Goal: Transaction & Acquisition: Book appointment/travel/reservation

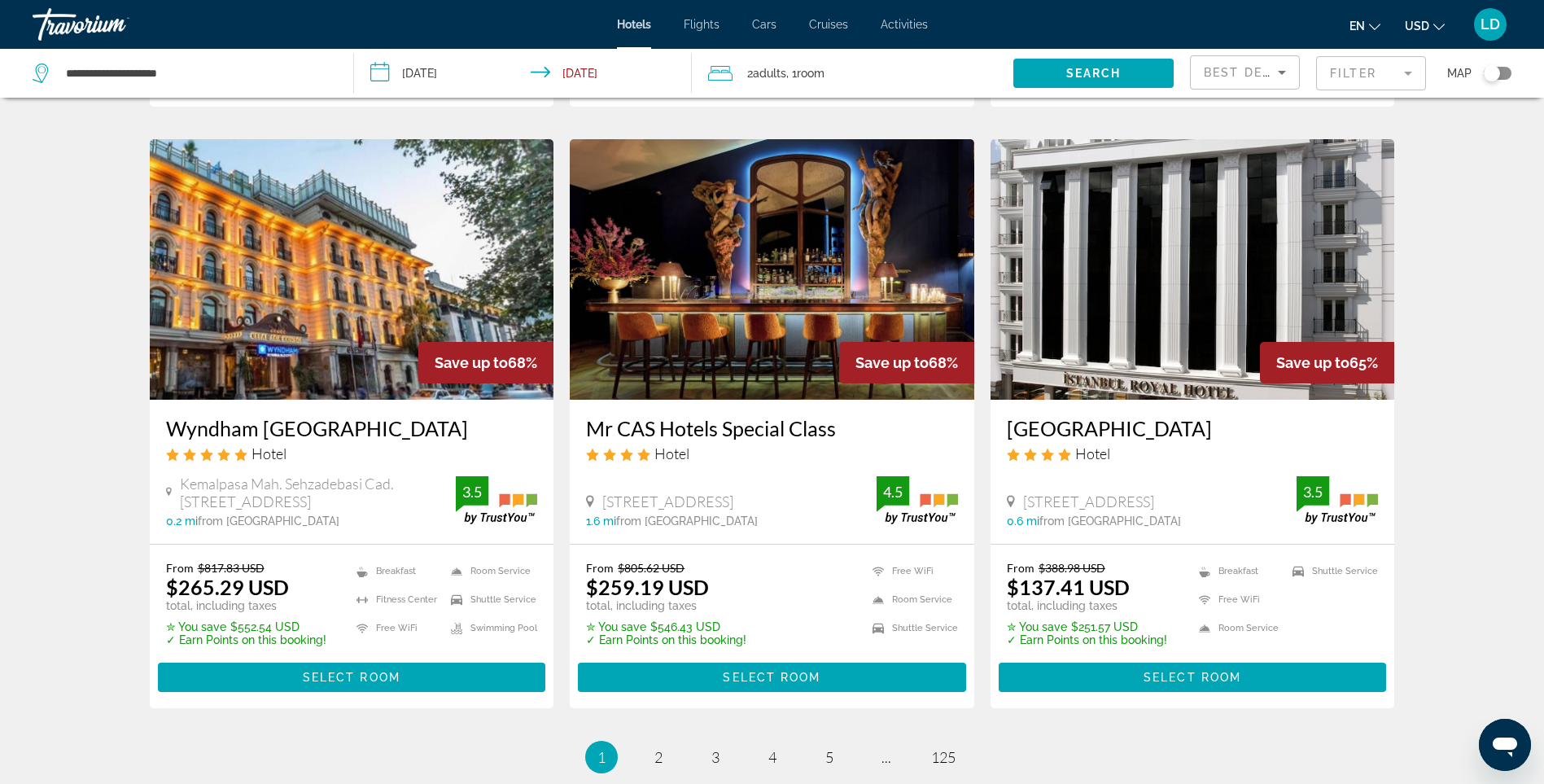
scroll to position [1872, 0]
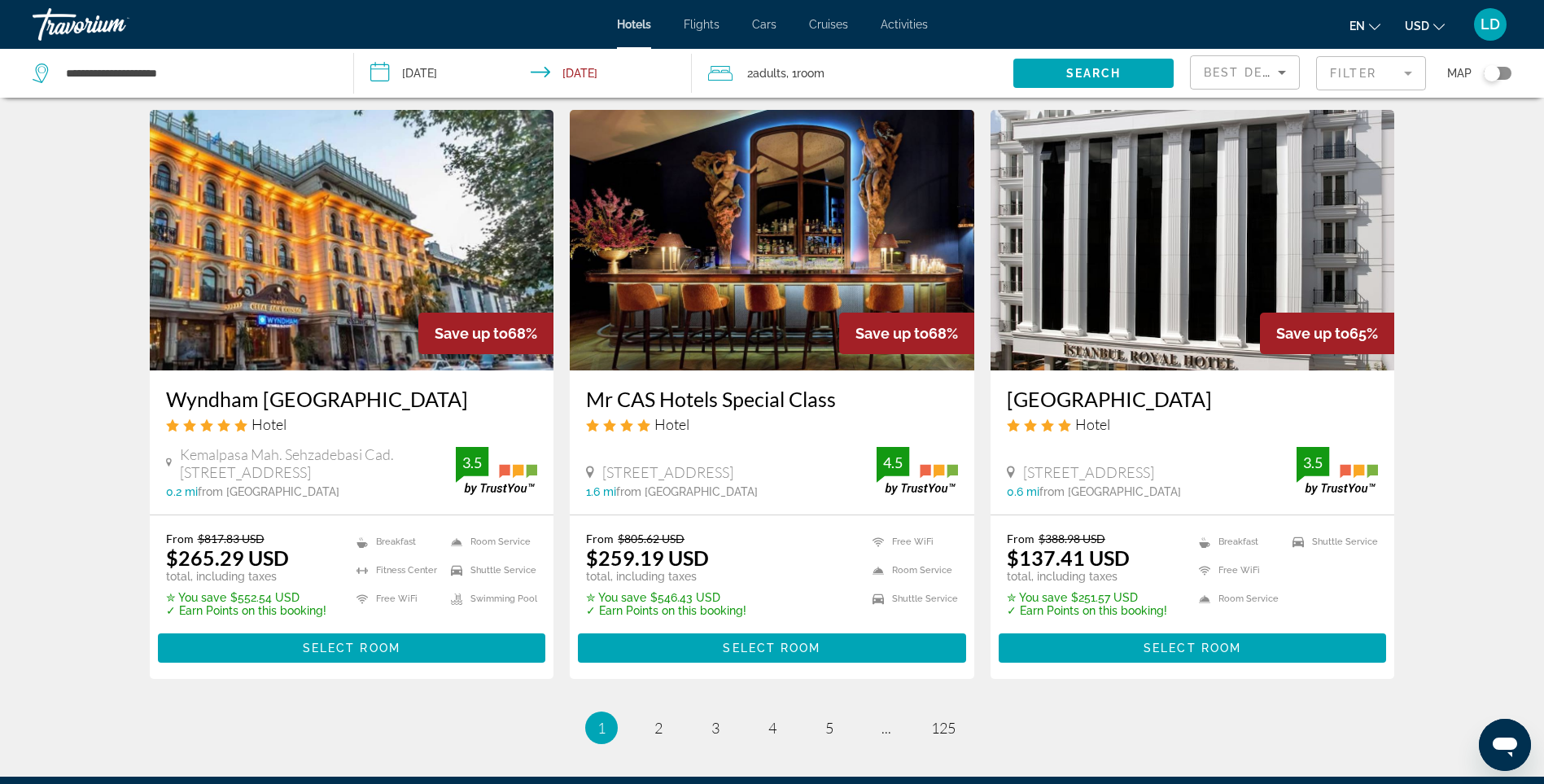
click at [1130, 254] on img "Main content" at bounding box center [1193, 239] width 404 height 260
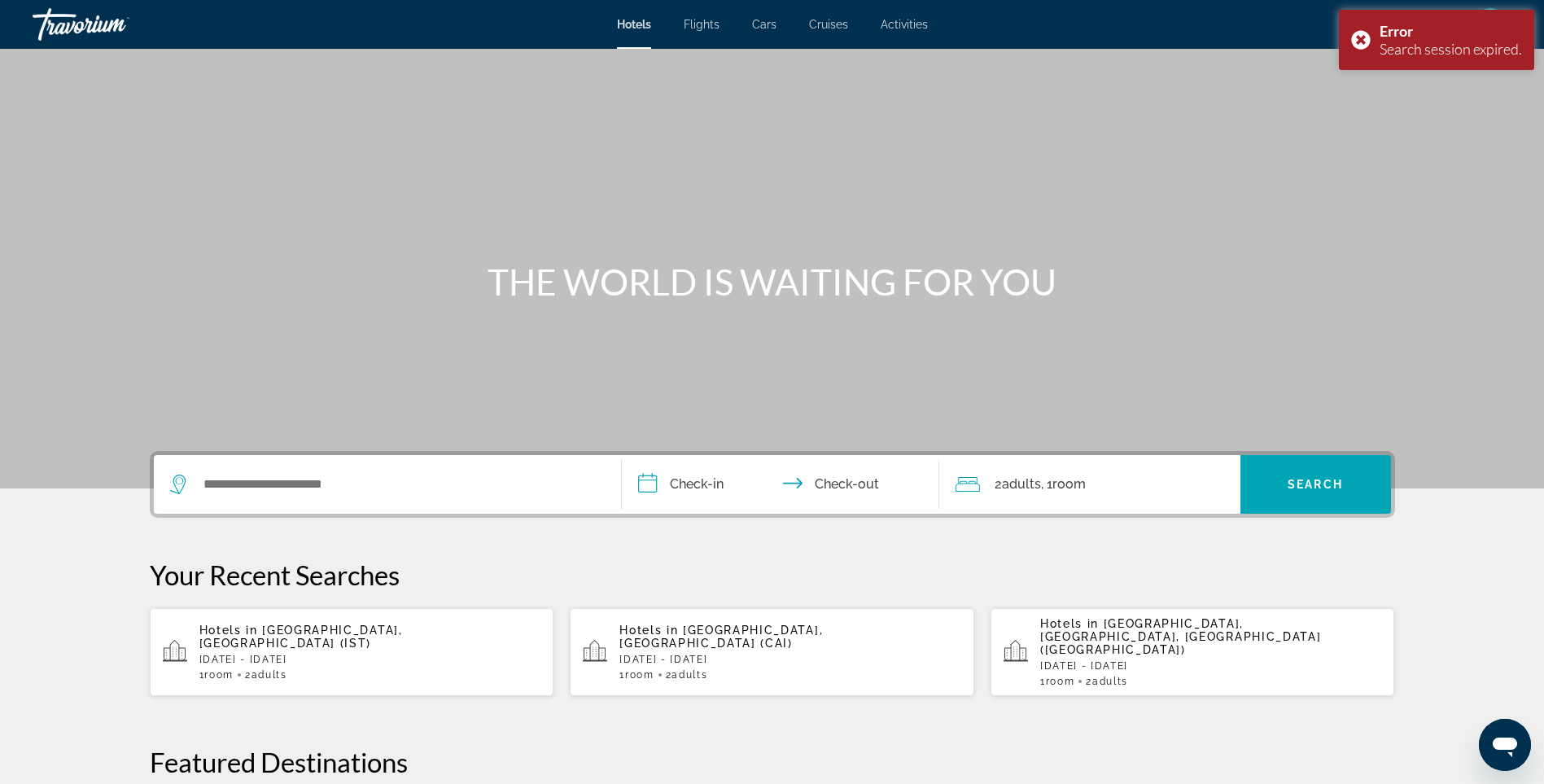
click at [308, 653] on p "[DATE] - [DATE]" at bounding box center [370, 659] width 342 height 12
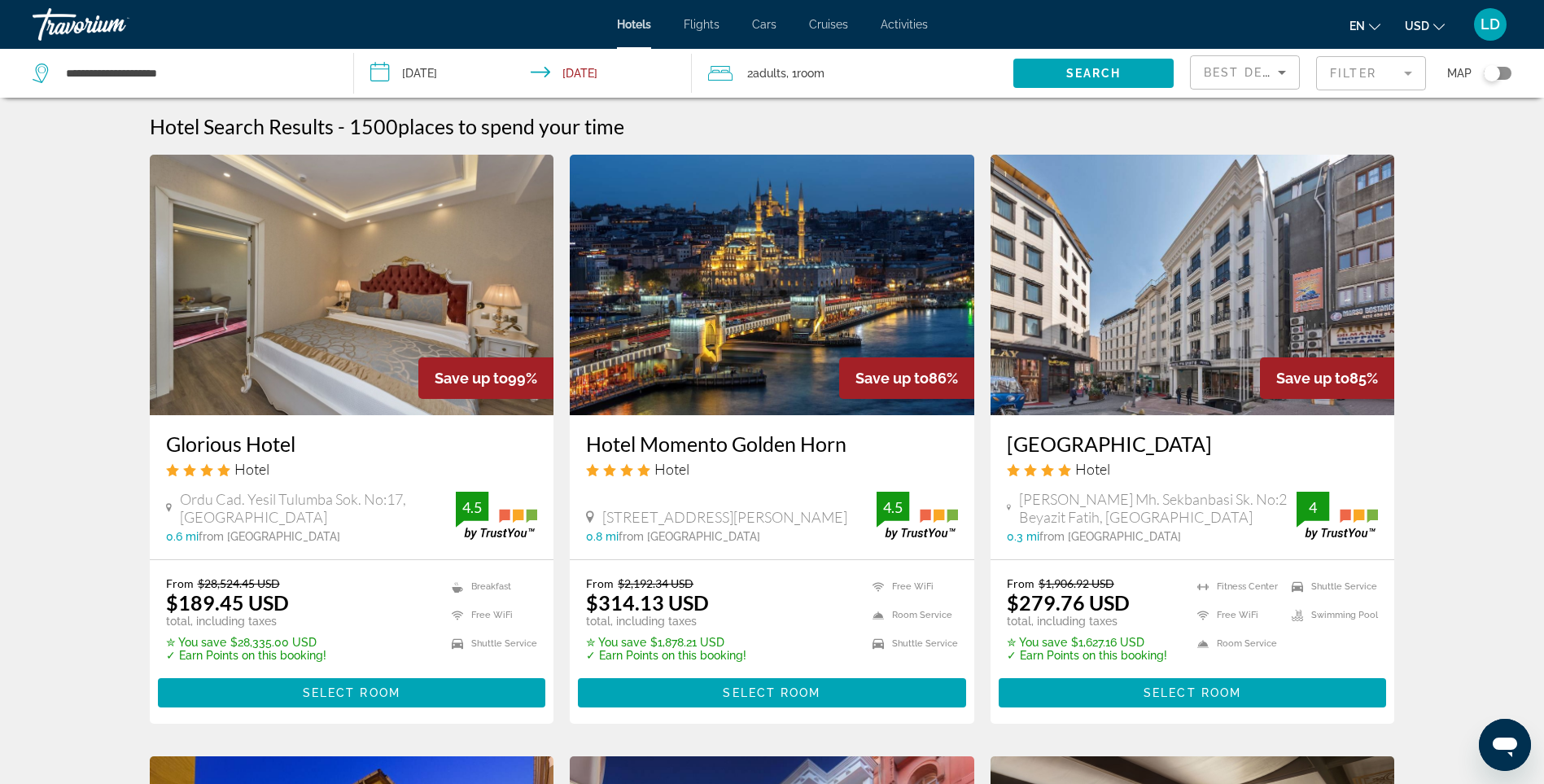
click at [1386, 70] on mat-form-field "Filter" at bounding box center [1371, 73] width 110 height 34
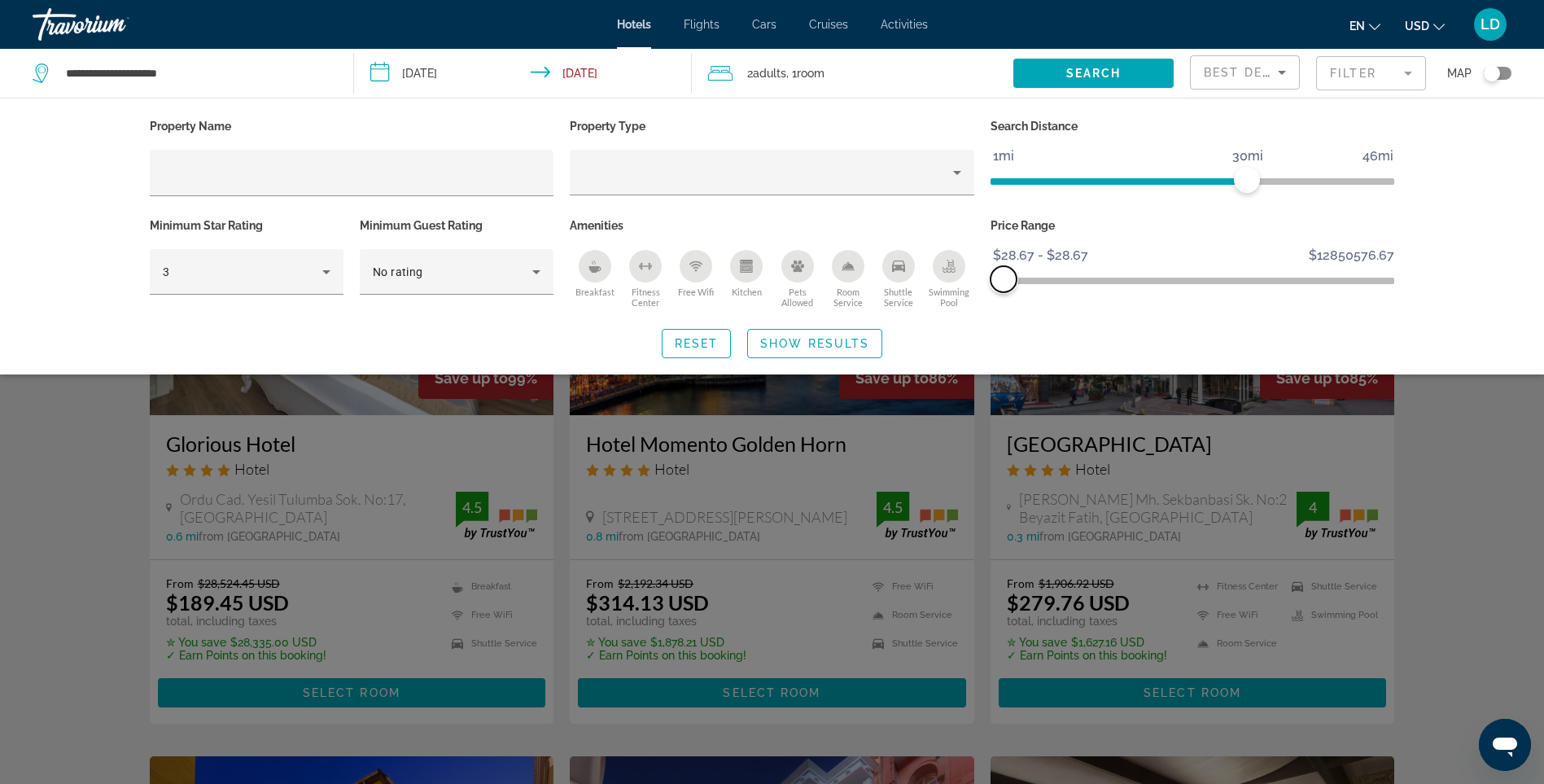
drag, startPoint x: 1369, startPoint y: 278, endPoint x: 1002, endPoint y: 264, distance: 367.3
click at [1002, 277] on ngx-slider "$28.67 $12850576.67 $28.67 $28.67 $28.67 - $28.67" at bounding box center [1193, 279] width 404 height 4
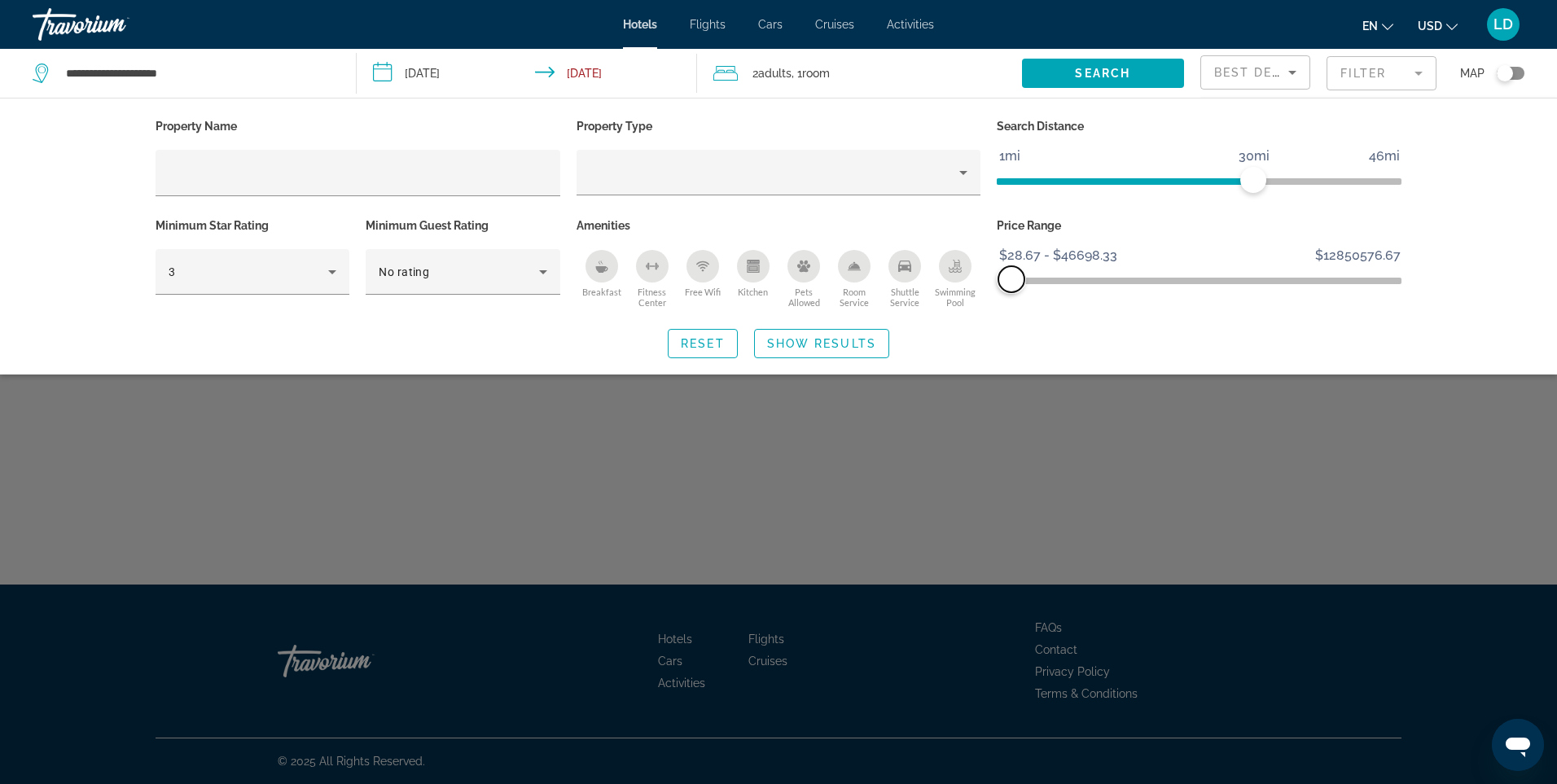
click at [1011, 276] on span "ngx-slider-max" at bounding box center [1011, 279] width 26 height 26
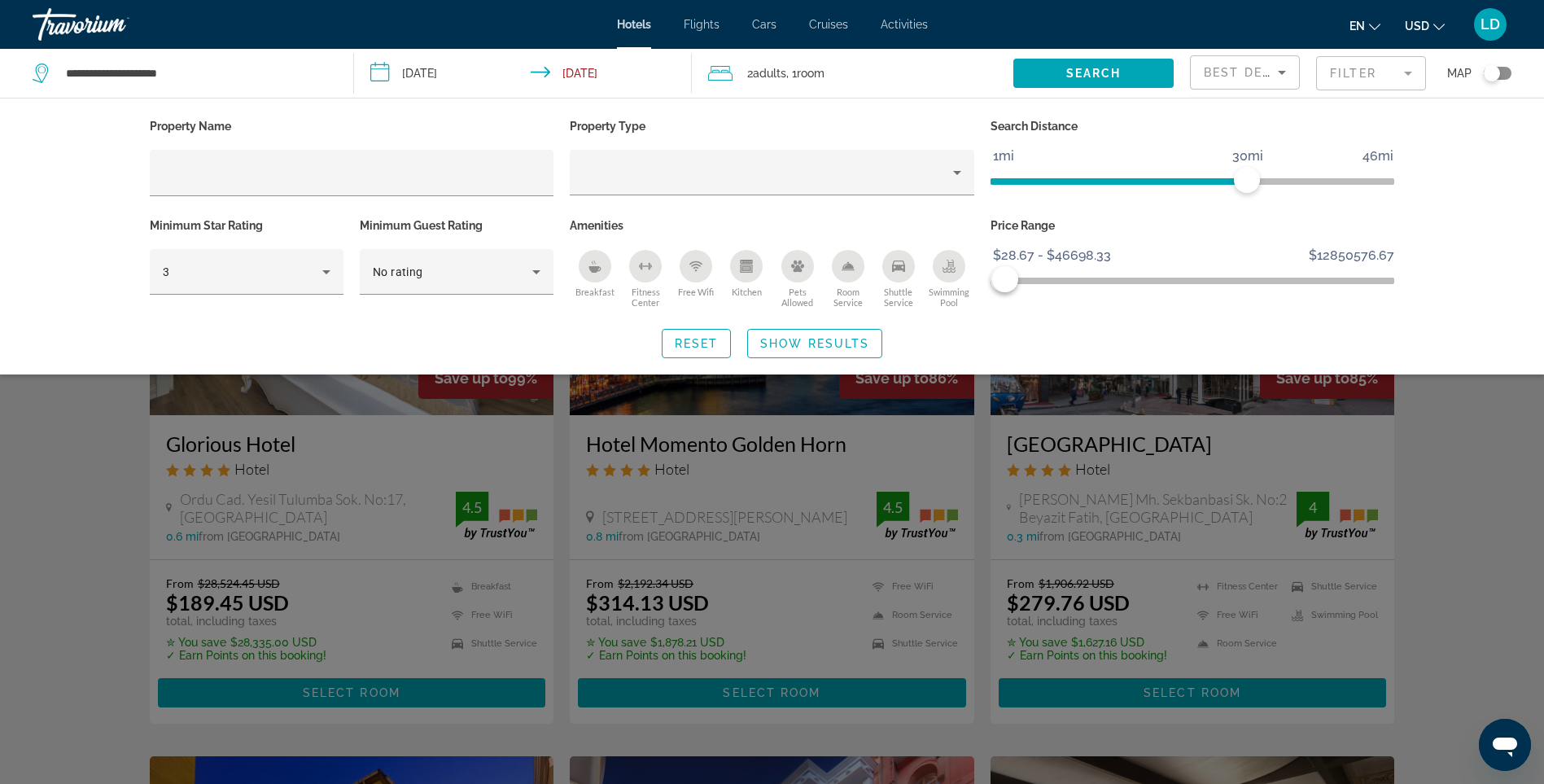
click at [596, 288] on span "Breakfast" at bounding box center [595, 292] width 39 height 11
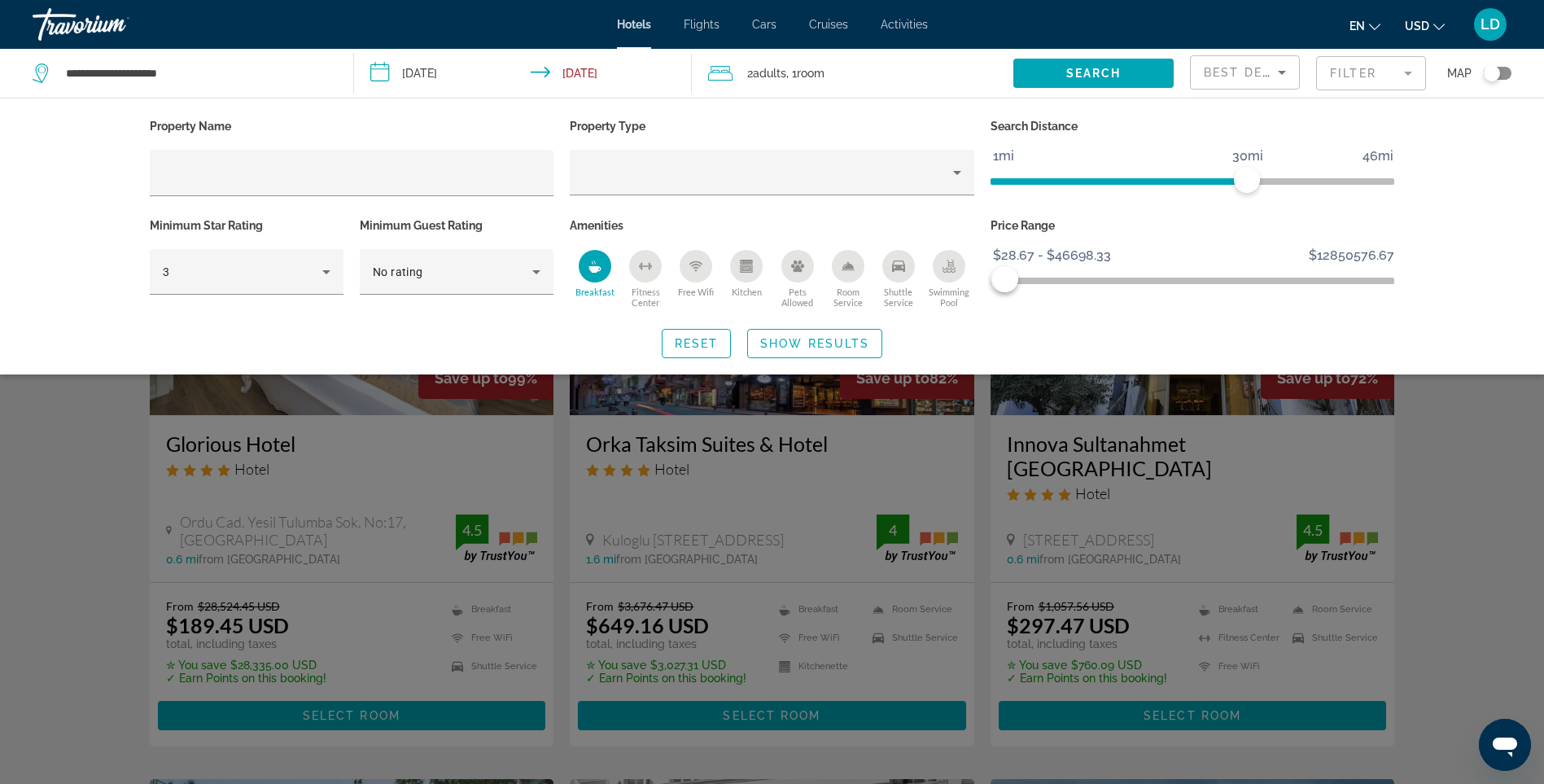
click at [699, 289] on span "Free Wifi" at bounding box center [696, 292] width 36 height 11
click at [898, 300] on span "Shuttle Service" at bounding box center [899, 296] width 51 height 21
click at [954, 296] on span "Swimming Pool" at bounding box center [949, 296] width 51 height 21
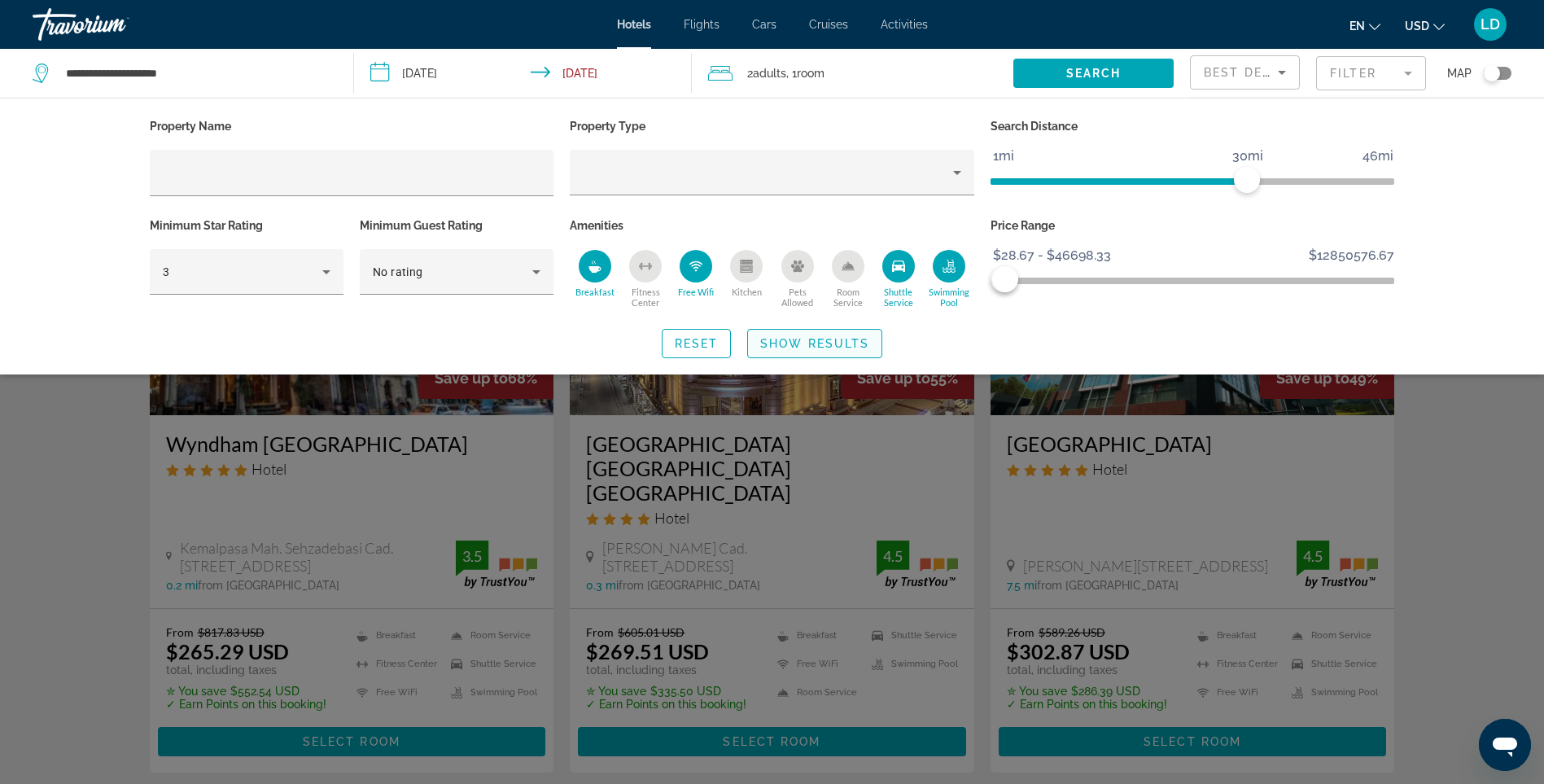
click at [793, 344] on span "Show Results" at bounding box center [815, 344] width 109 height 13
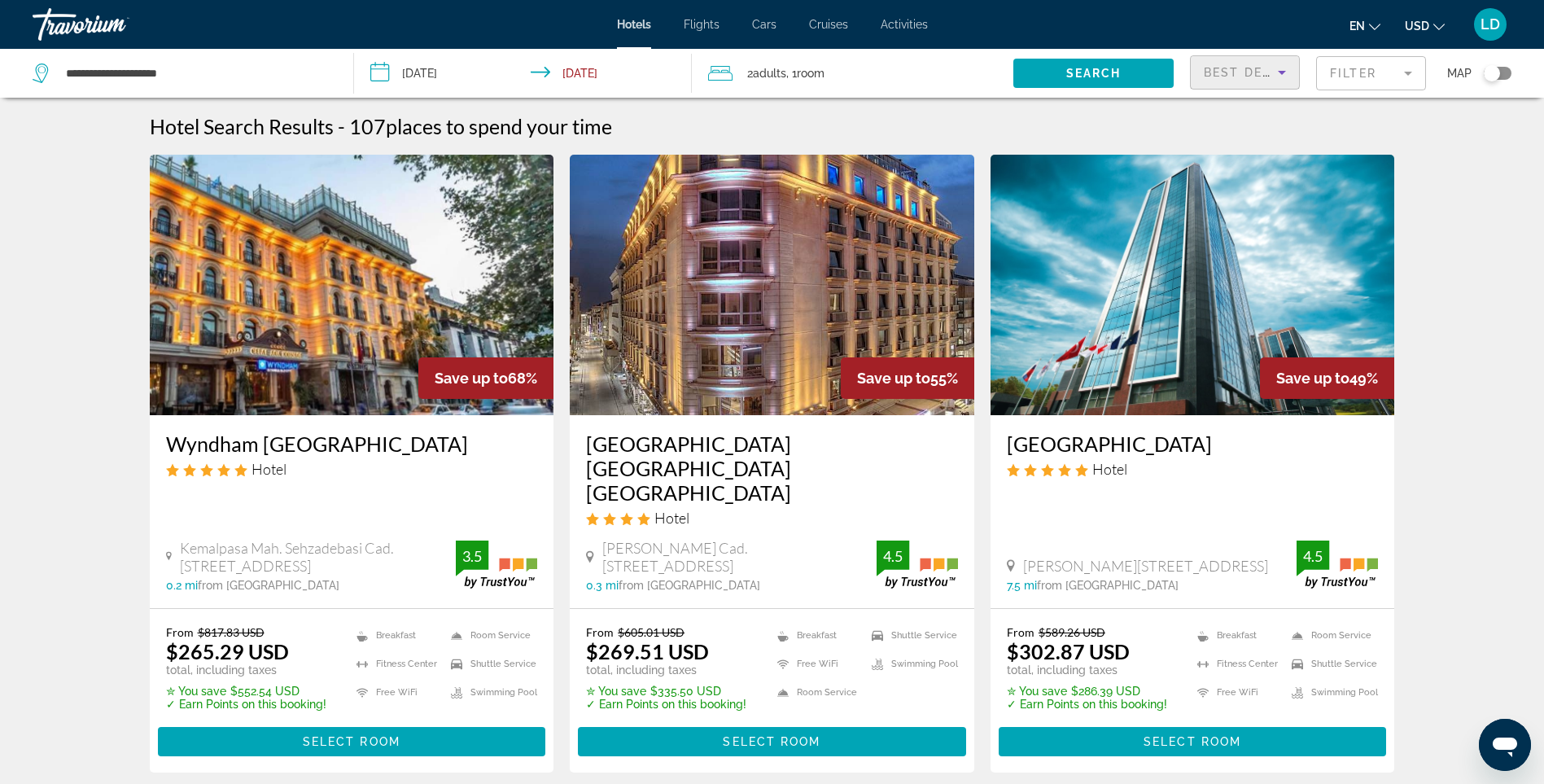
click at [1282, 73] on icon "Sort by" at bounding box center [1282, 73] width 8 height 4
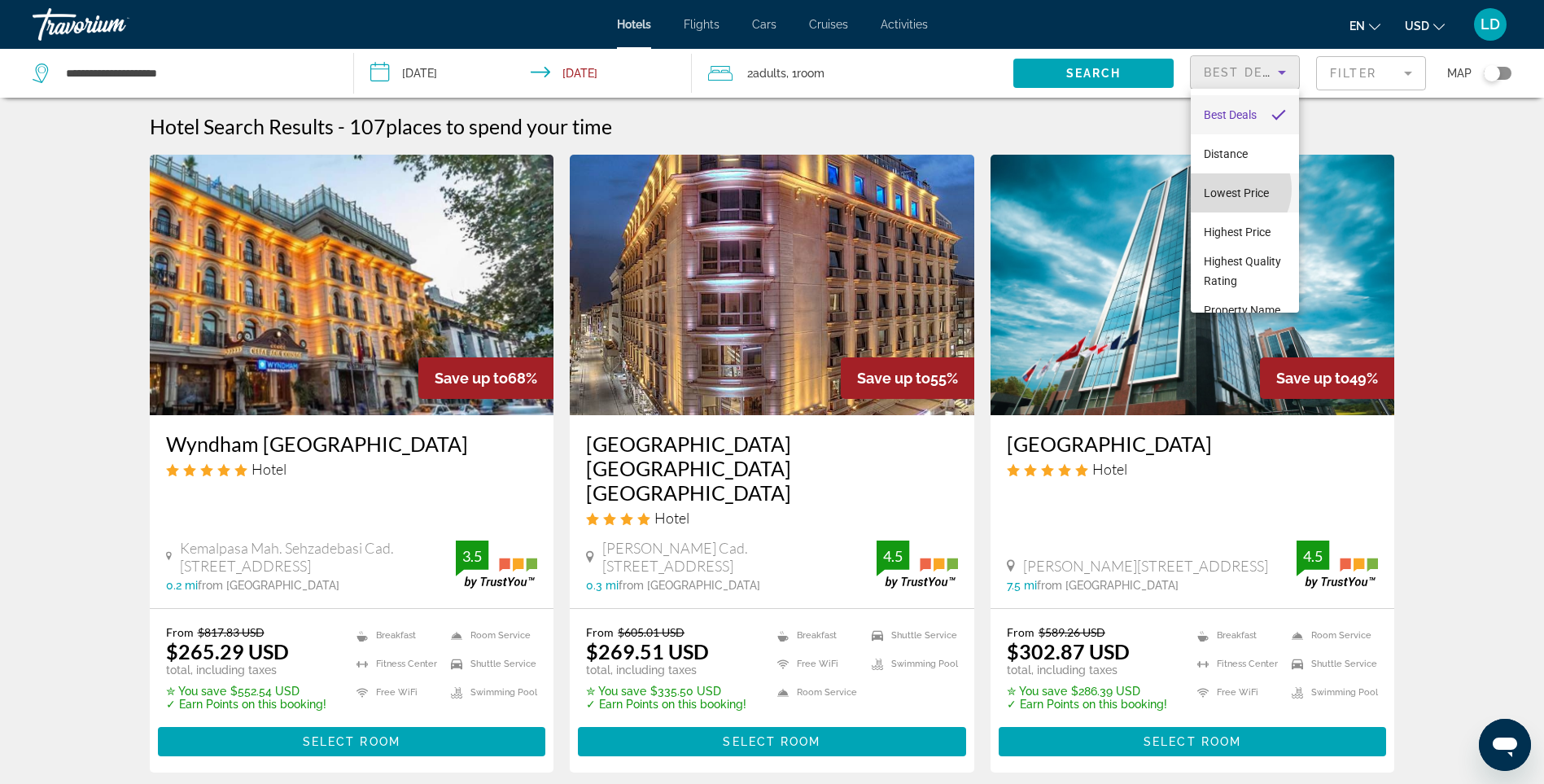
click at [1228, 189] on span "Lowest Price" at bounding box center [1237, 193] width 65 height 13
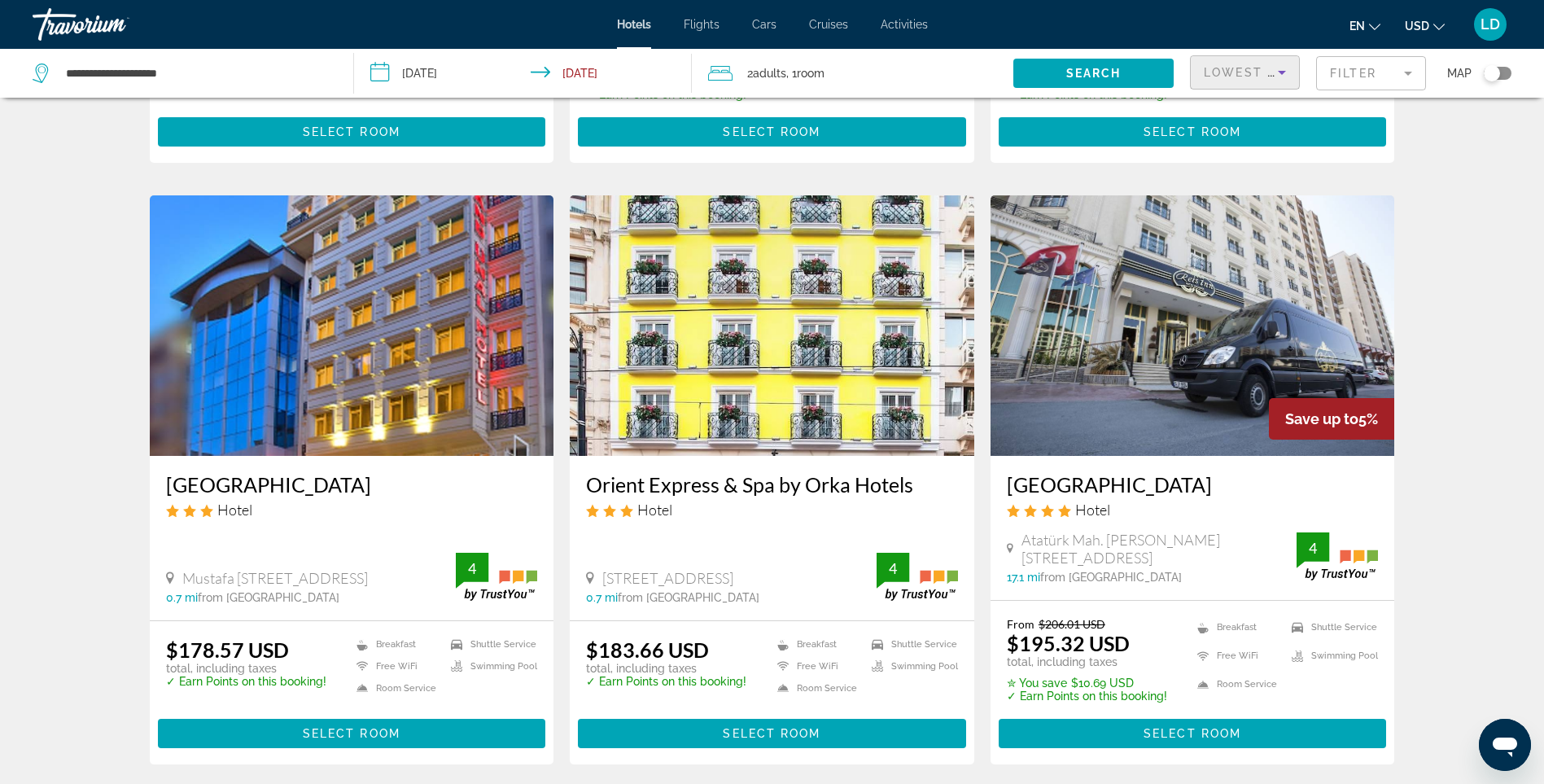
scroll to position [407, 0]
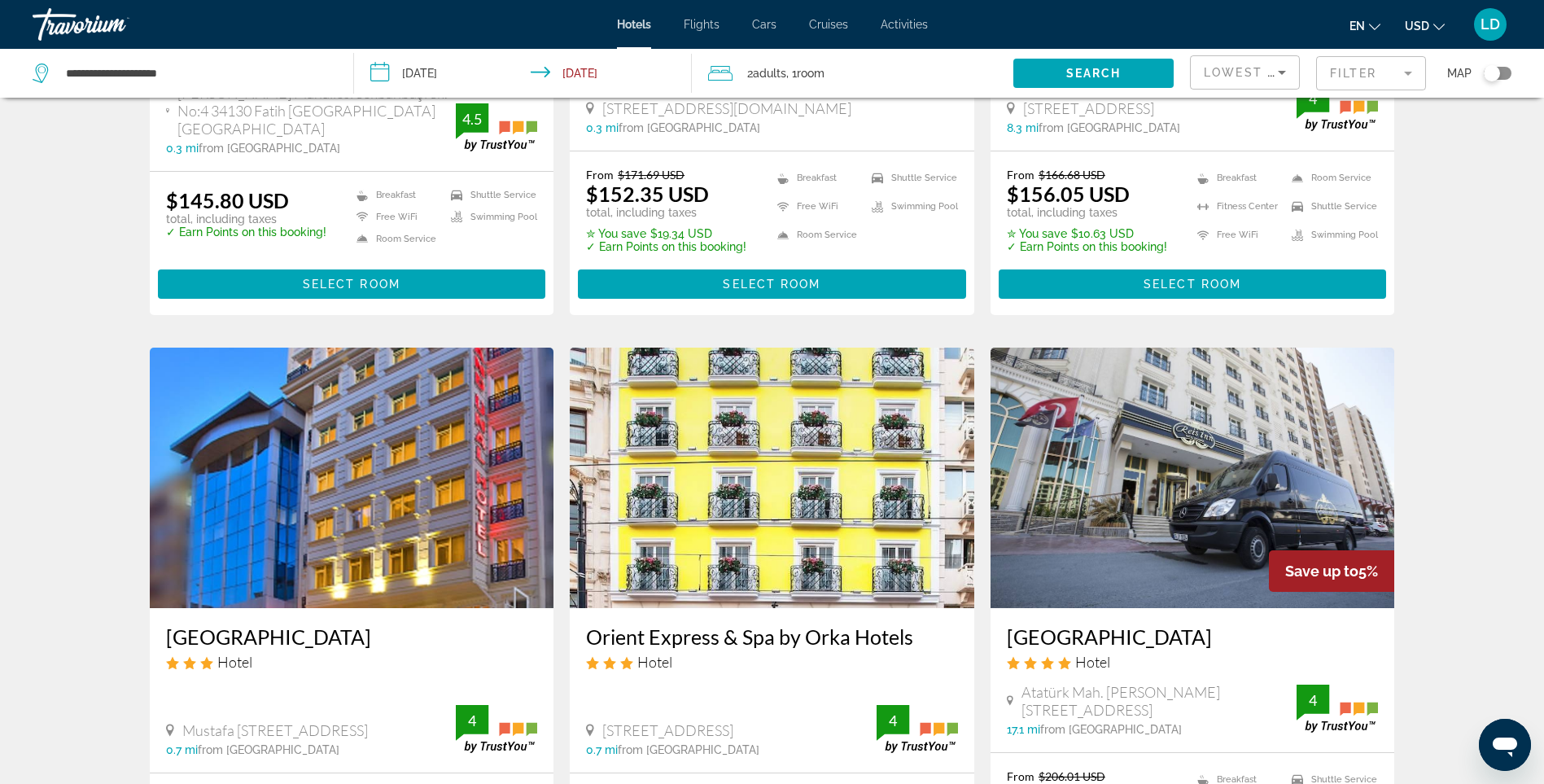
click at [1375, 73] on mat-form-field "Filter" at bounding box center [1371, 73] width 110 height 34
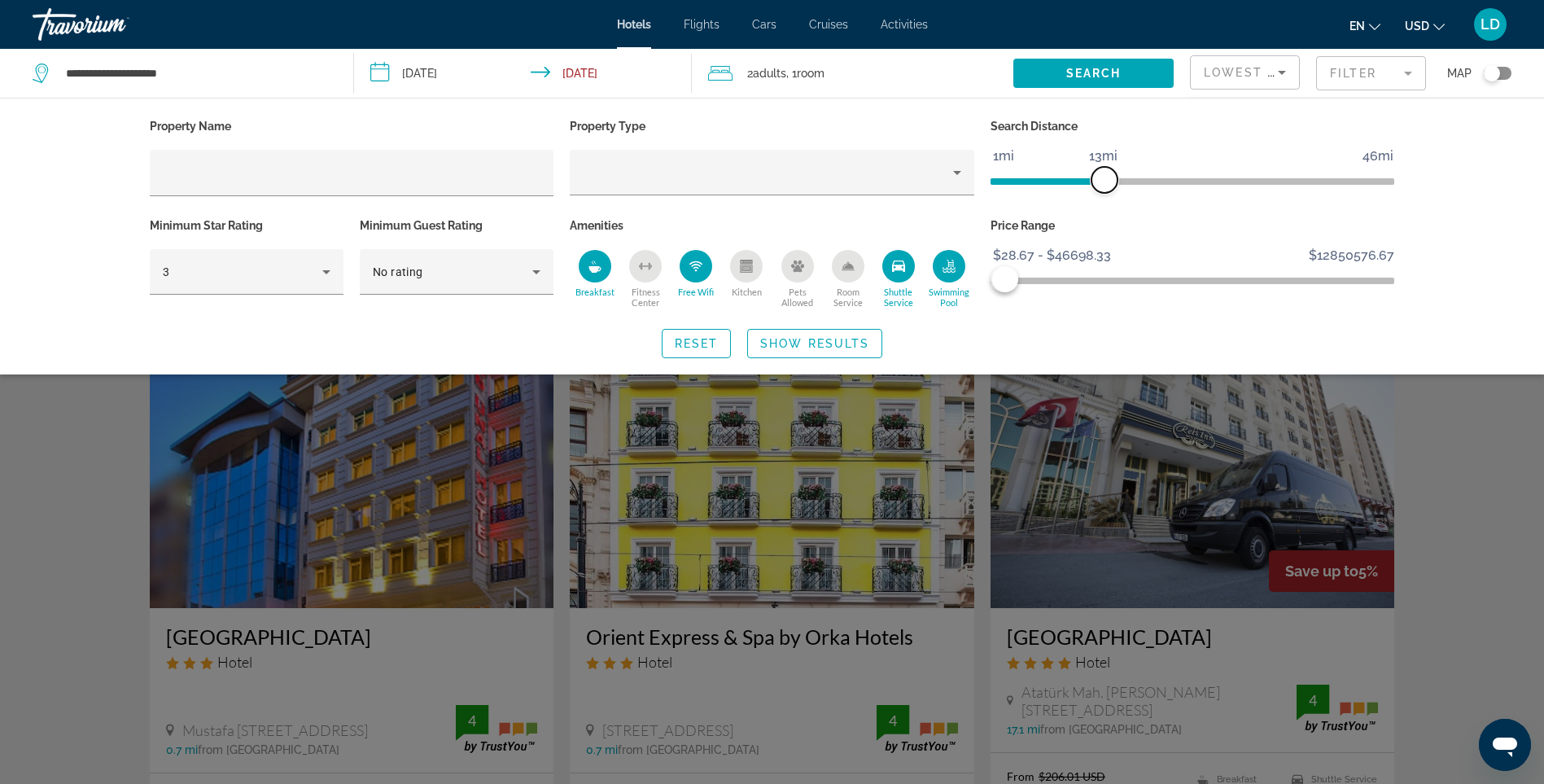
drag, startPoint x: 1249, startPoint y: 179, endPoint x: 1105, endPoint y: 188, distance: 144.3
click at [1105, 188] on span "ngx-slider" at bounding box center [1104, 179] width 26 height 26
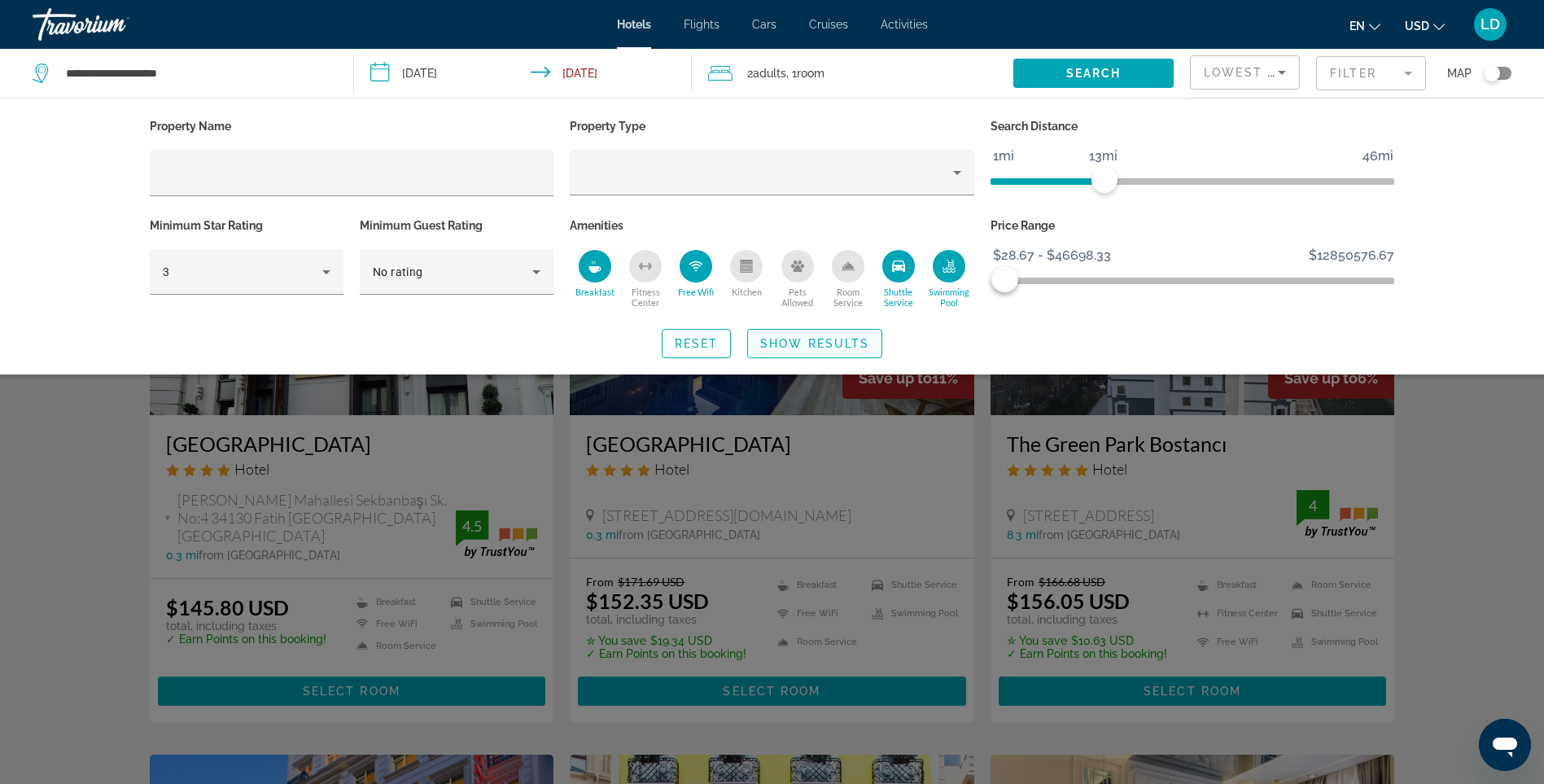
click at [793, 344] on span "Show Results" at bounding box center [815, 344] width 109 height 13
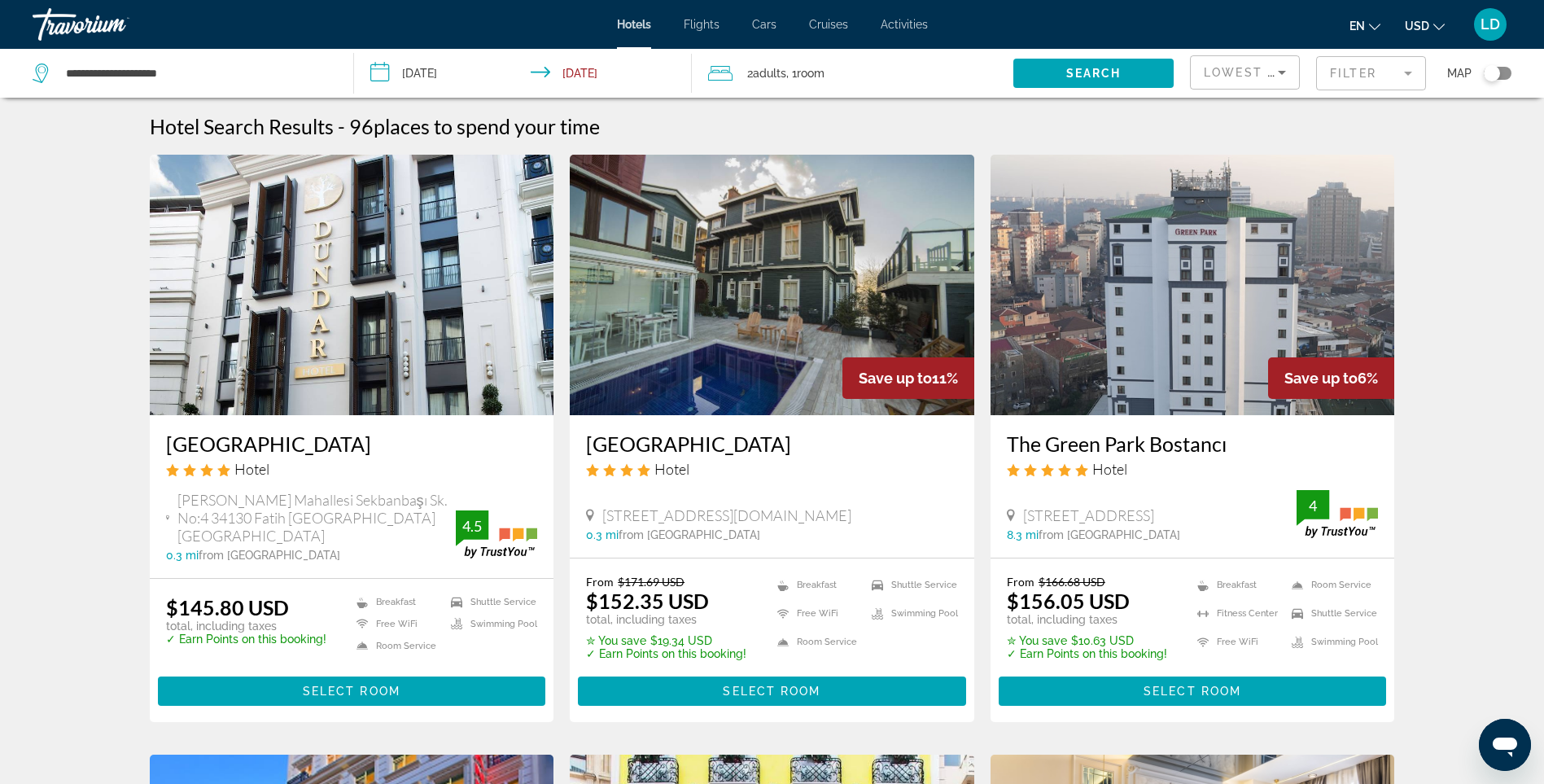
click at [435, 244] on img "Main content" at bounding box center [352, 285] width 404 height 260
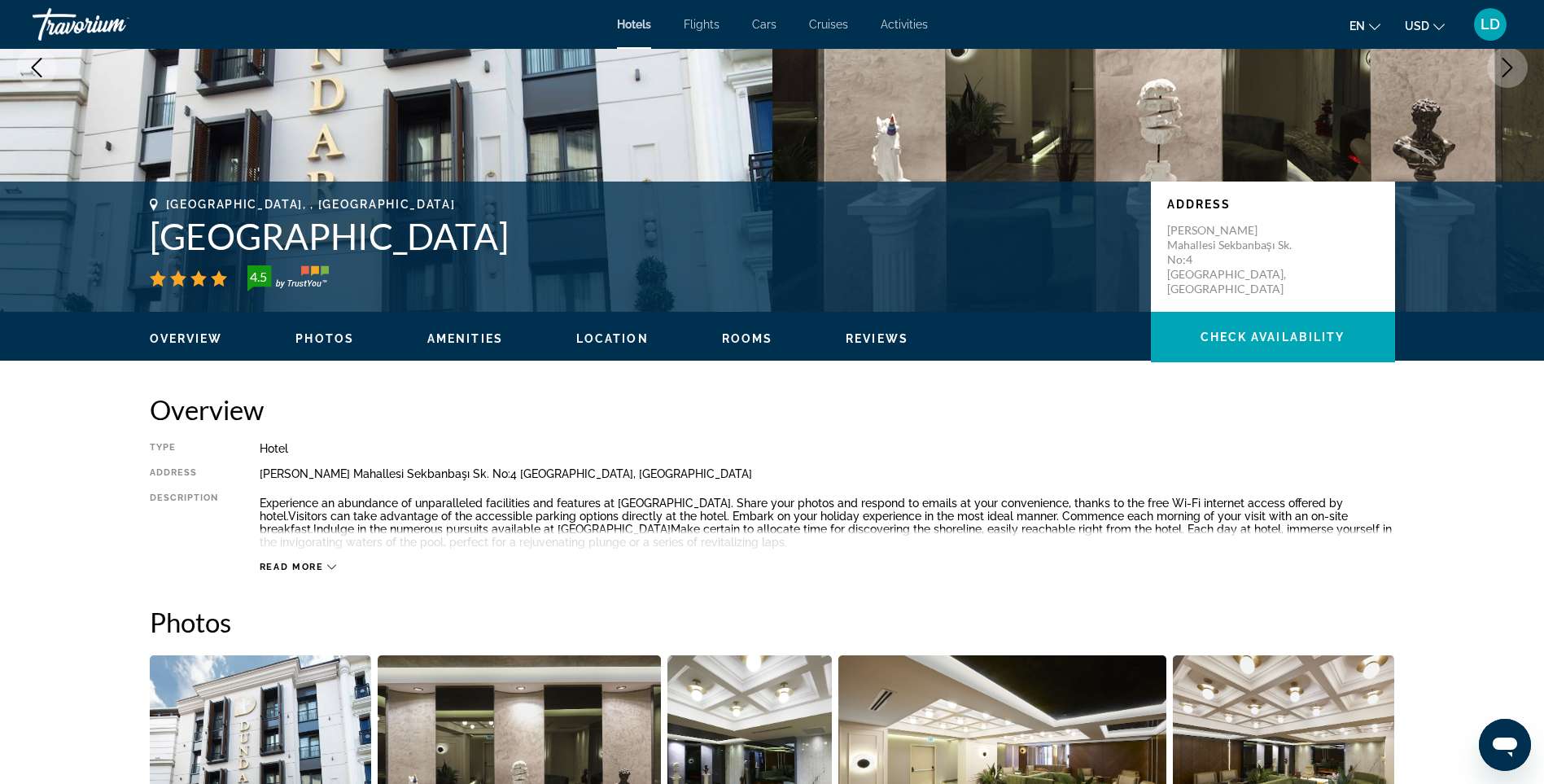
scroll to position [244, 0]
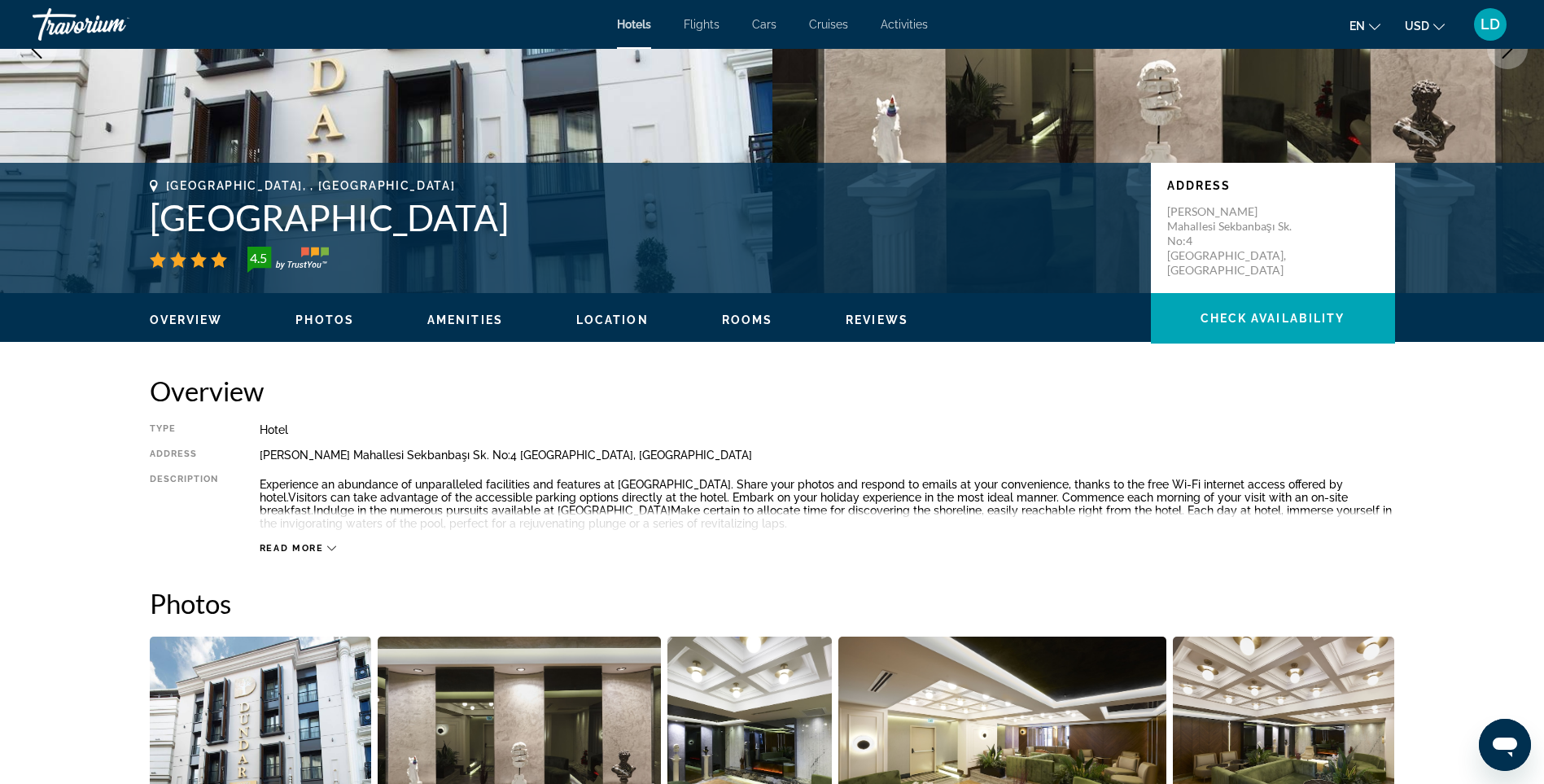
click at [310, 546] on span "Read more" at bounding box center [291, 548] width 64 height 11
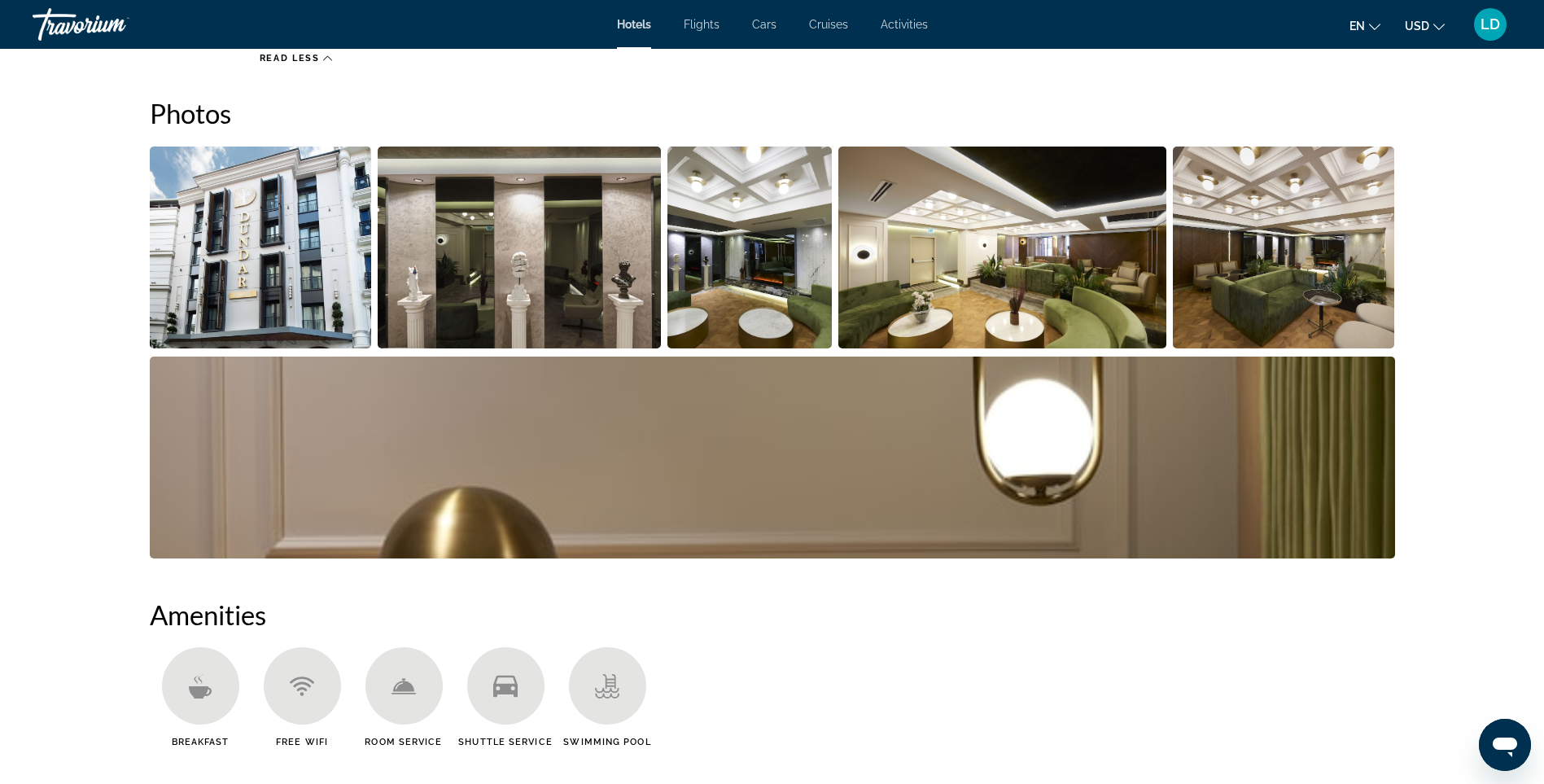
scroll to position [732, 0]
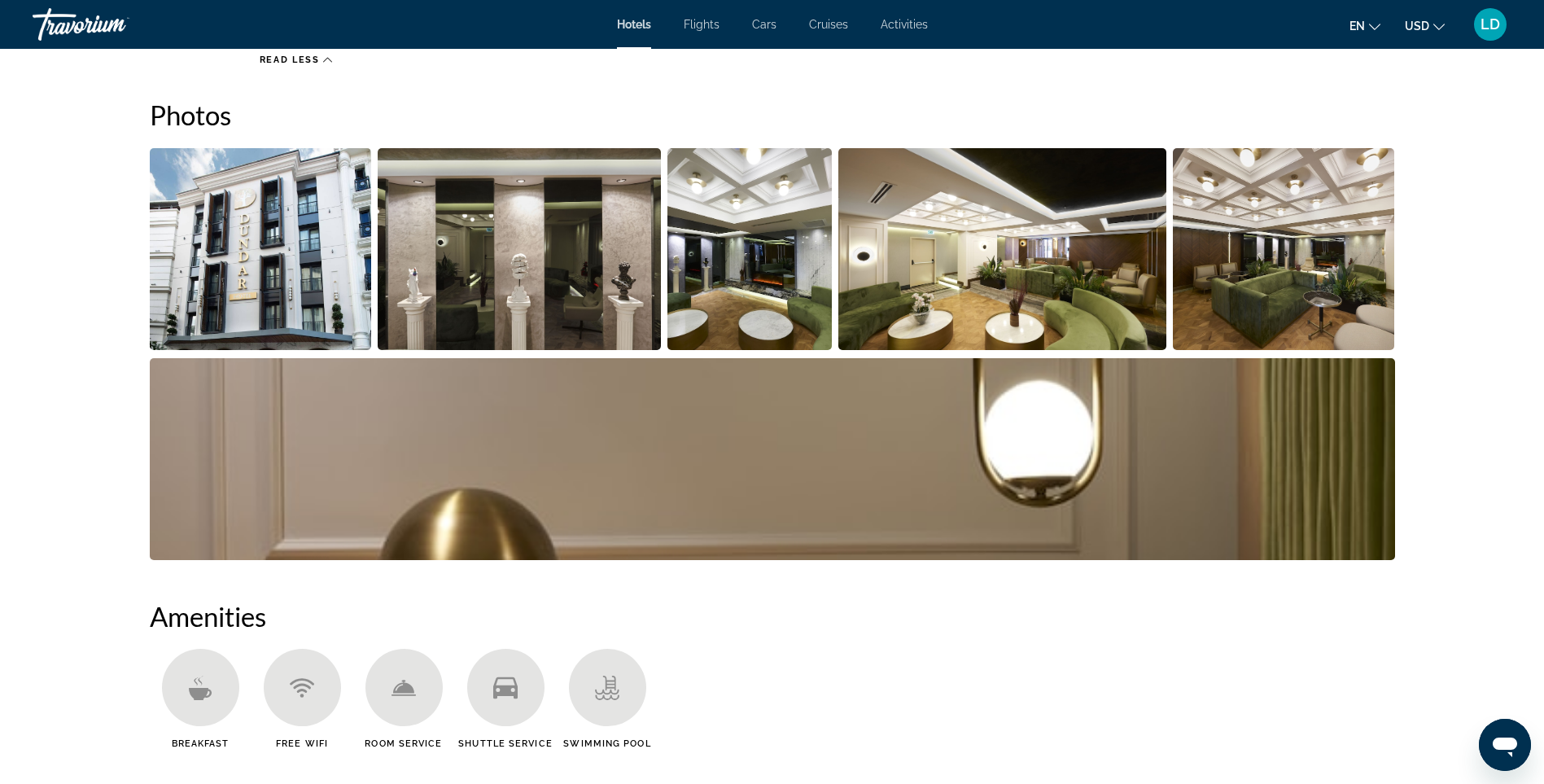
click at [506, 283] on img "Open full-screen image slider" at bounding box center [520, 248] width 283 height 202
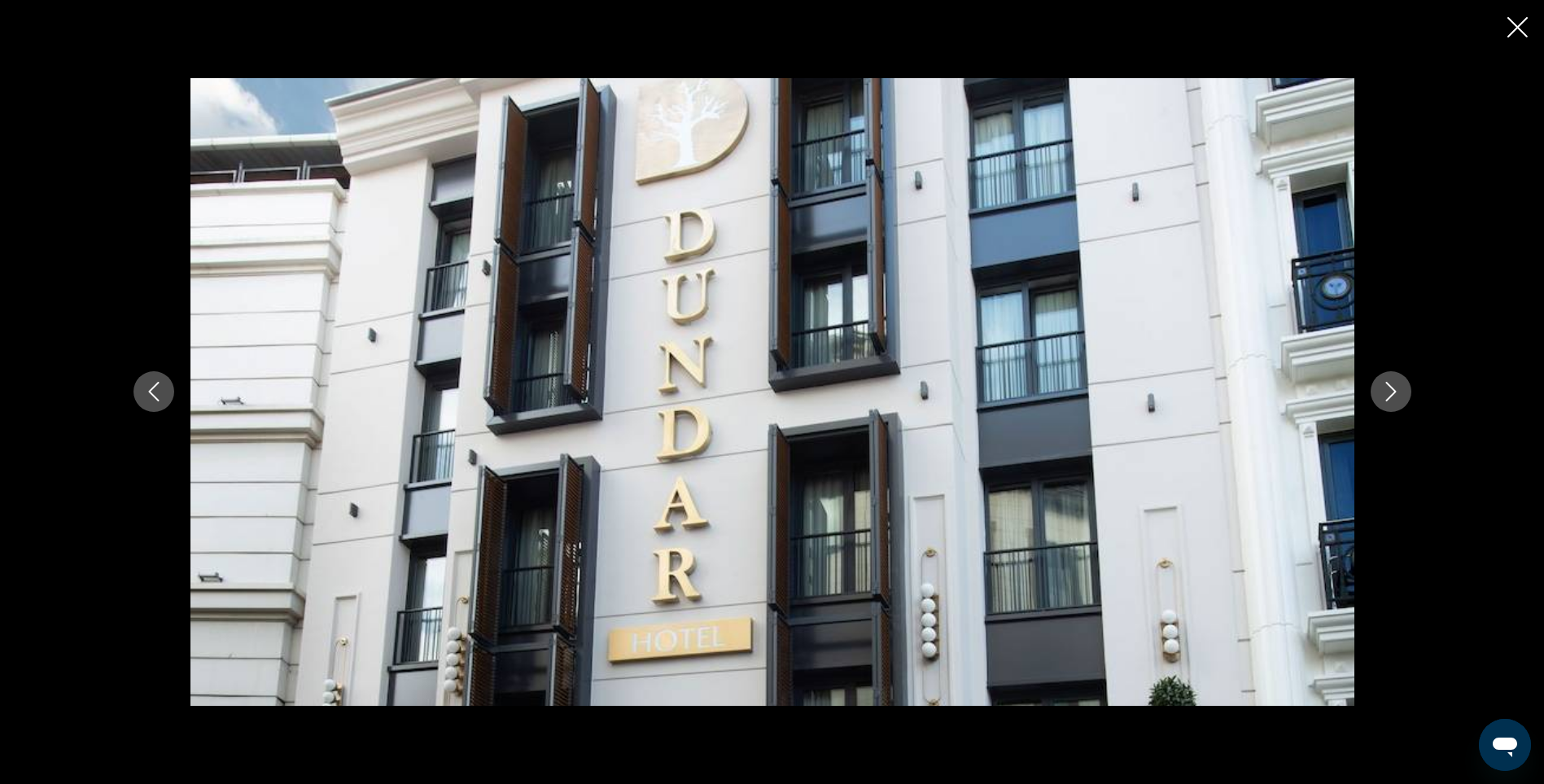
click at [1386, 392] on icon "Next image" at bounding box center [1392, 392] width 20 height 20
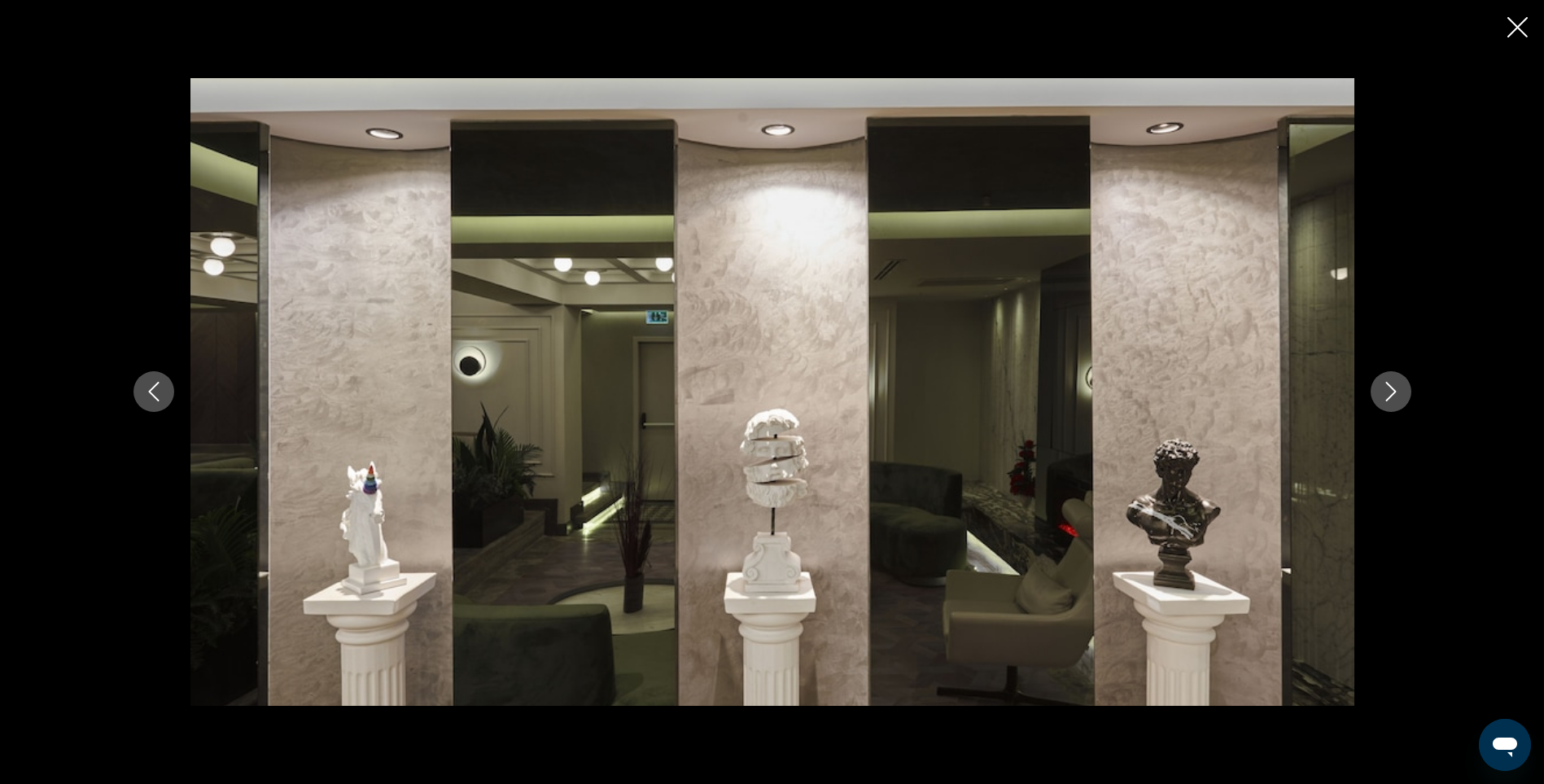
click at [1386, 392] on icon "Next image" at bounding box center [1392, 392] width 20 height 20
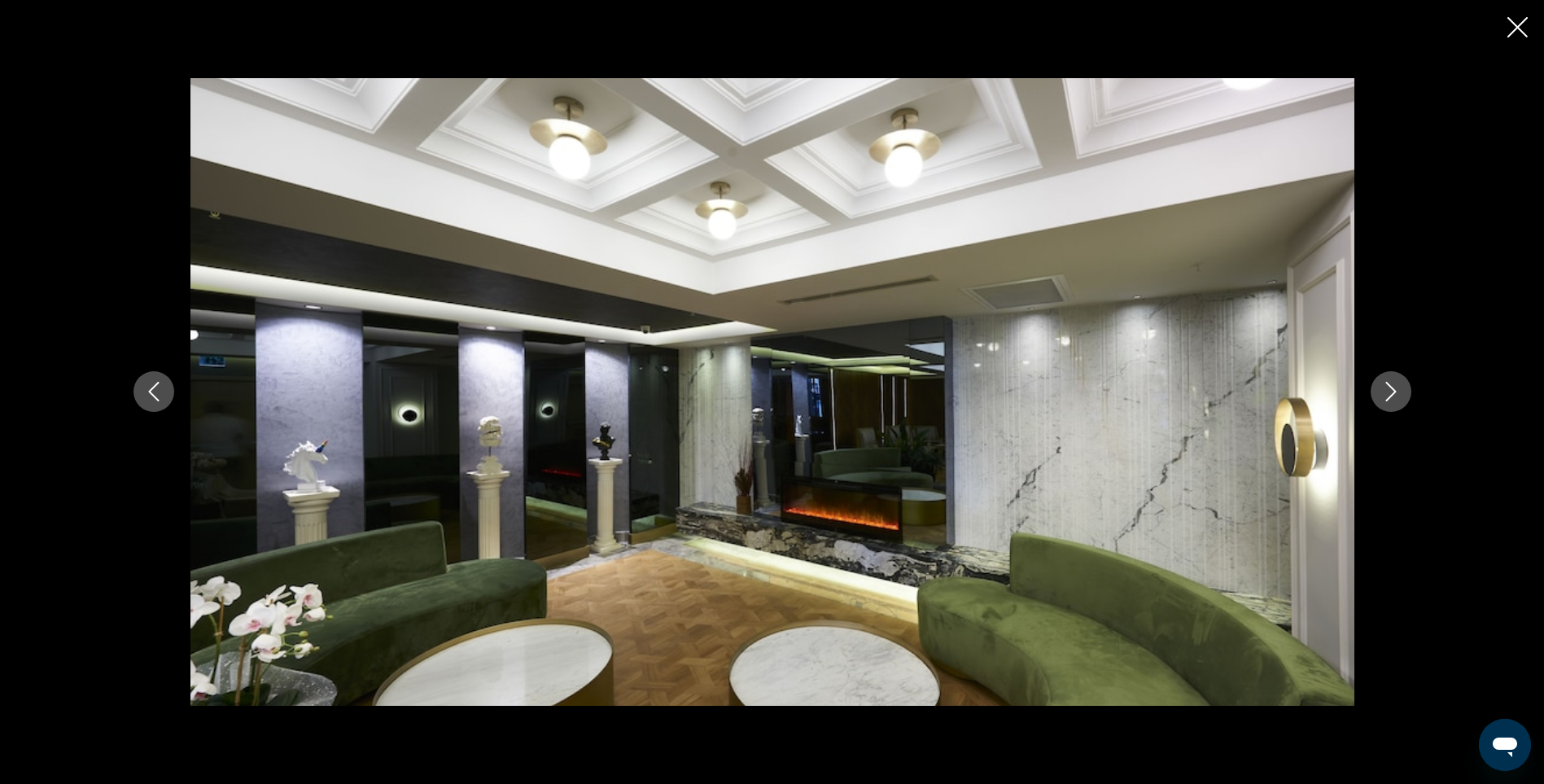
click at [1386, 392] on icon "Next image" at bounding box center [1392, 392] width 20 height 20
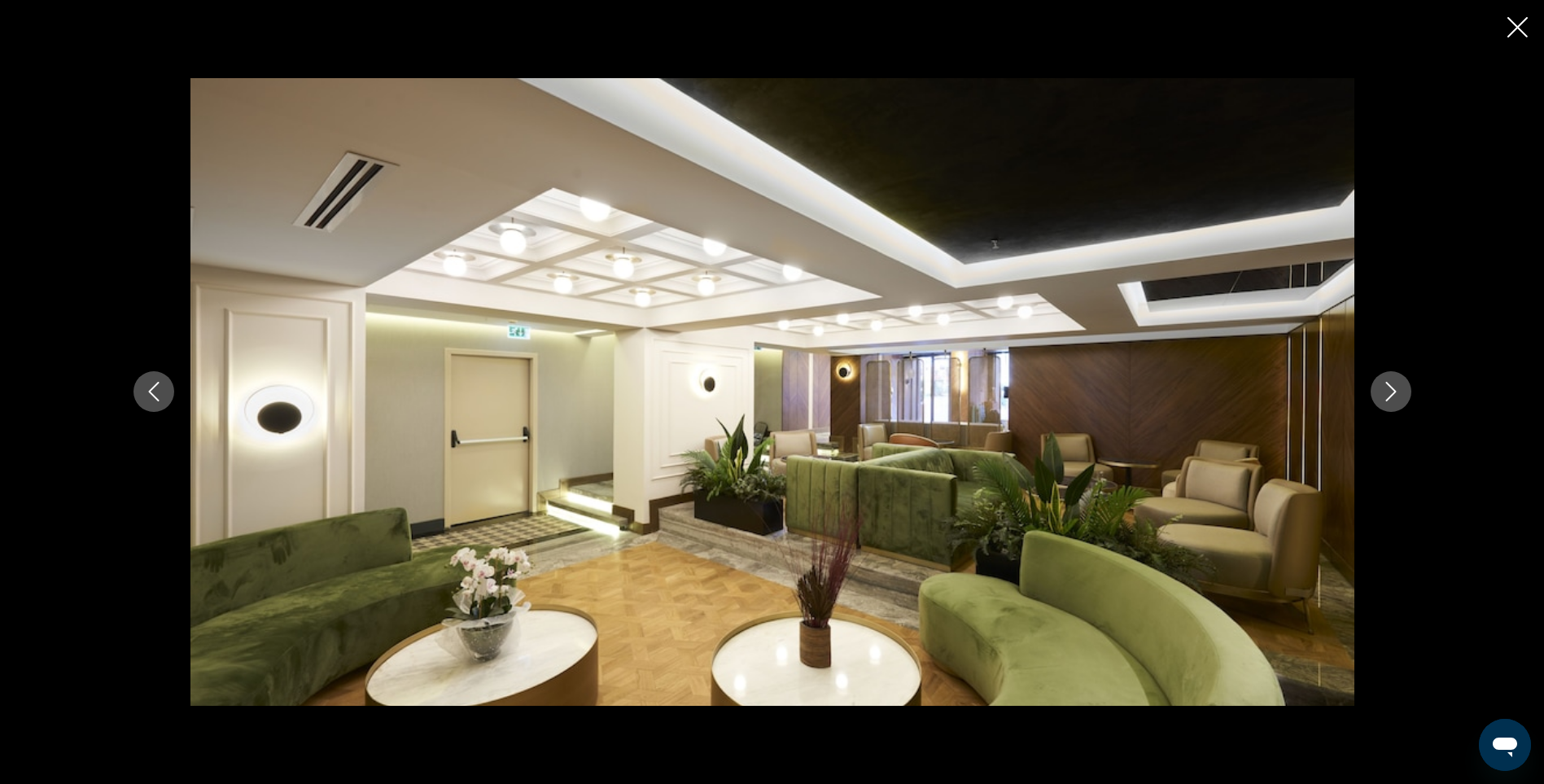
click at [1386, 392] on icon "Next image" at bounding box center [1392, 392] width 20 height 20
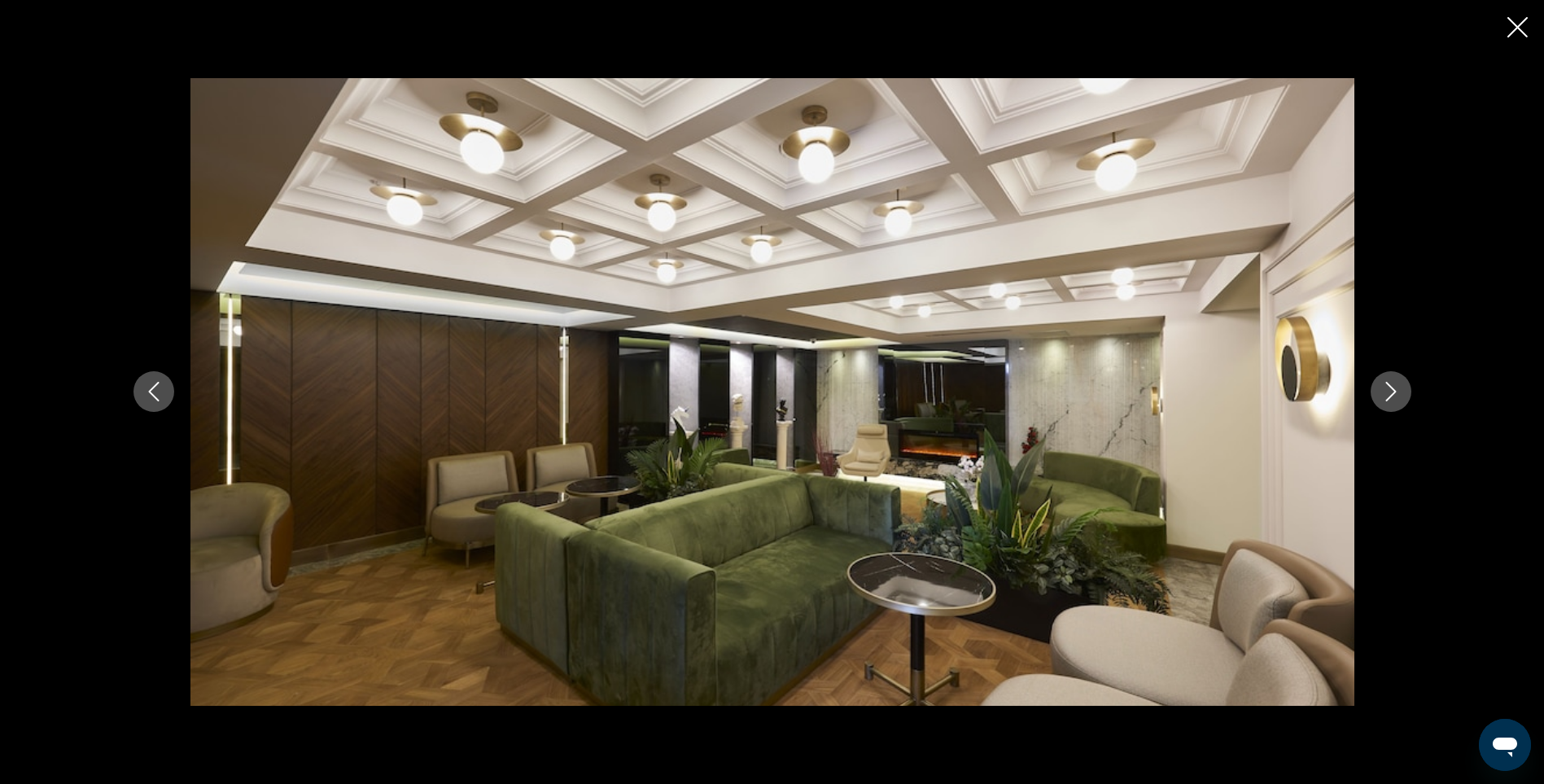
click at [1386, 392] on icon "Next image" at bounding box center [1392, 392] width 20 height 20
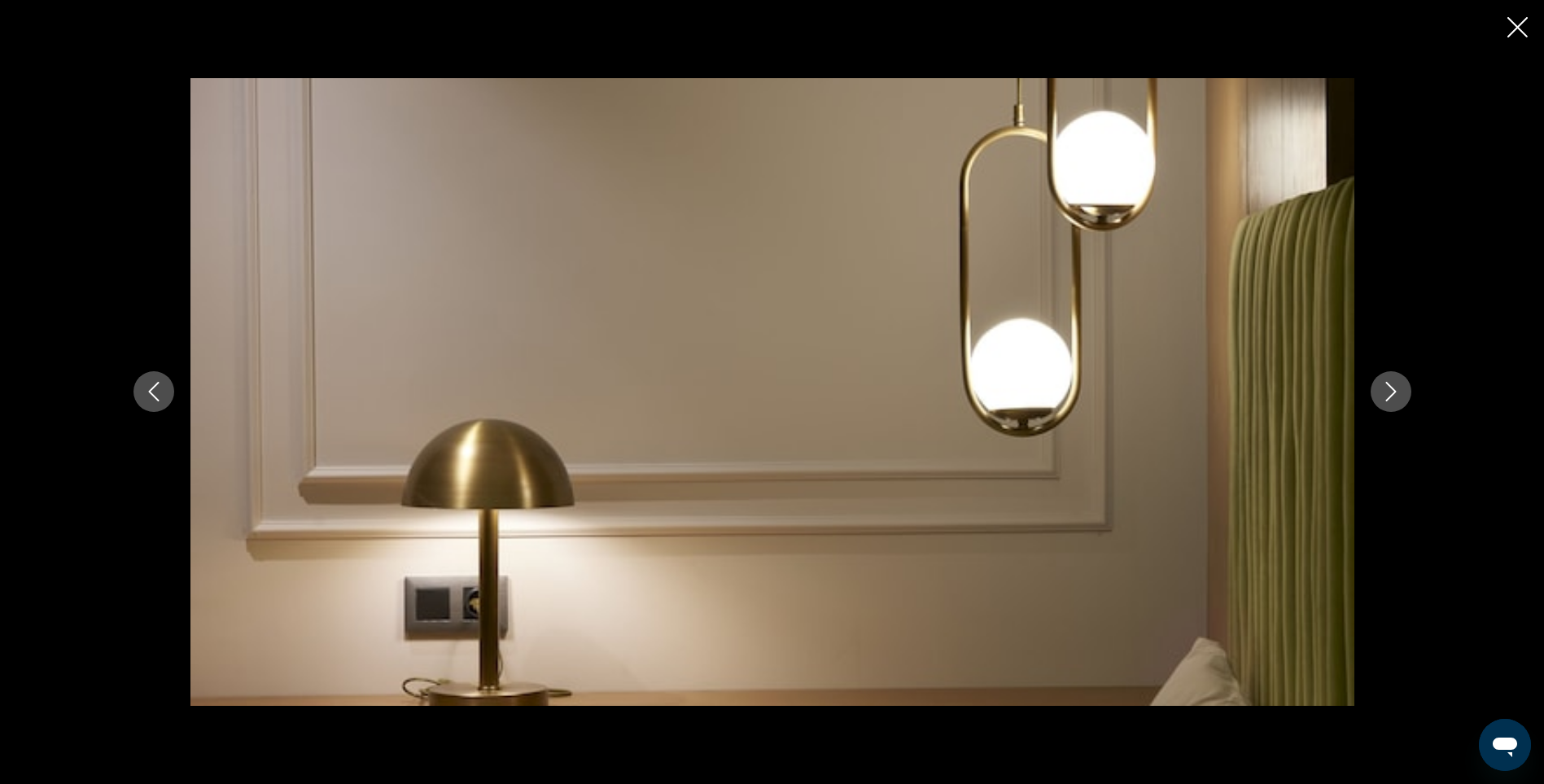
click at [1386, 392] on icon "Next image" at bounding box center [1392, 392] width 20 height 20
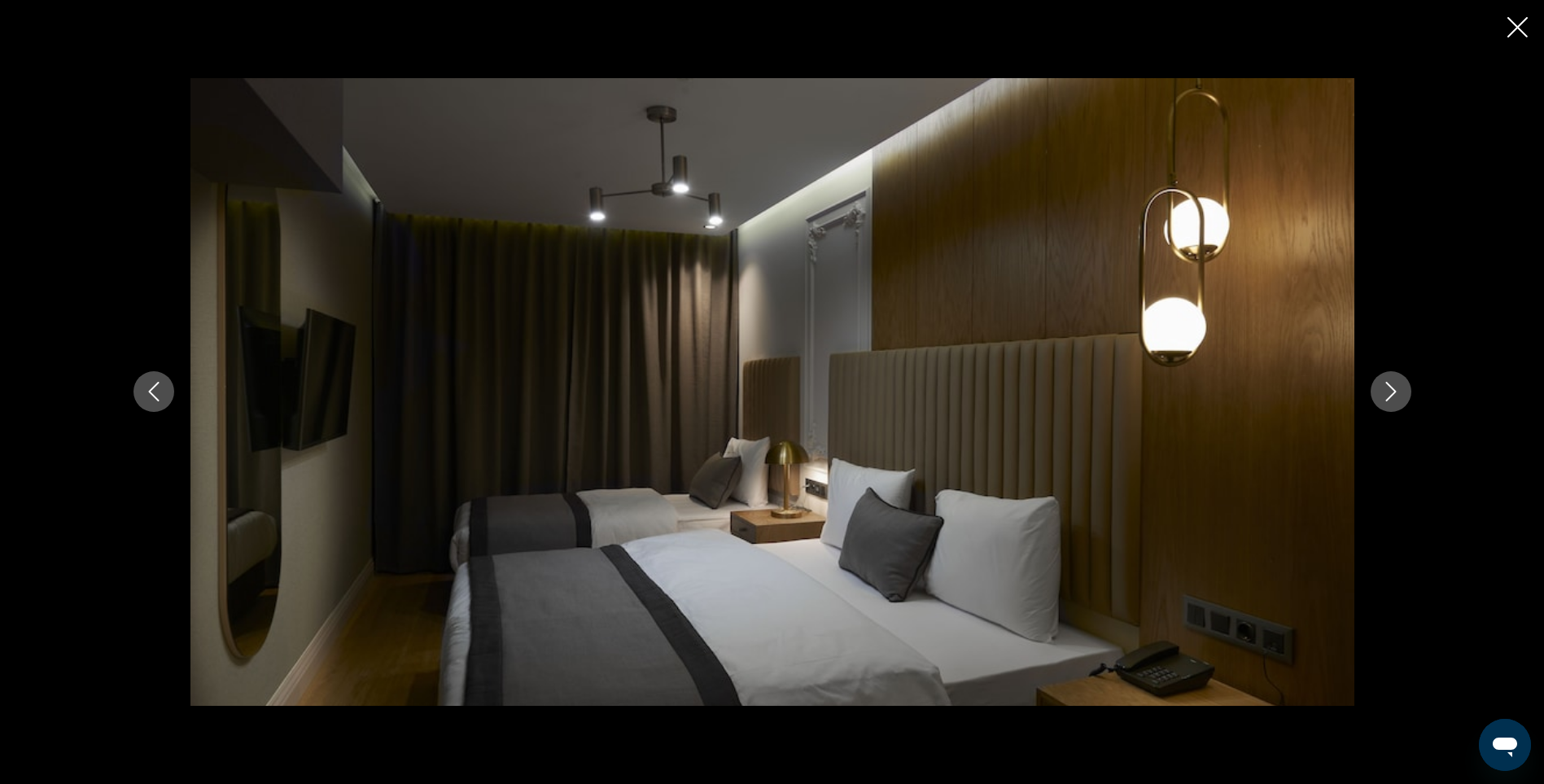
click at [1386, 392] on icon "Next image" at bounding box center [1392, 392] width 20 height 20
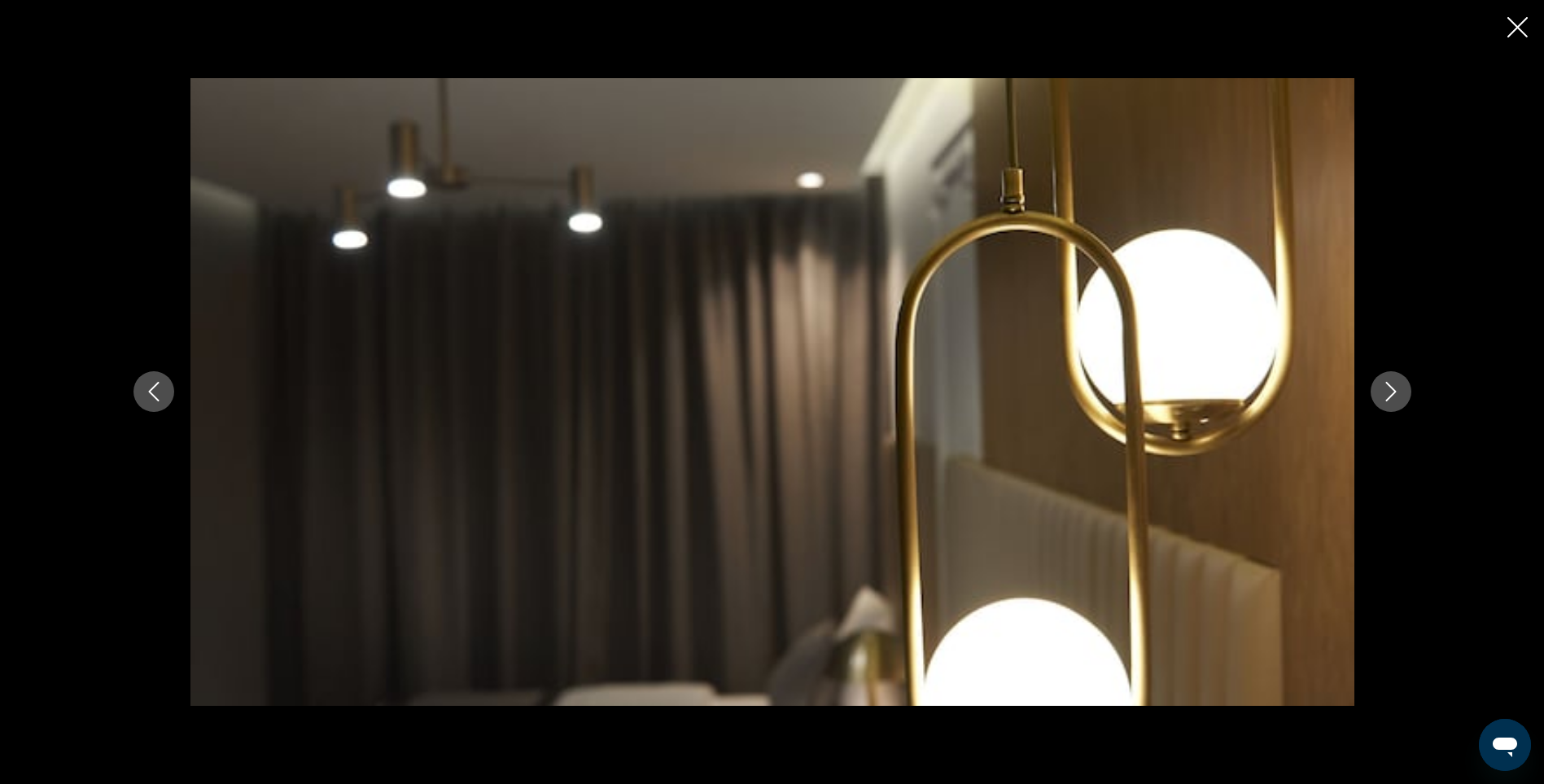
click at [1386, 392] on icon "Next image" at bounding box center [1392, 392] width 20 height 20
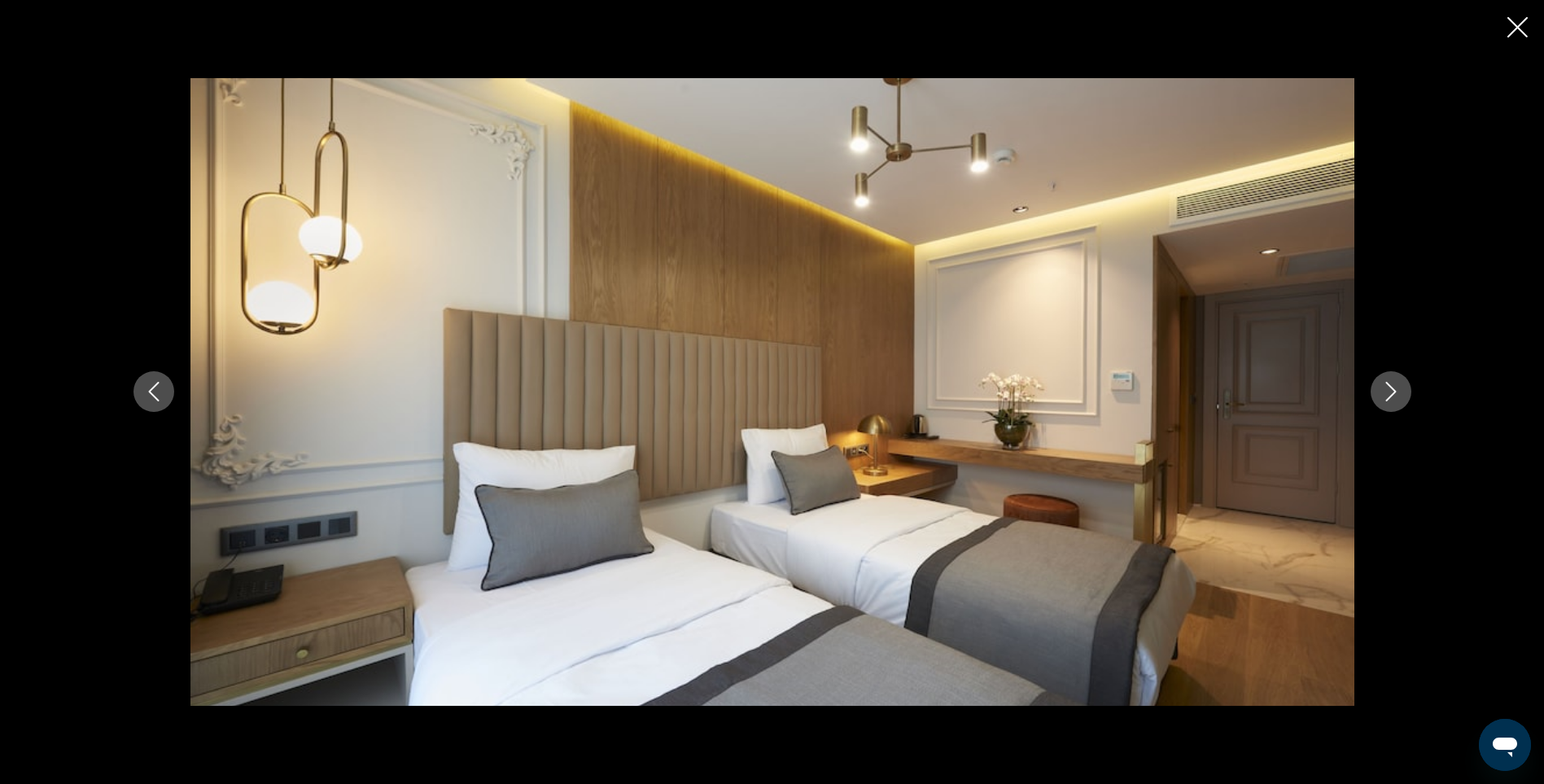
click at [1386, 392] on icon "Next image" at bounding box center [1392, 392] width 20 height 20
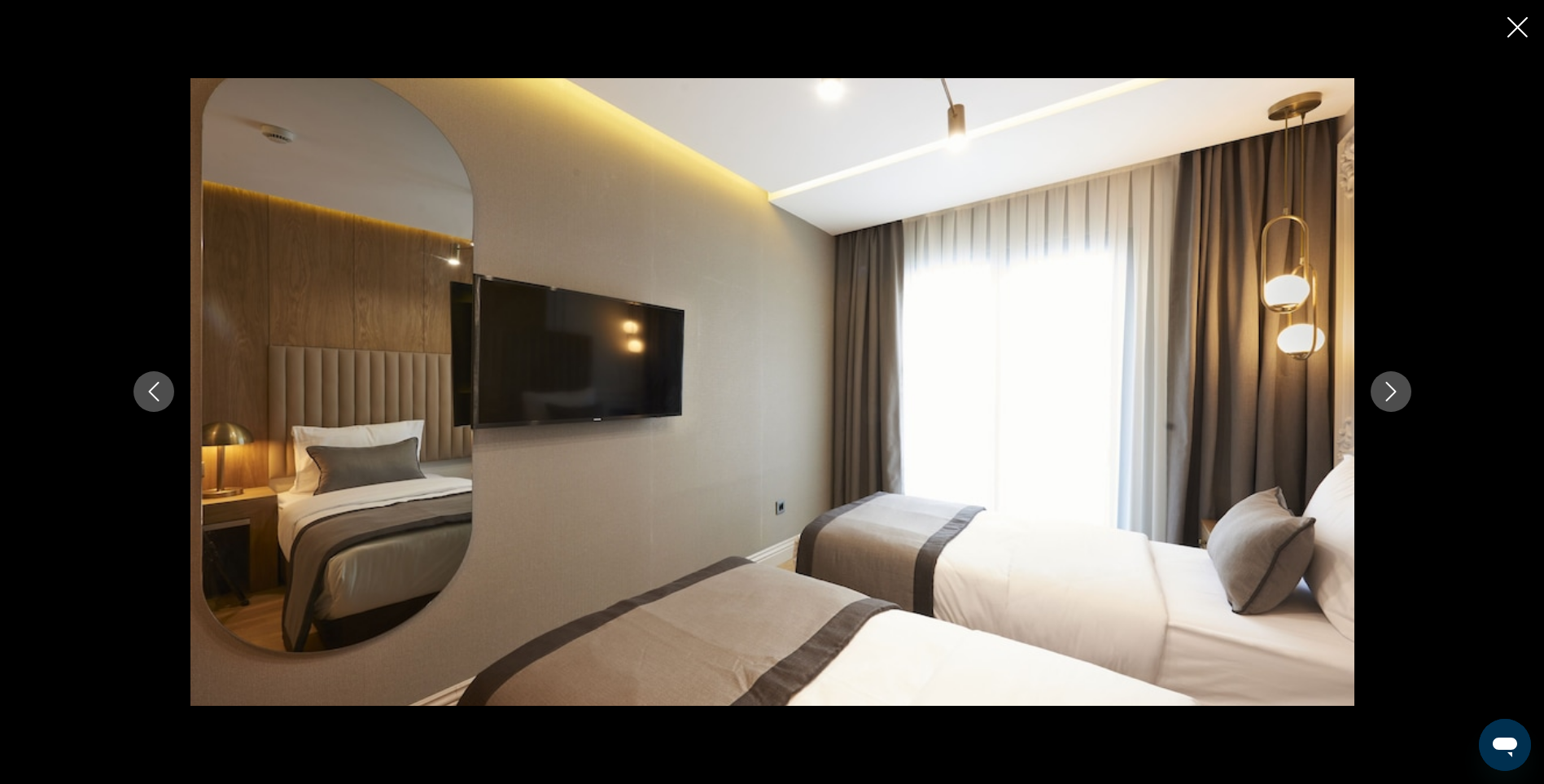
click at [1386, 392] on icon "Next image" at bounding box center [1392, 392] width 20 height 20
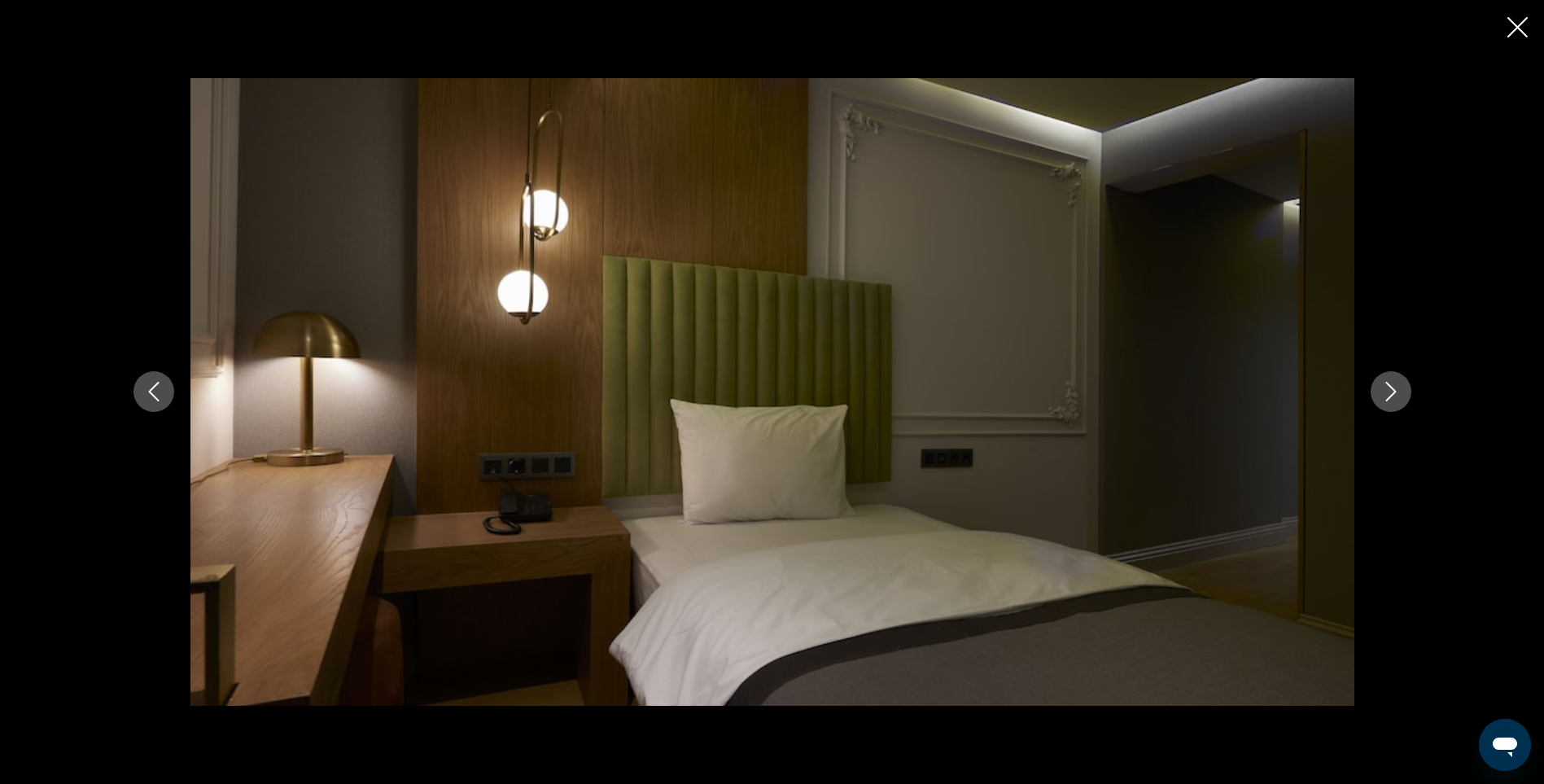
click at [1386, 392] on icon "Next image" at bounding box center [1392, 392] width 20 height 20
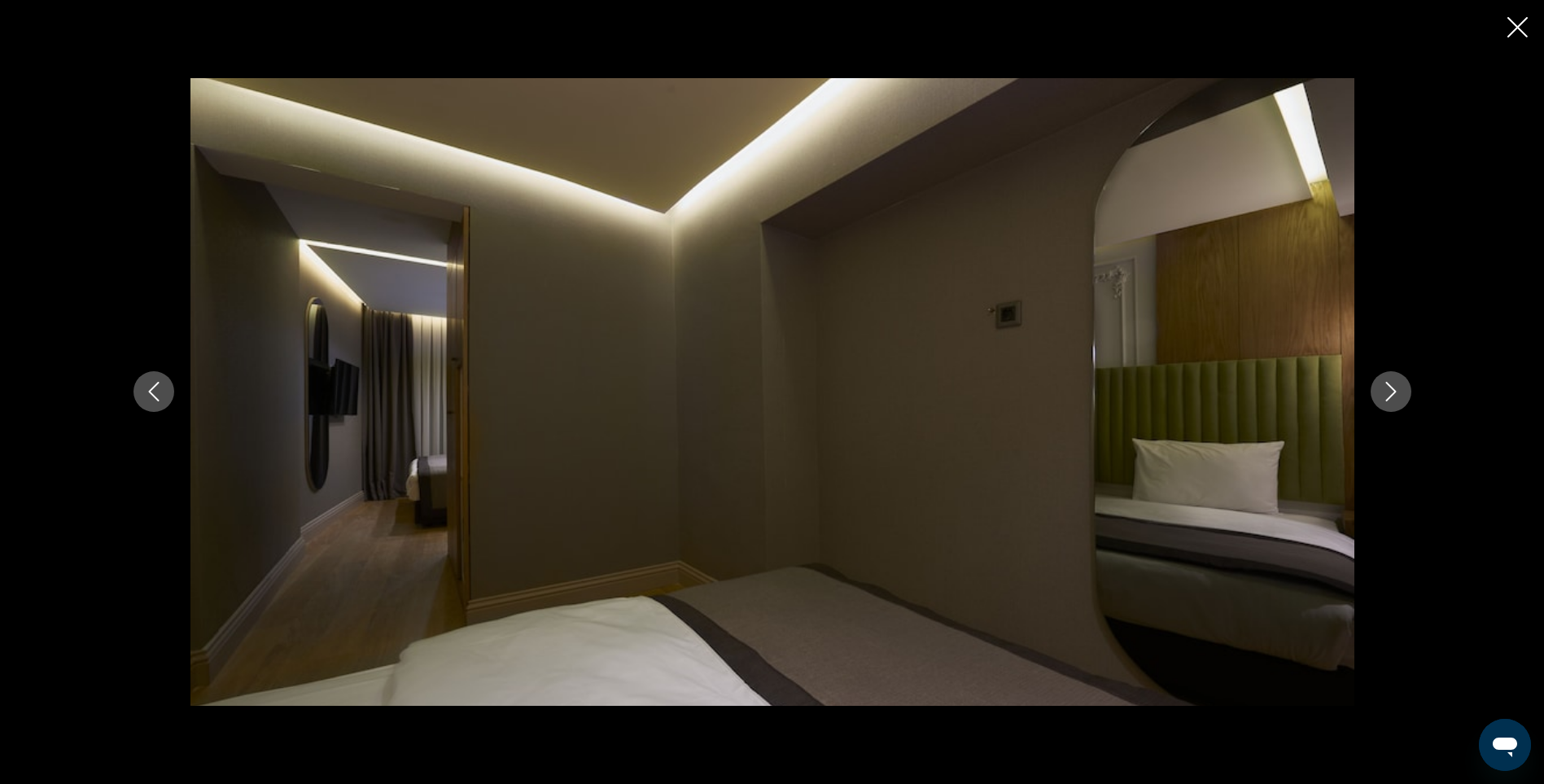
click at [1386, 392] on icon "Next image" at bounding box center [1392, 392] width 20 height 20
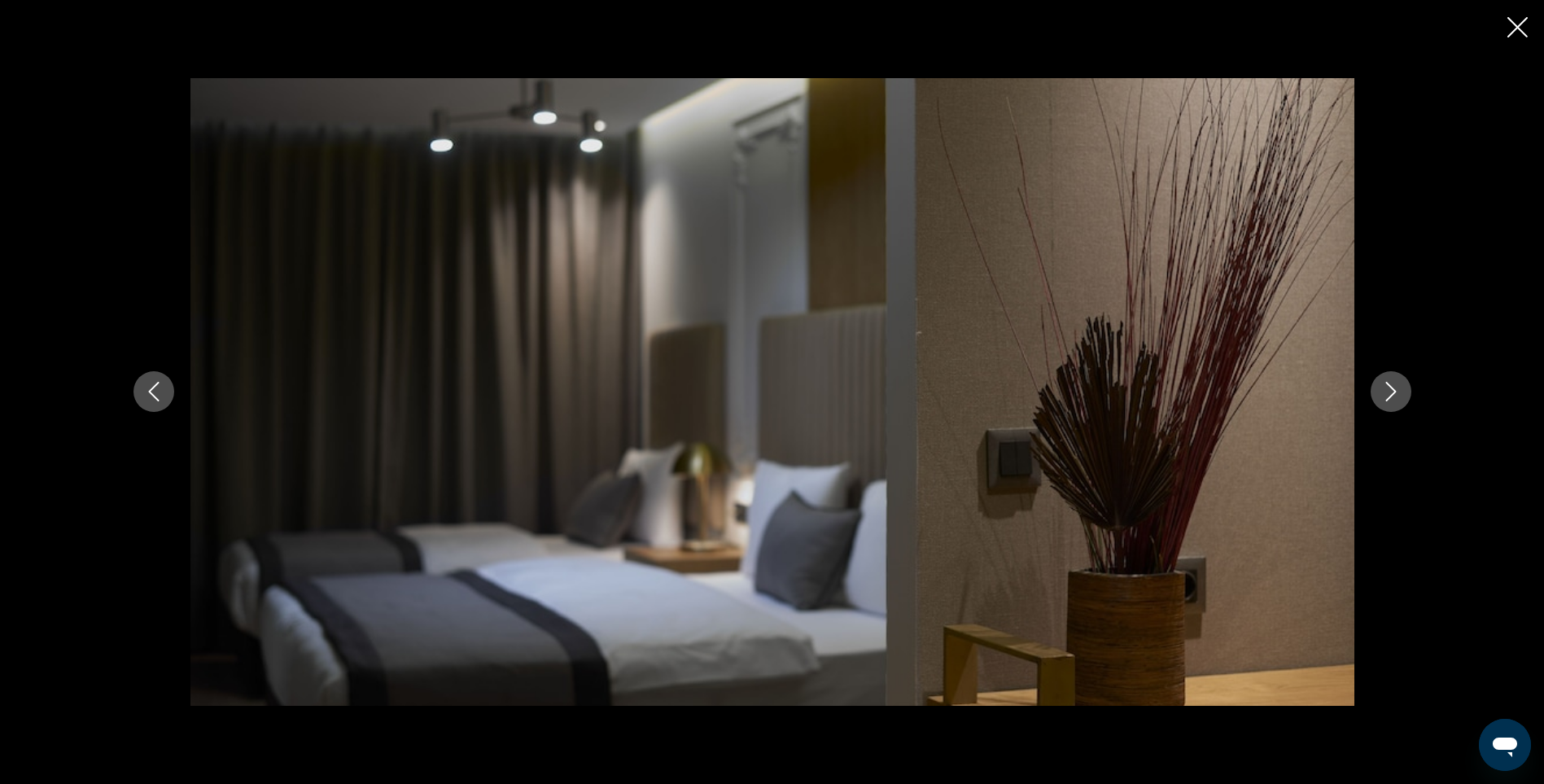
click at [1386, 392] on icon "Next image" at bounding box center [1392, 392] width 20 height 20
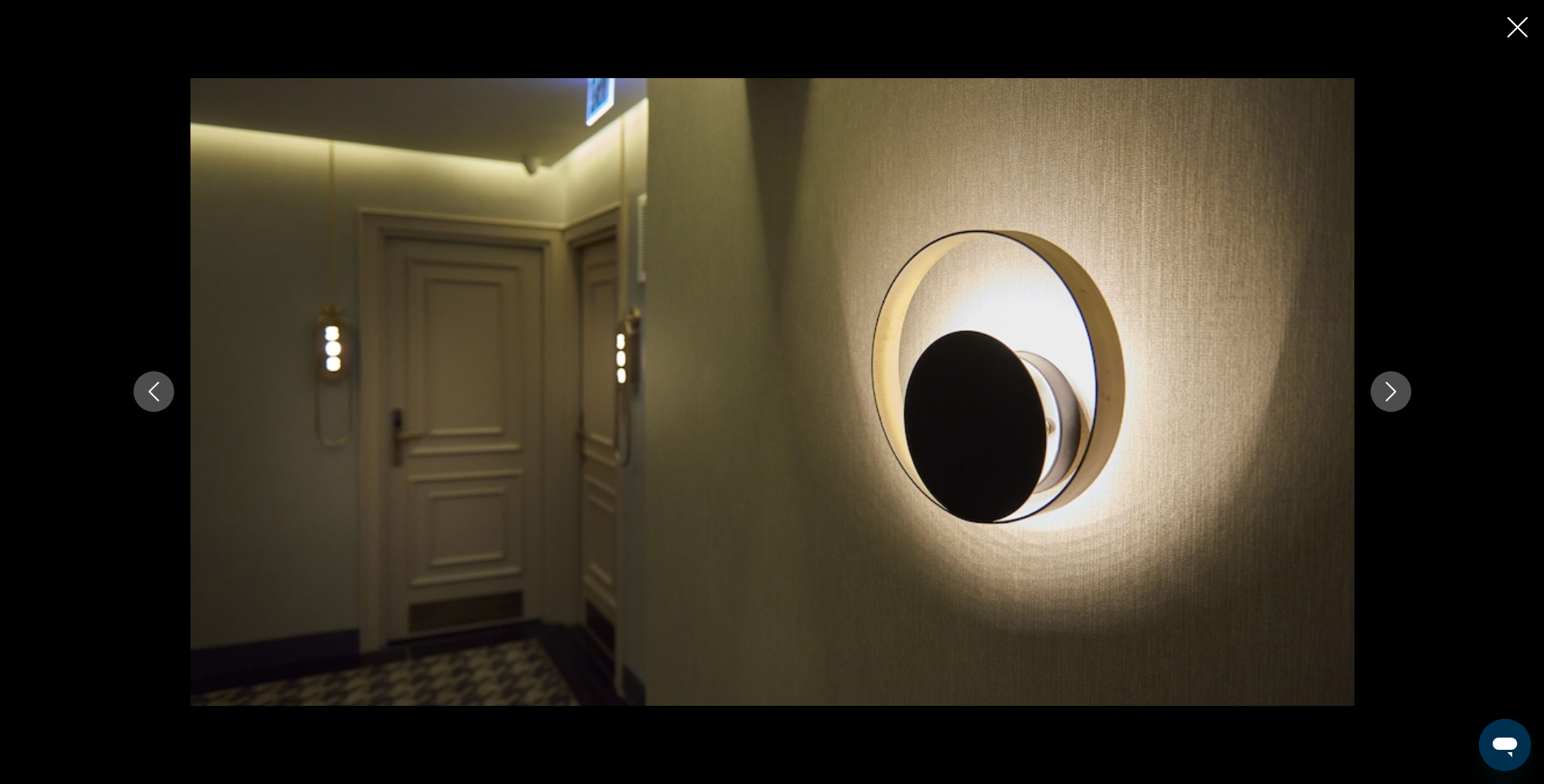
click at [1386, 392] on icon "Next image" at bounding box center [1392, 392] width 20 height 20
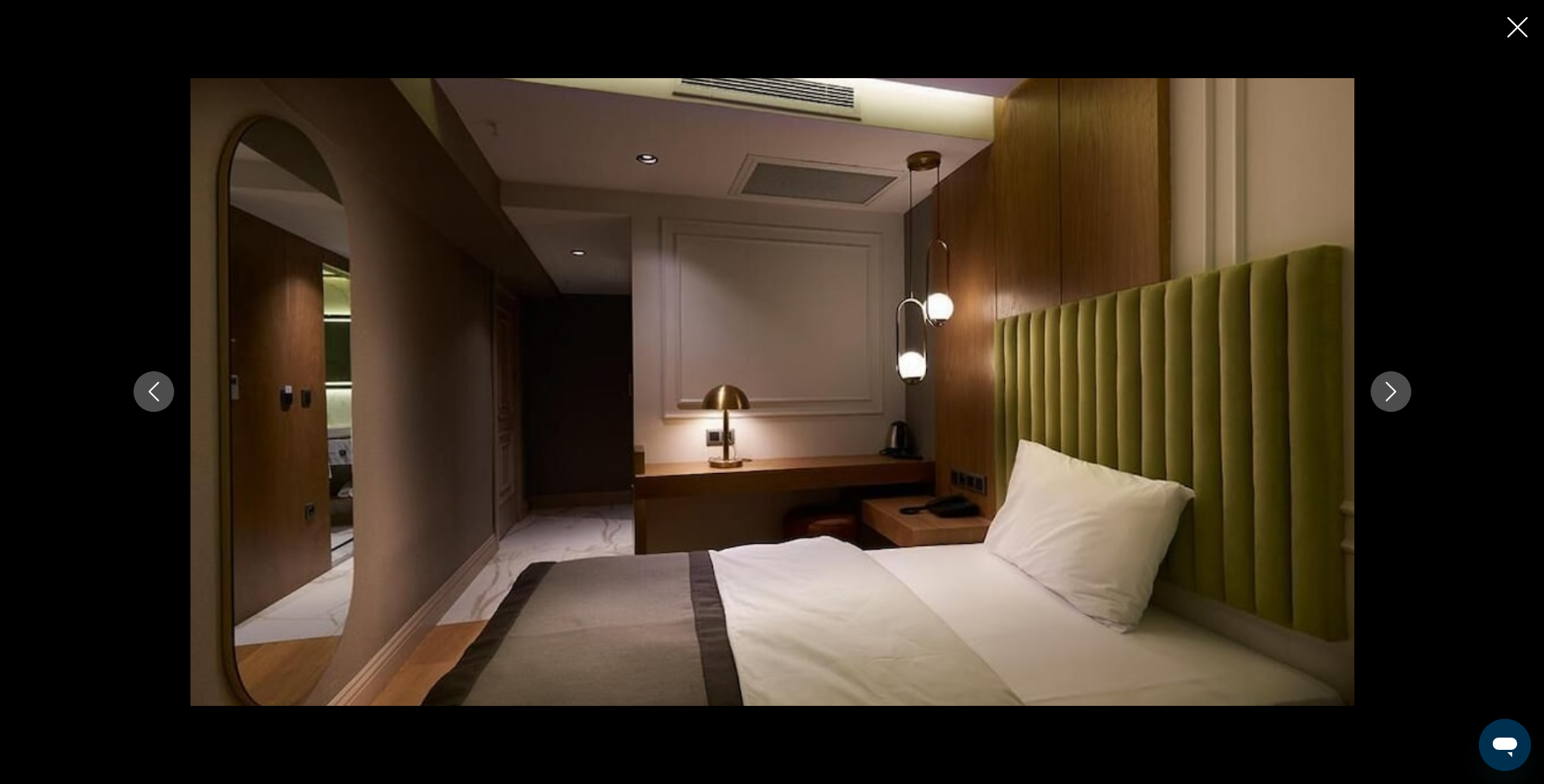
click at [1386, 392] on icon "Next image" at bounding box center [1392, 392] width 20 height 20
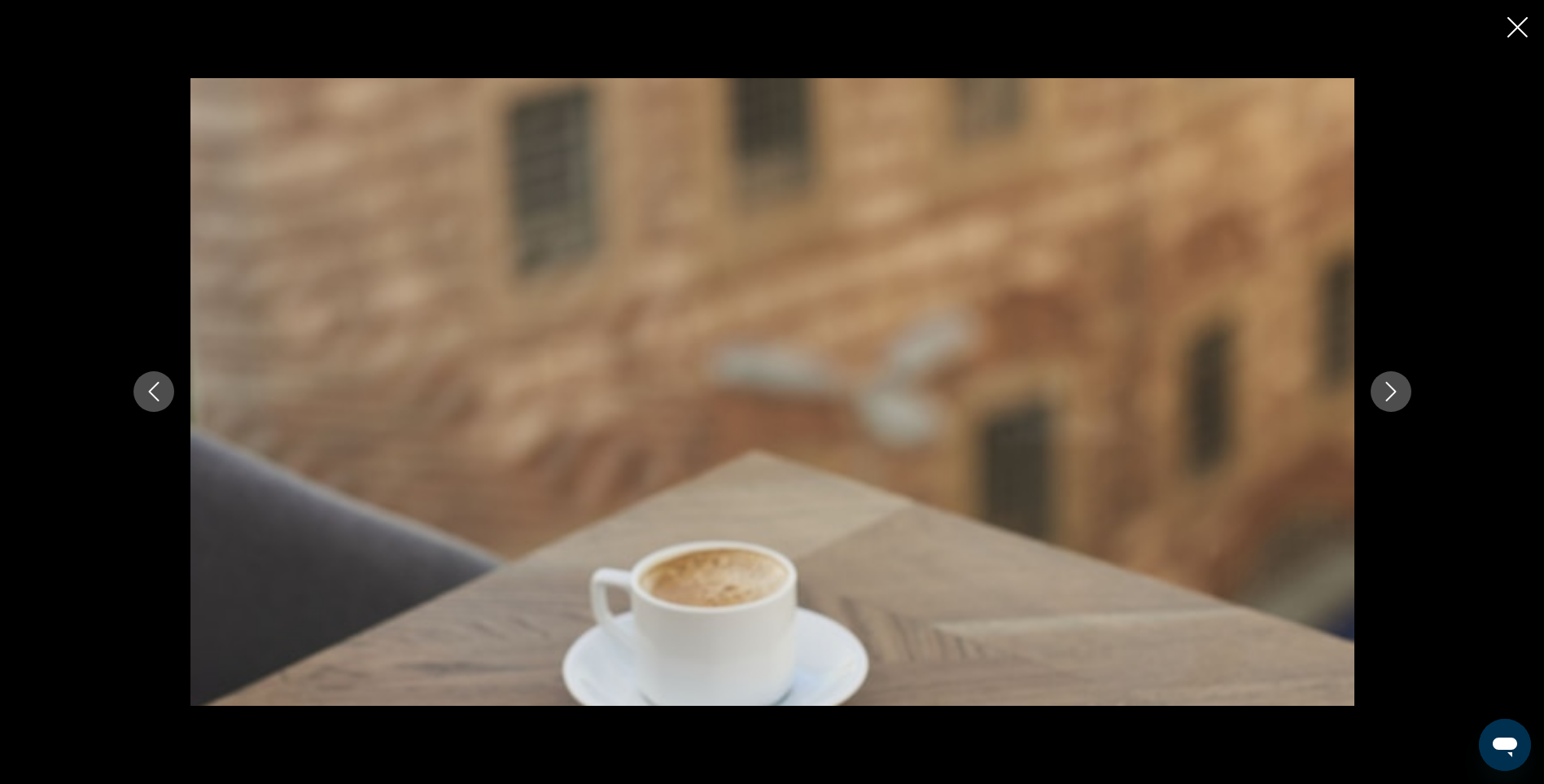
click at [1386, 392] on icon "Next image" at bounding box center [1392, 392] width 20 height 20
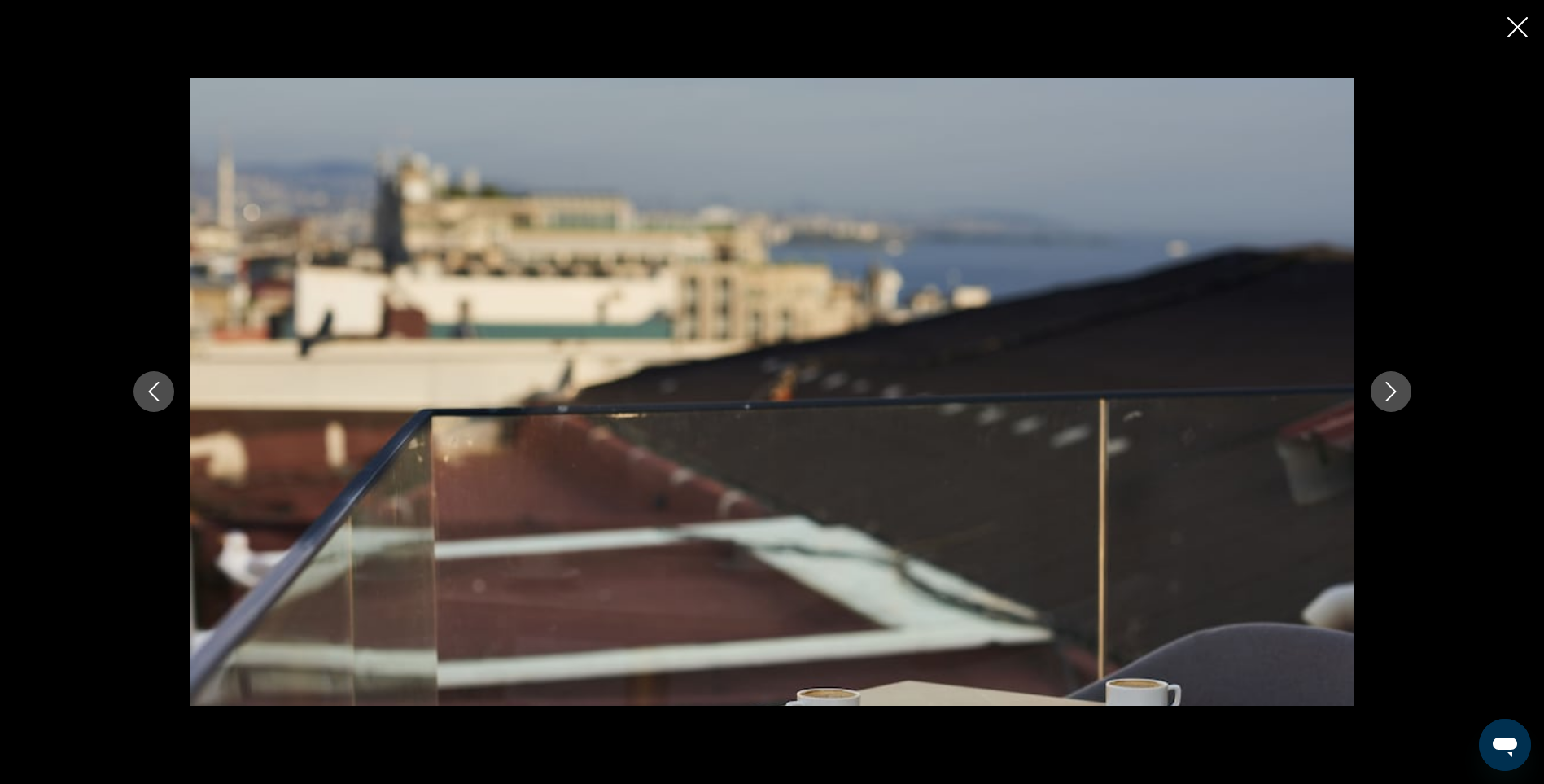
click at [1386, 392] on icon "Next image" at bounding box center [1392, 392] width 20 height 20
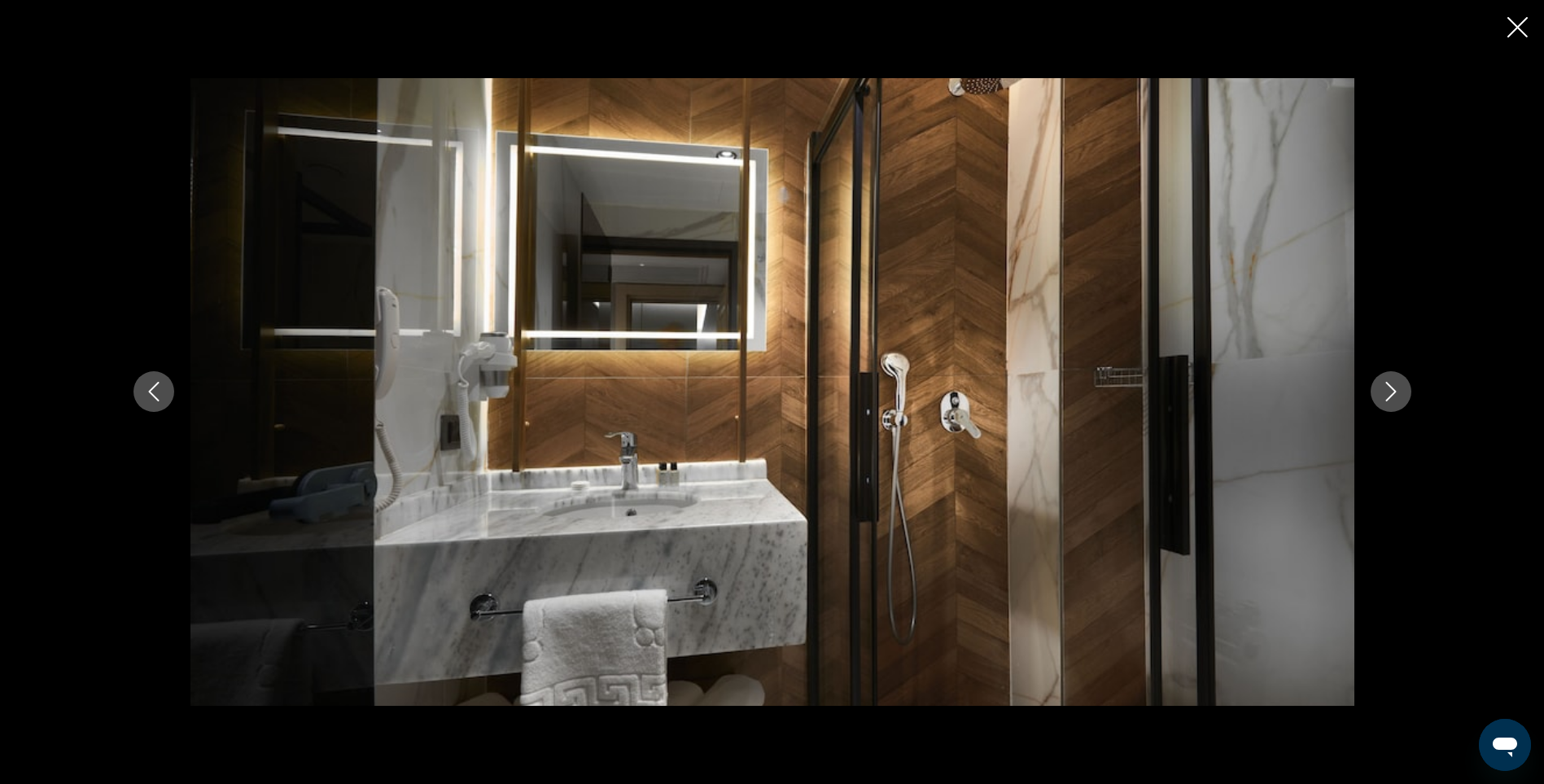
click at [1386, 392] on icon "Next image" at bounding box center [1392, 392] width 20 height 20
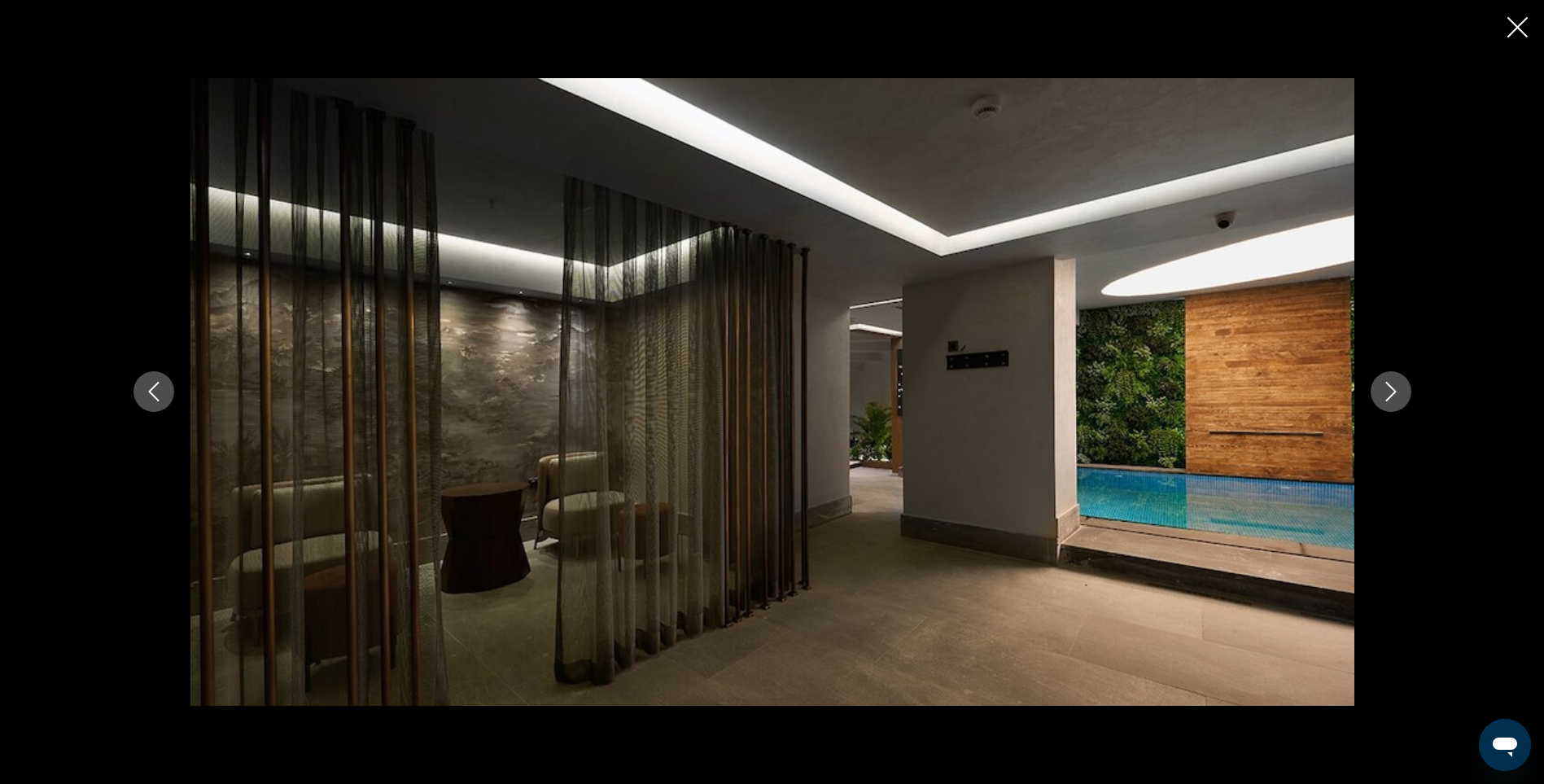
click at [1386, 392] on icon "Next image" at bounding box center [1392, 392] width 20 height 20
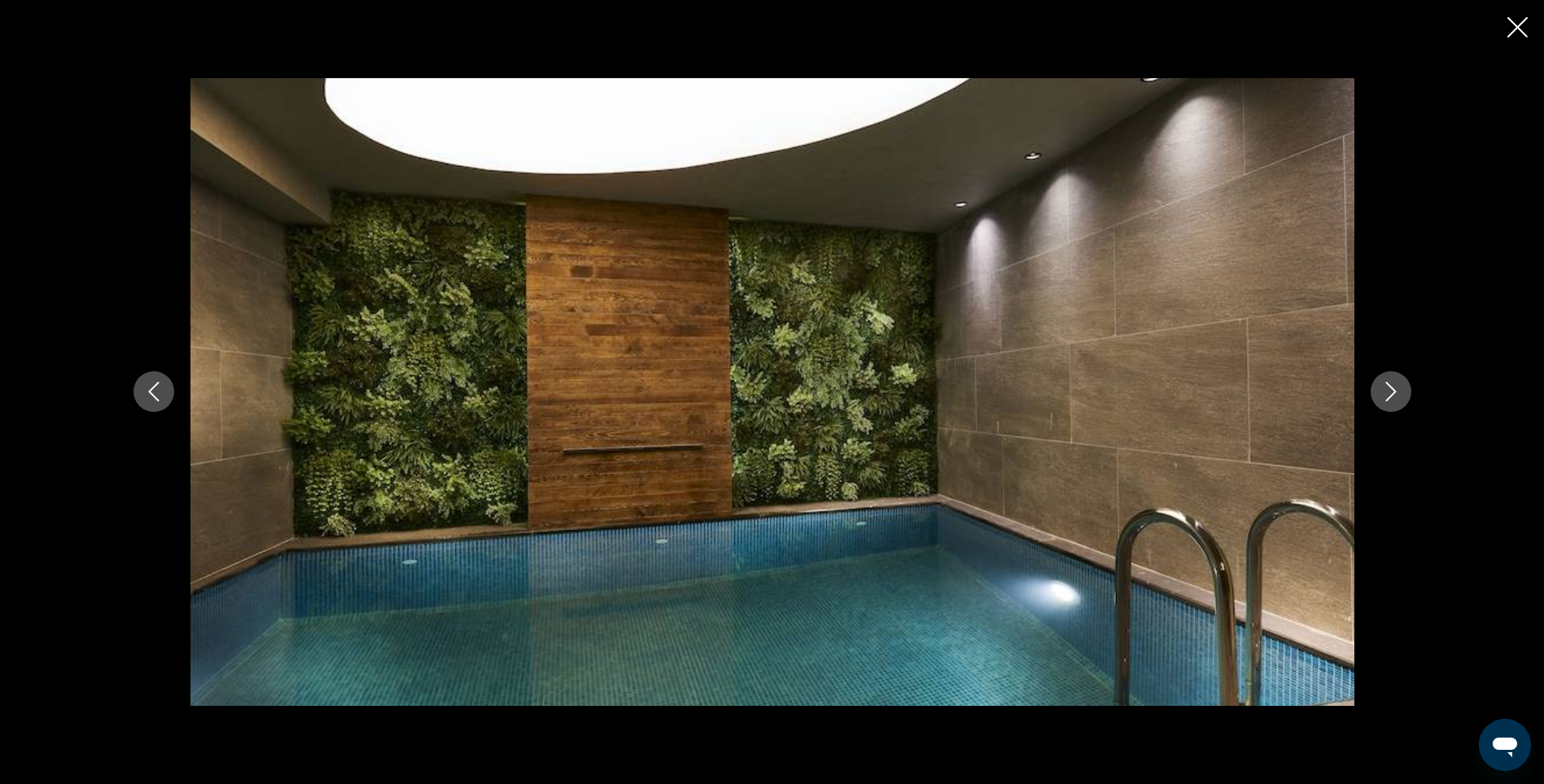
click at [1386, 392] on icon "Next image" at bounding box center [1392, 392] width 20 height 20
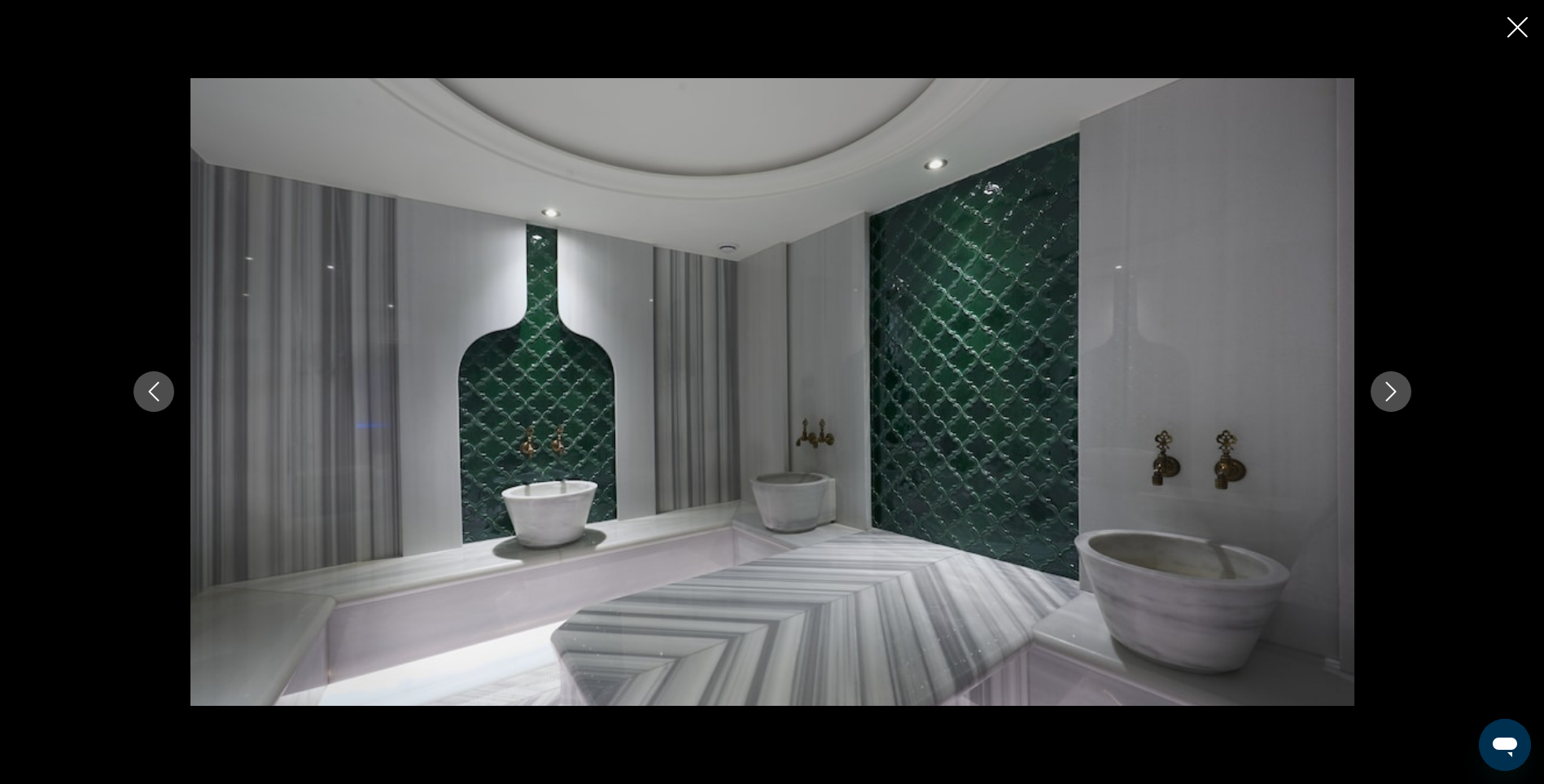
click at [1386, 392] on icon "Next image" at bounding box center [1392, 392] width 20 height 20
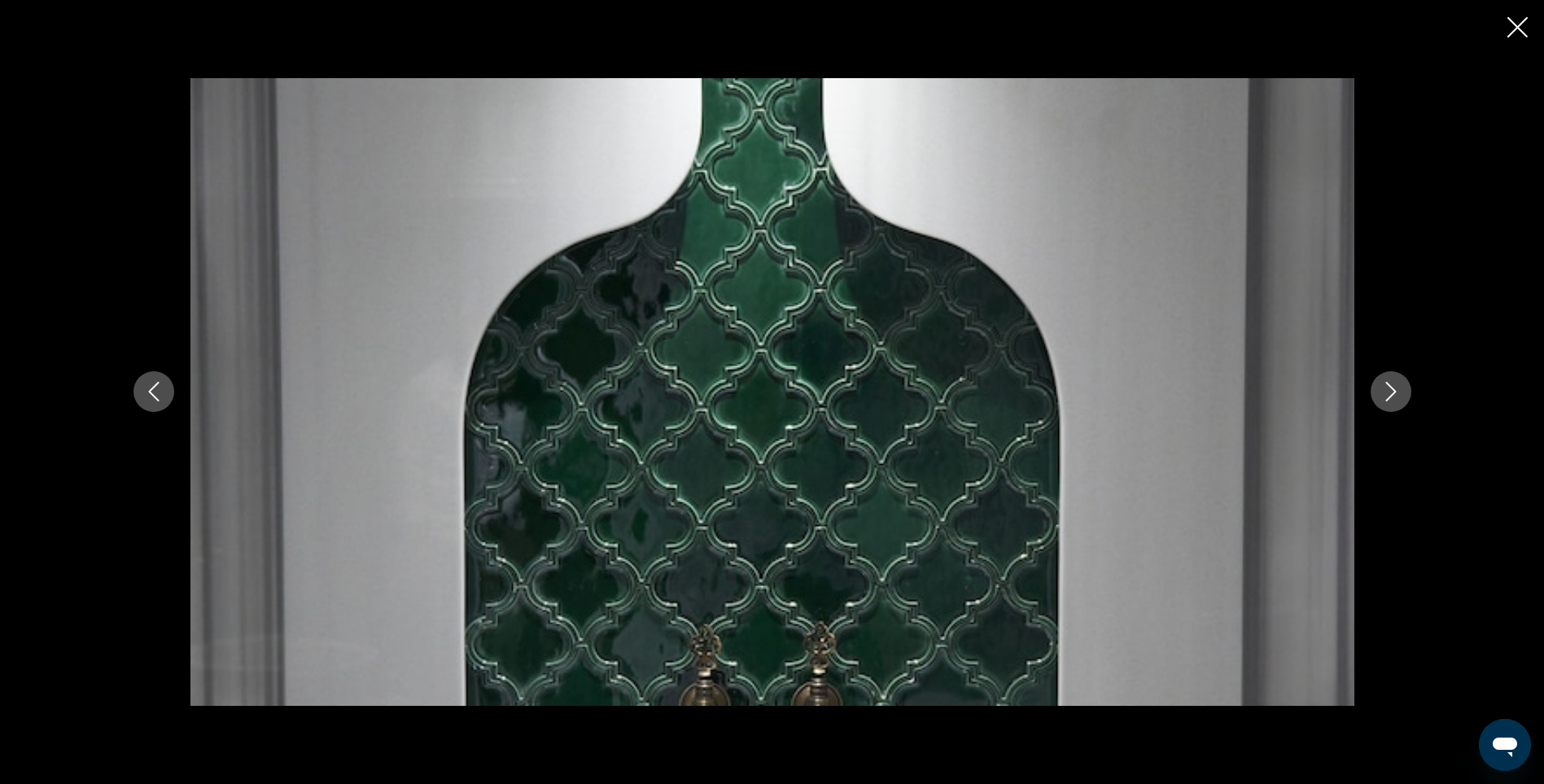
click at [1386, 392] on icon "Next image" at bounding box center [1392, 392] width 20 height 20
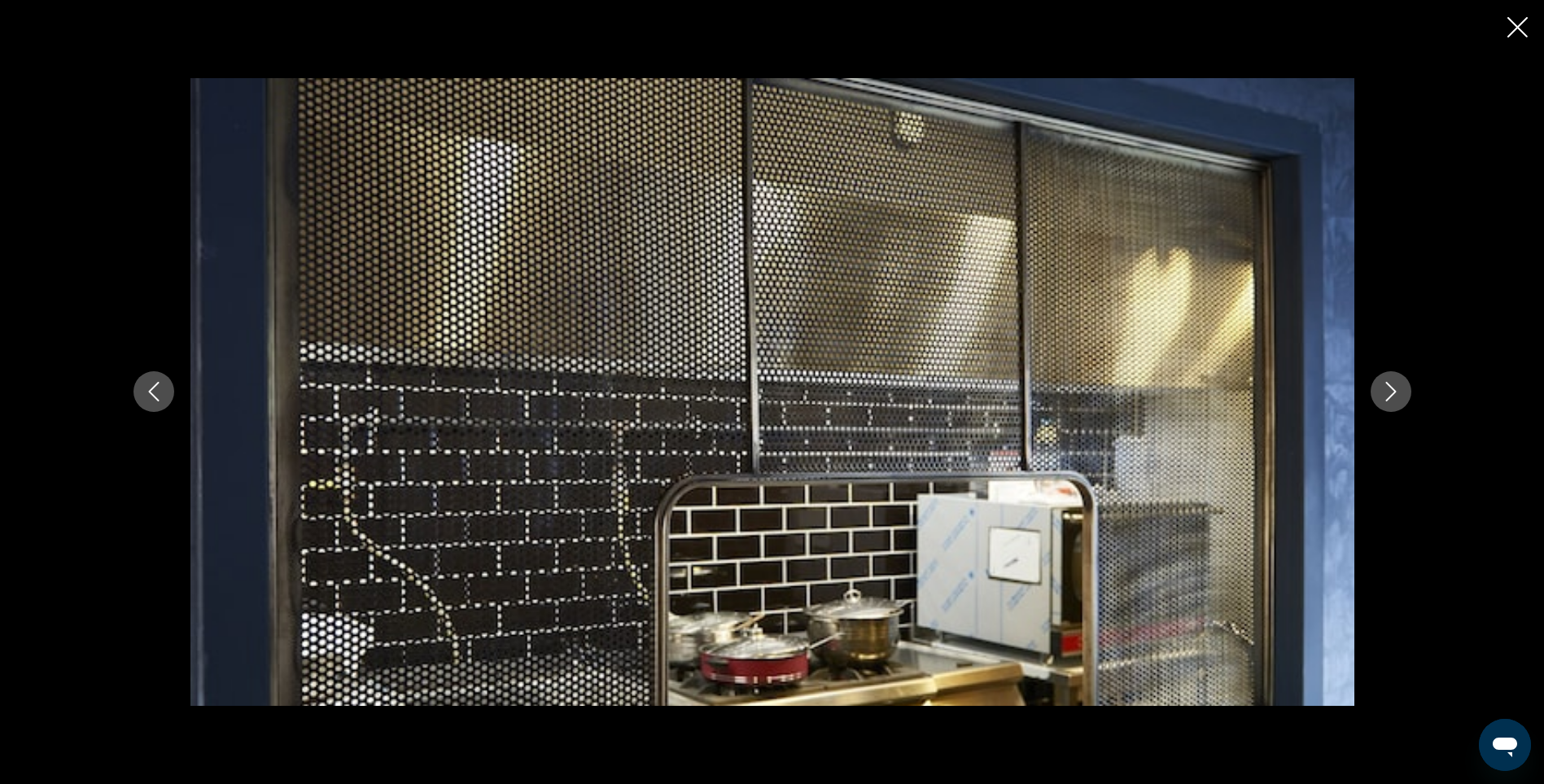
click at [1386, 392] on icon "Next image" at bounding box center [1392, 392] width 20 height 20
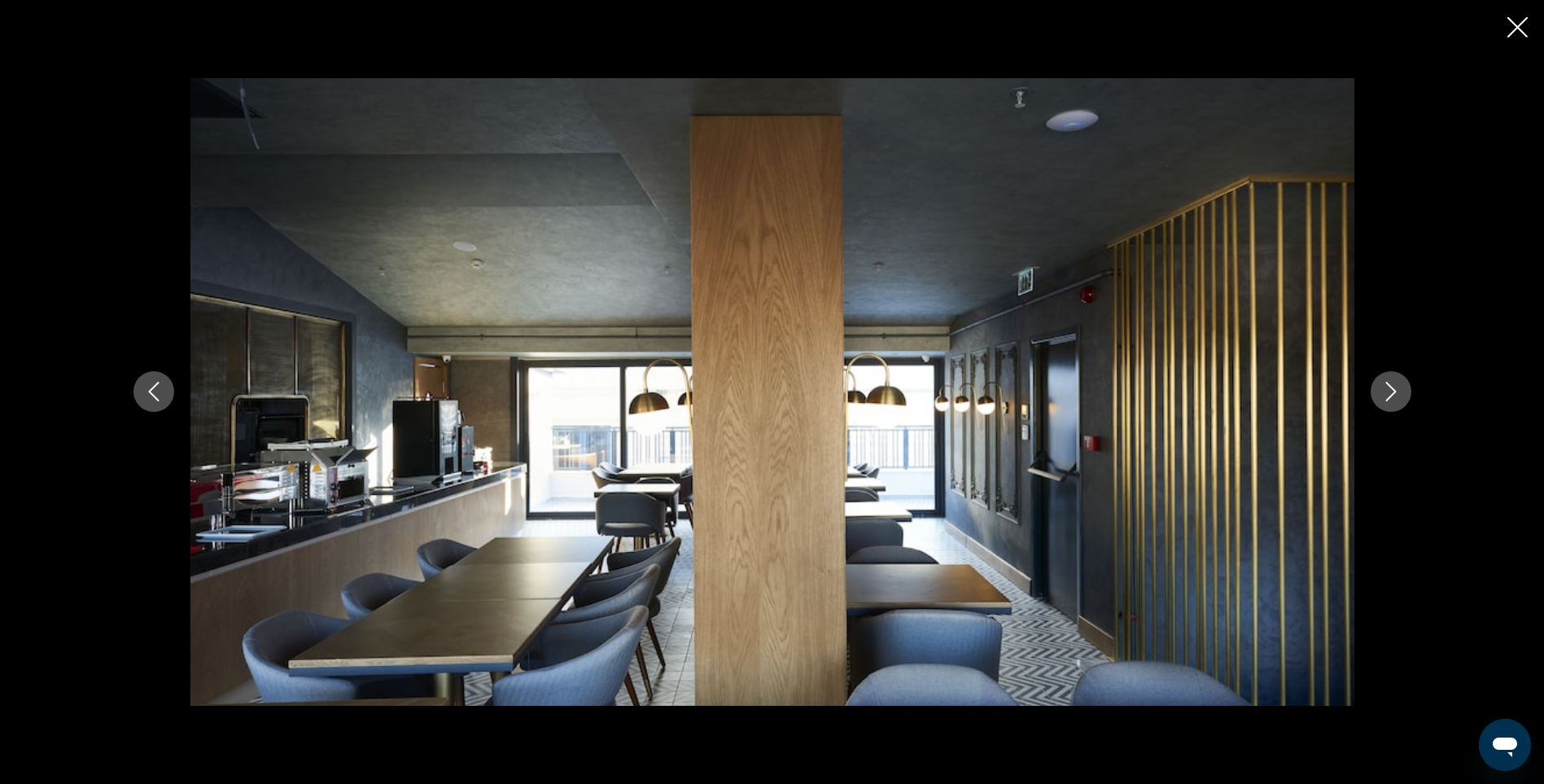
click at [1386, 392] on icon "Next image" at bounding box center [1392, 392] width 20 height 20
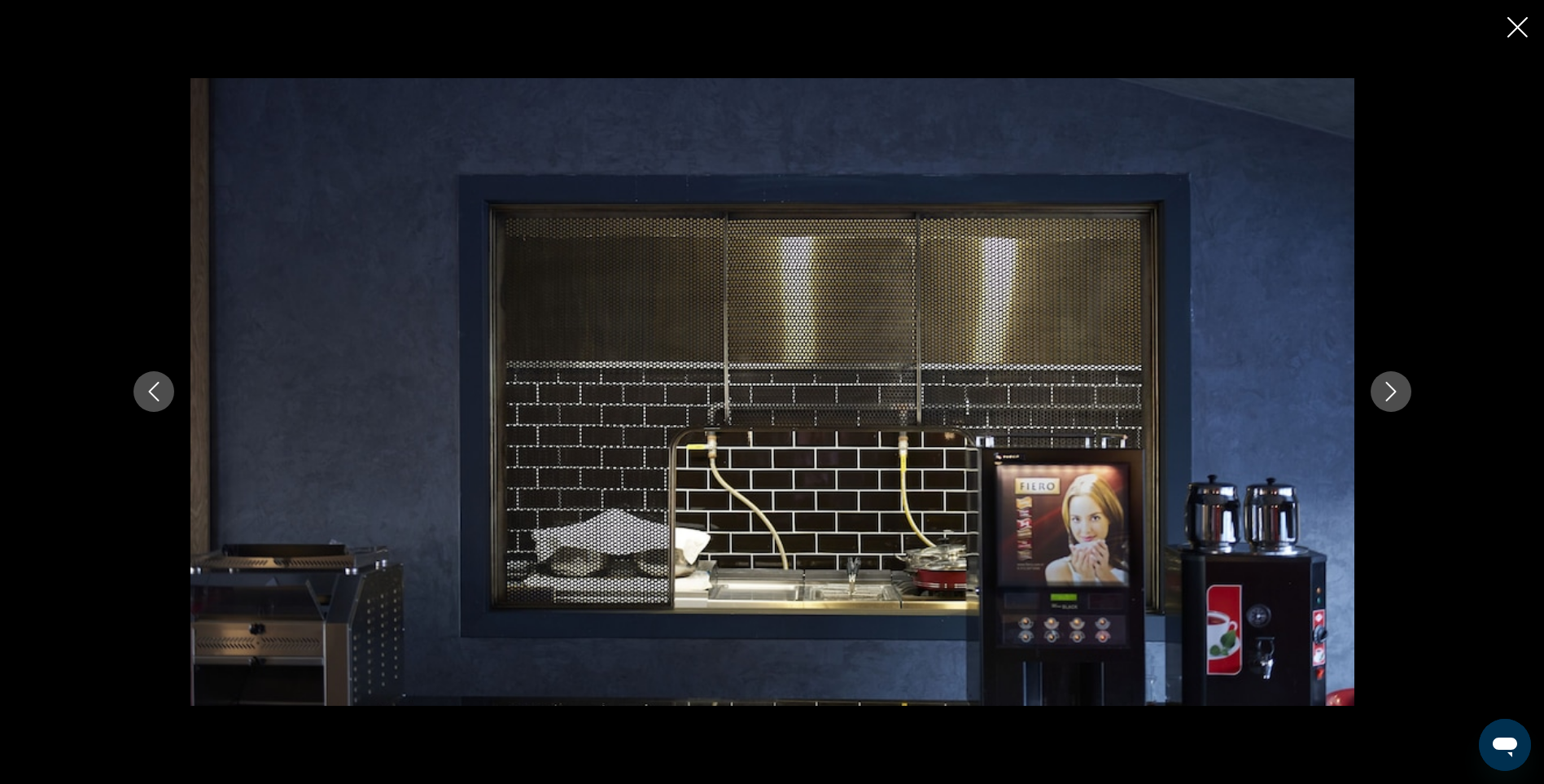
click at [1386, 392] on icon "Next image" at bounding box center [1392, 392] width 20 height 20
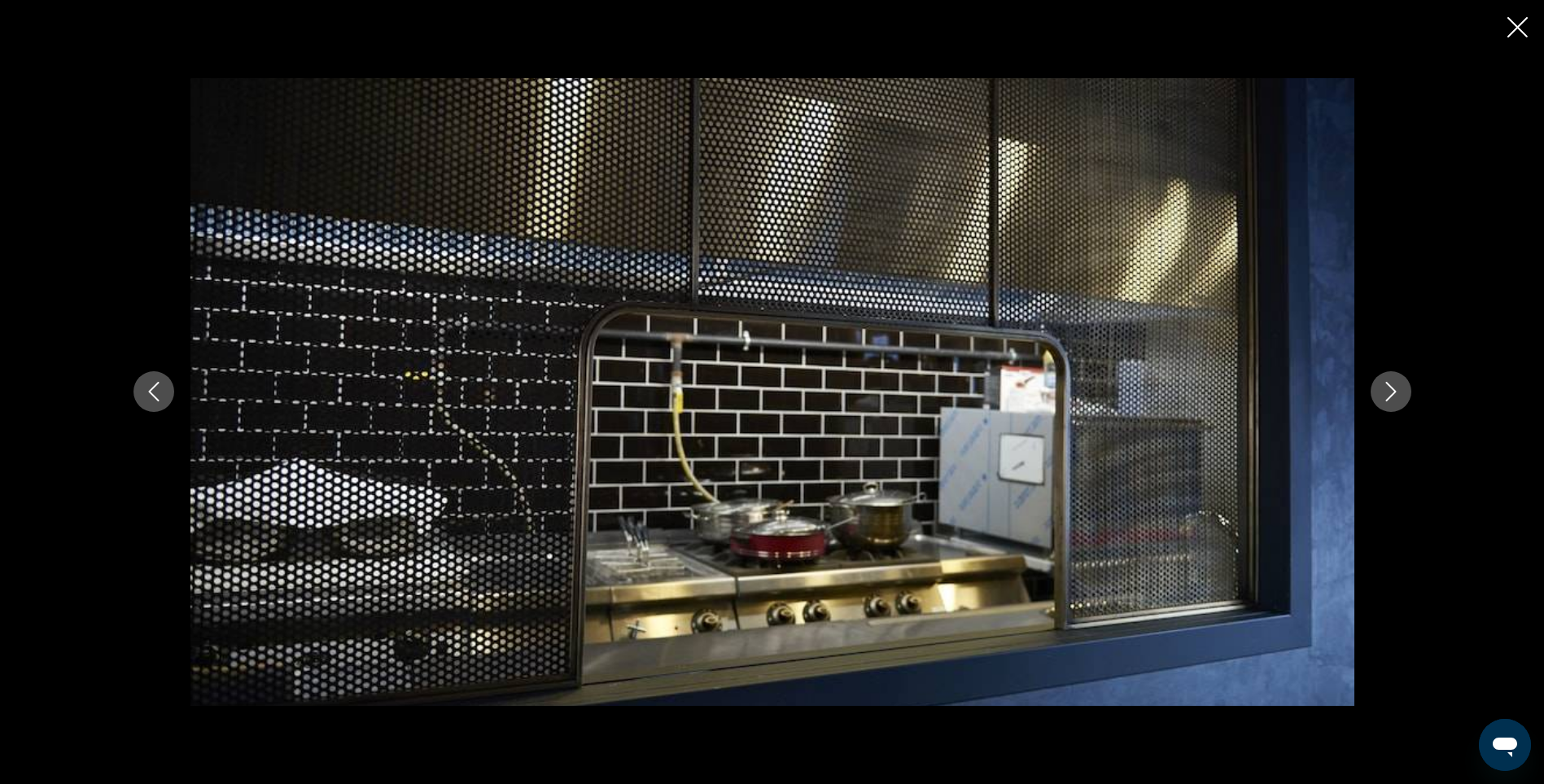
click at [1386, 392] on icon "Next image" at bounding box center [1392, 392] width 20 height 20
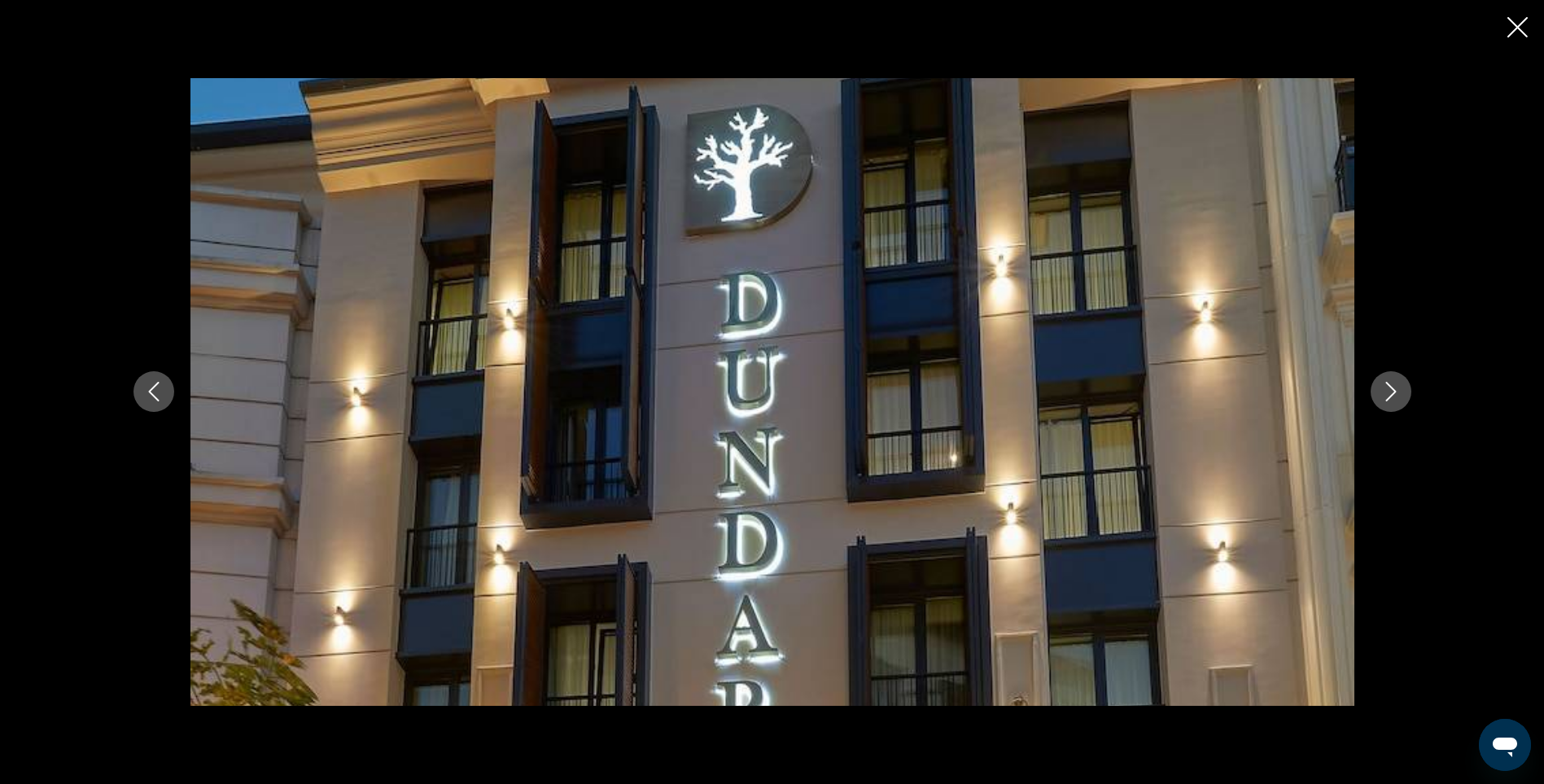
click at [1386, 392] on icon "Next image" at bounding box center [1392, 392] width 20 height 20
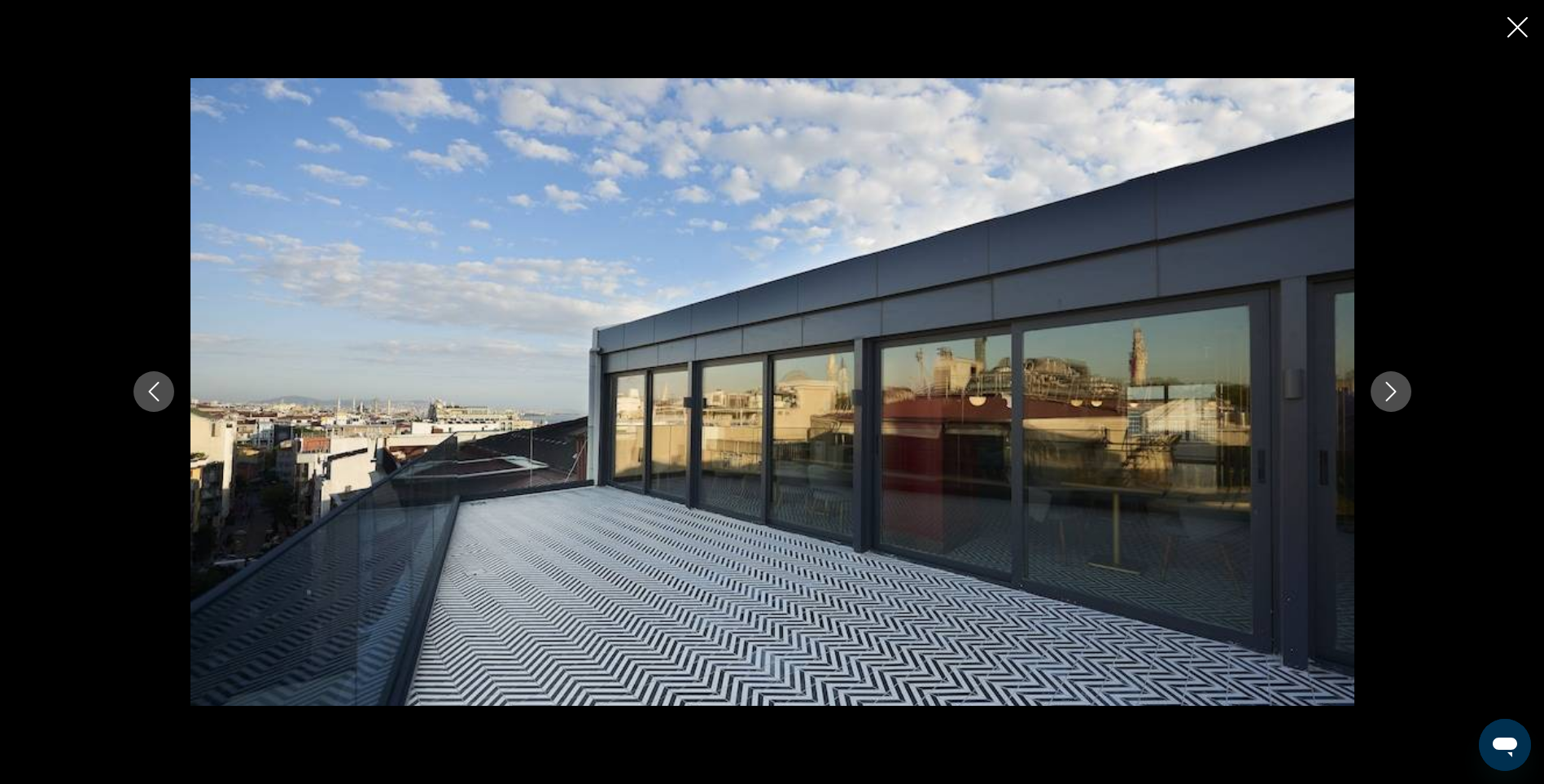
click at [1386, 392] on icon "Next image" at bounding box center [1392, 392] width 20 height 20
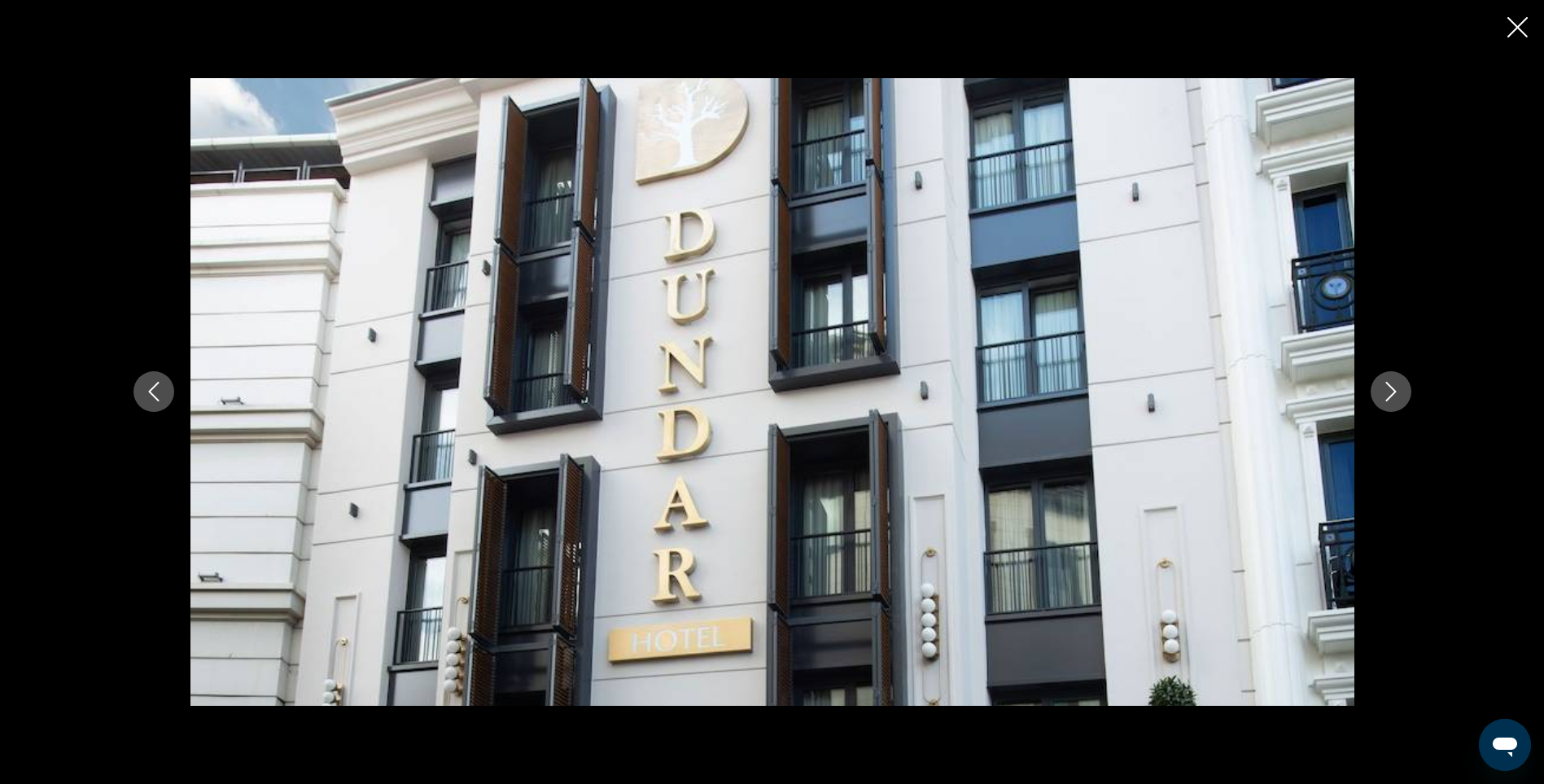
click at [1386, 392] on icon "Next image" at bounding box center [1392, 392] width 20 height 20
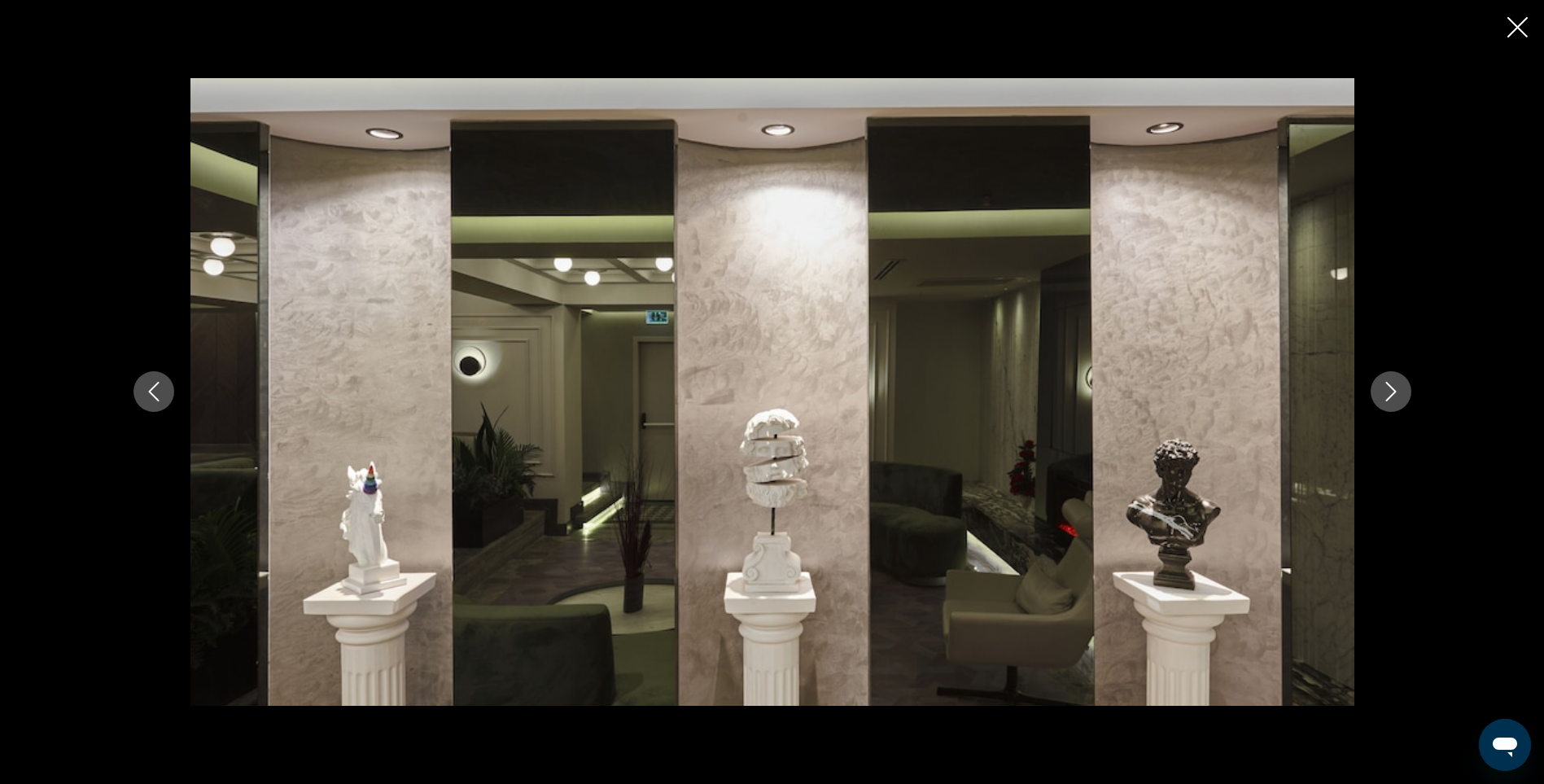
click at [1386, 392] on icon "Next image" at bounding box center [1392, 392] width 20 height 20
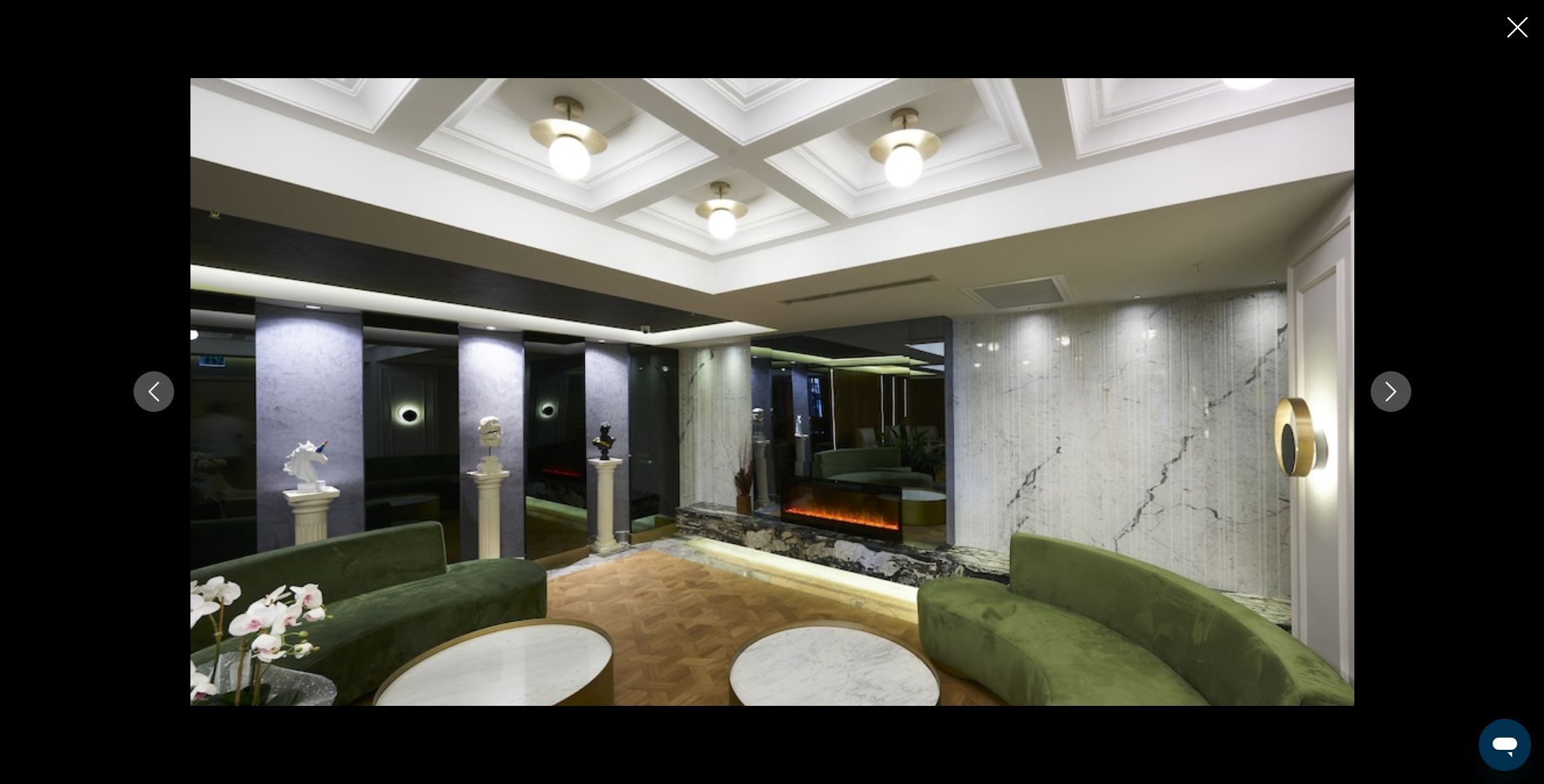
click at [1386, 392] on icon "Next image" at bounding box center [1392, 392] width 20 height 20
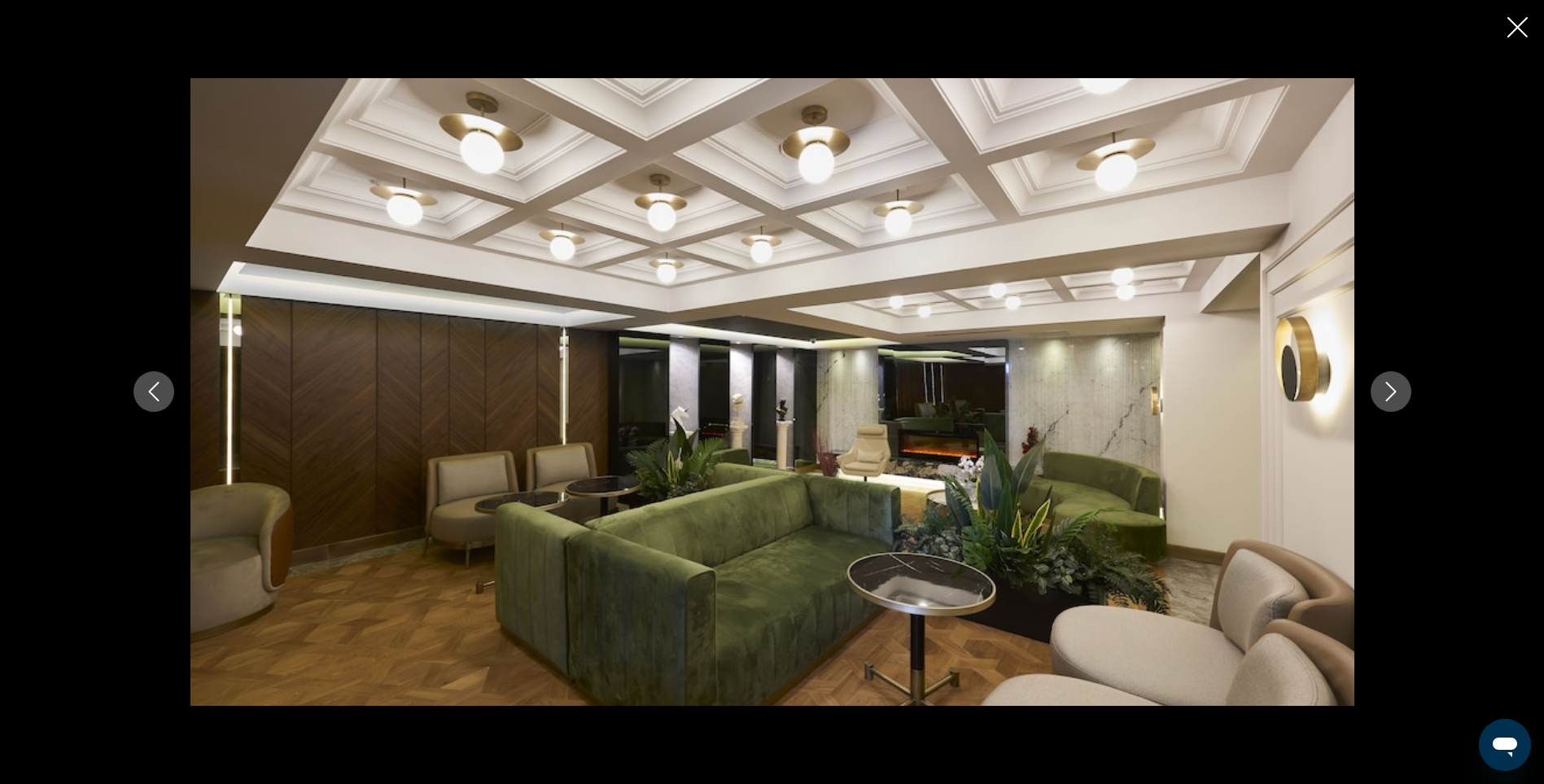
click at [1386, 392] on icon "Next image" at bounding box center [1392, 392] width 20 height 20
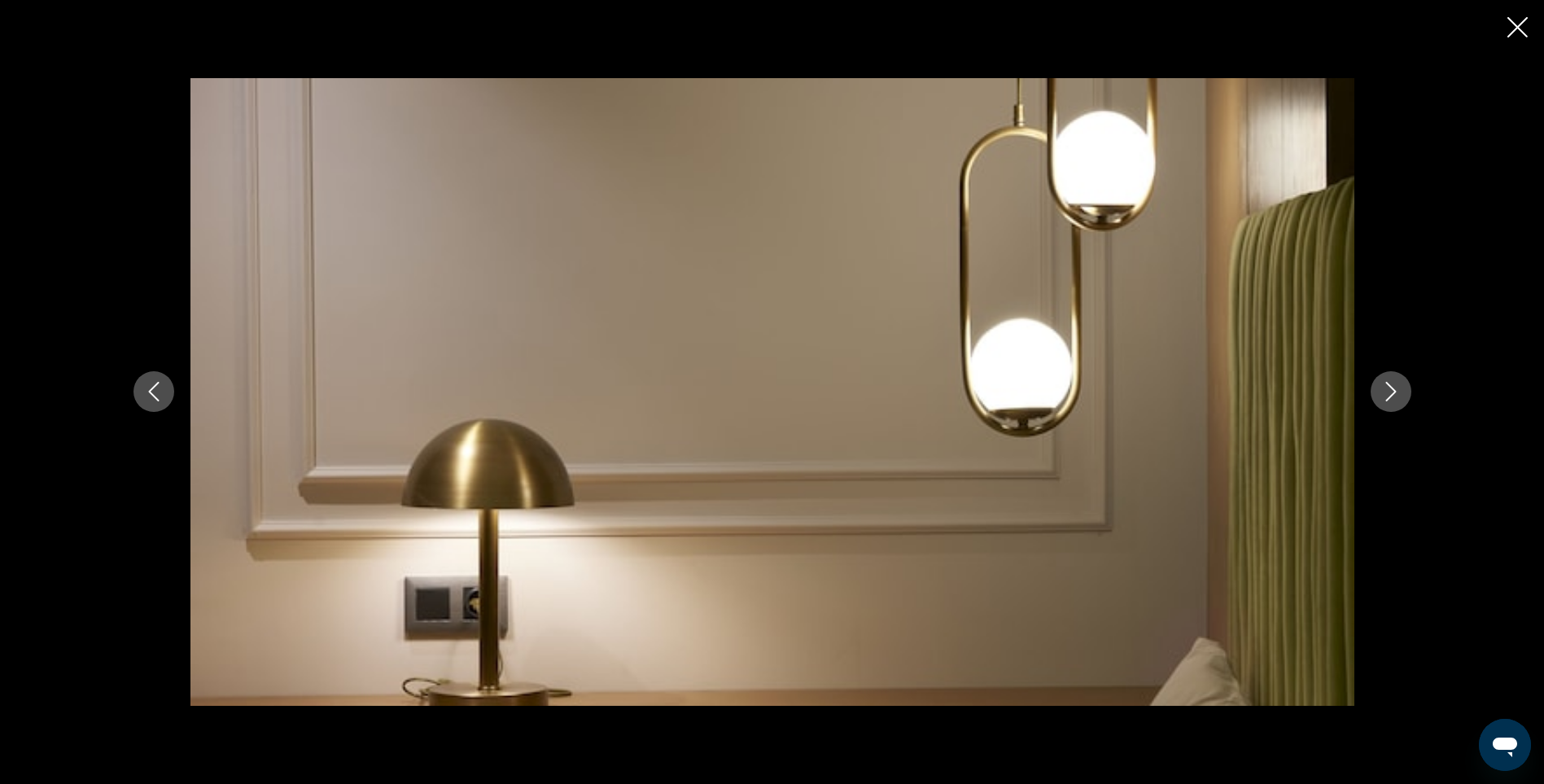
click at [1510, 38] on button "Close slideshow" at bounding box center [1518, 29] width 20 height 25
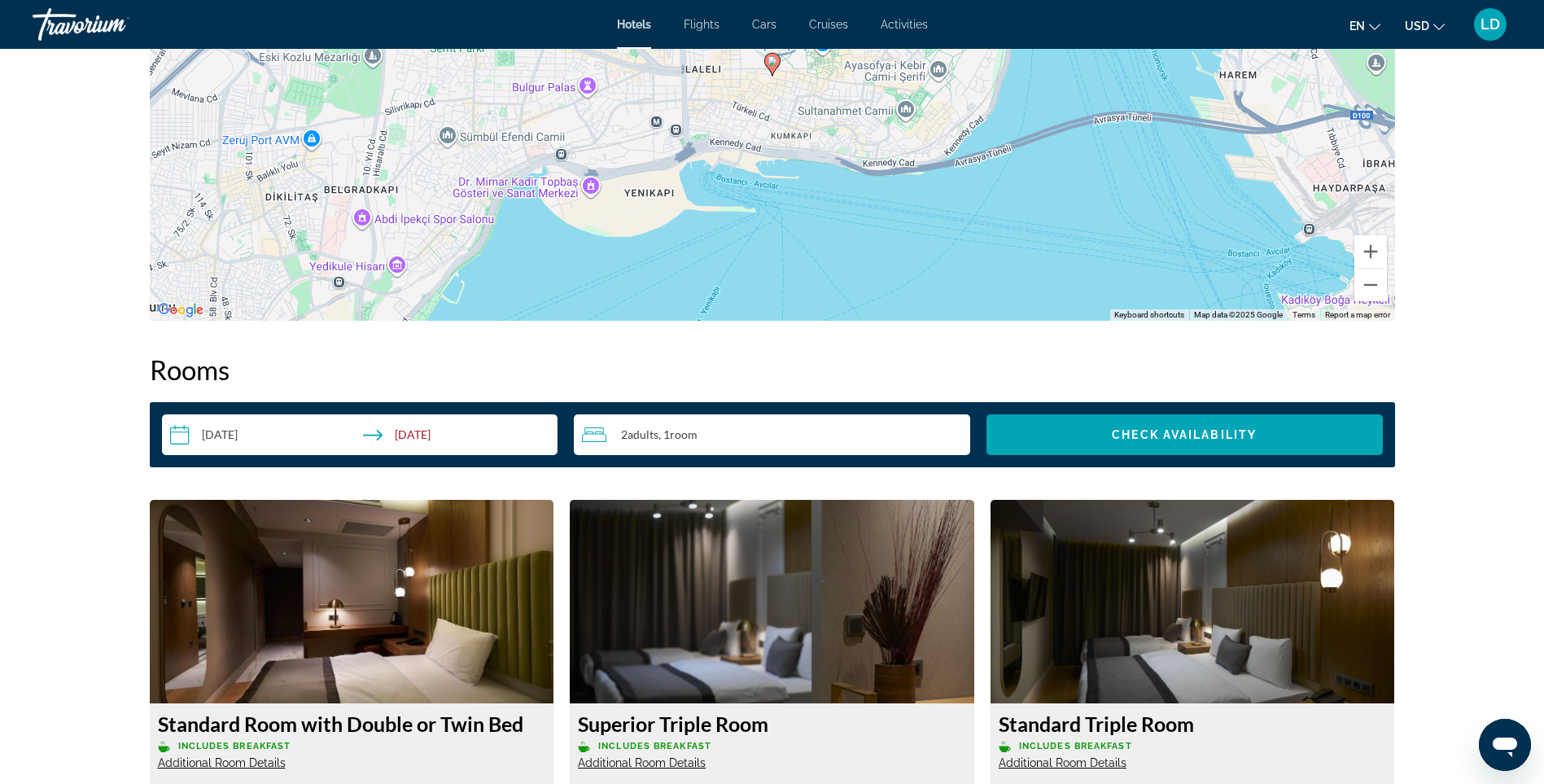
scroll to position [1546, 0]
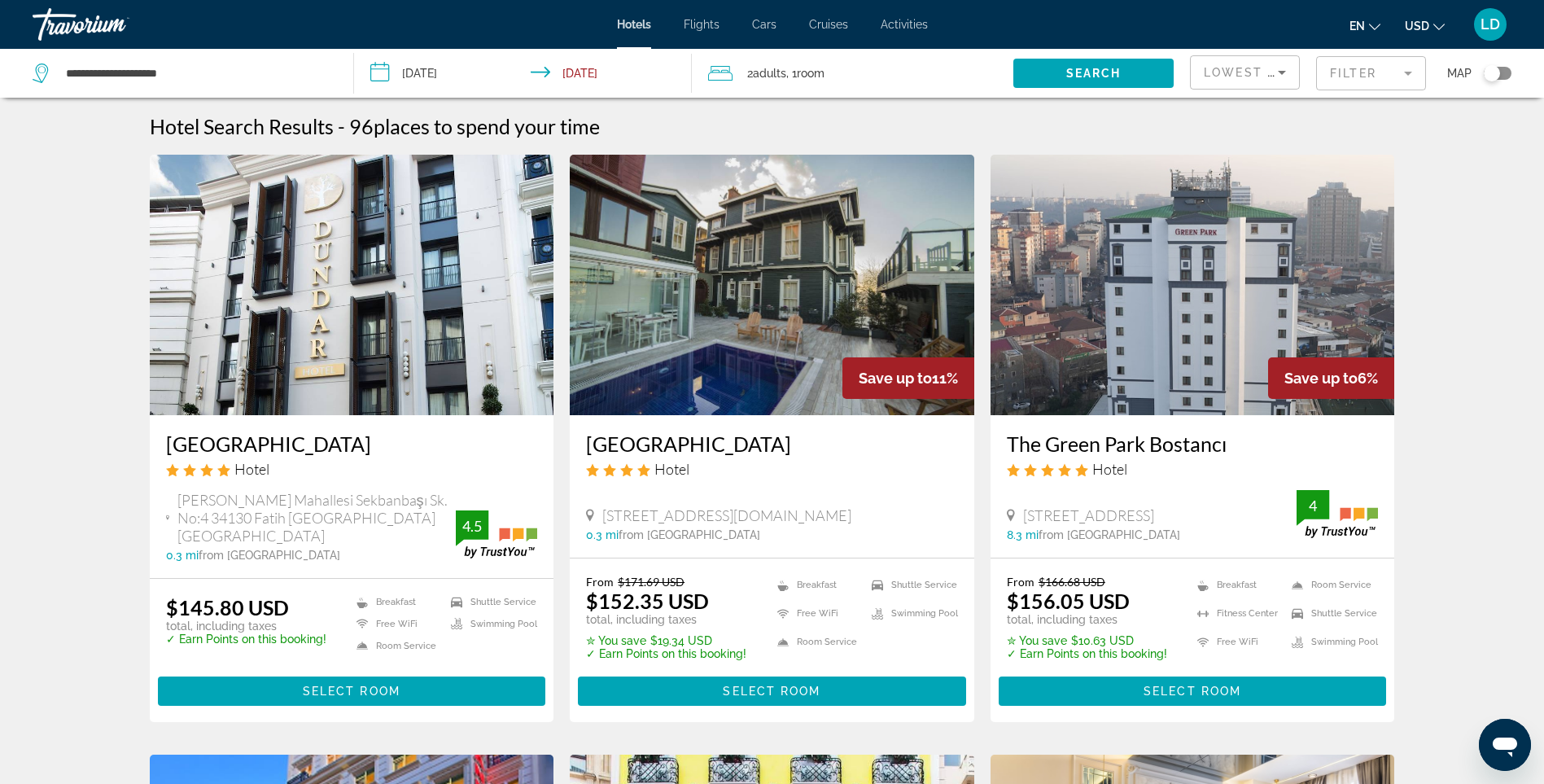
click at [1200, 295] on img "Main content" at bounding box center [1193, 285] width 404 height 260
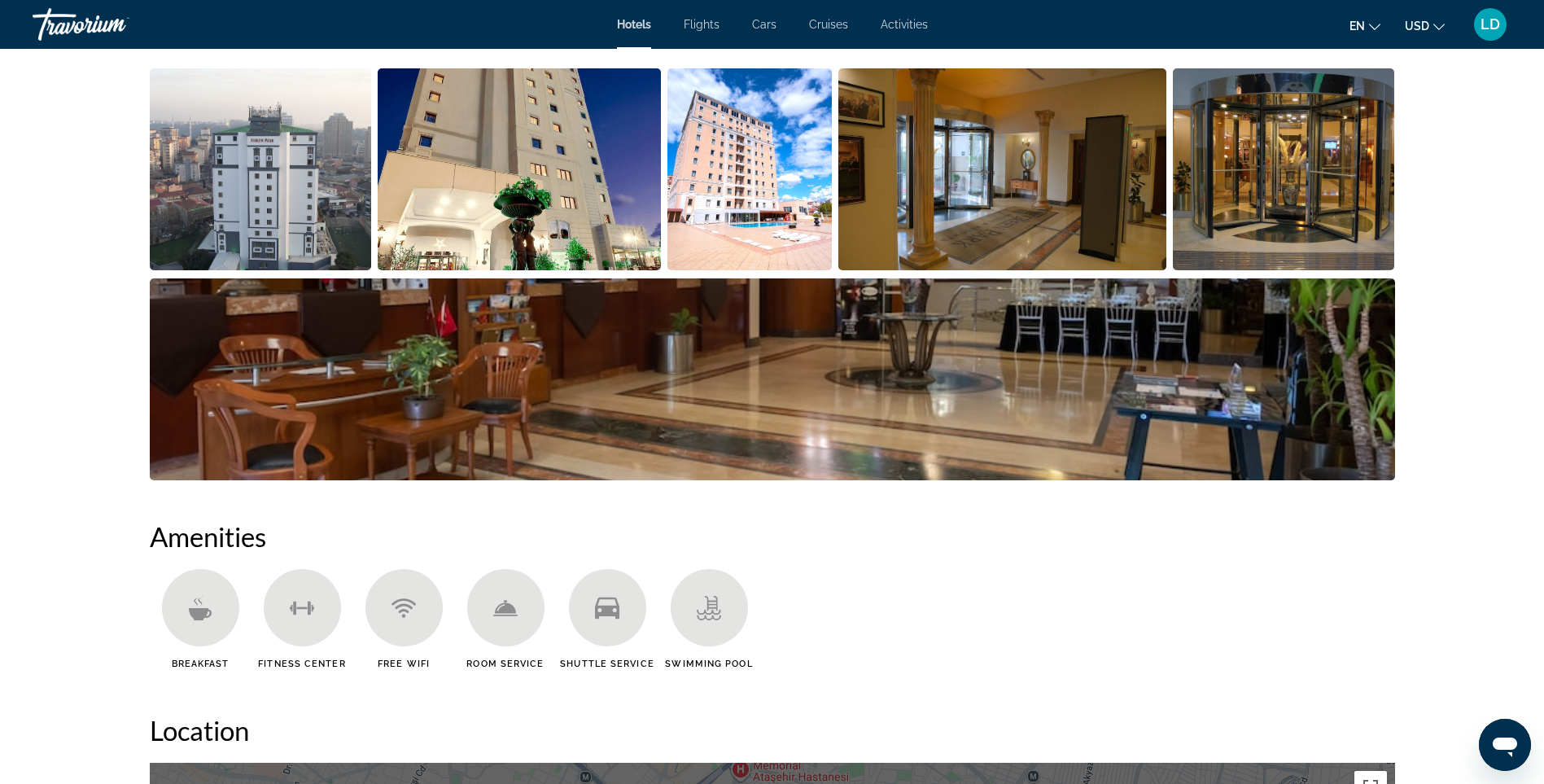
scroll to position [814, 0]
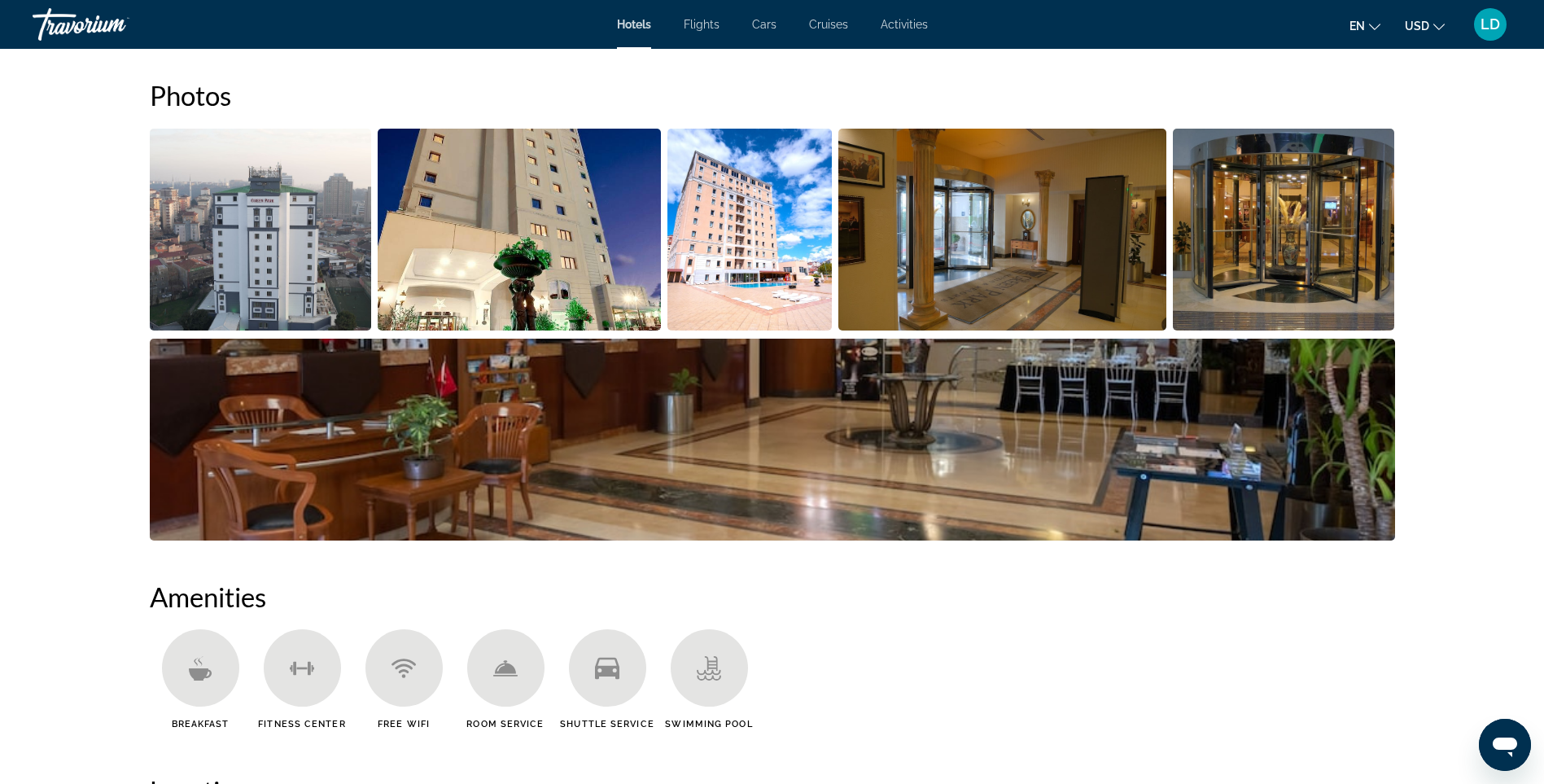
click at [539, 267] on img "Open full-screen image slider" at bounding box center [520, 229] width 283 height 202
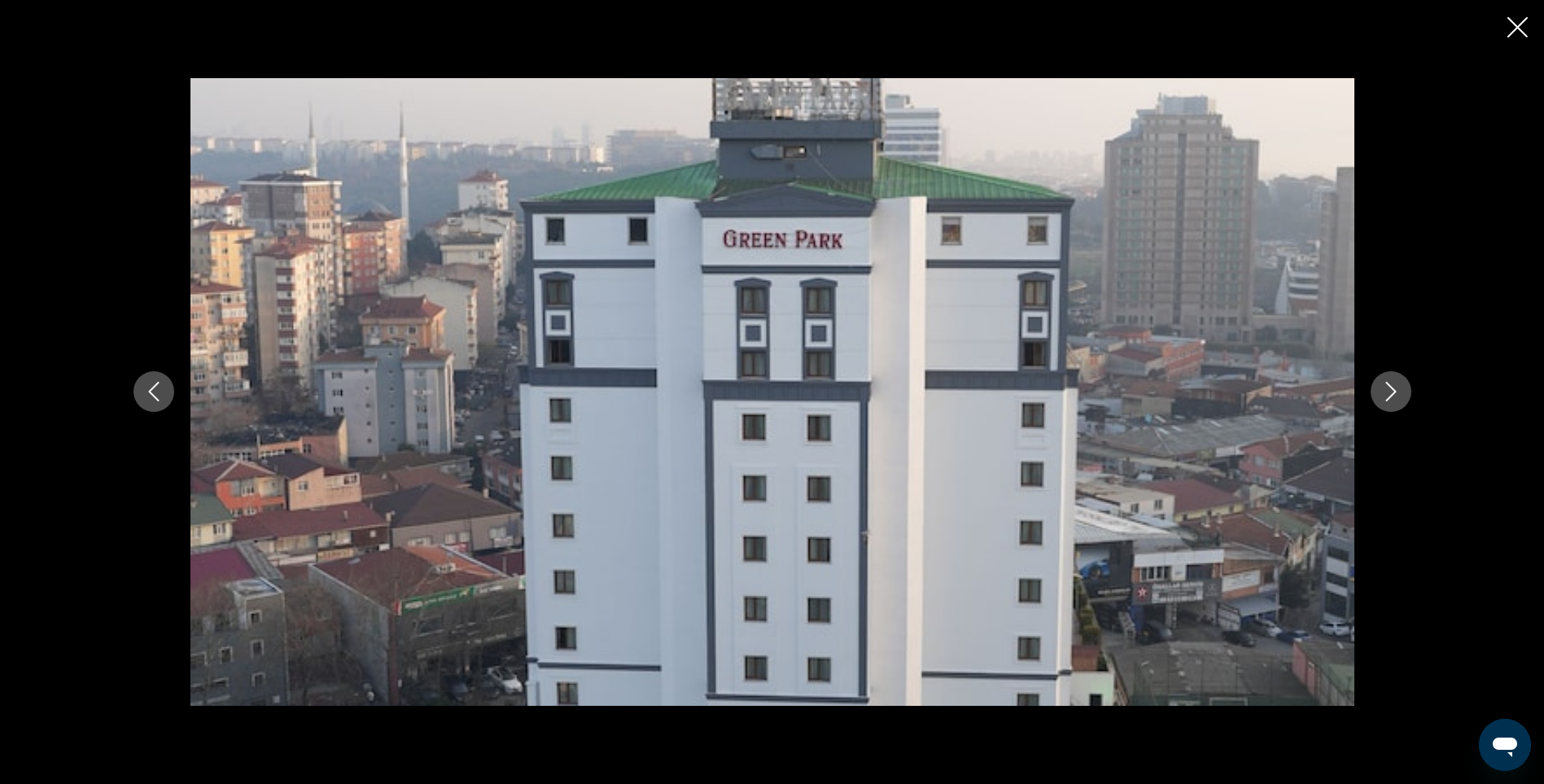
click at [1392, 401] on icon "Next image" at bounding box center [1392, 392] width 20 height 20
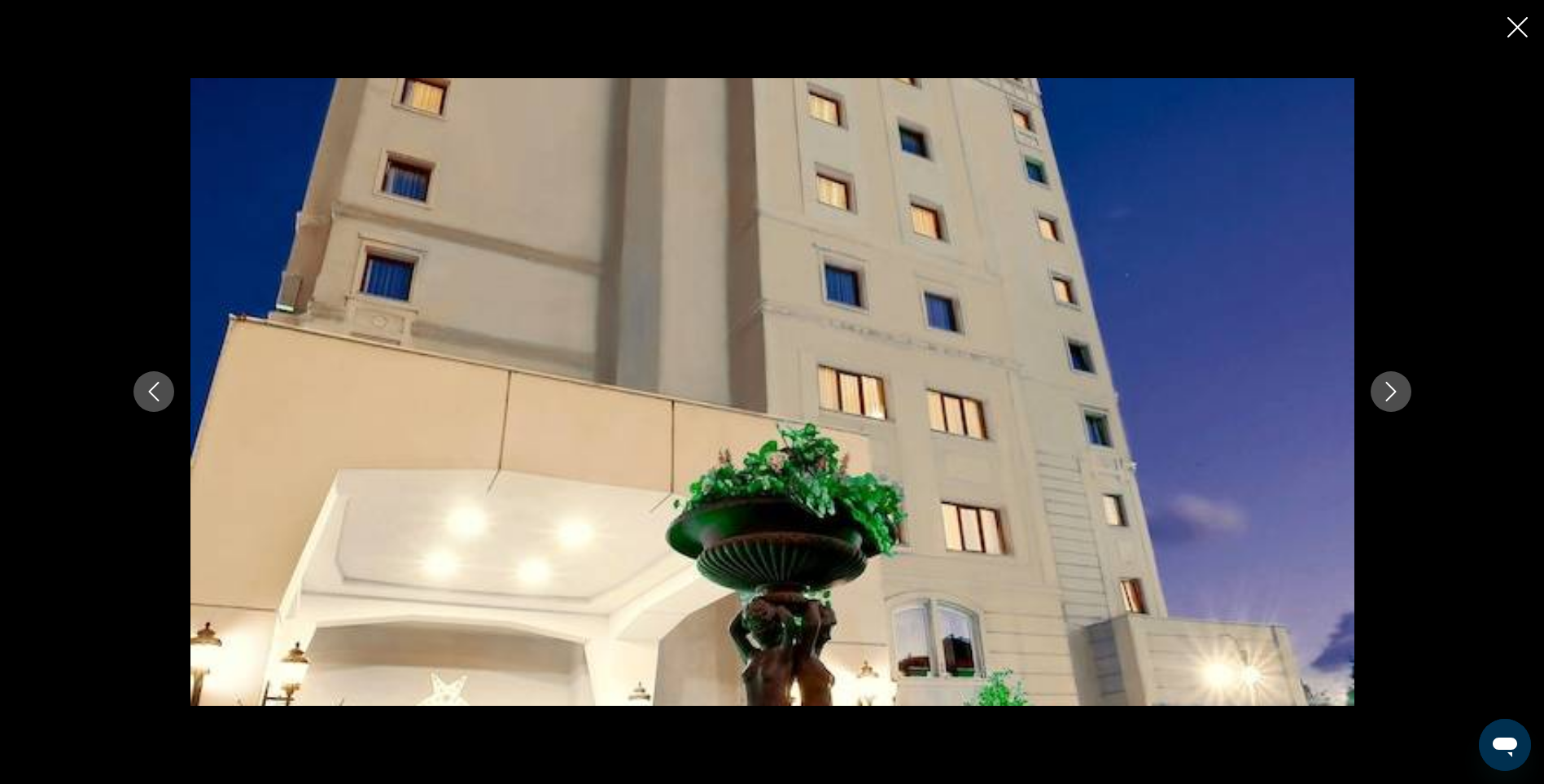
click at [1392, 401] on icon "Next image" at bounding box center [1392, 392] width 20 height 20
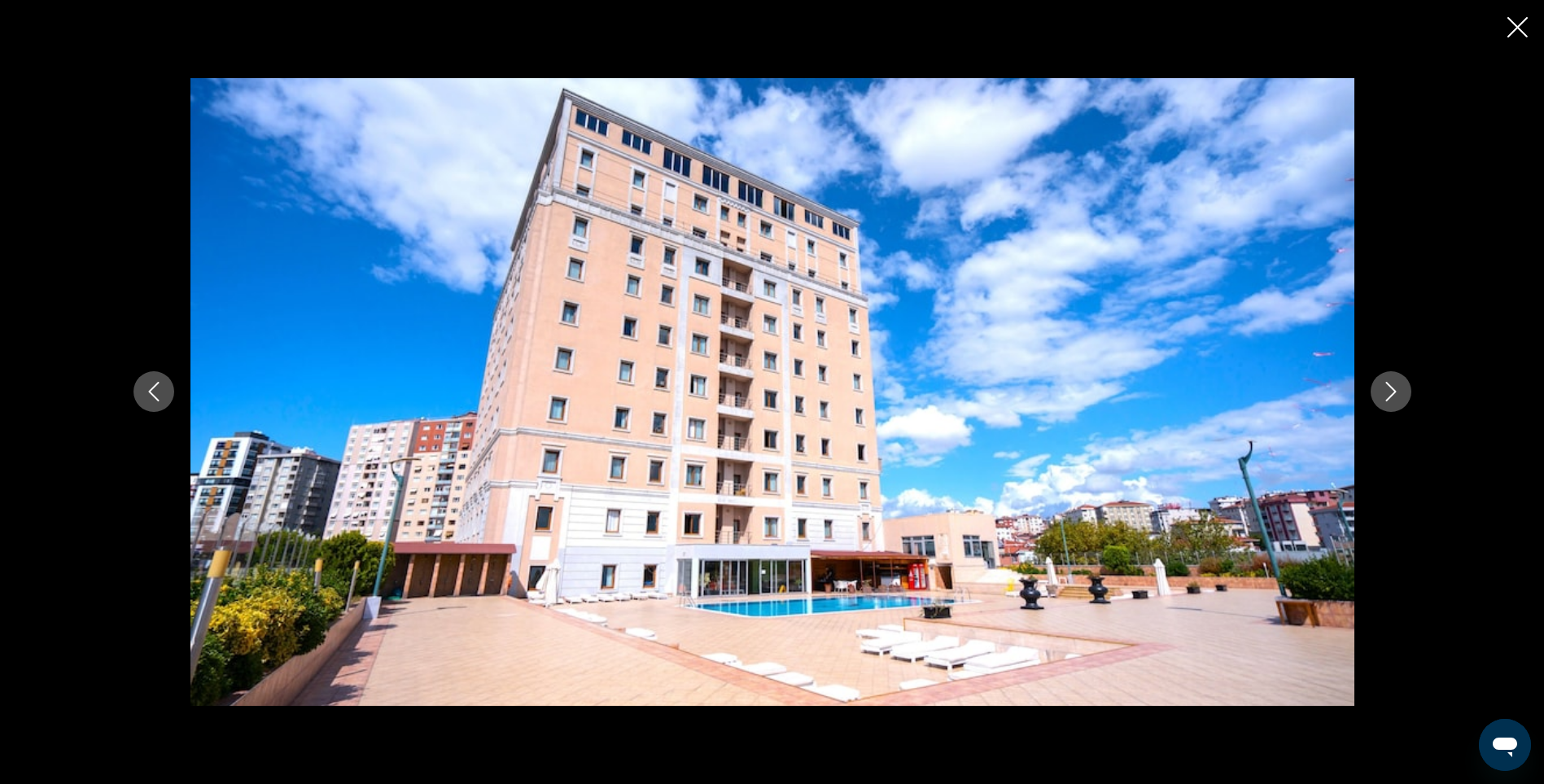
click at [1392, 401] on icon "Next image" at bounding box center [1392, 392] width 20 height 20
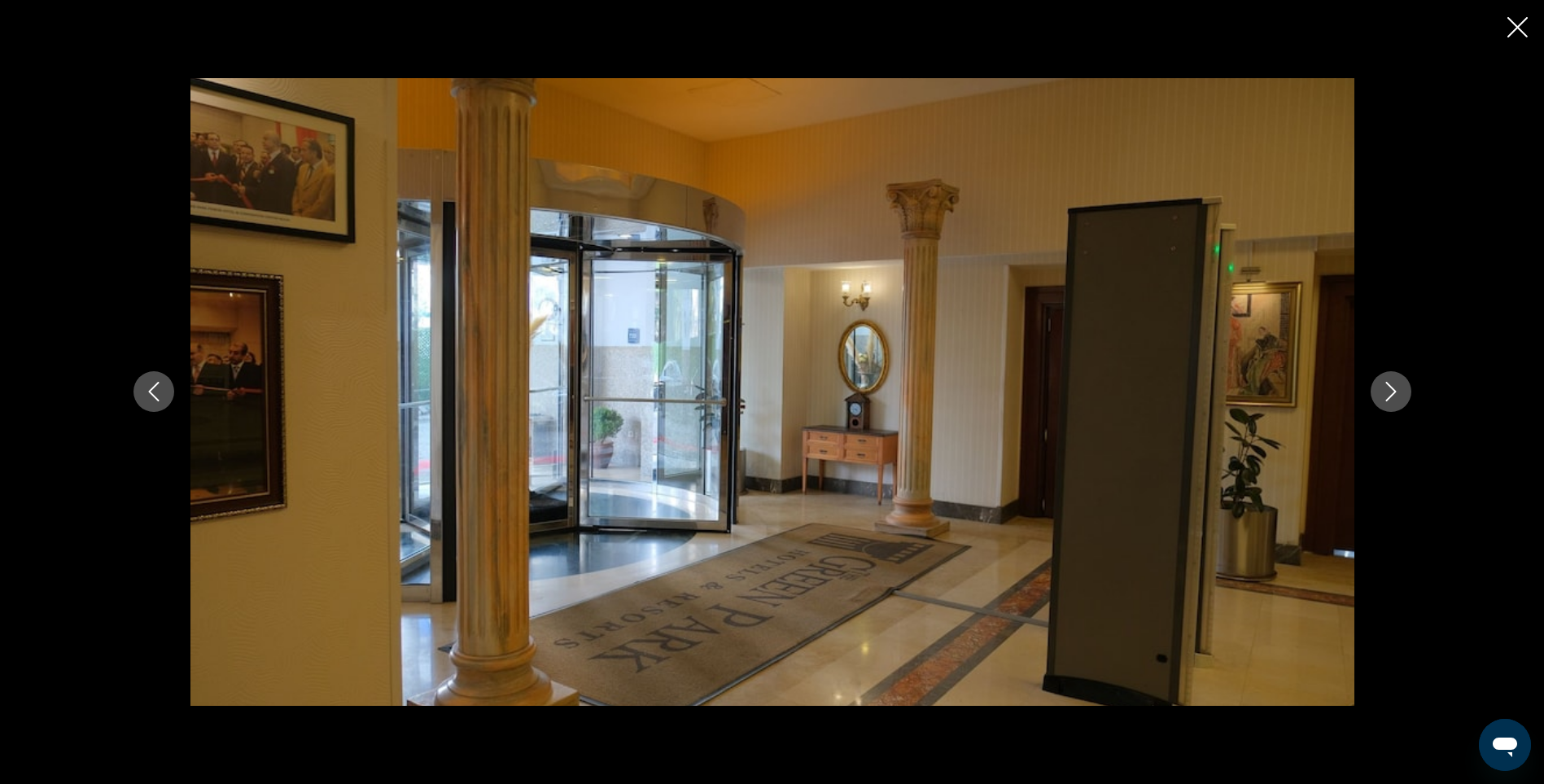
click at [1392, 401] on icon "Next image" at bounding box center [1392, 392] width 20 height 20
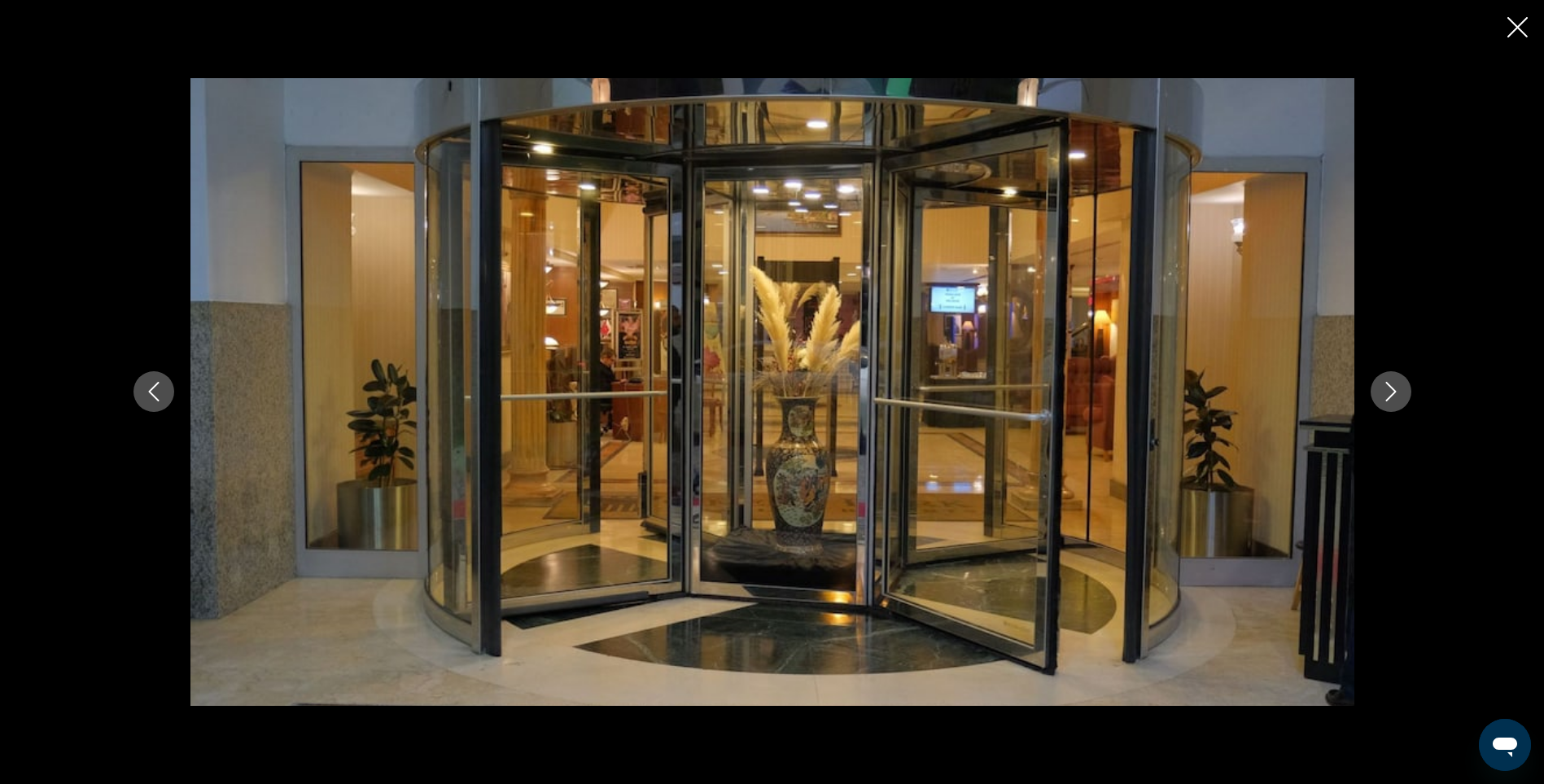
click at [1392, 401] on icon "Next image" at bounding box center [1392, 392] width 20 height 20
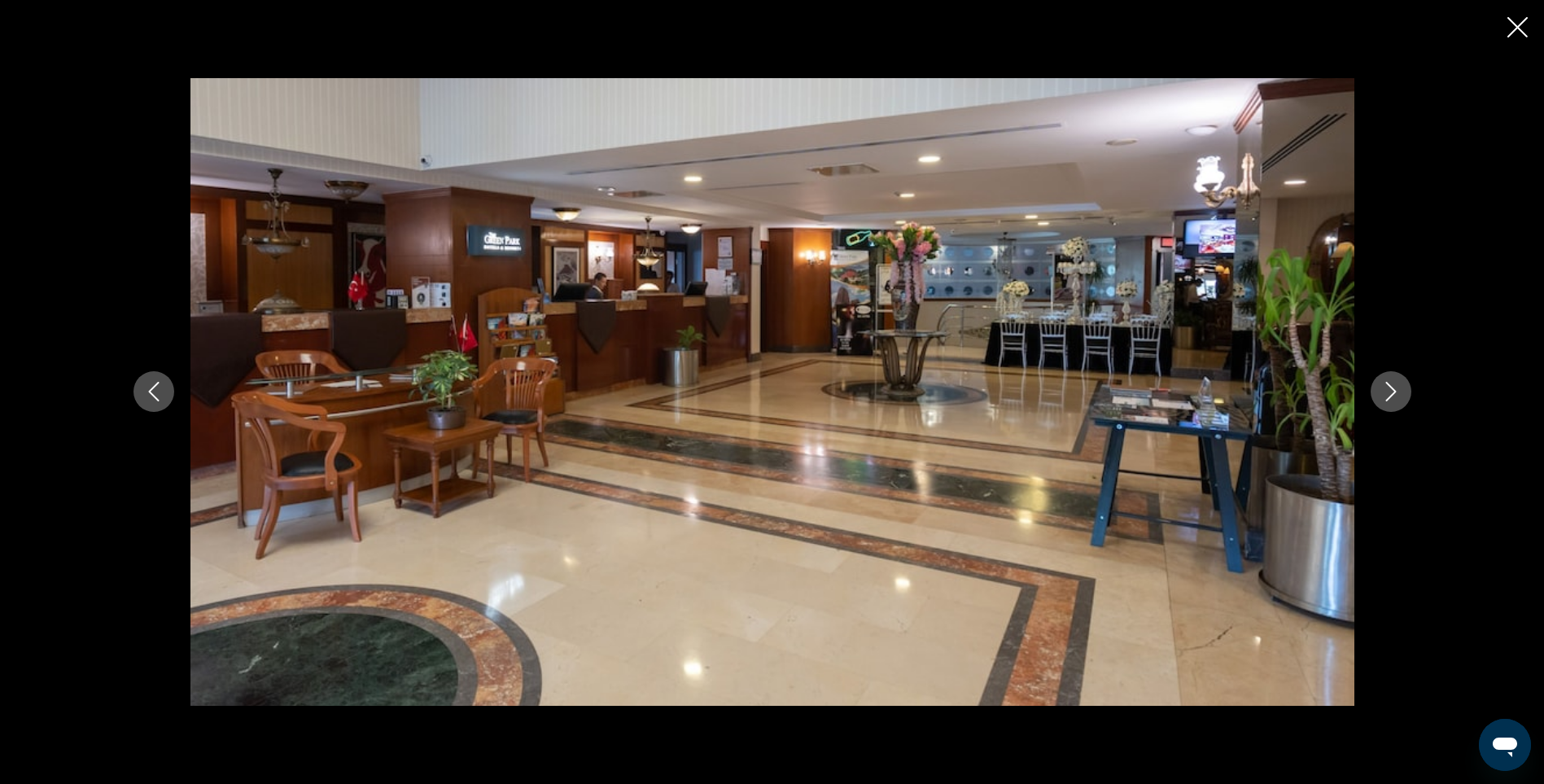
click at [1392, 401] on icon "Next image" at bounding box center [1392, 392] width 20 height 20
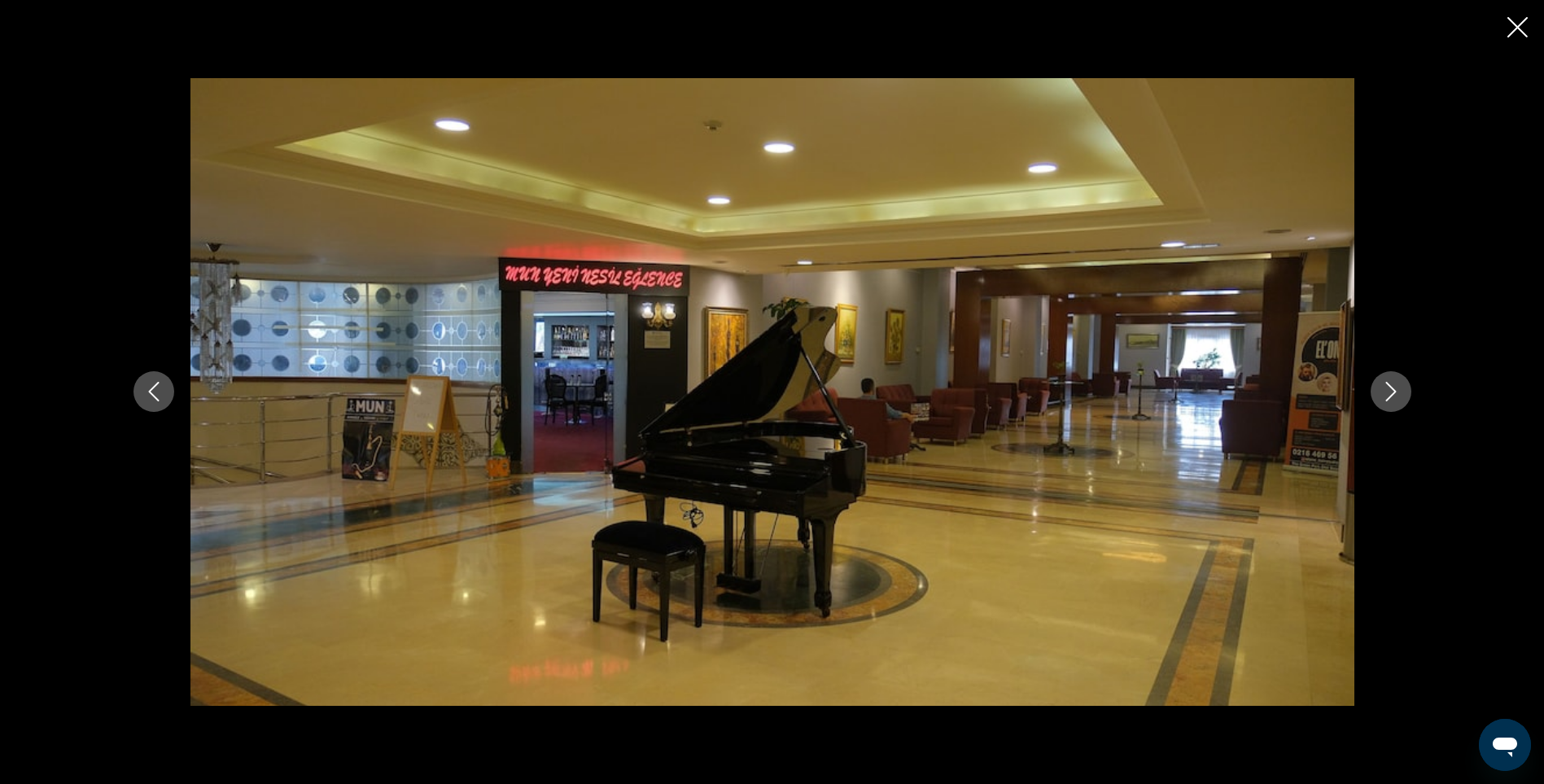
click at [1392, 401] on icon "Next image" at bounding box center [1392, 392] width 20 height 20
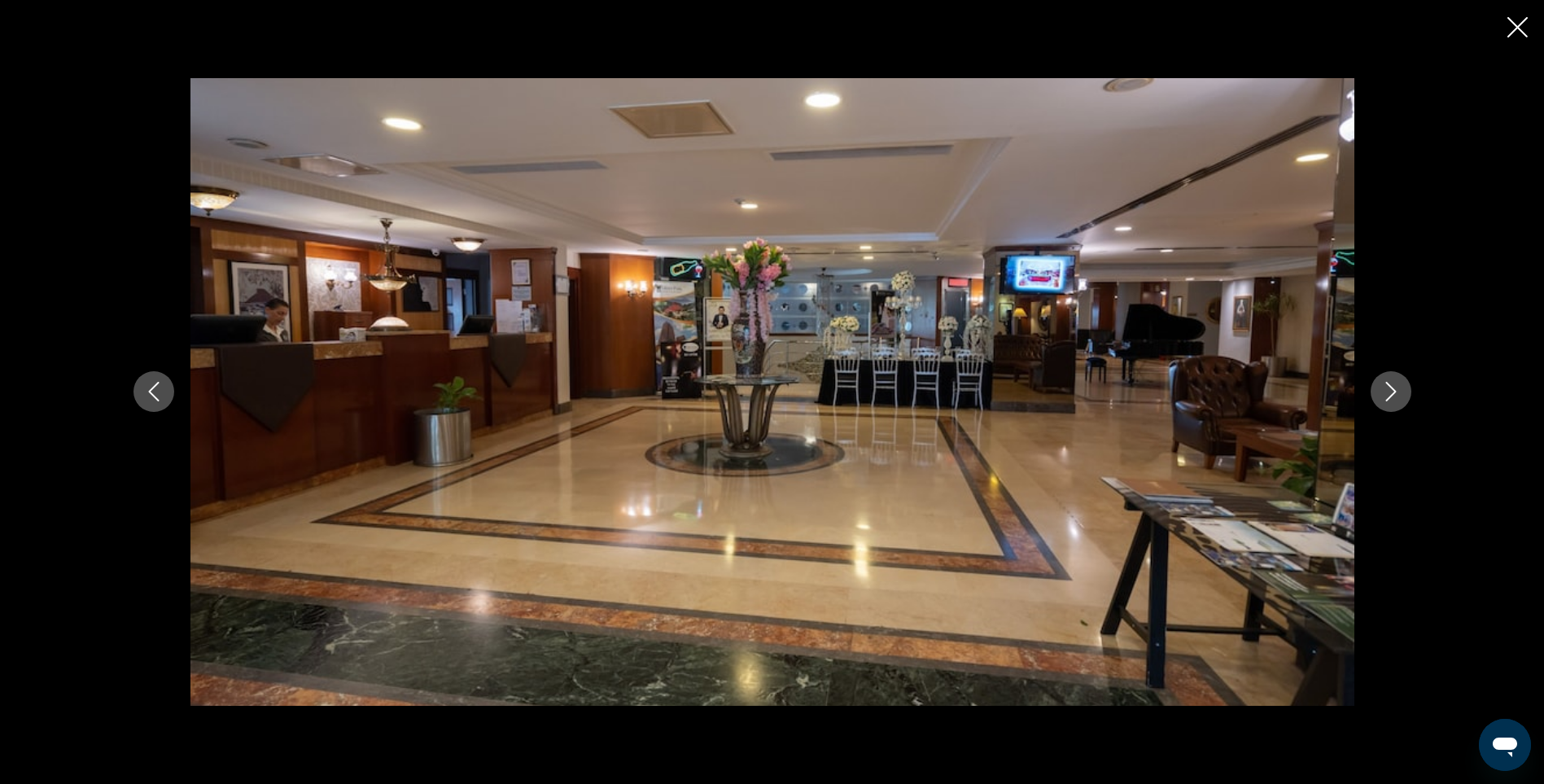
click at [1392, 401] on icon "Next image" at bounding box center [1392, 392] width 20 height 20
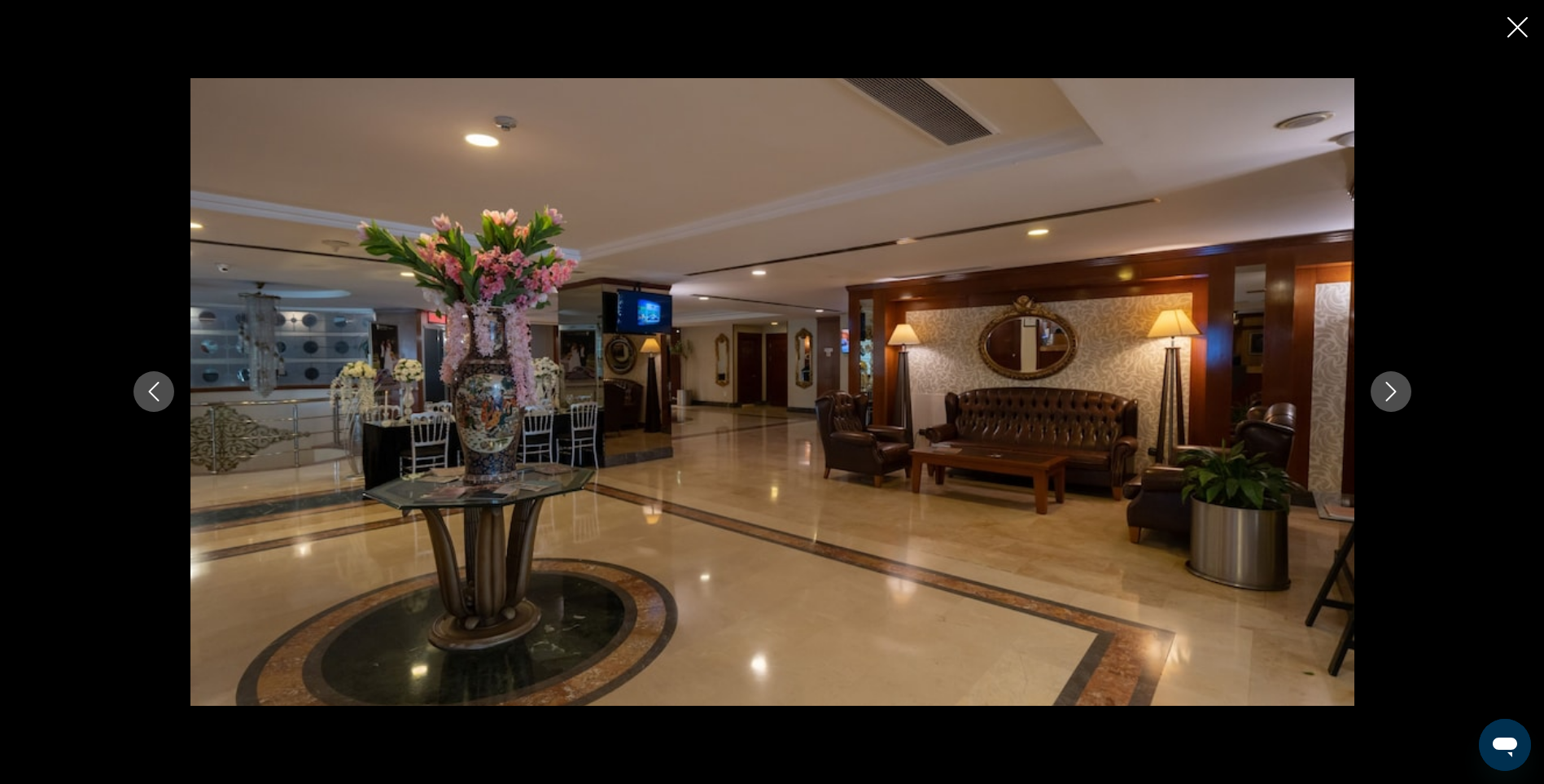
click at [1392, 401] on icon "Next image" at bounding box center [1392, 392] width 20 height 20
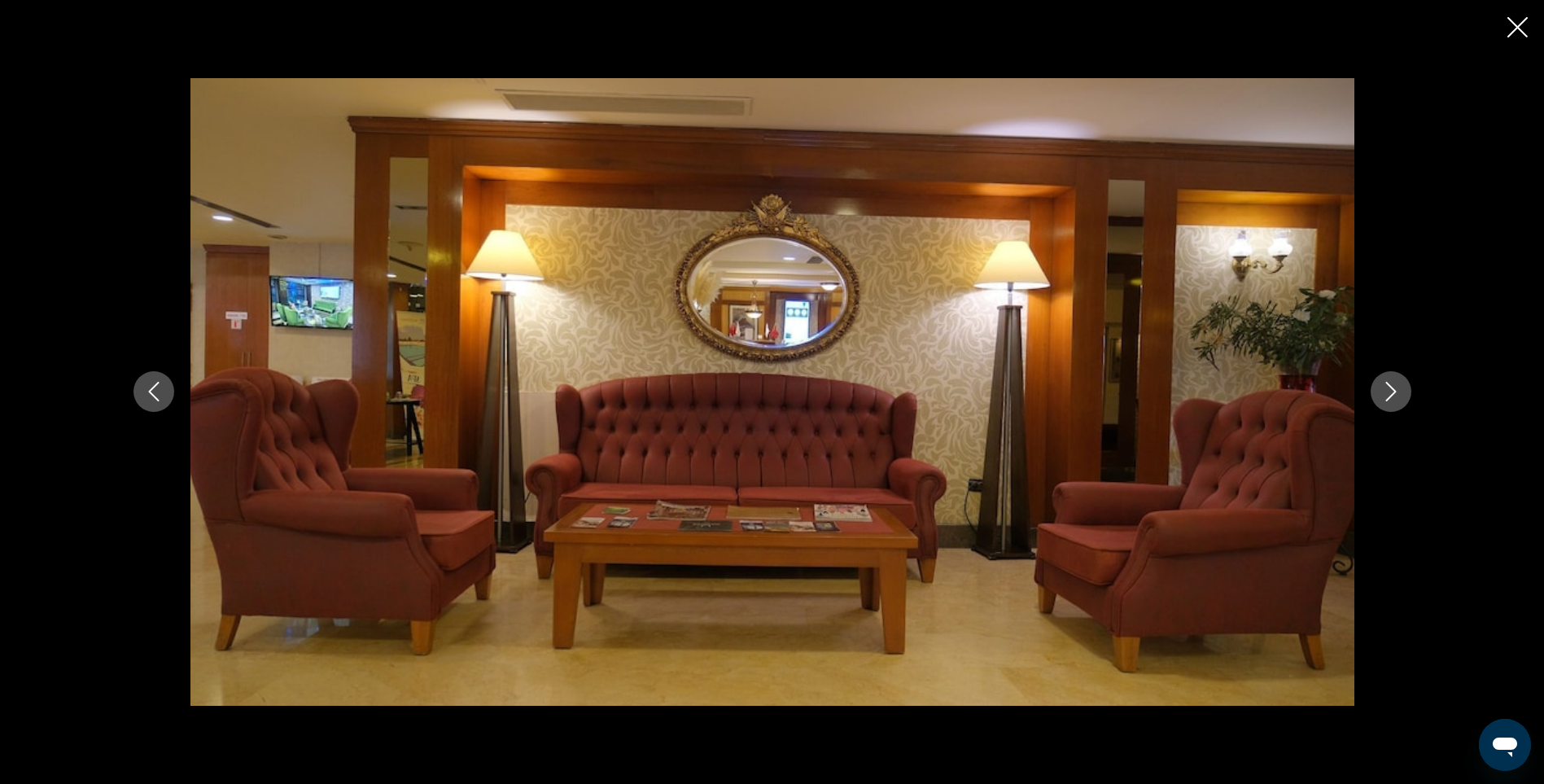
click at [1392, 401] on icon "Next image" at bounding box center [1392, 392] width 20 height 20
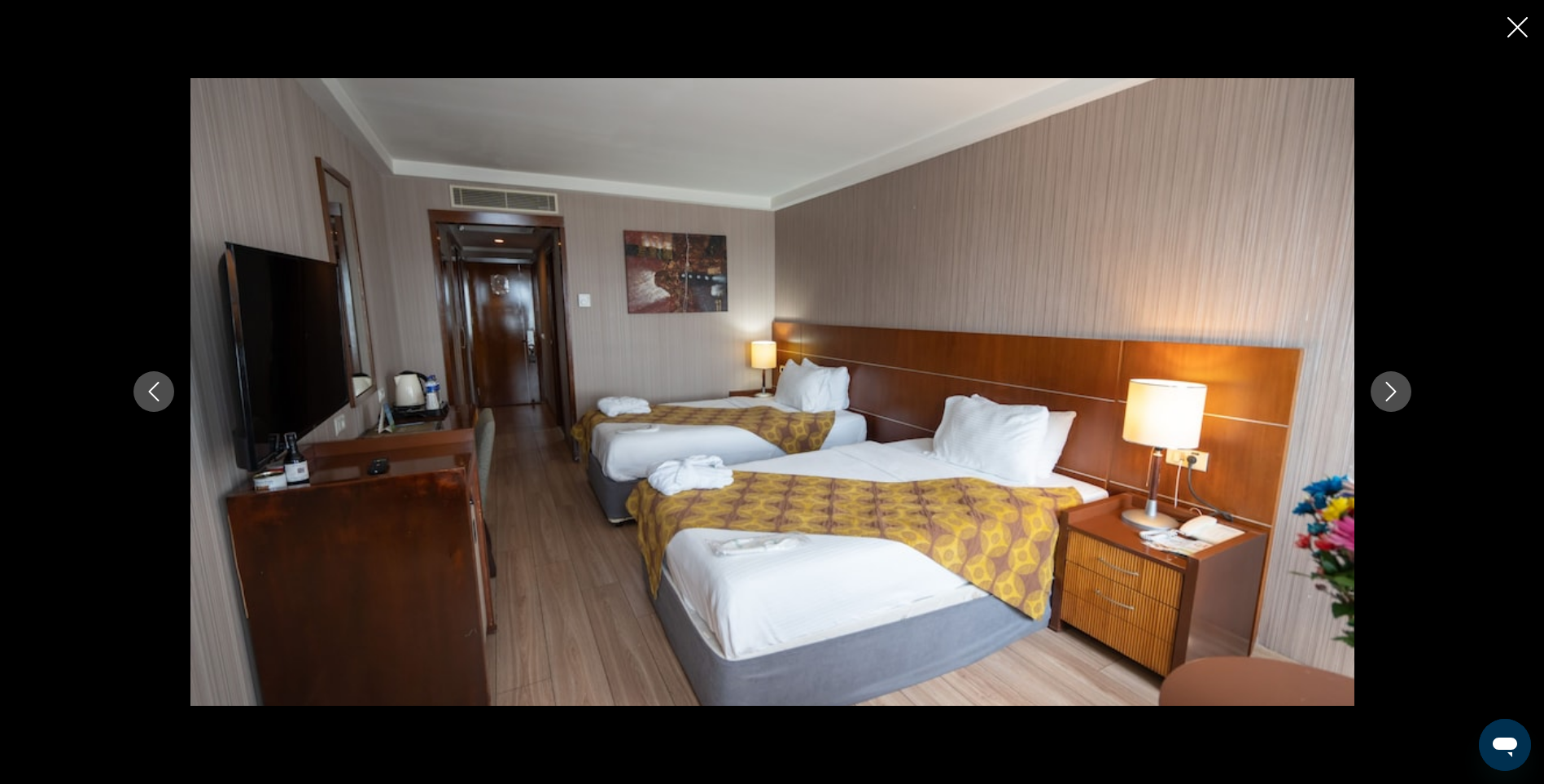
click at [1392, 401] on icon "Next image" at bounding box center [1392, 392] width 20 height 20
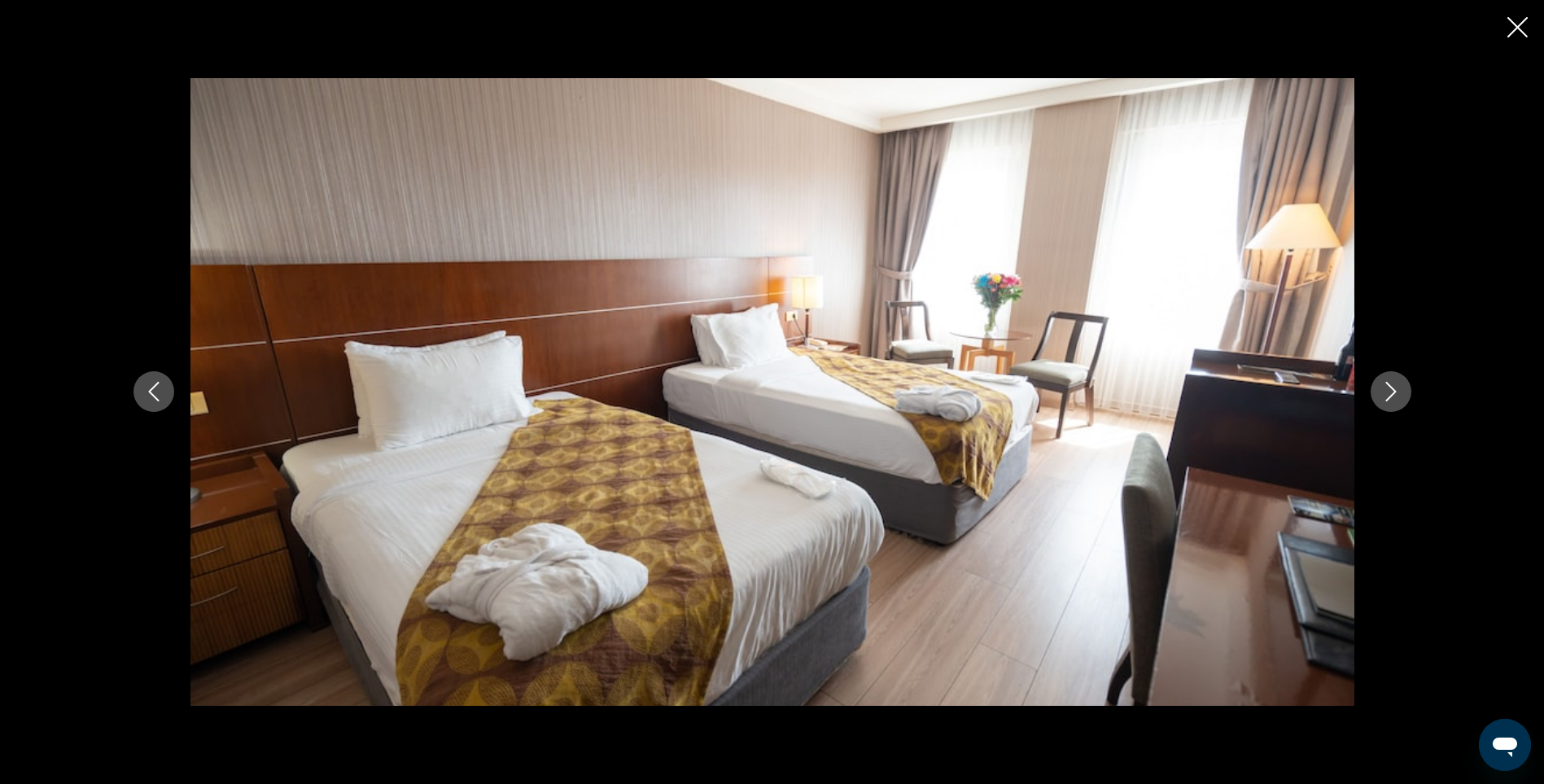
click at [1392, 401] on icon "Next image" at bounding box center [1392, 392] width 20 height 20
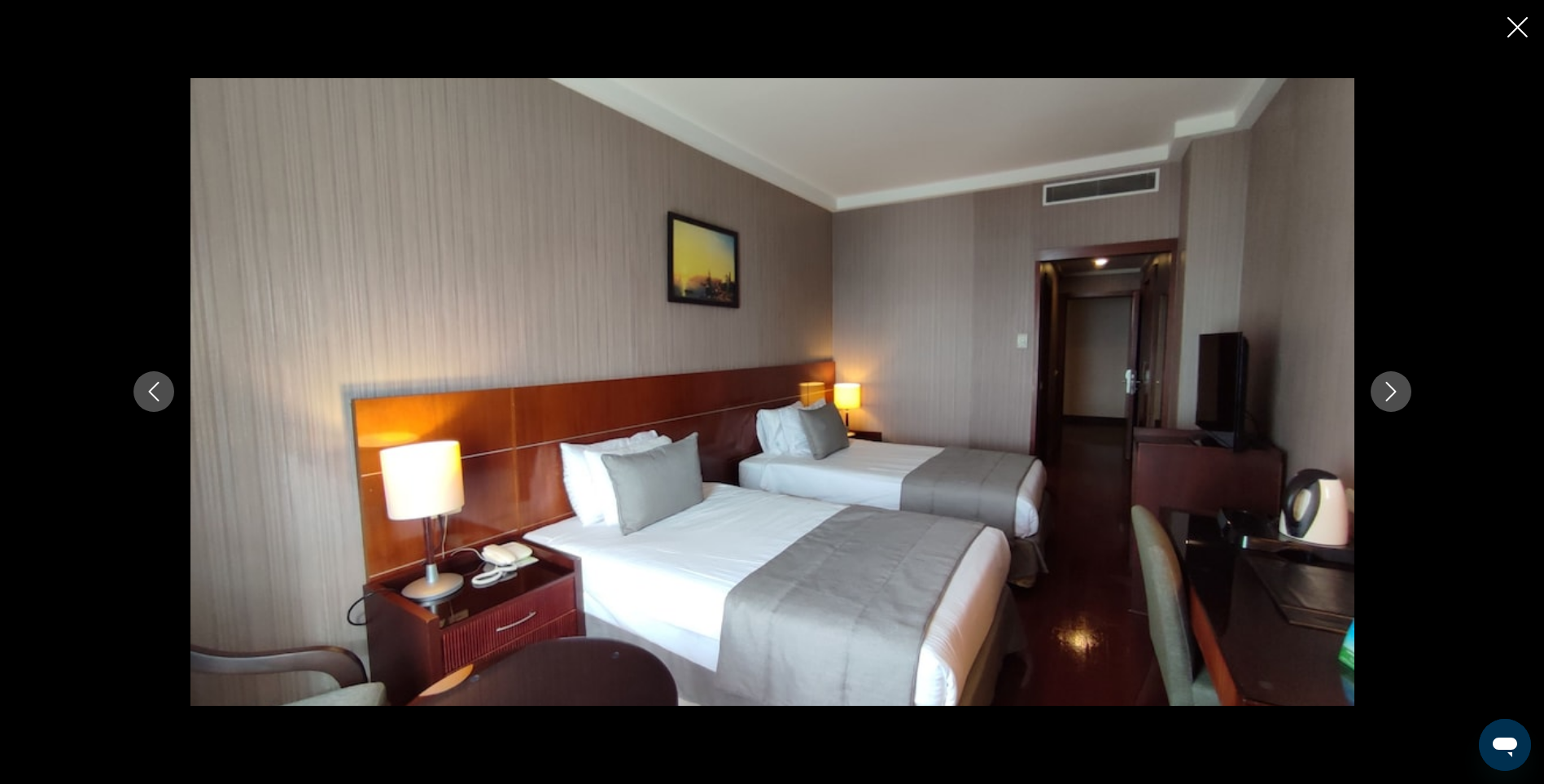
click at [1392, 401] on icon "Next image" at bounding box center [1392, 392] width 20 height 20
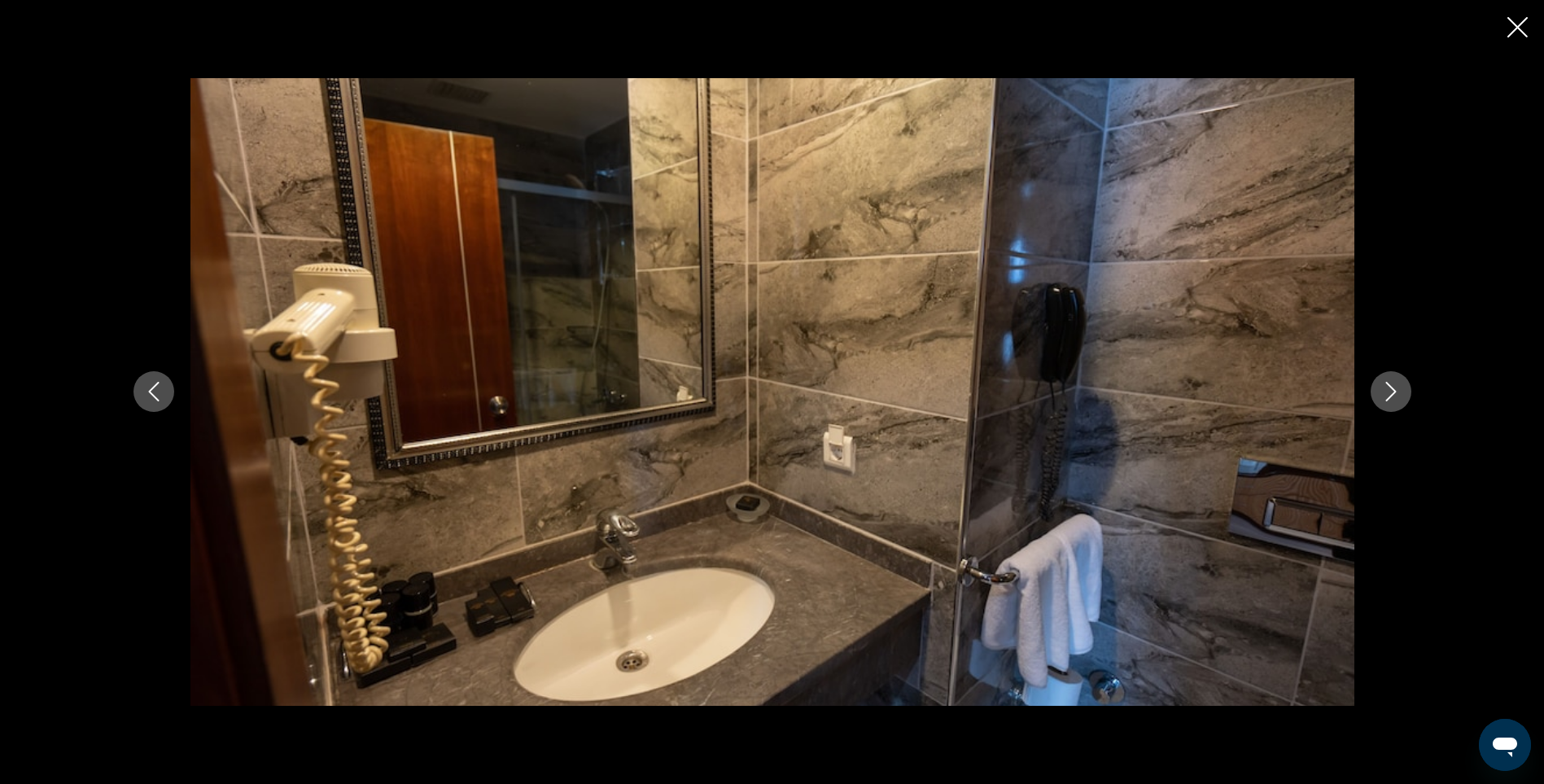
click at [1392, 401] on icon "Next image" at bounding box center [1392, 392] width 20 height 20
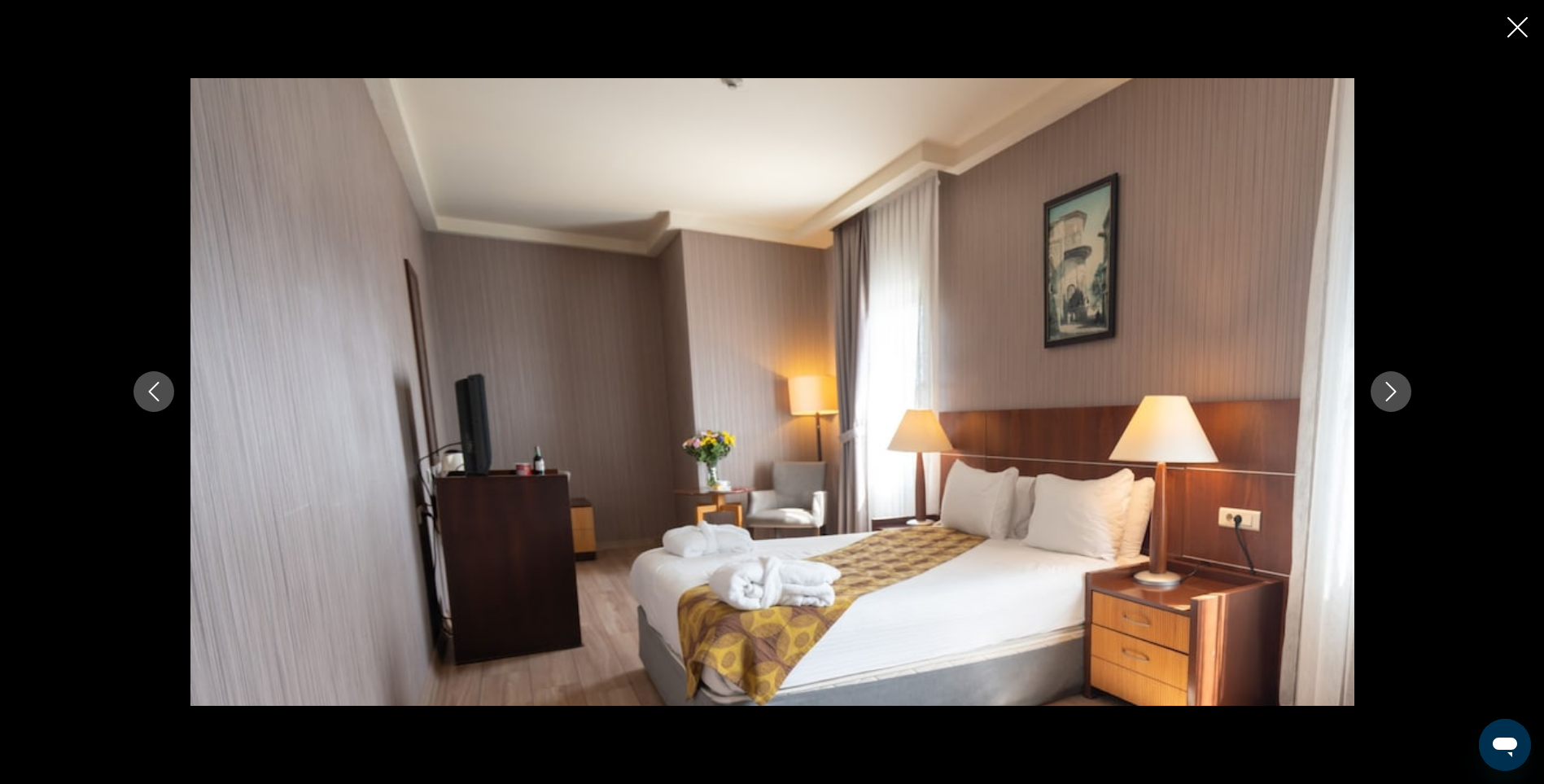
click at [1392, 401] on icon "Next image" at bounding box center [1392, 392] width 20 height 20
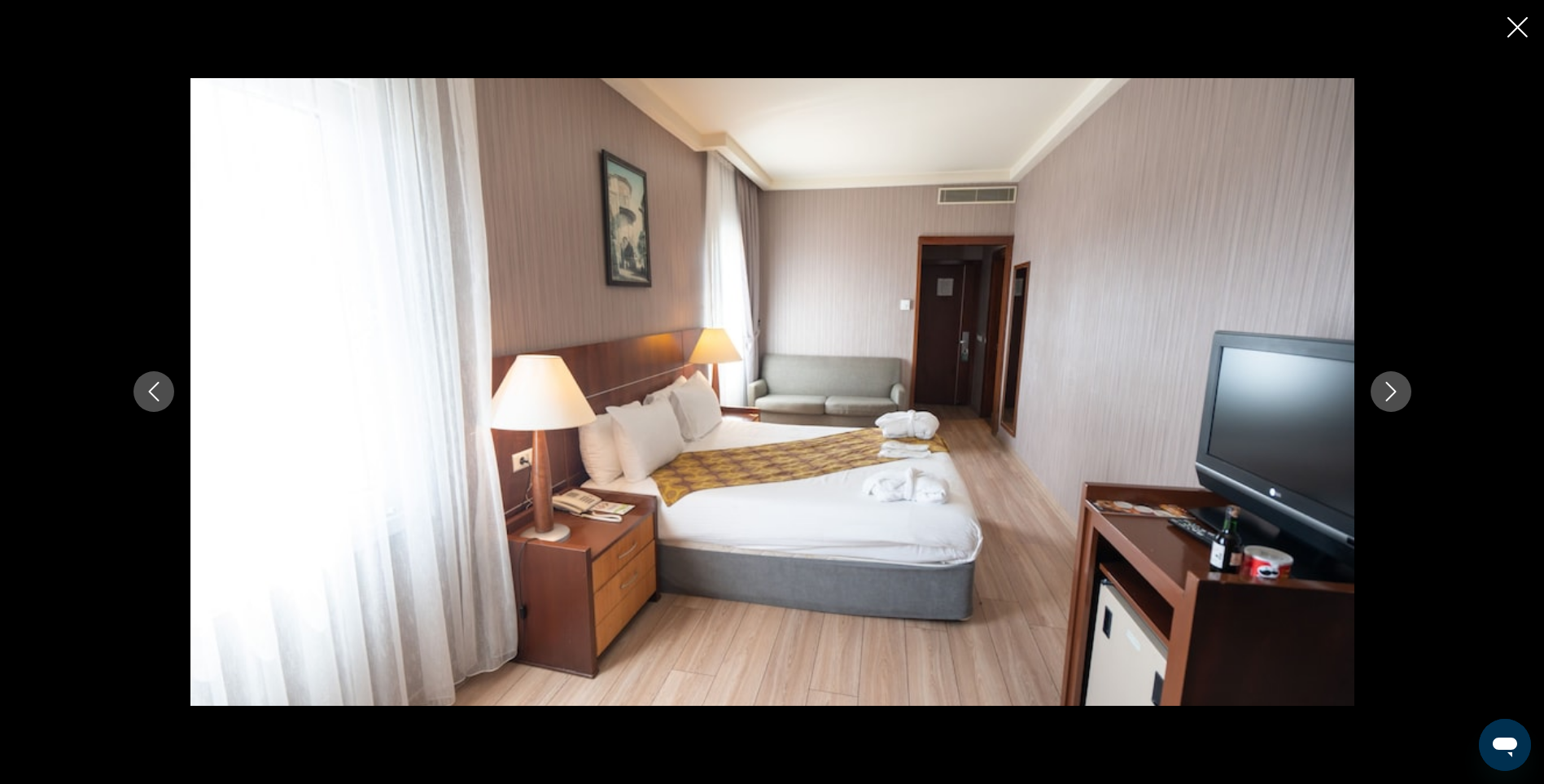
click at [1392, 401] on icon "Next image" at bounding box center [1392, 392] width 20 height 20
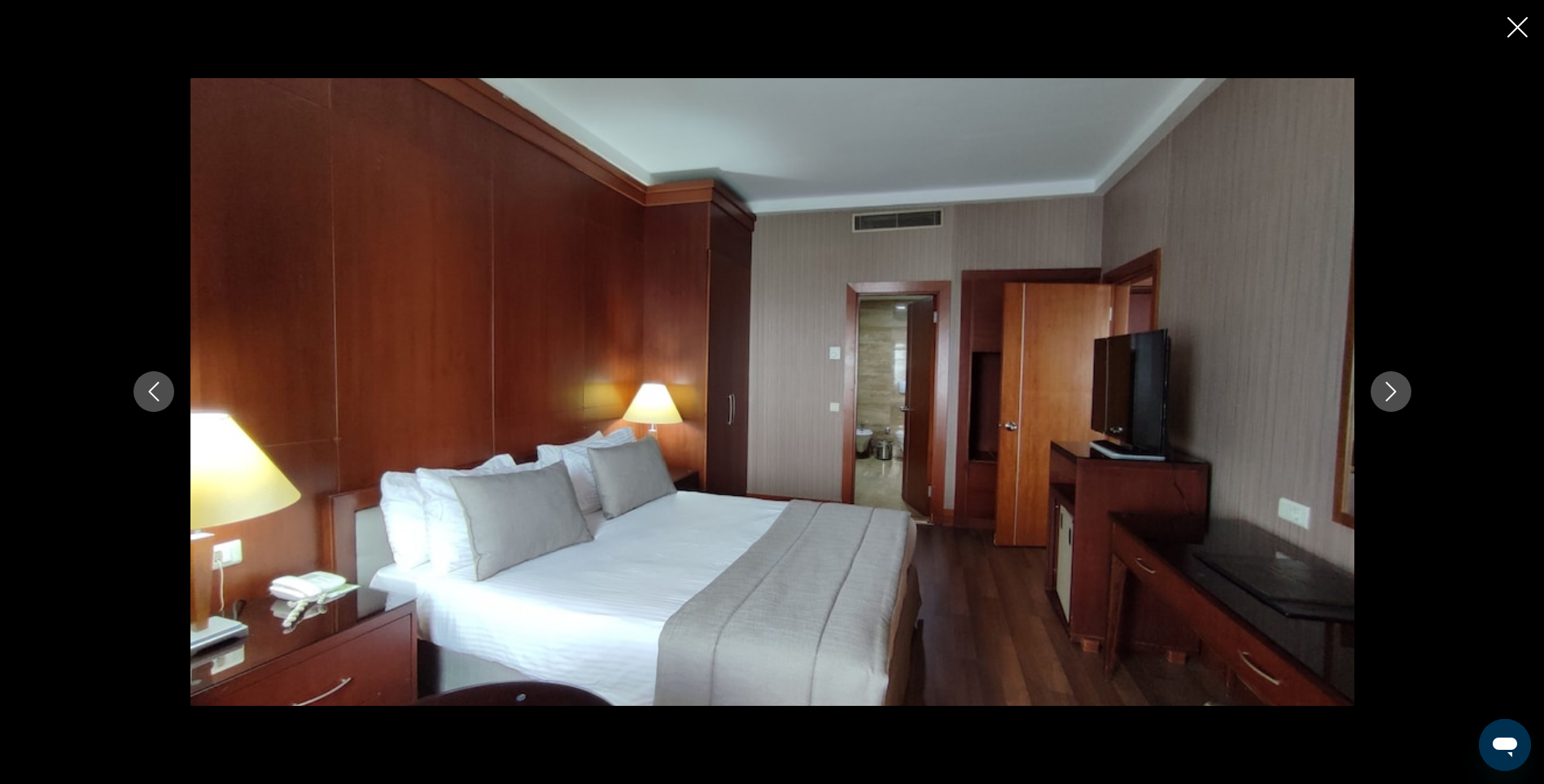
click at [1392, 401] on icon "Next image" at bounding box center [1392, 392] width 20 height 20
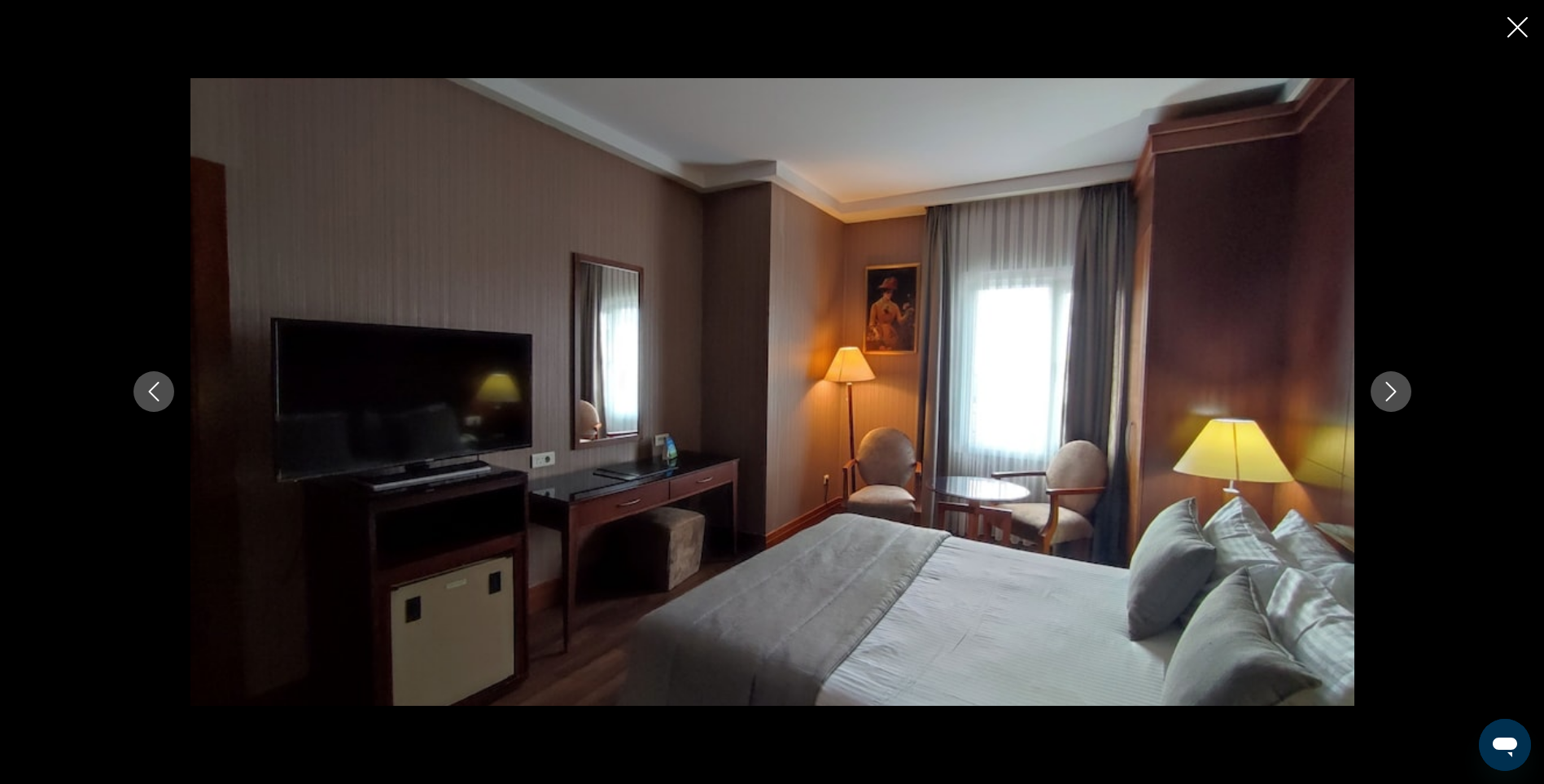
click at [1392, 401] on icon "Next image" at bounding box center [1392, 392] width 20 height 20
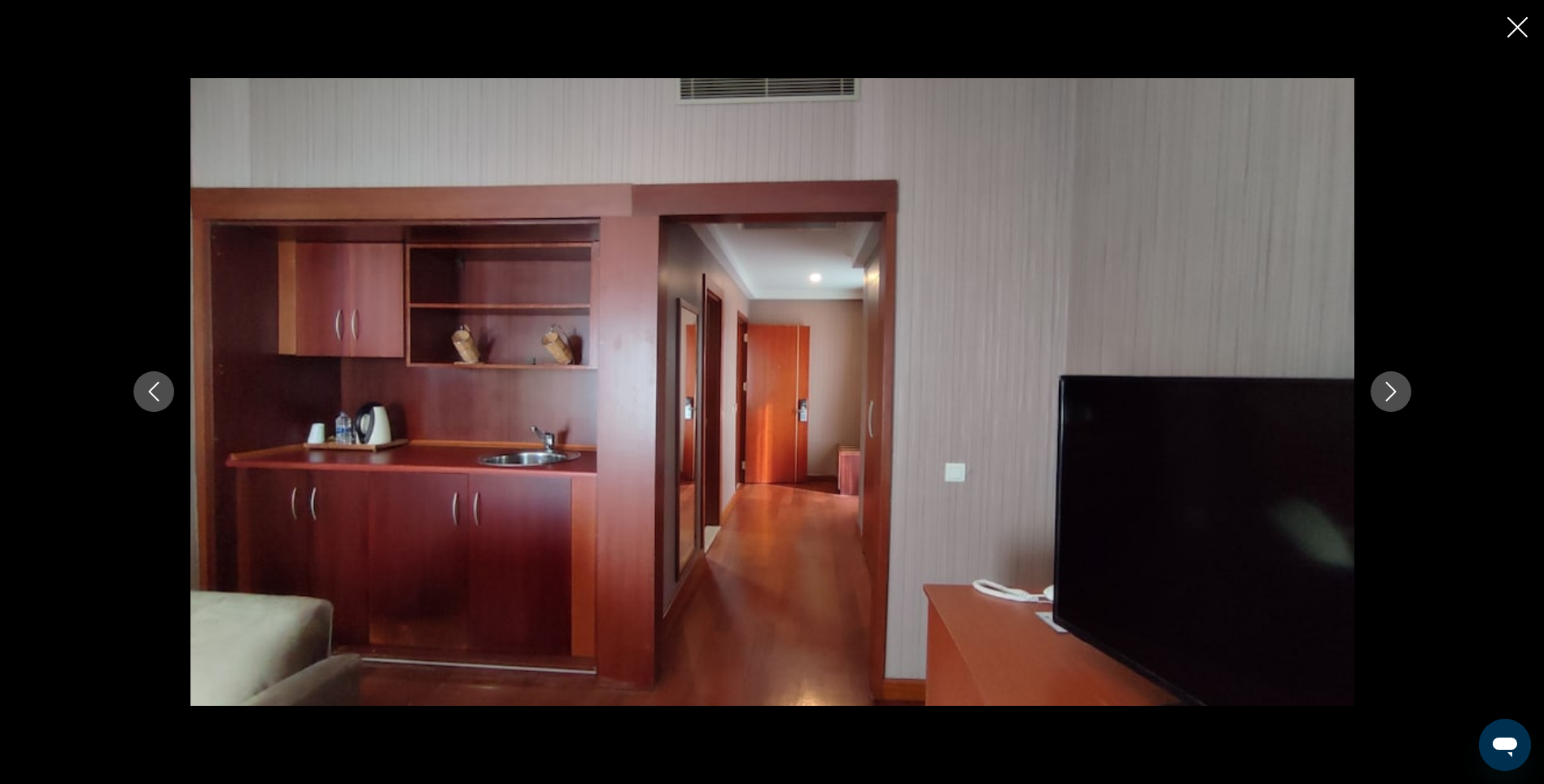
click at [1392, 401] on icon "Next image" at bounding box center [1392, 392] width 20 height 20
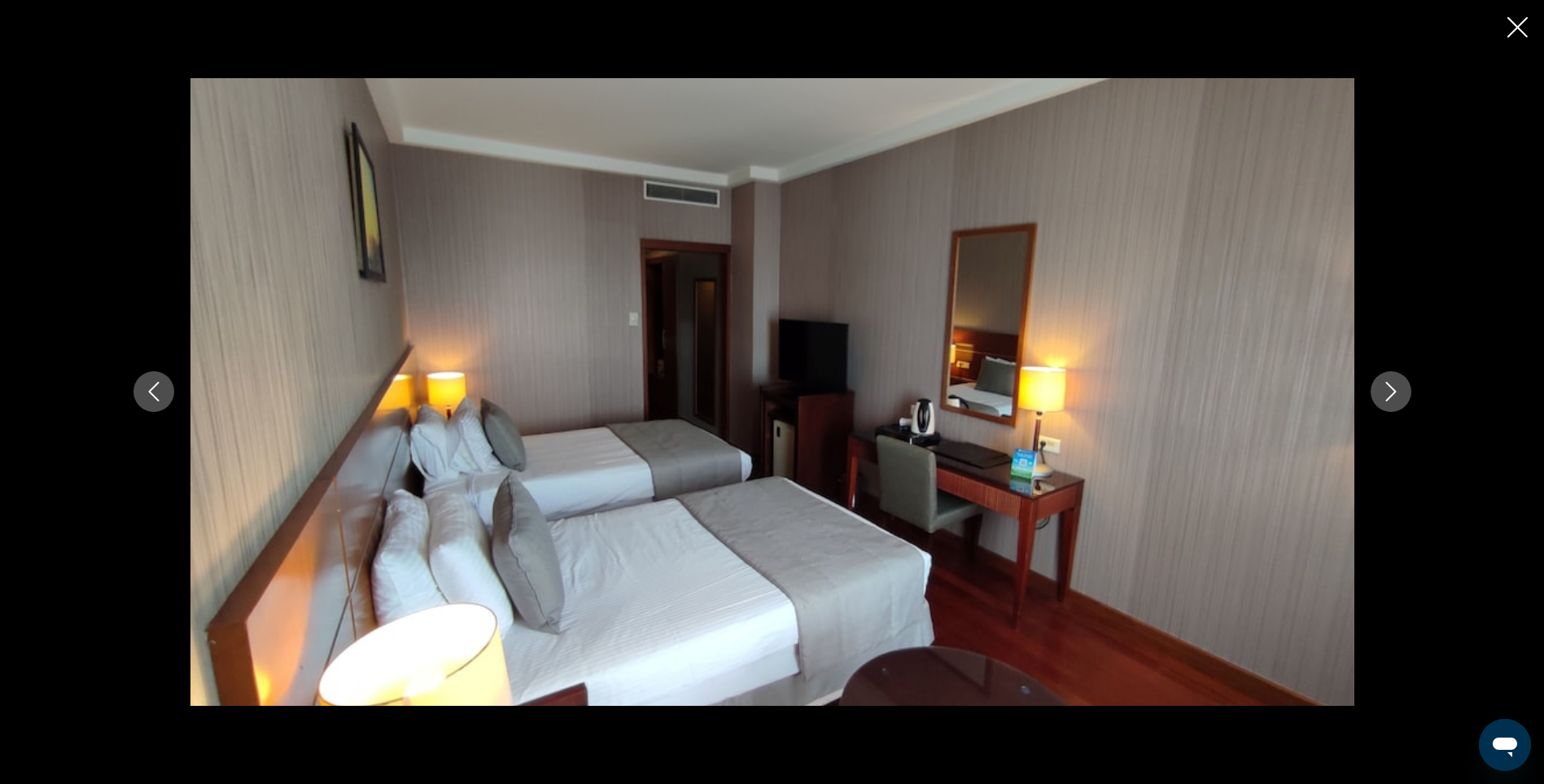
click at [1392, 401] on icon "Next image" at bounding box center [1392, 392] width 20 height 20
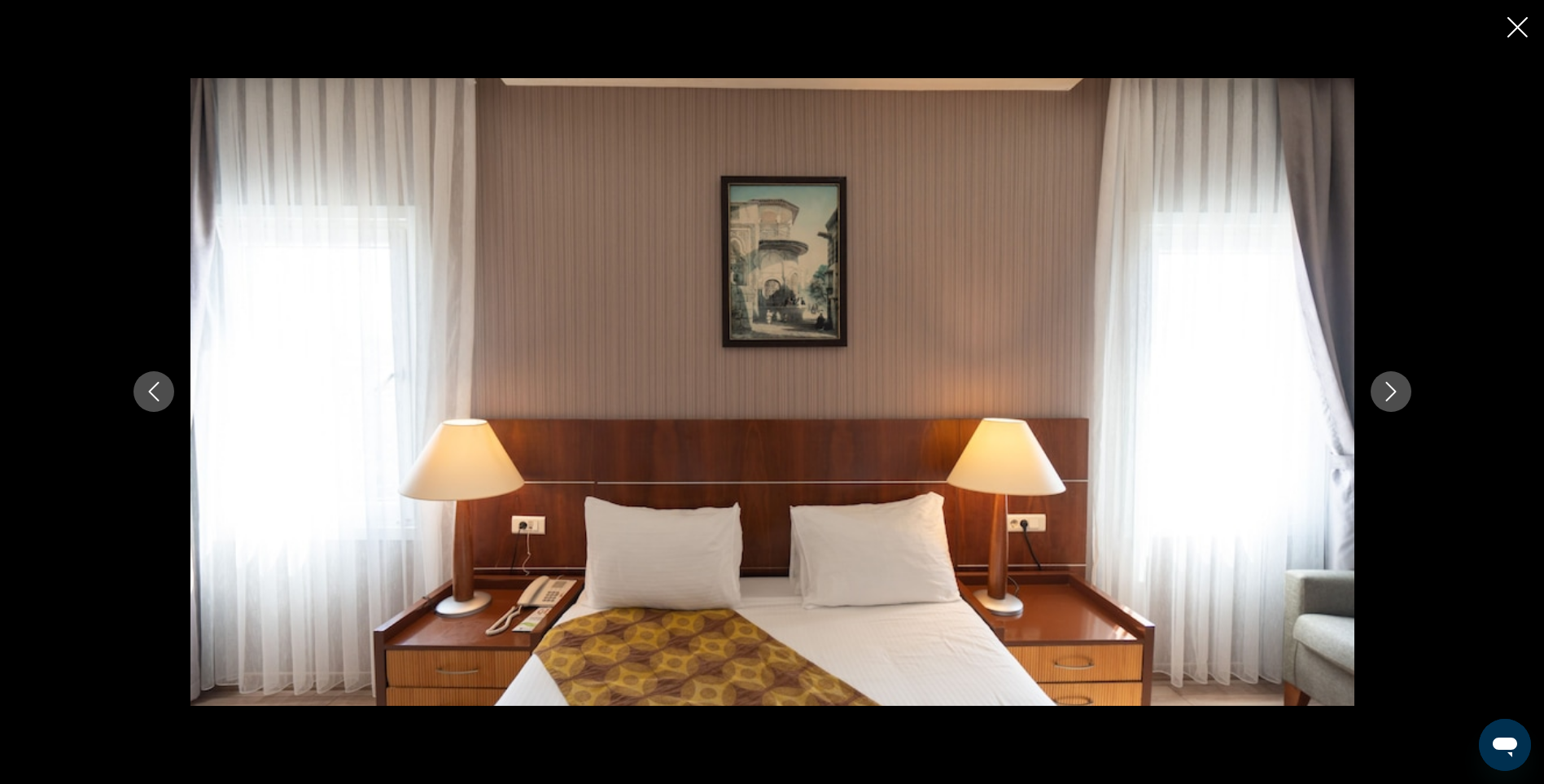
click at [1392, 401] on icon "Next image" at bounding box center [1392, 392] width 20 height 20
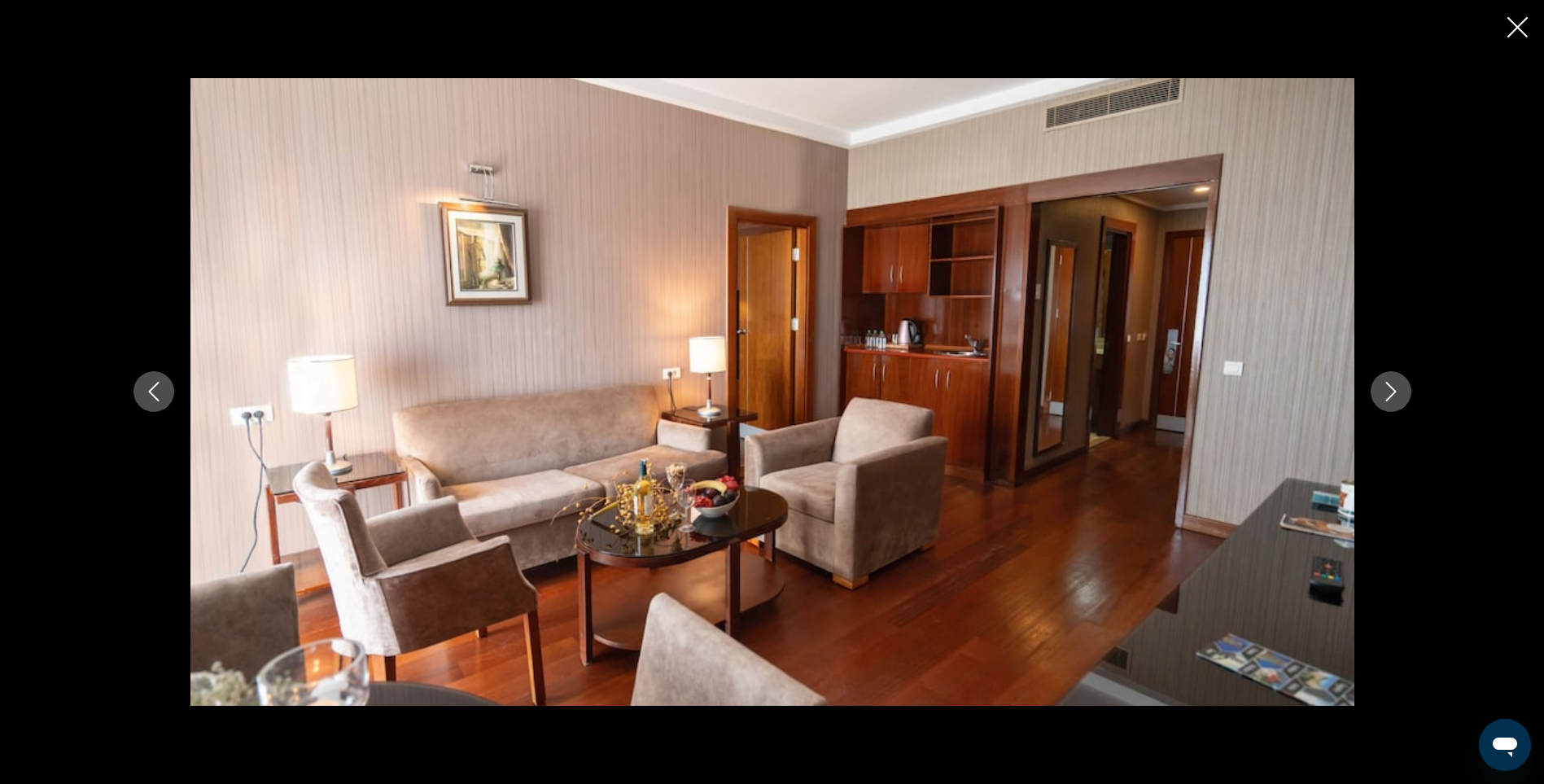
click at [1392, 401] on icon "Next image" at bounding box center [1392, 392] width 20 height 20
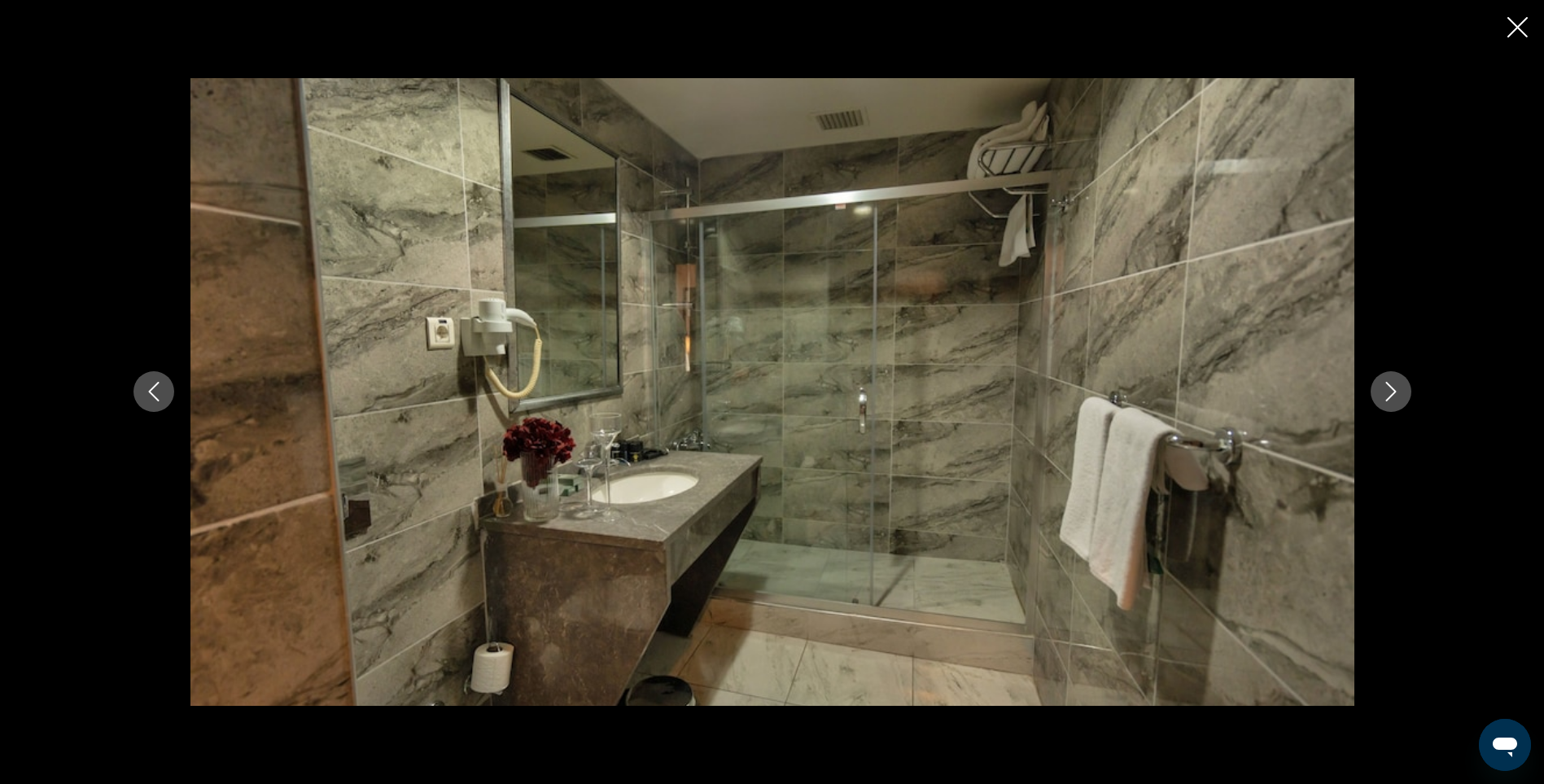
click at [1392, 401] on icon "Next image" at bounding box center [1392, 392] width 20 height 20
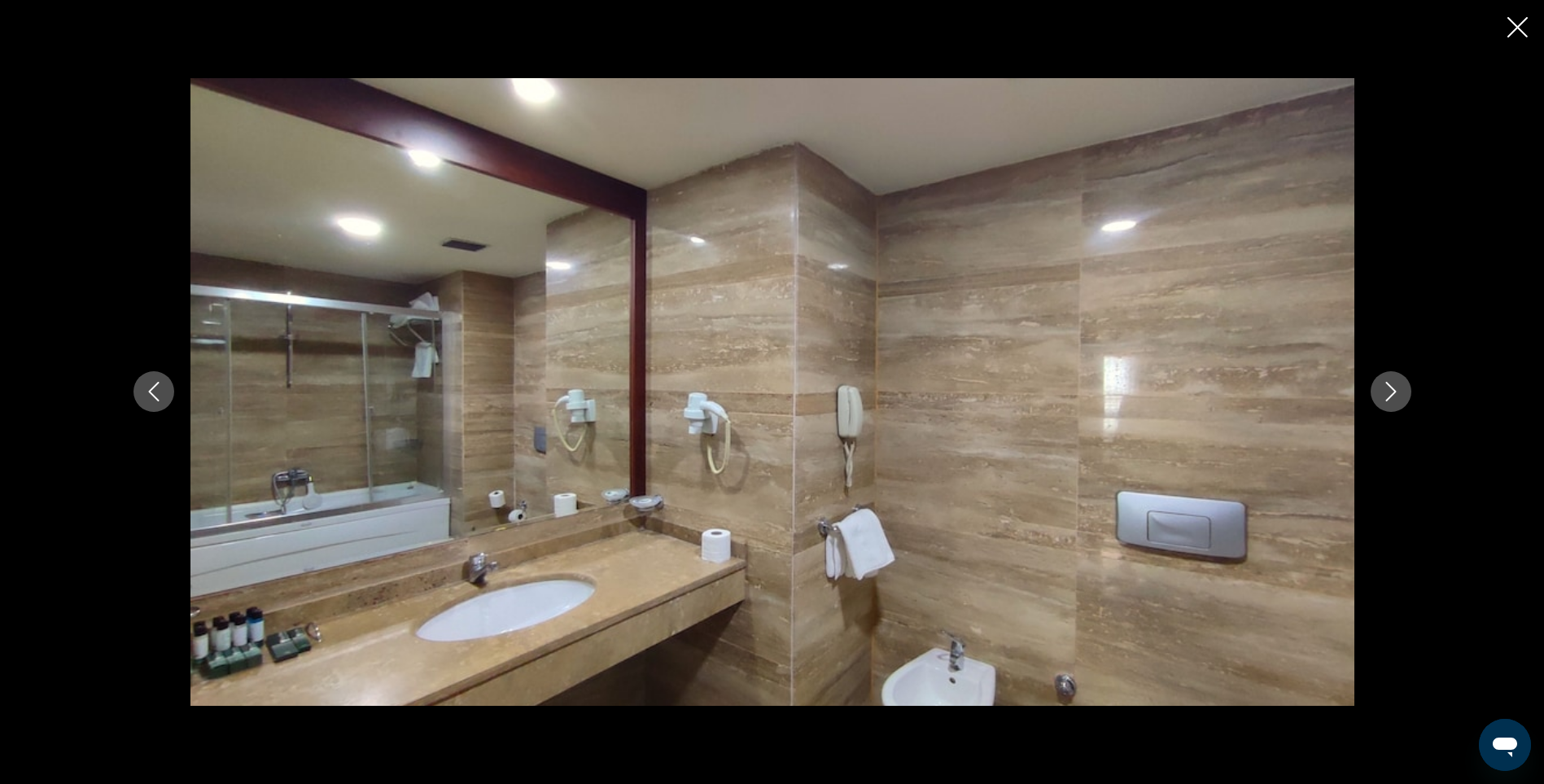
click at [1392, 401] on icon "Next image" at bounding box center [1392, 392] width 20 height 20
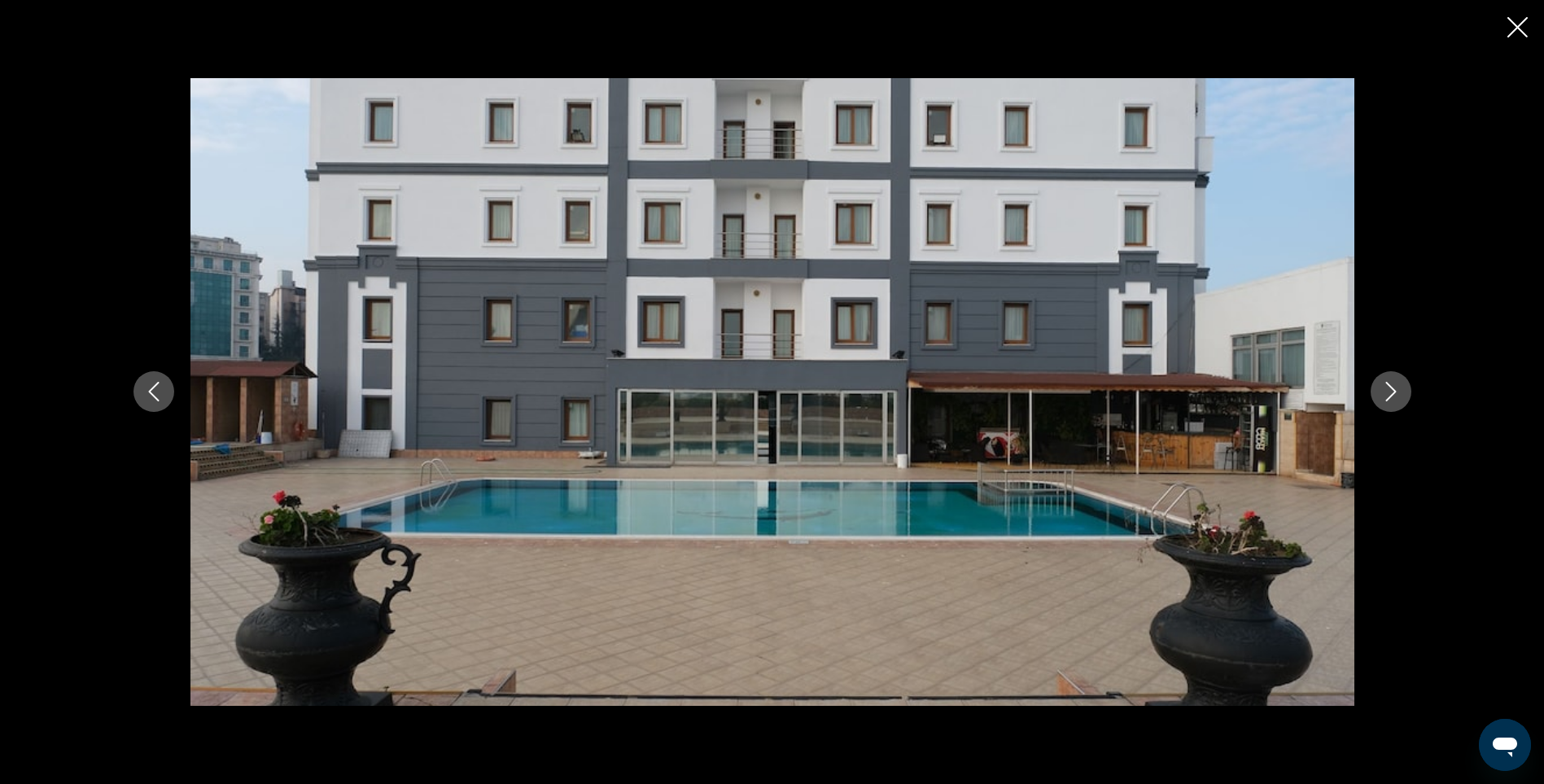
click at [1392, 401] on icon "Next image" at bounding box center [1392, 392] width 20 height 20
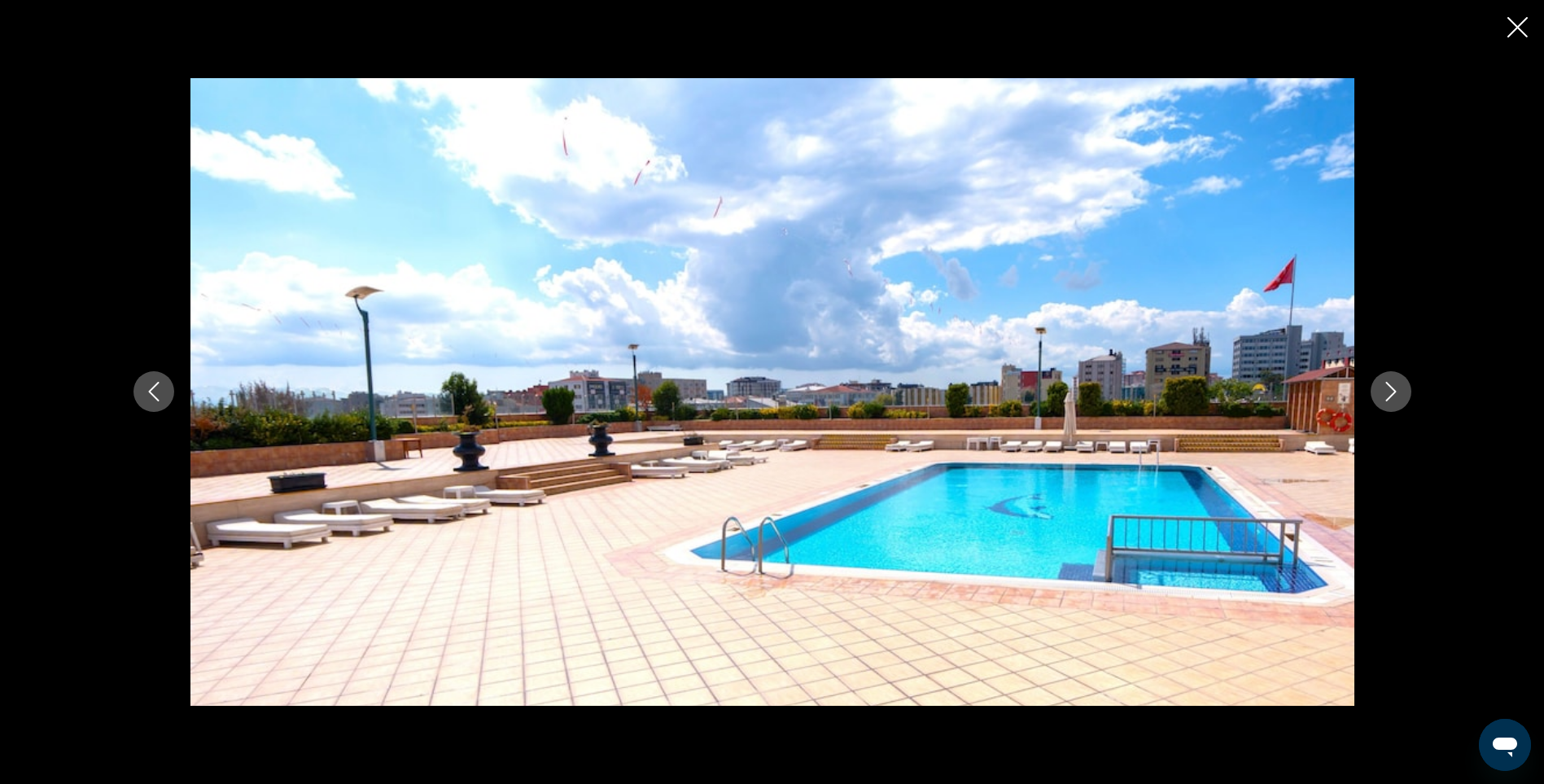
click at [1392, 401] on icon "Next image" at bounding box center [1392, 392] width 20 height 20
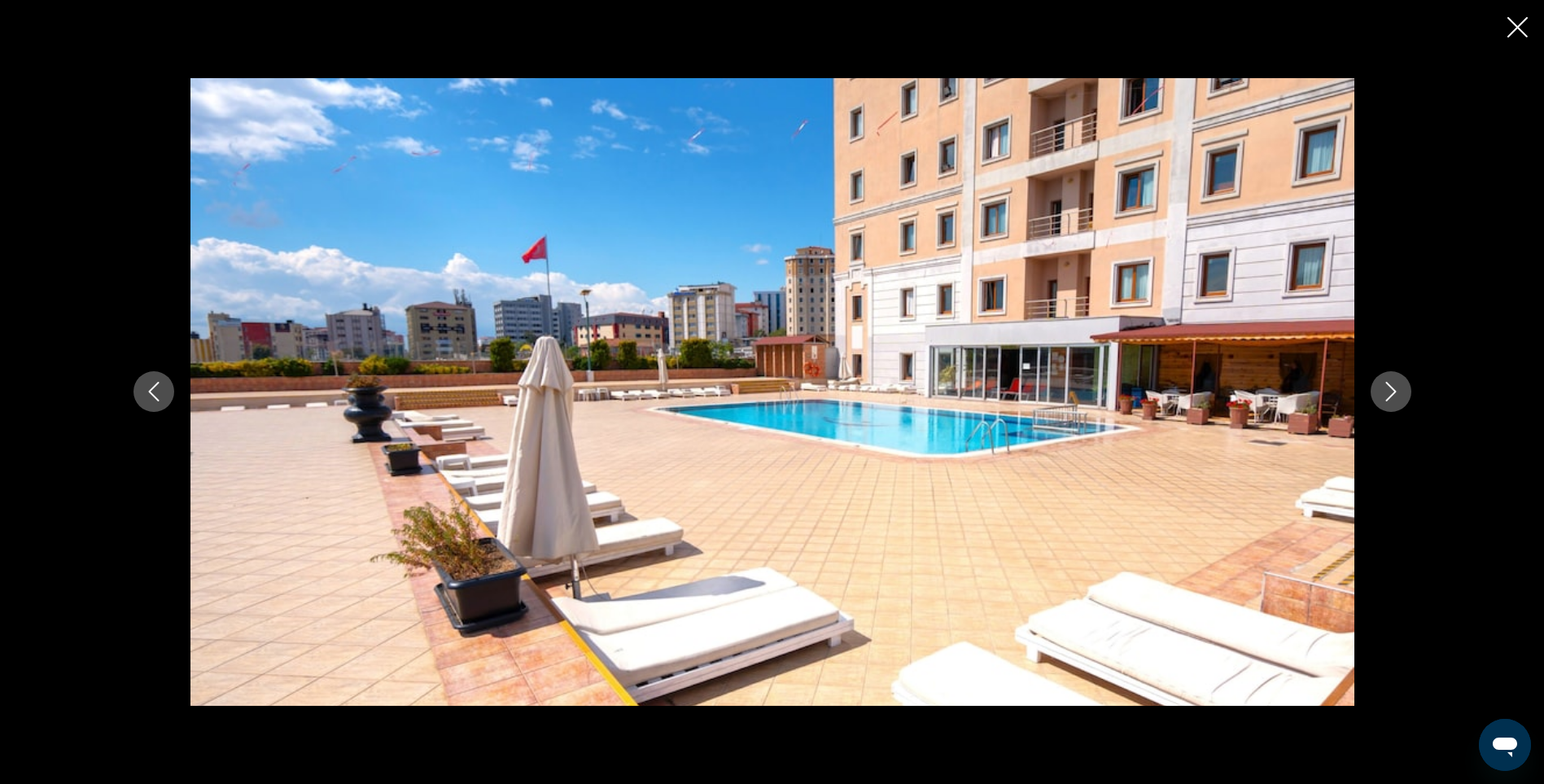
click at [1392, 401] on icon "Next image" at bounding box center [1392, 392] width 20 height 20
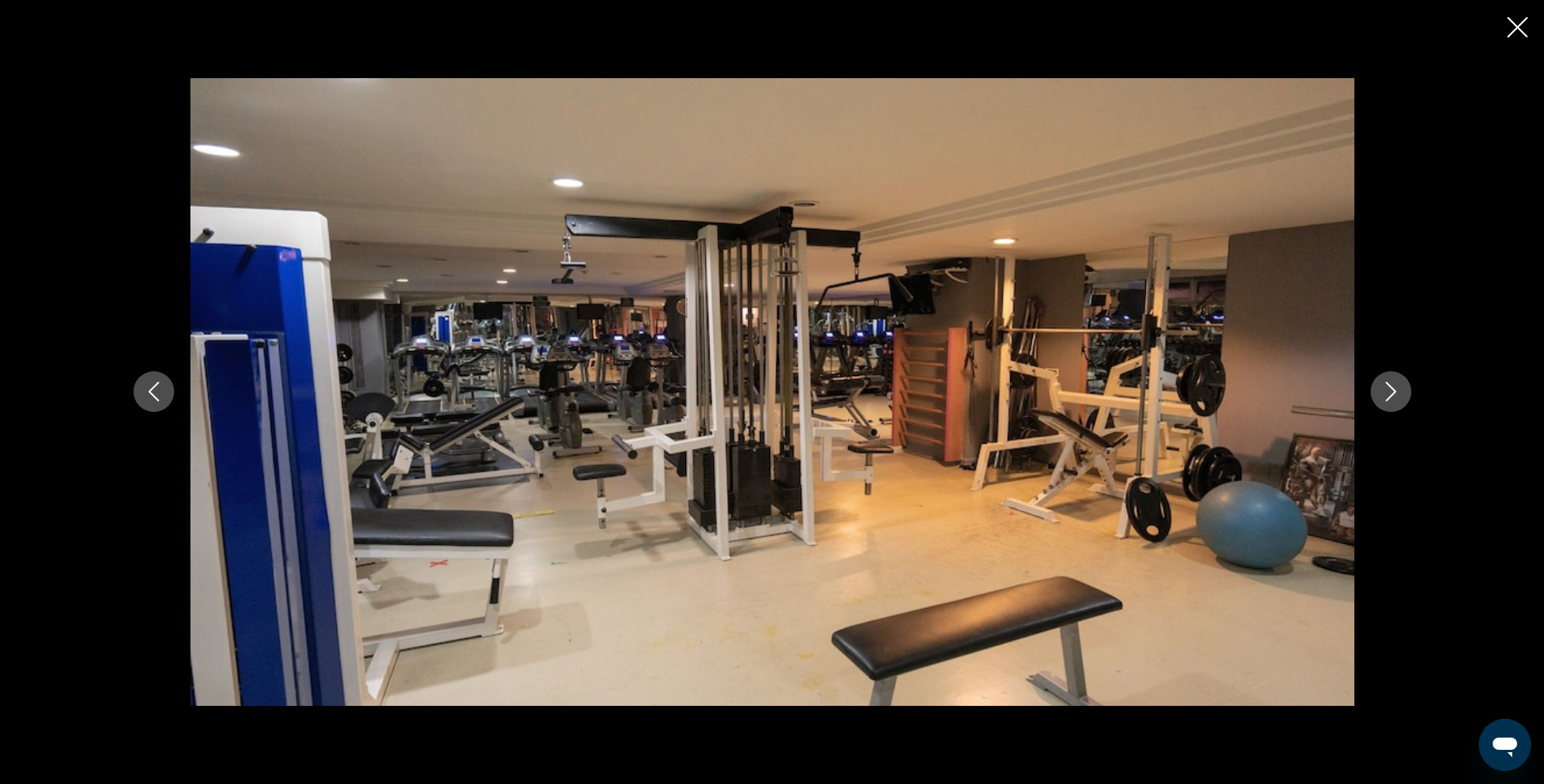
click at [1392, 401] on icon "Next image" at bounding box center [1392, 392] width 20 height 20
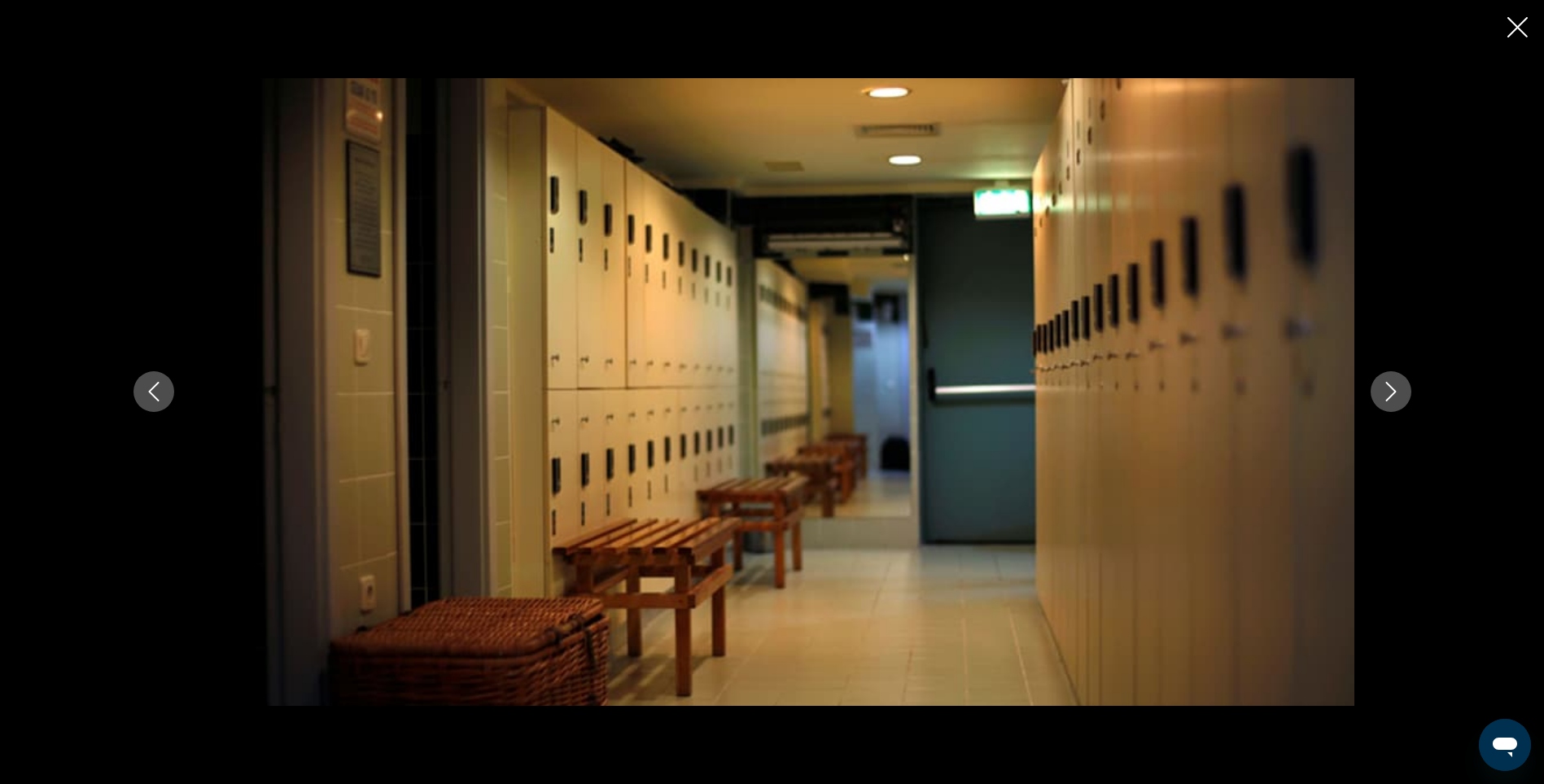
click at [1392, 401] on icon "Next image" at bounding box center [1392, 392] width 20 height 20
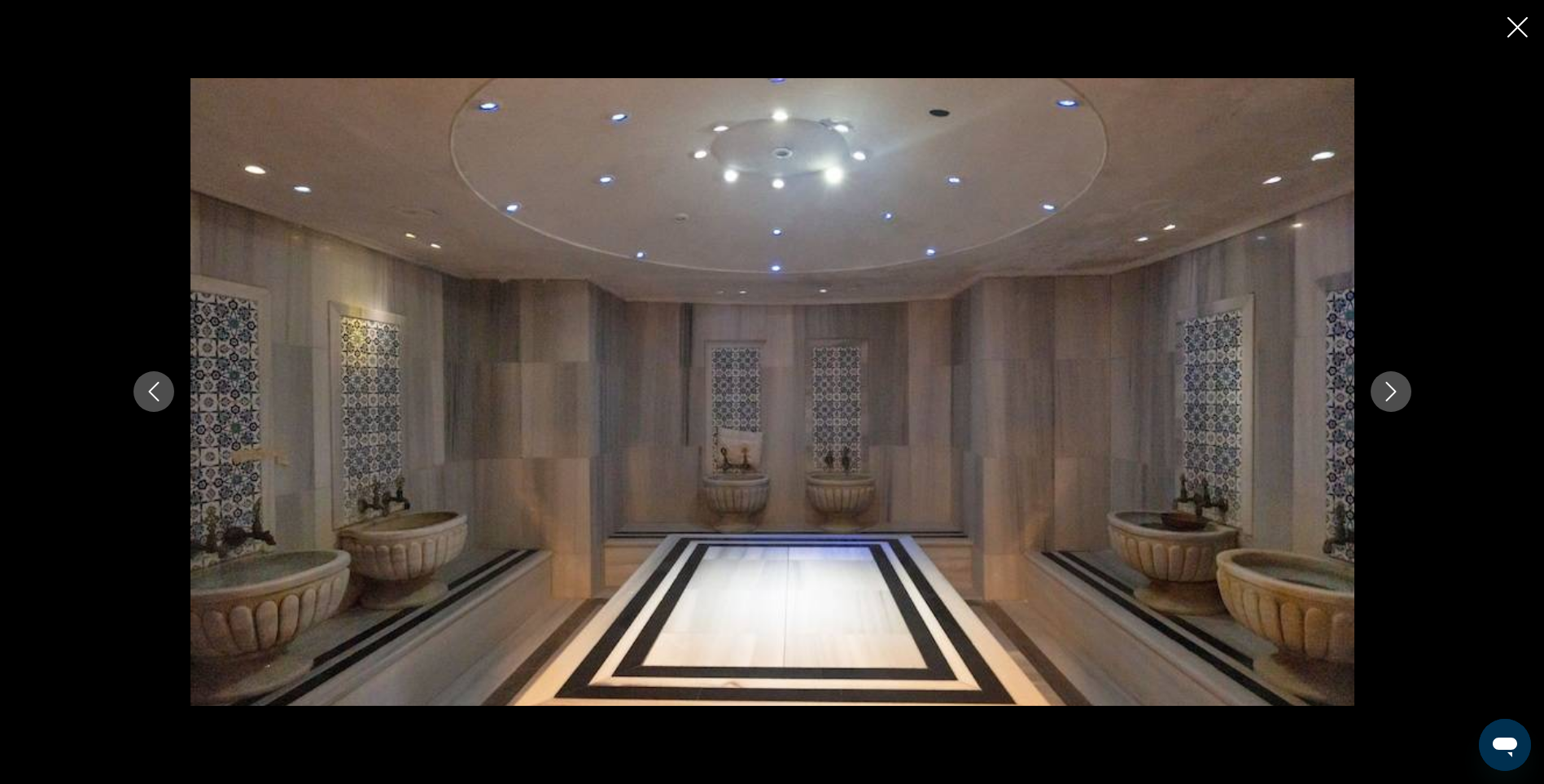
click at [1392, 401] on icon "Next image" at bounding box center [1392, 392] width 20 height 20
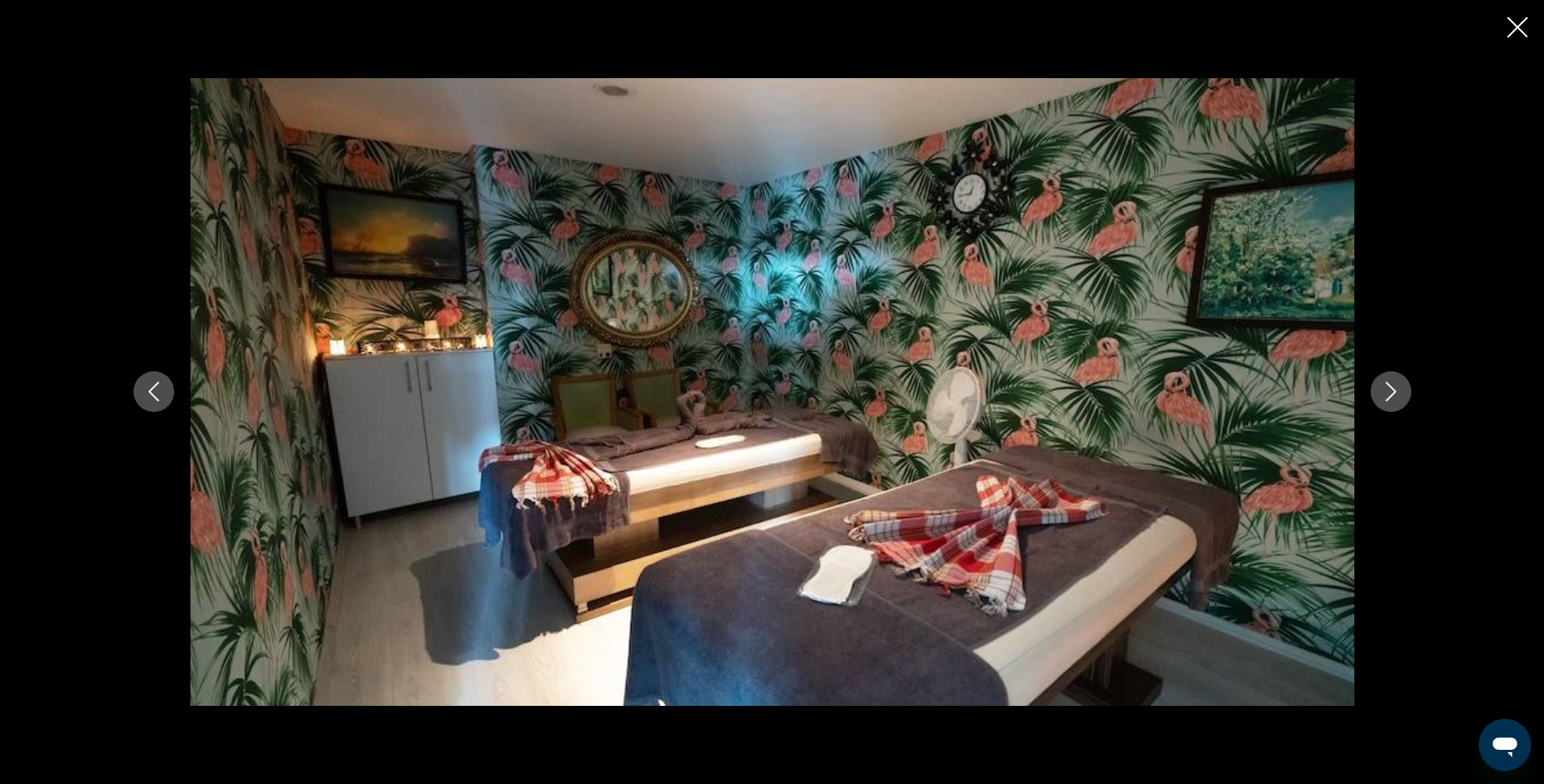
click at [1392, 401] on icon "Next image" at bounding box center [1392, 392] width 20 height 20
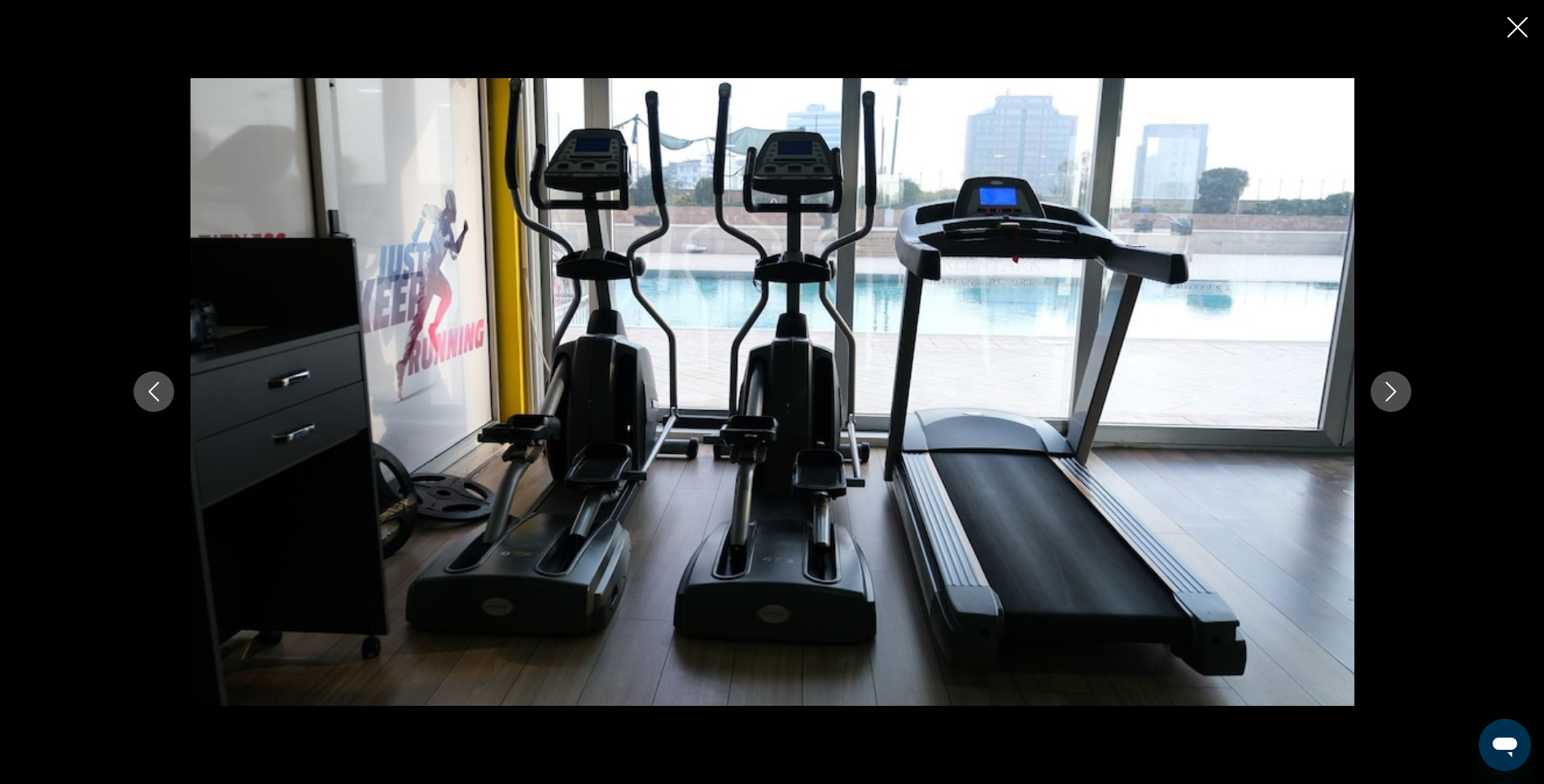
click at [1392, 401] on icon "Next image" at bounding box center [1392, 392] width 20 height 20
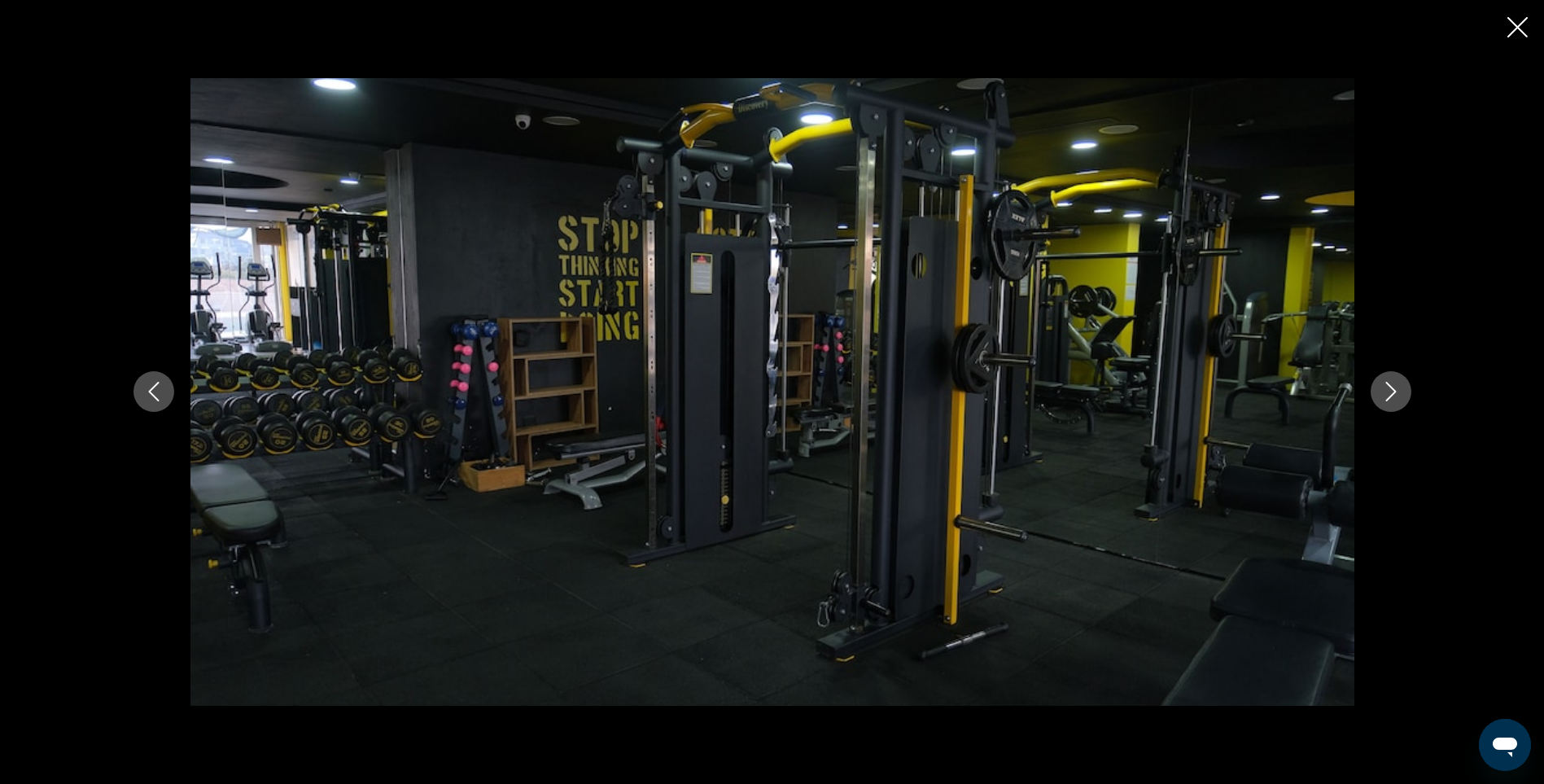
click at [1392, 401] on icon "Next image" at bounding box center [1392, 392] width 20 height 20
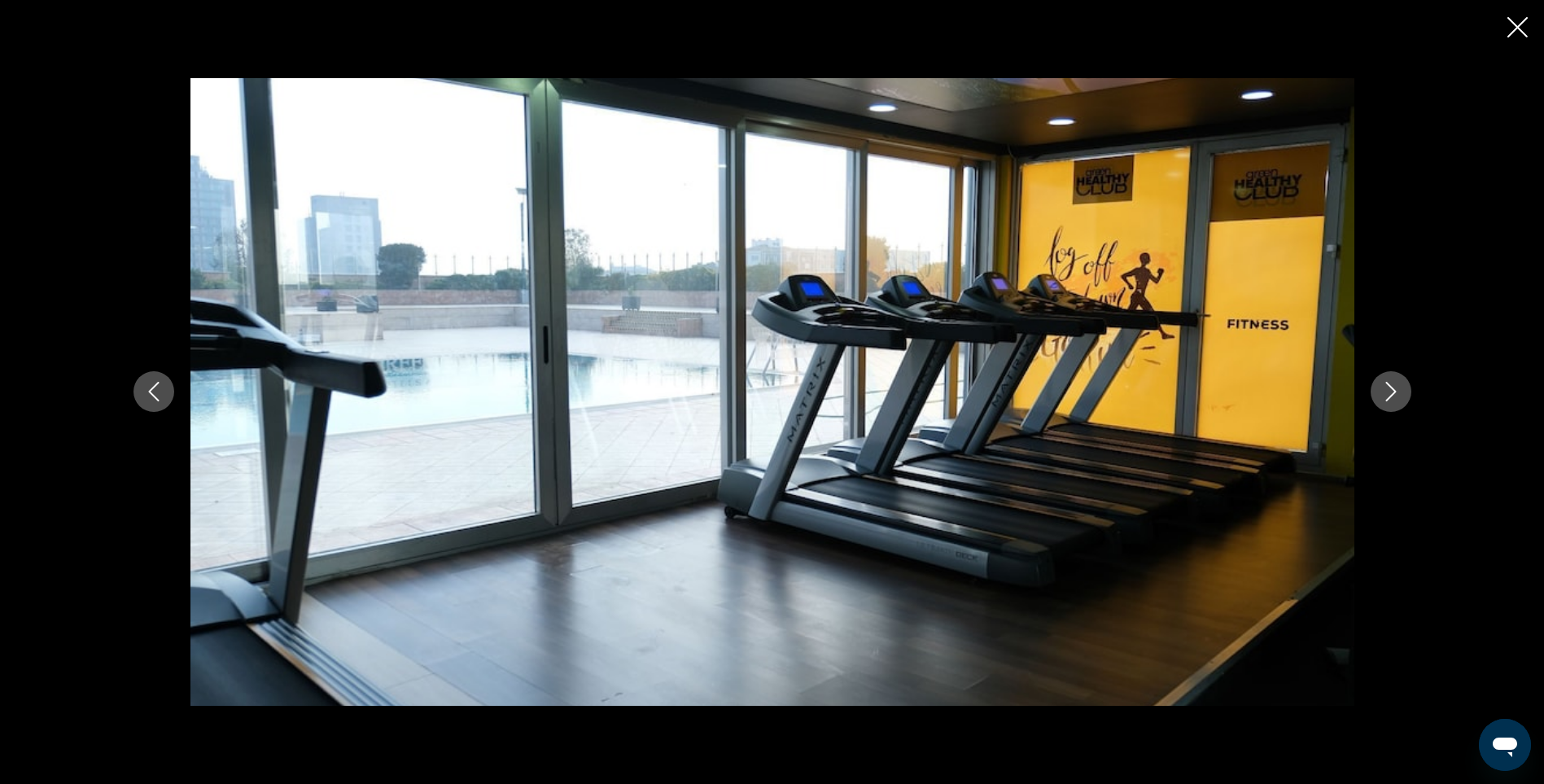
click at [1392, 401] on icon "Next image" at bounding box center [1392, 392] width 20 height 20
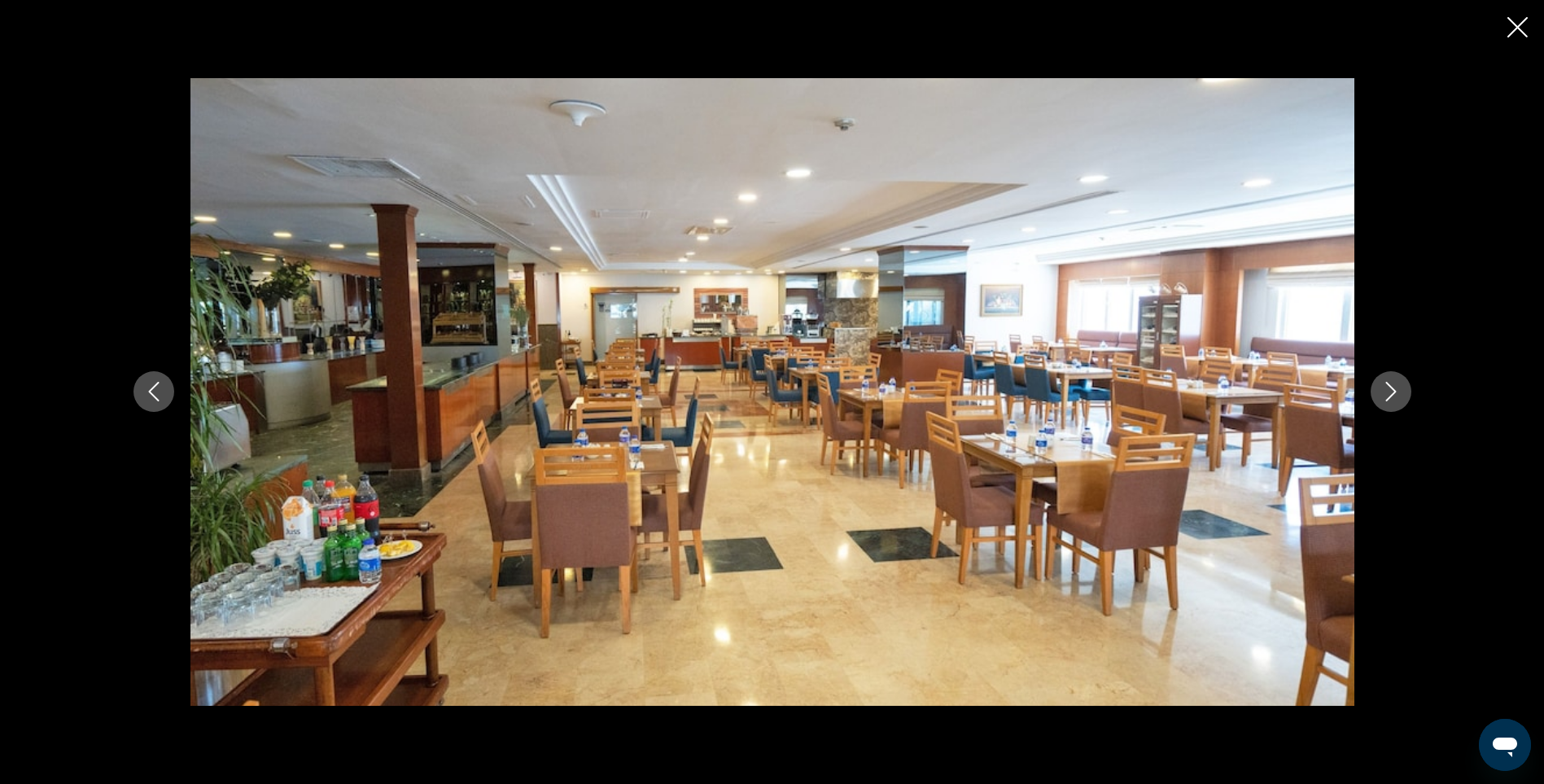
click at [1392, 401] on icon "Next image" at bounding box center [1392, 392] width 20 height 20
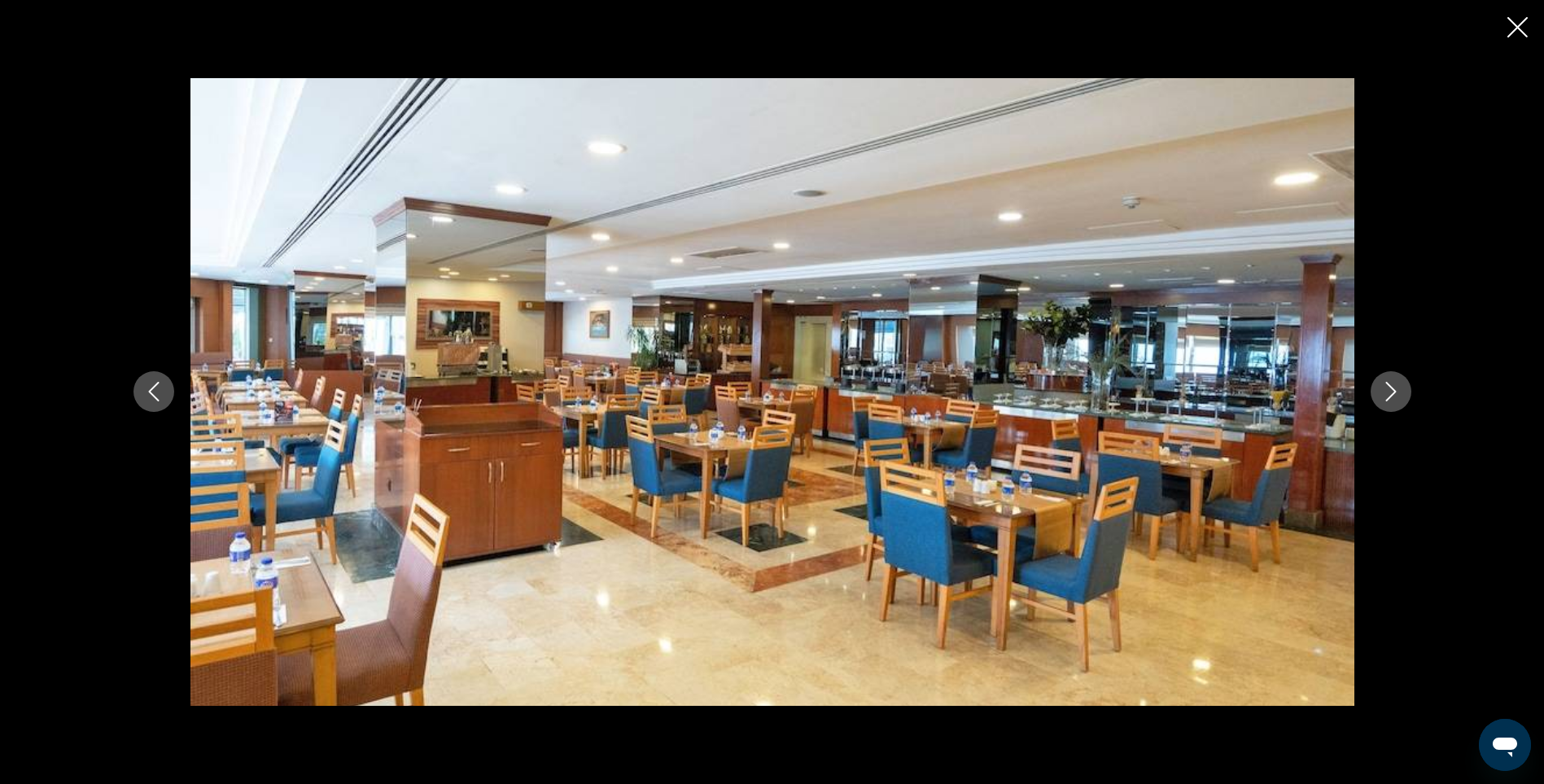
click at [1392, 401] on icon "Next image" at bounding box center [1392, 392] width 20 height 20
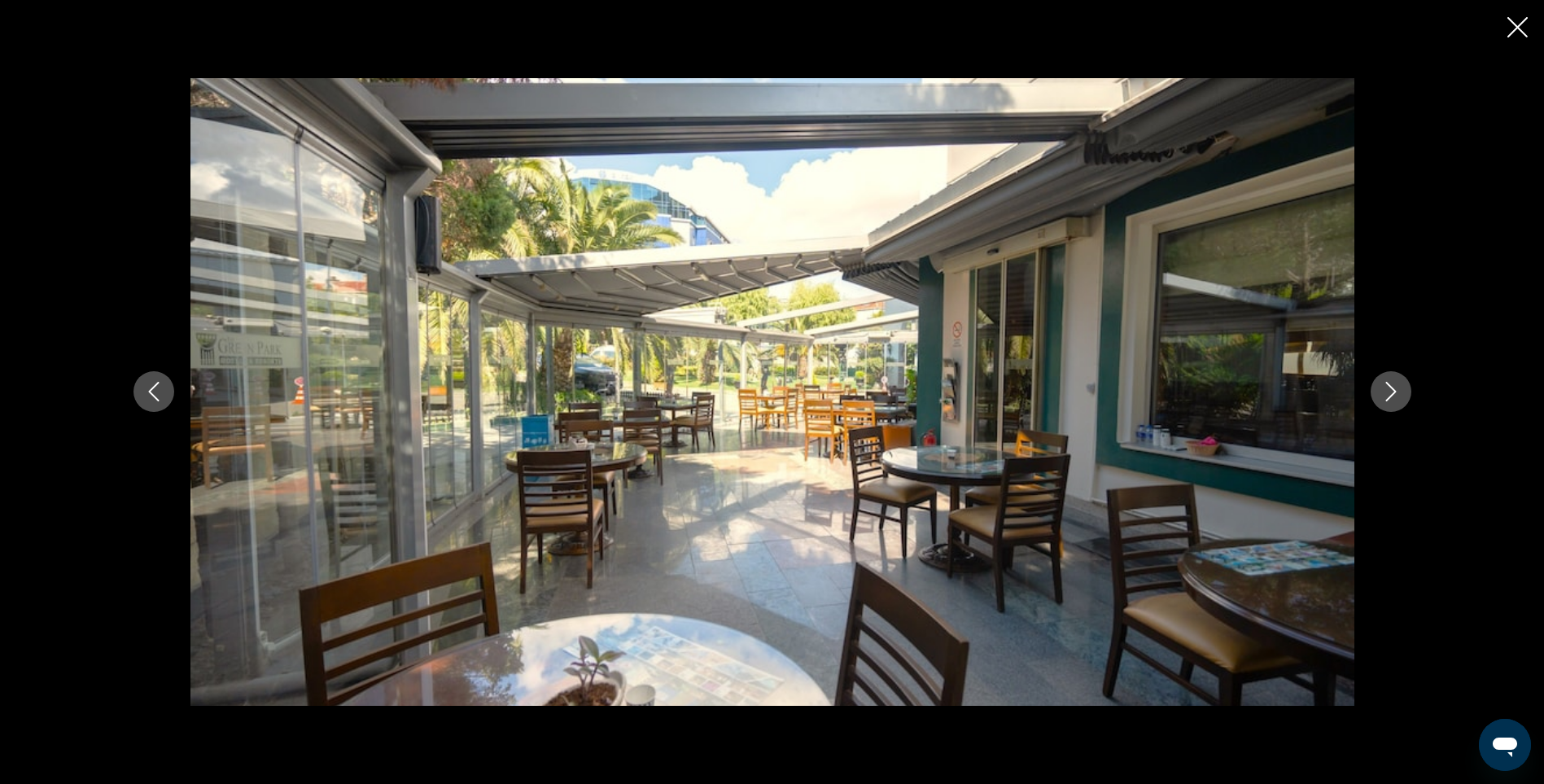
click at [1392, 401] on icon "Next image" at bounding box center [1392, 392] width 20 height 20
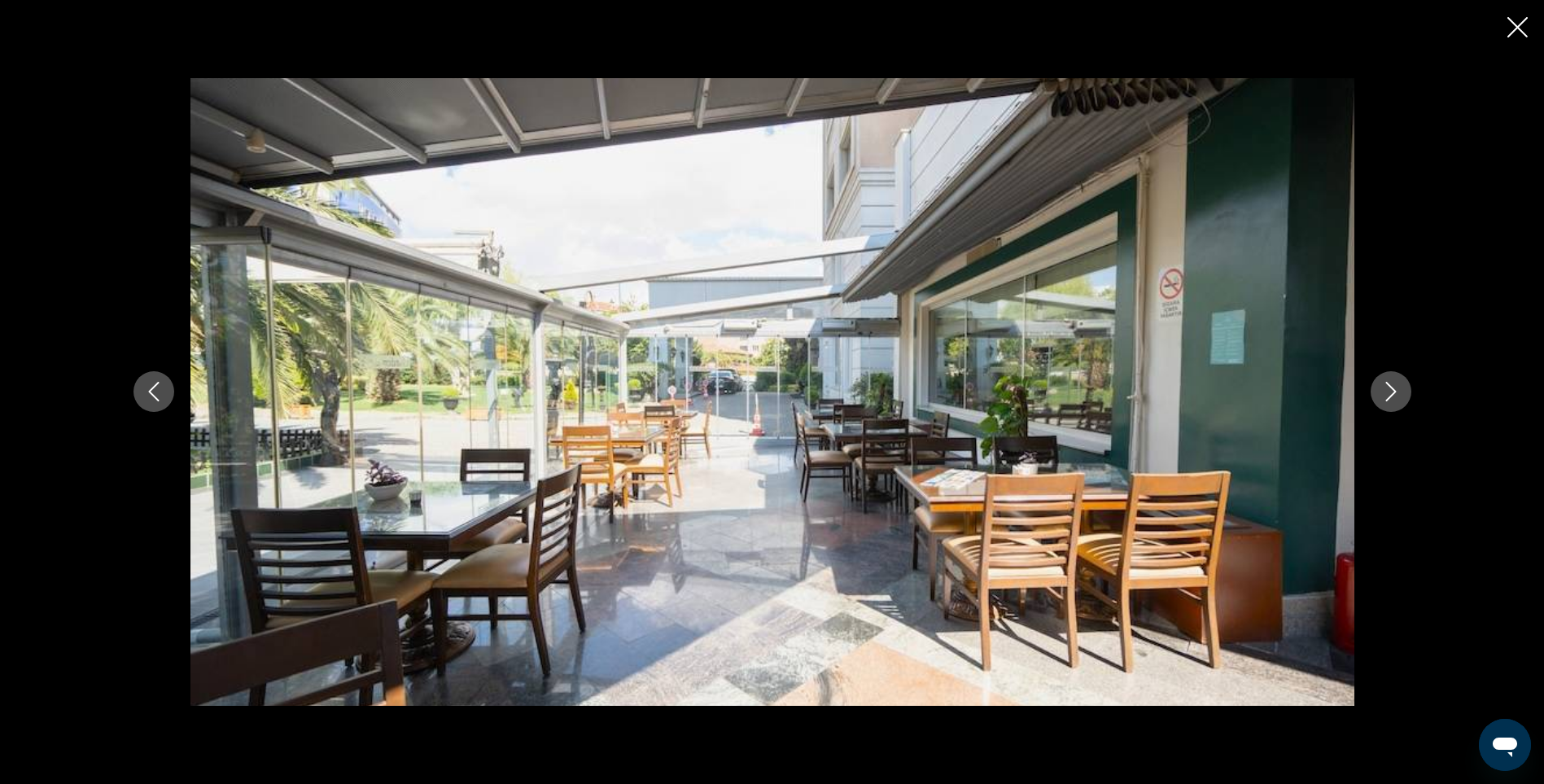
click at [1392, 401] on icon "Next image" at bounding box center [1392, 392] width 20 height 20
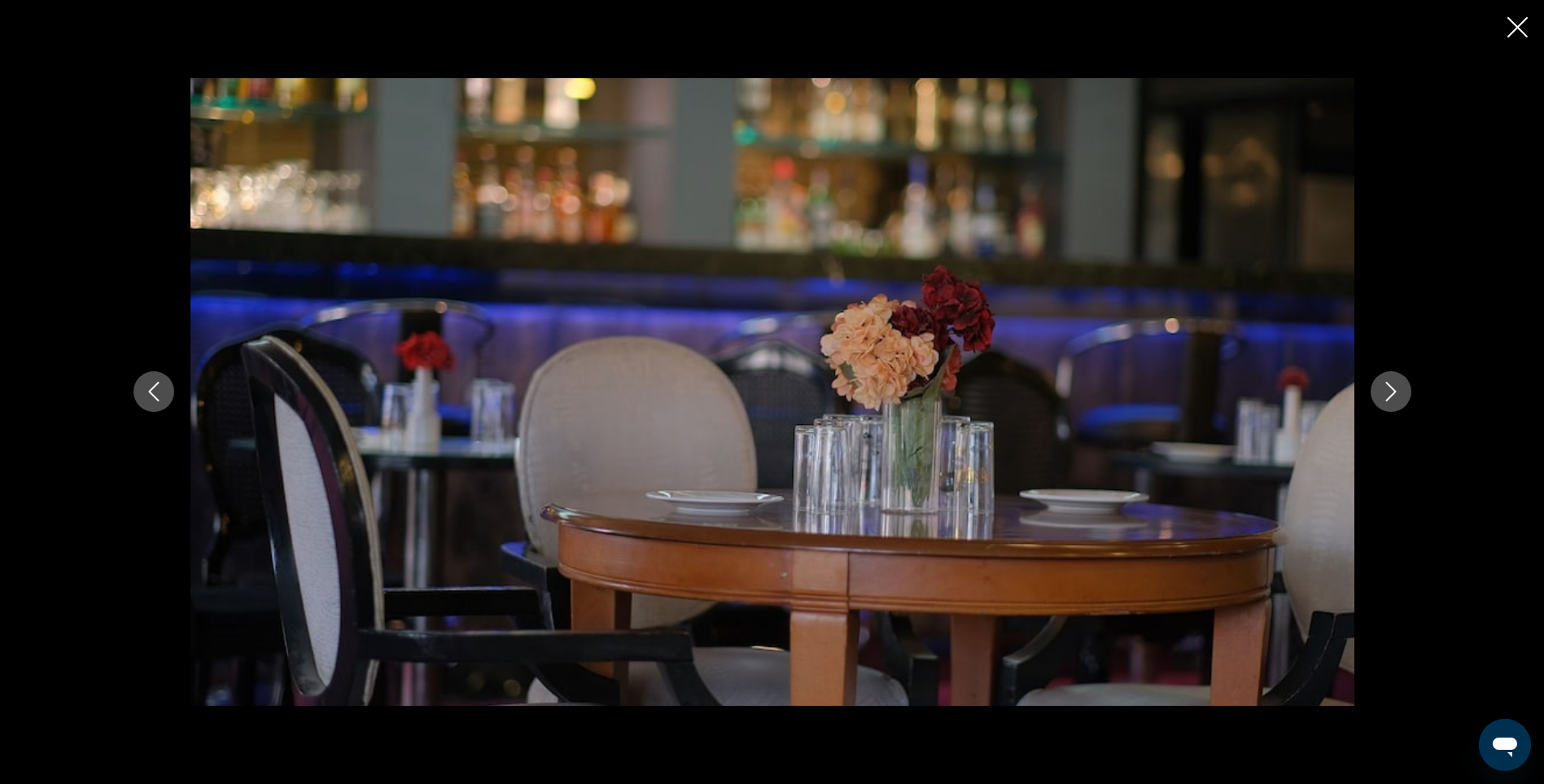
click at [1392, 401] on icon "Next image" at bounding box center [1392, 392] width 20 height 20
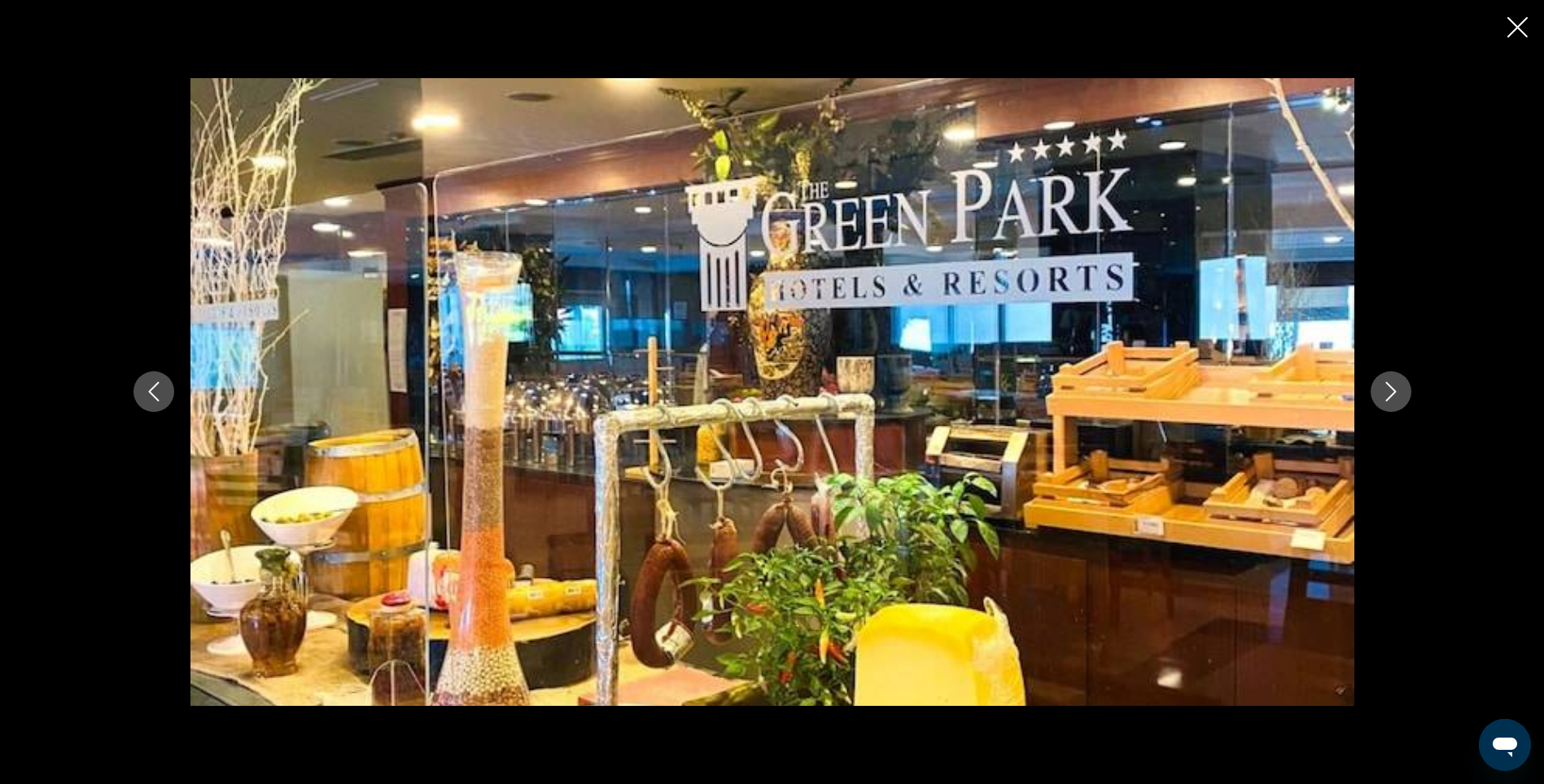
click at [1392, 401] on icon "Next image" at bounding box center [1392, 392] width 20 height 20
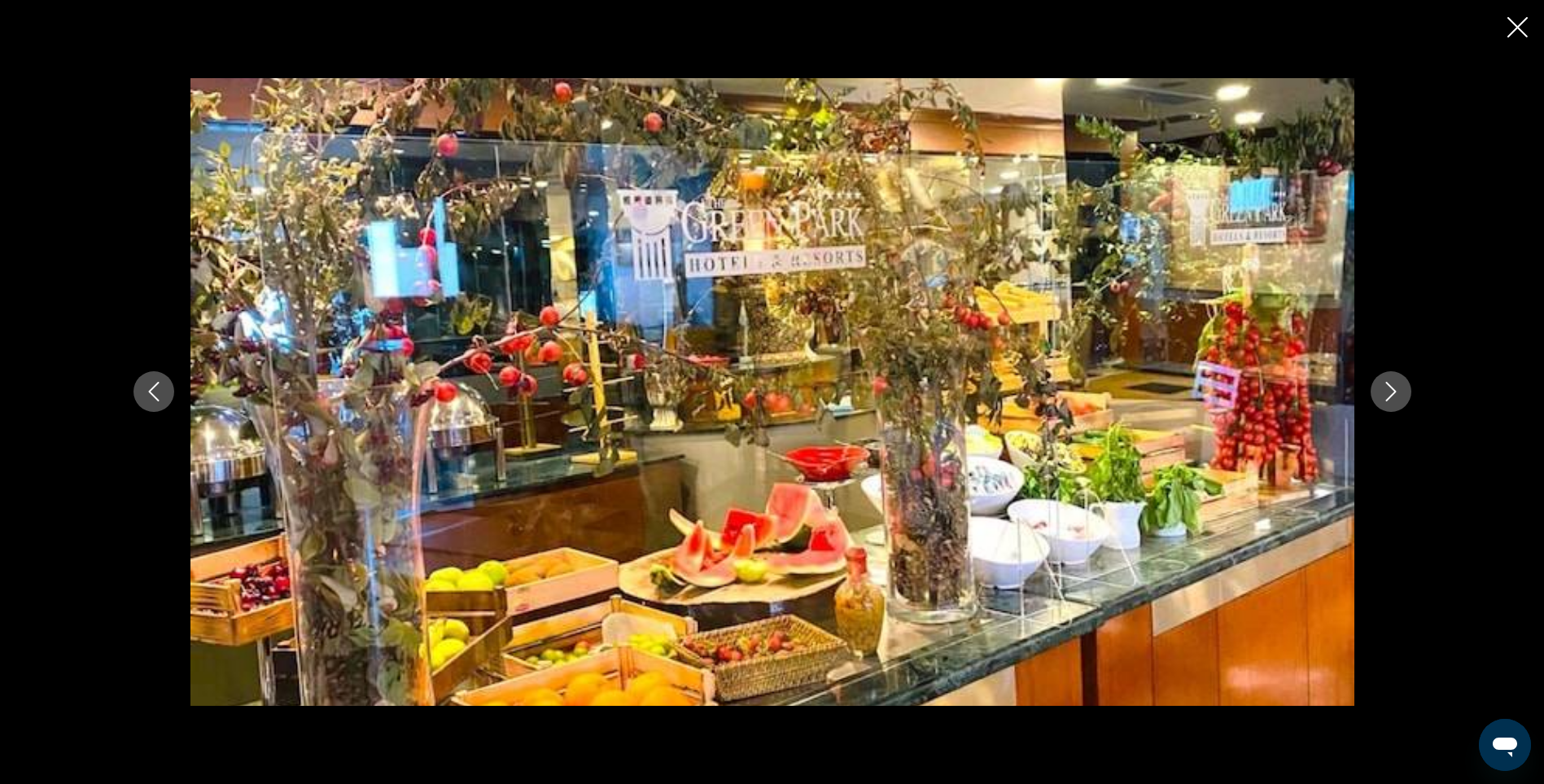
click at [1392, 401] on icon "Next image" at bounding box center [1392, 392] width 20 height 20
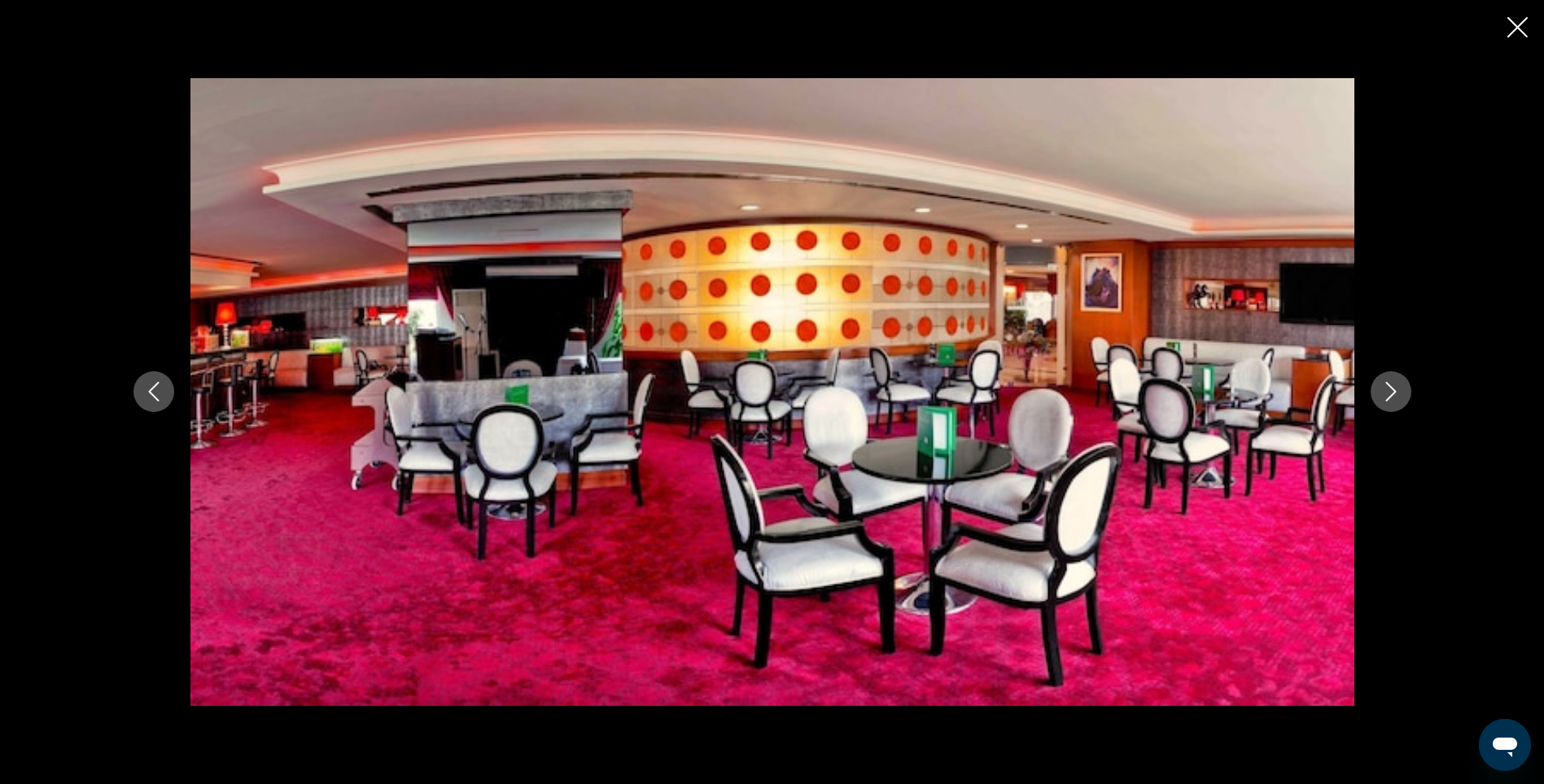
click at [1392, 401] on icon "Next image" at bounding box center [1392, 392] width 20 height 20
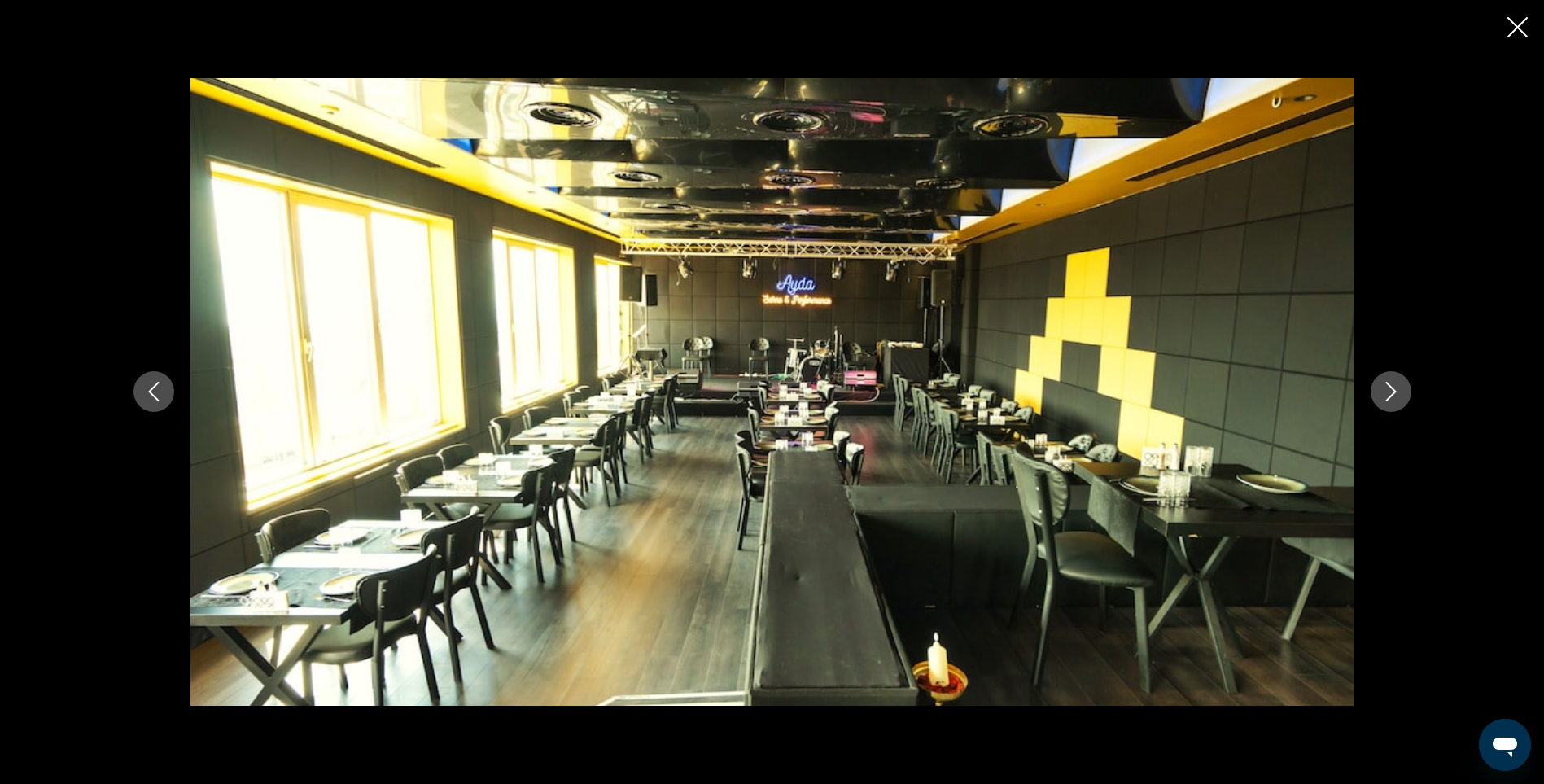
click at [1392, 401] on icon "Next image" at bounding box center [1392, 392] width 20 height 20
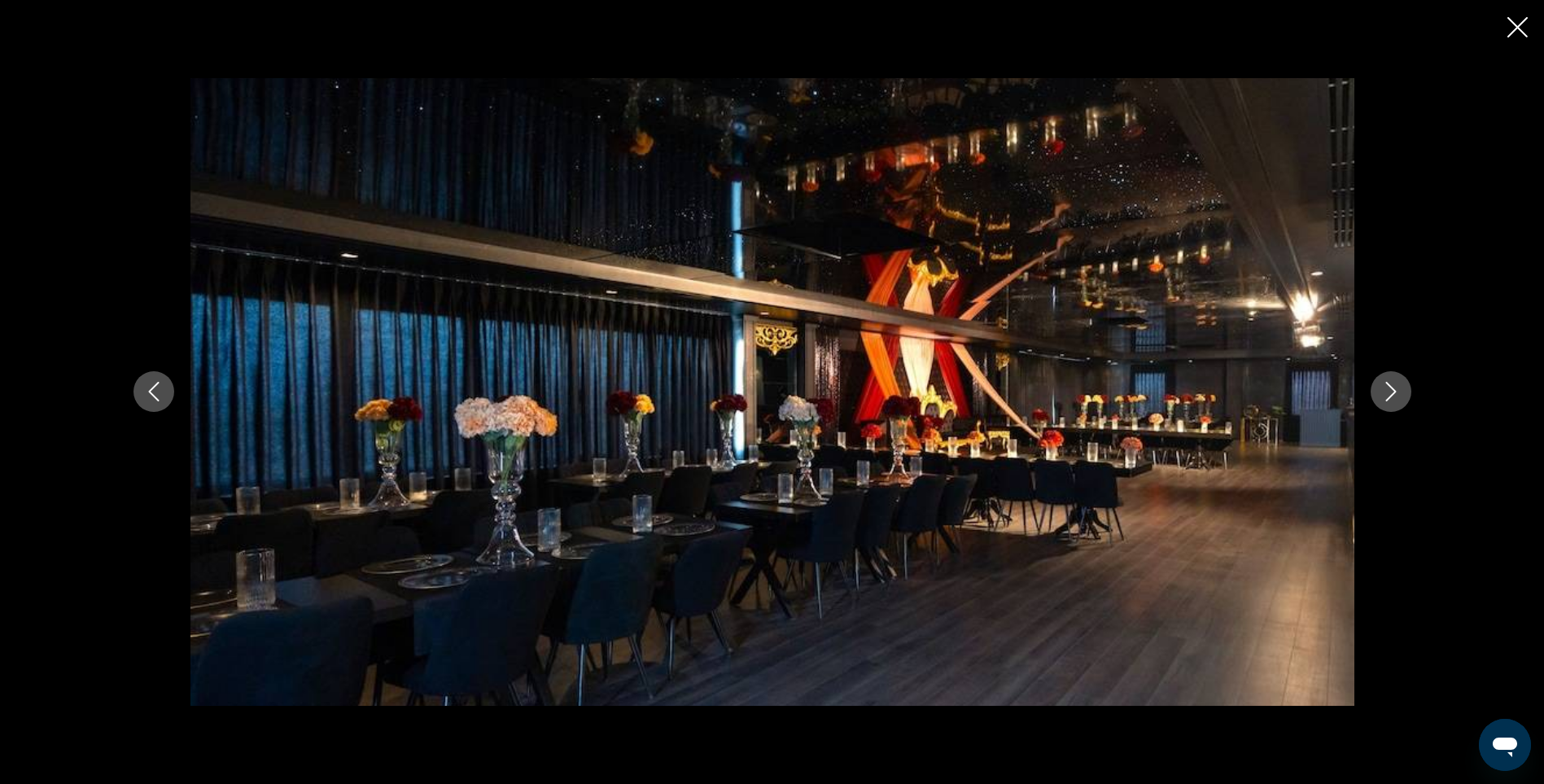
click at [1392, 401] on icon "Next image" at bounding box center [1392, 392] width 20 height 20
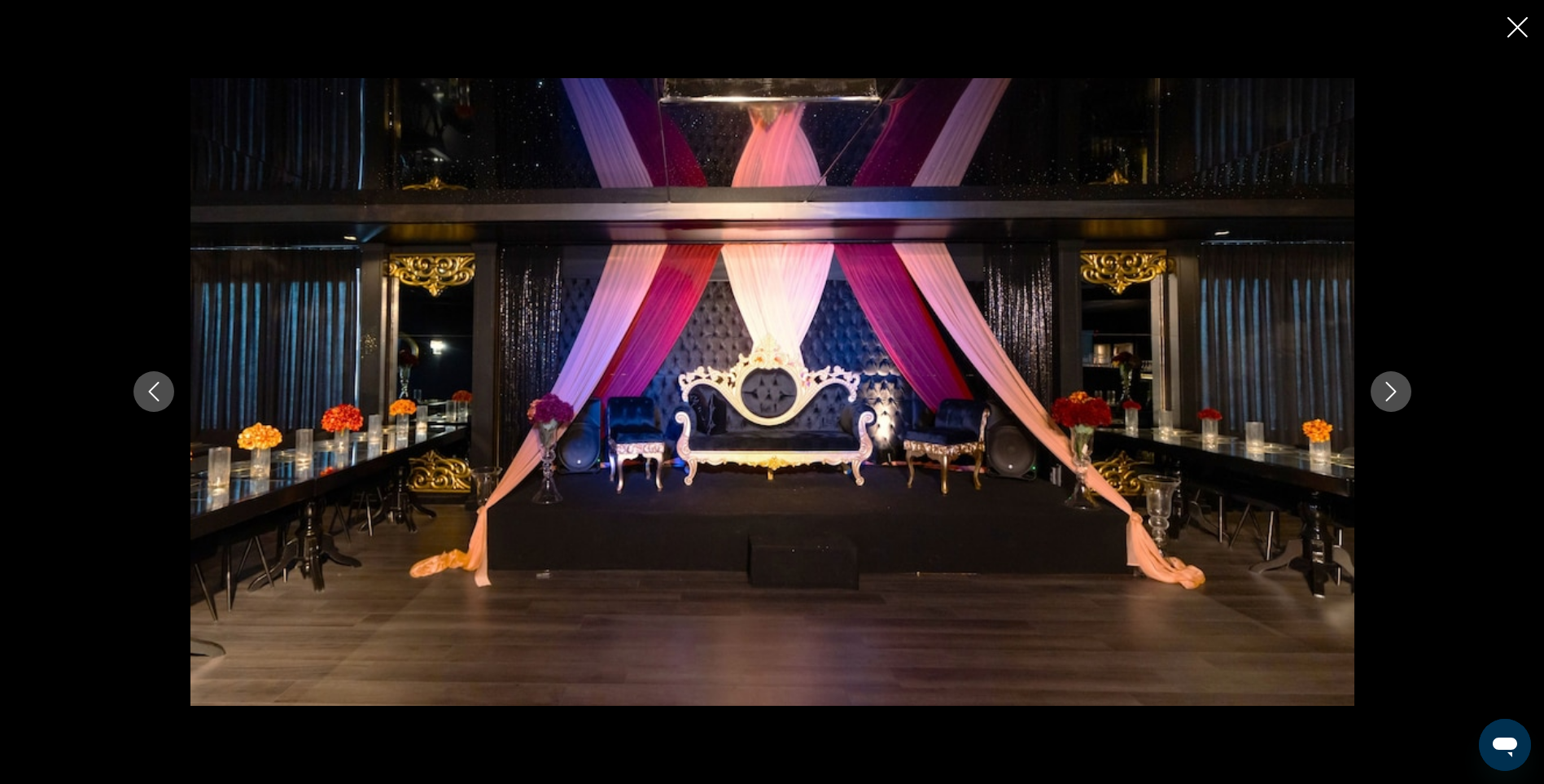
click at [1392, 401] on icon "Next image" at bounding box center [1392, 392] width 20 height 20
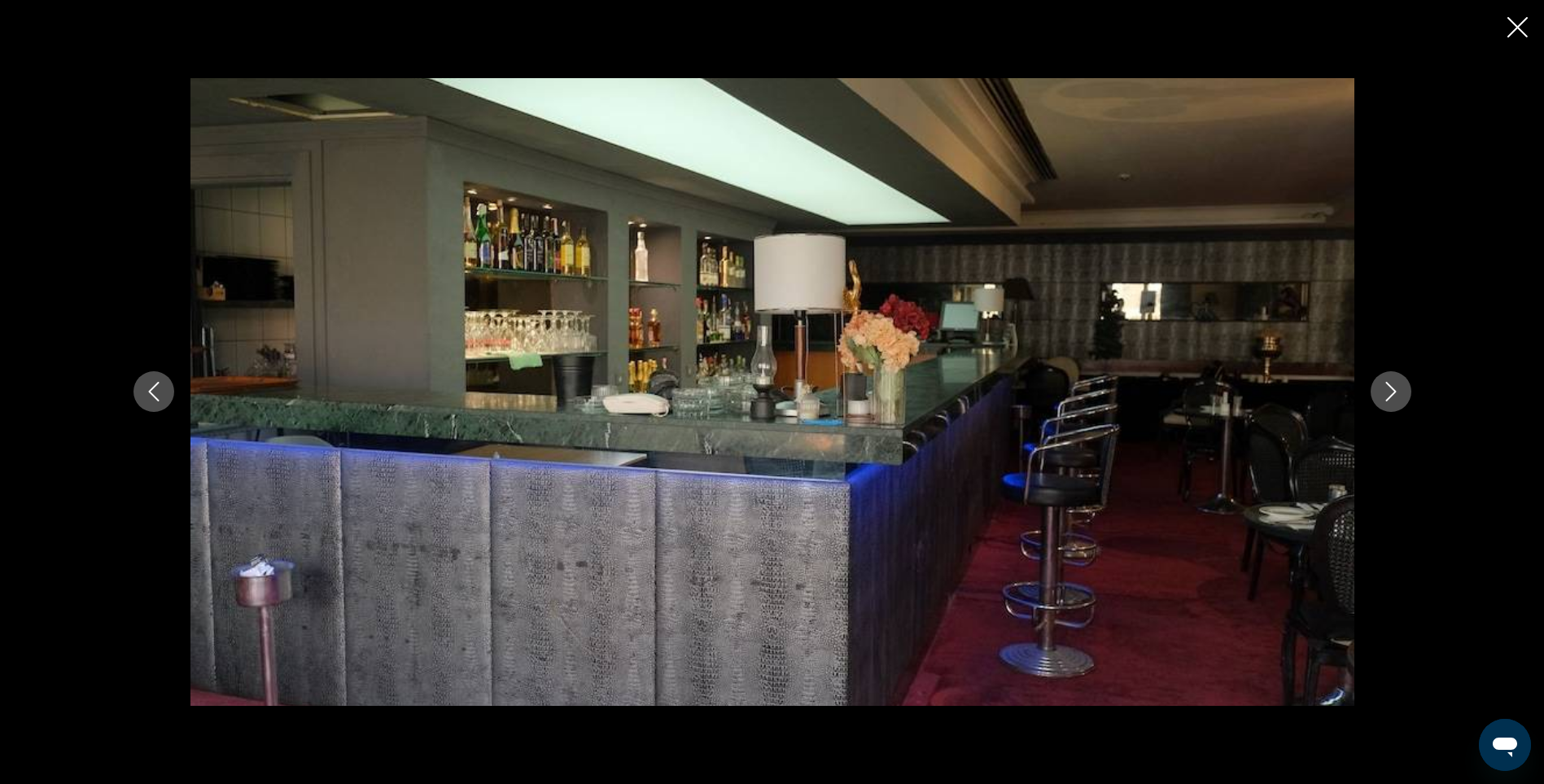
click at [1392, 401] on icon "Next image" at bounding box center [1392, 392] width 20 height 20
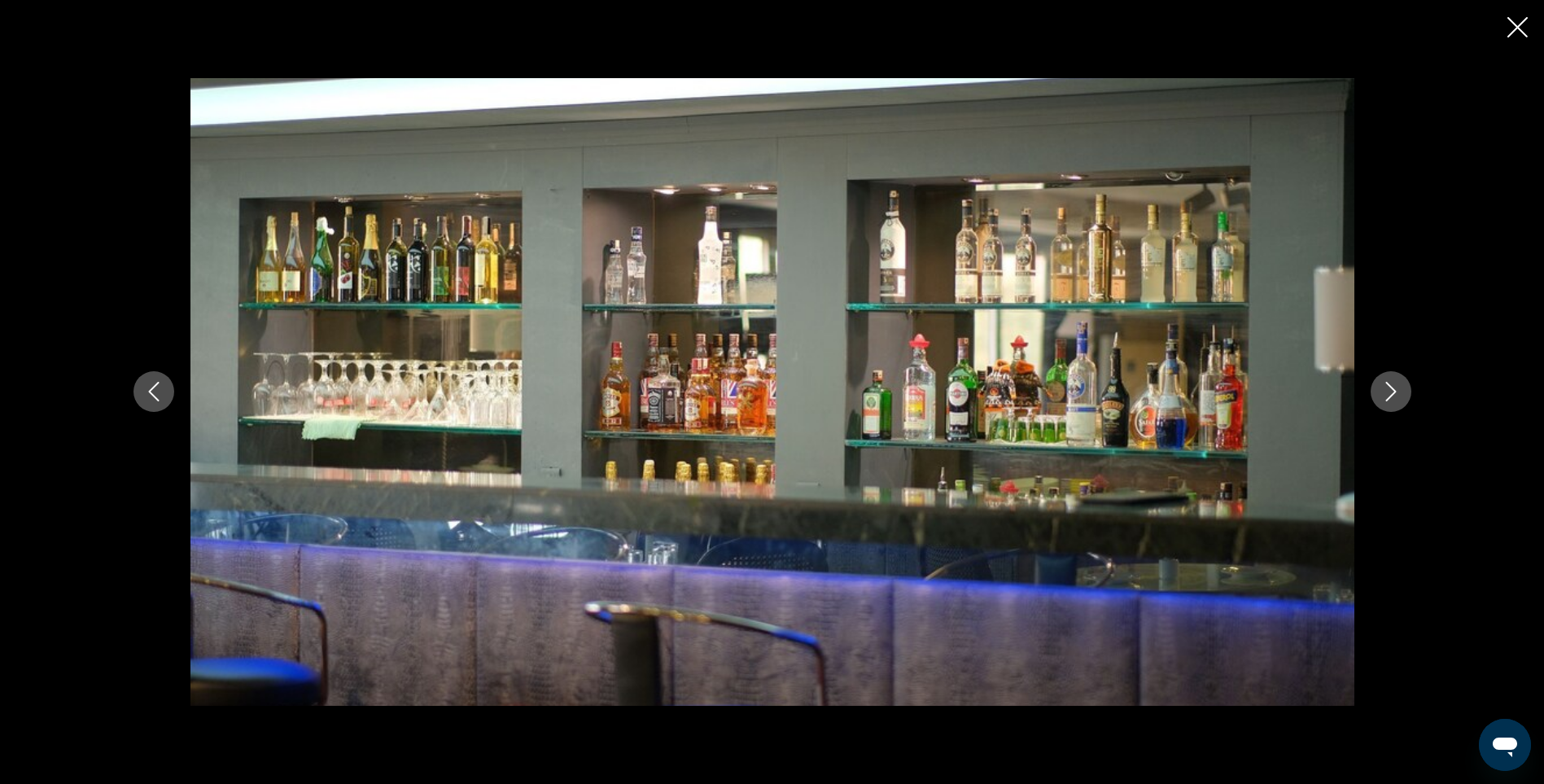
click at [1392, 401] on icon "Next image" at bounding box center [1392, 392] width 20 height 20
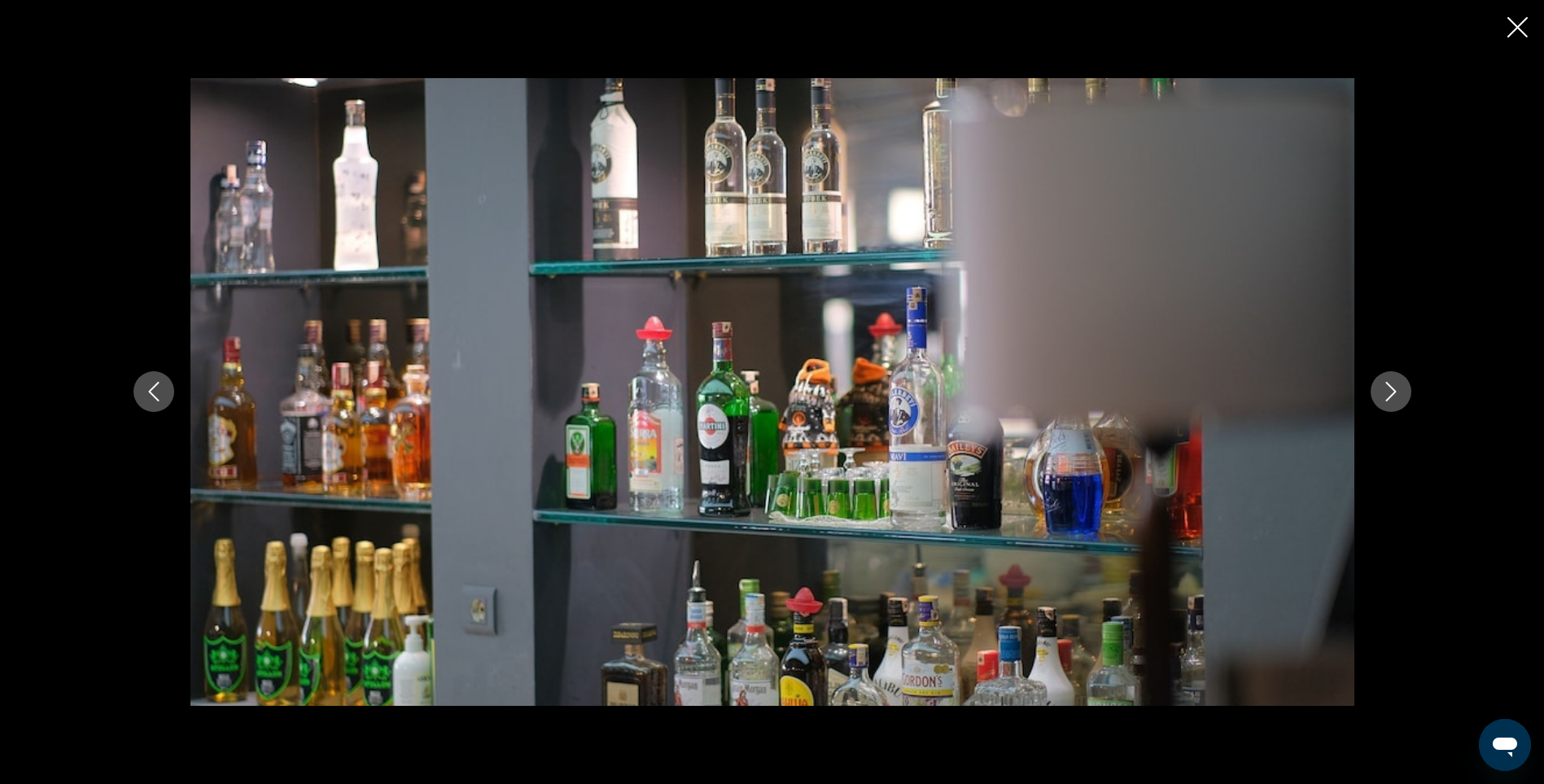
click at [1392, 401] on icon "Next image" at bounding box center [1392, 392] width 20 height 20
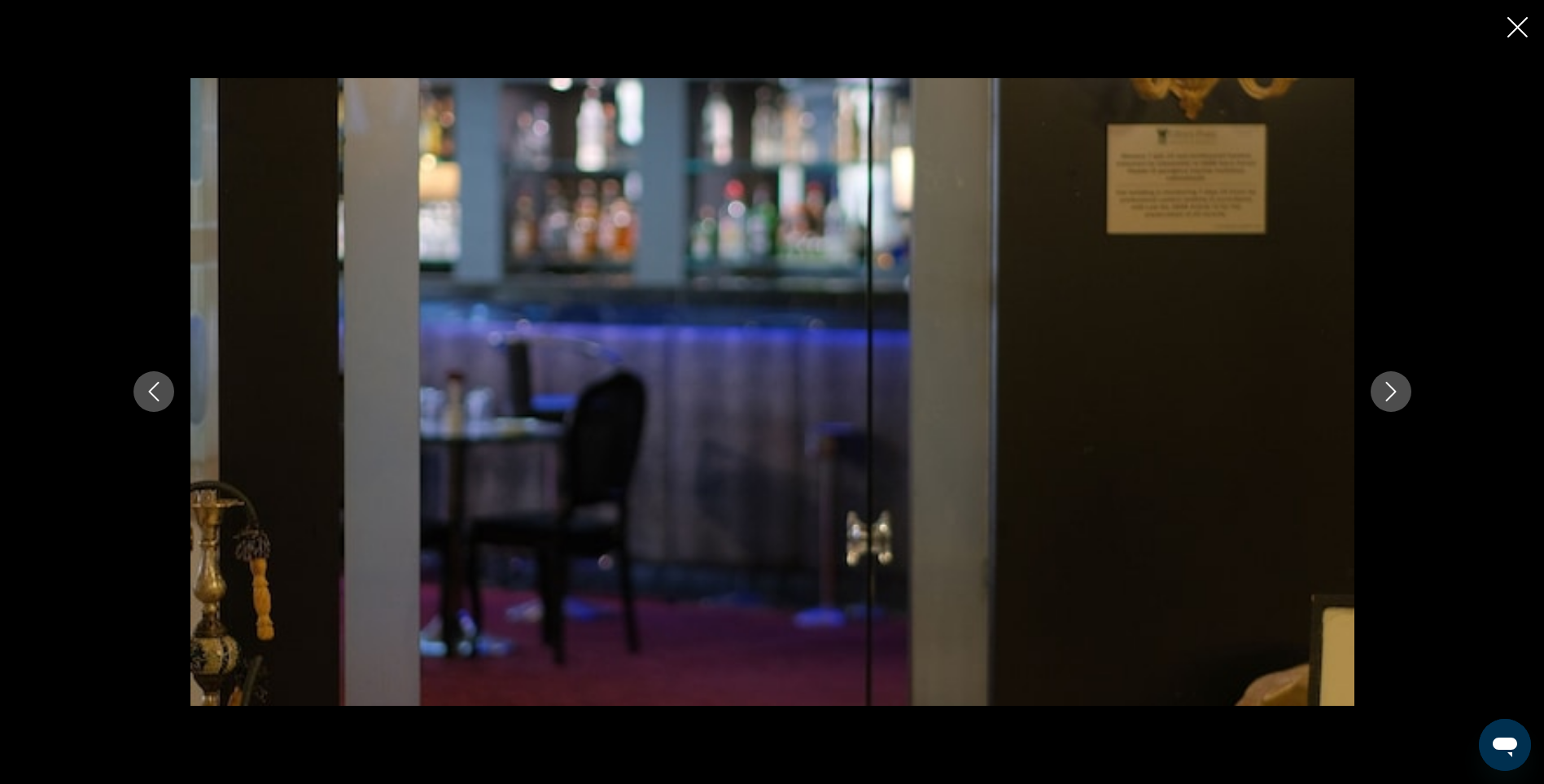
click at [1392, 401] on icon "Next image" at bounding box center [1392, 392] width 20 height 20
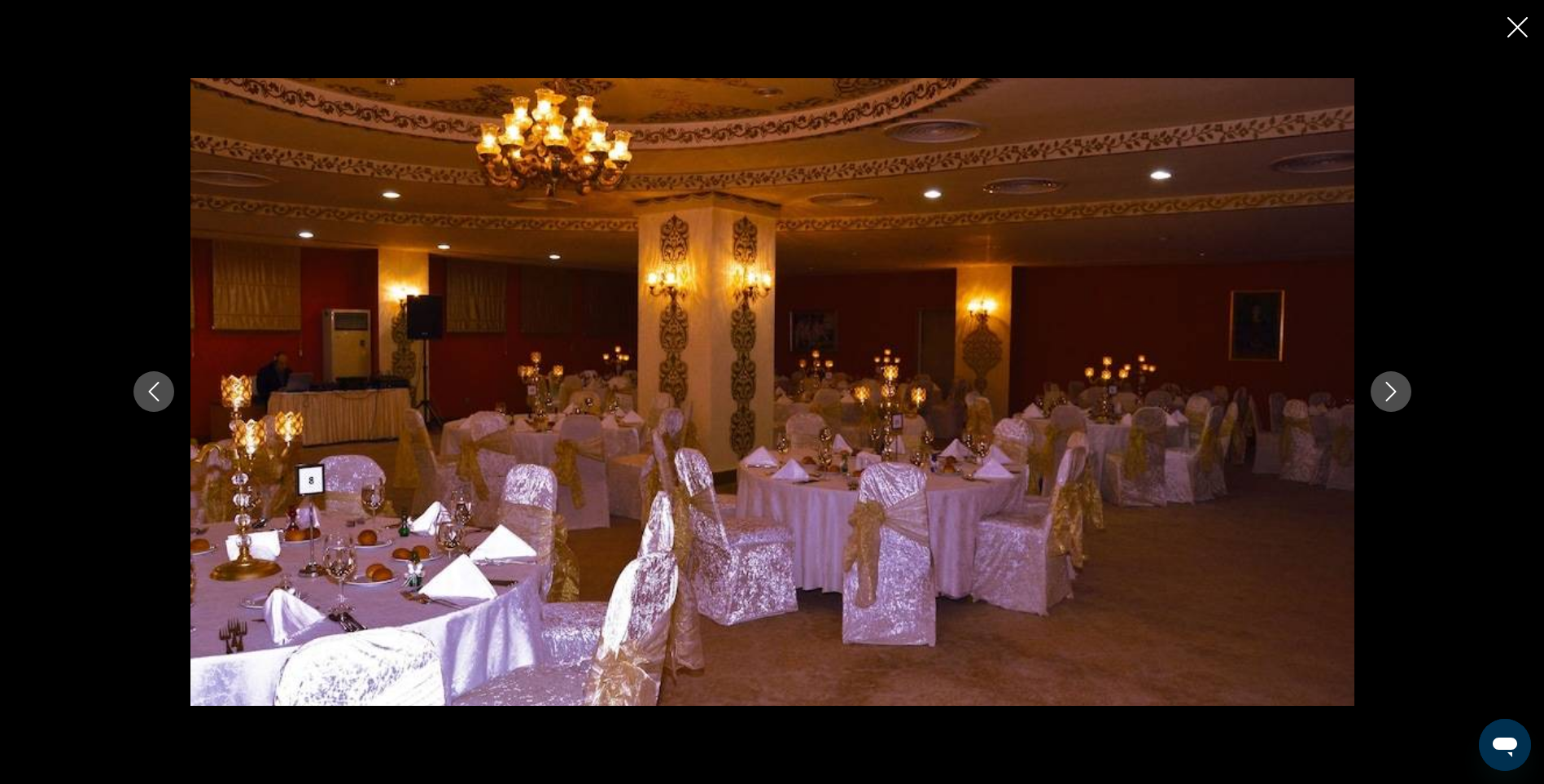
click at [1392, 401] on icon "Next image" at bounding box center [1392, 392] width 20 height 20
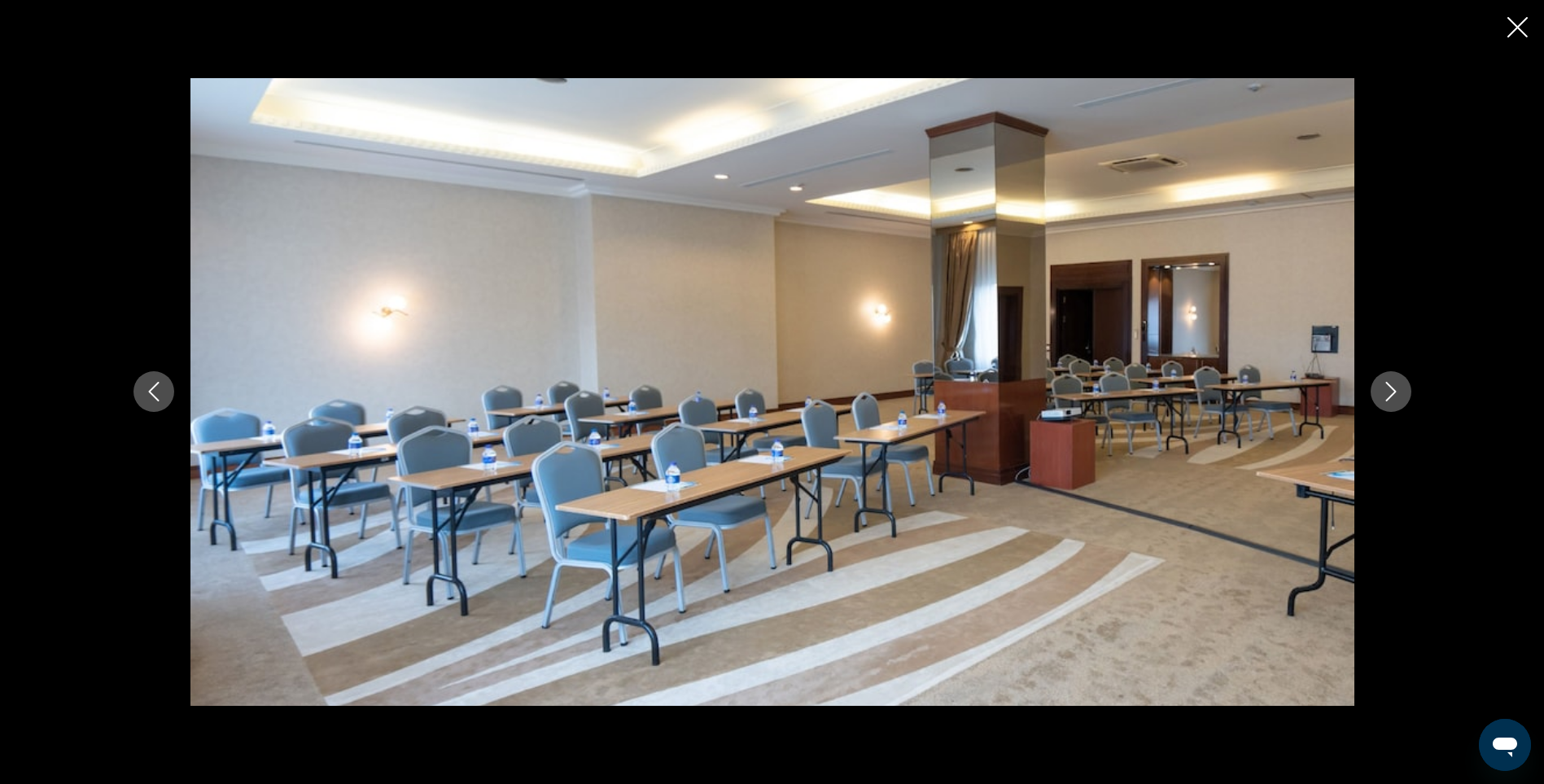
click at [1392, 401] on icon "Next image" at bounding box center [1392, 392] width 20 height 20
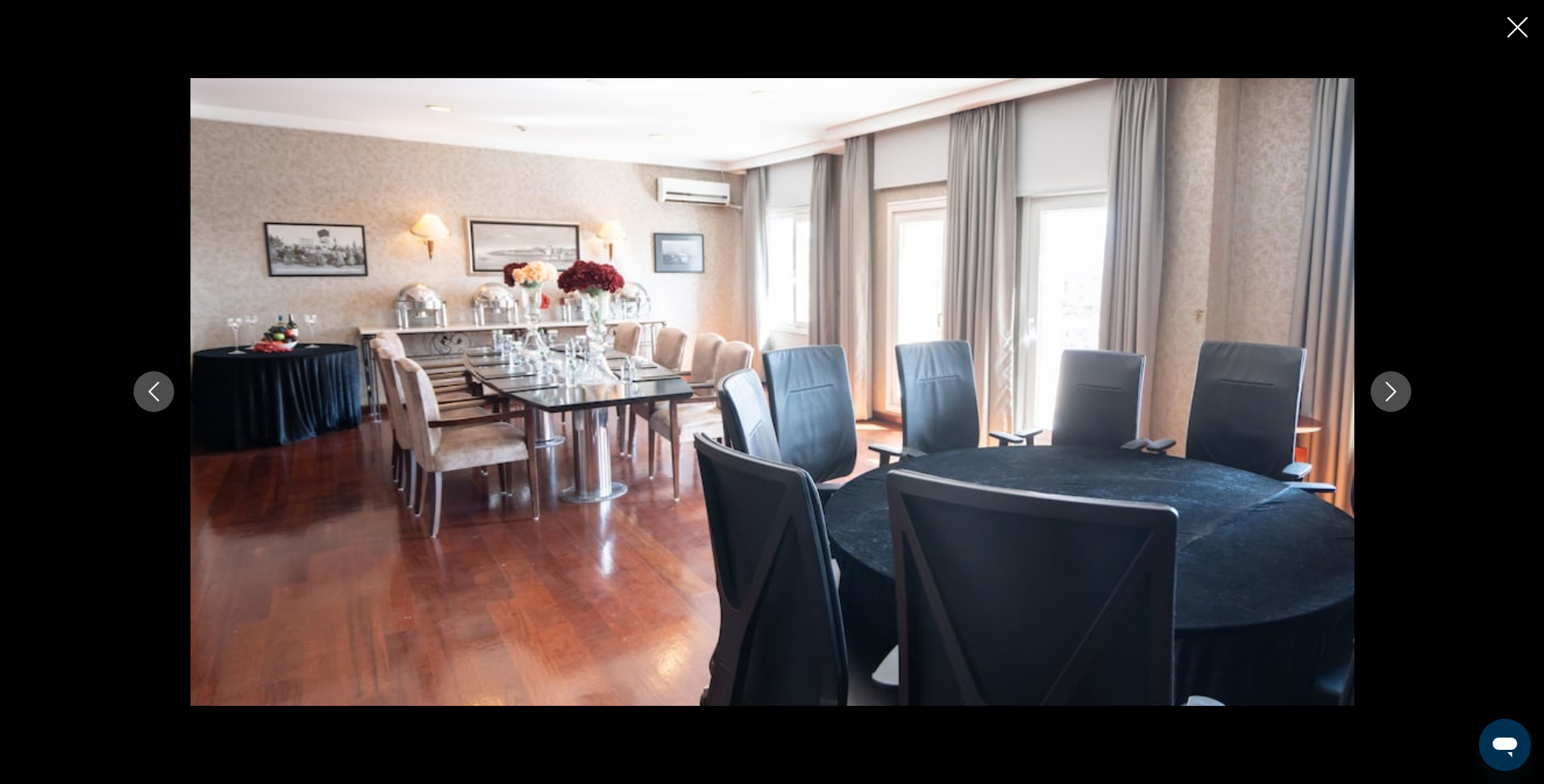
click at [1392, 401] on icon "Next image" at bounding box center [1392, 392] width 20 height 20
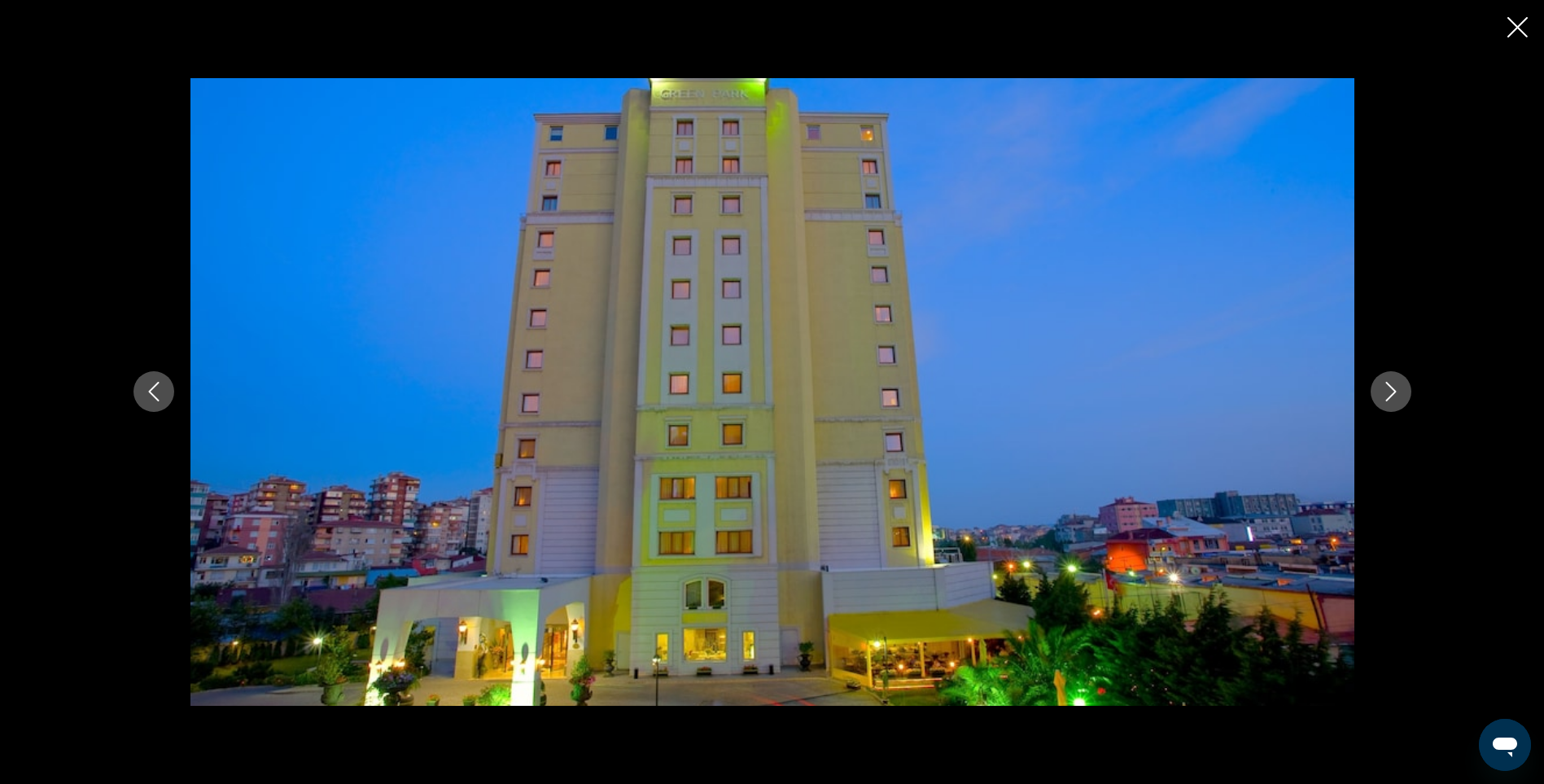
click at [1392, 401] on icon "Next image" at bounding box center [1392, 392] width 20 height 20
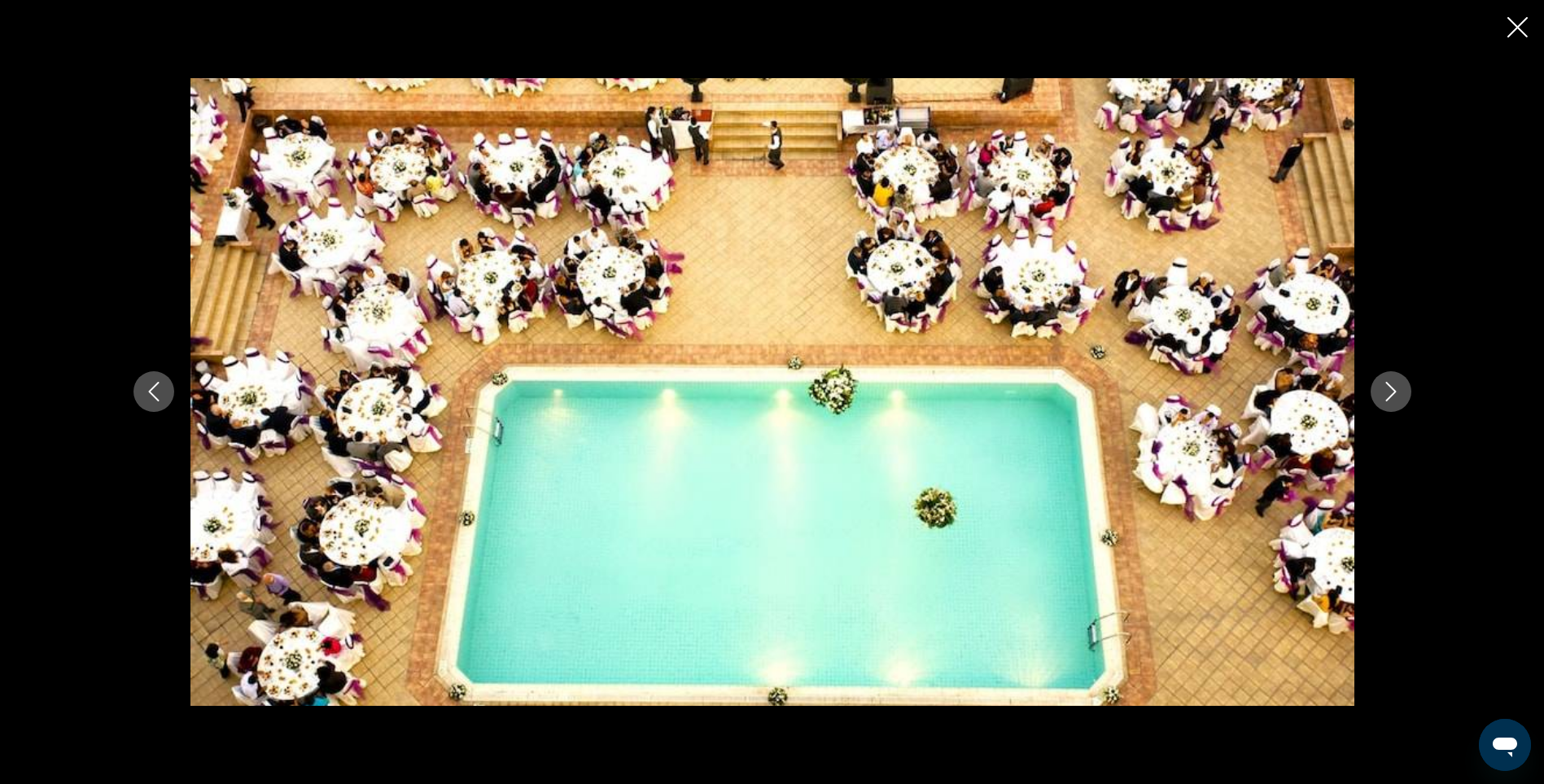
click at [1392, 401] on icon "Next image" at bounding box center [1392, 392] width 20 height 20
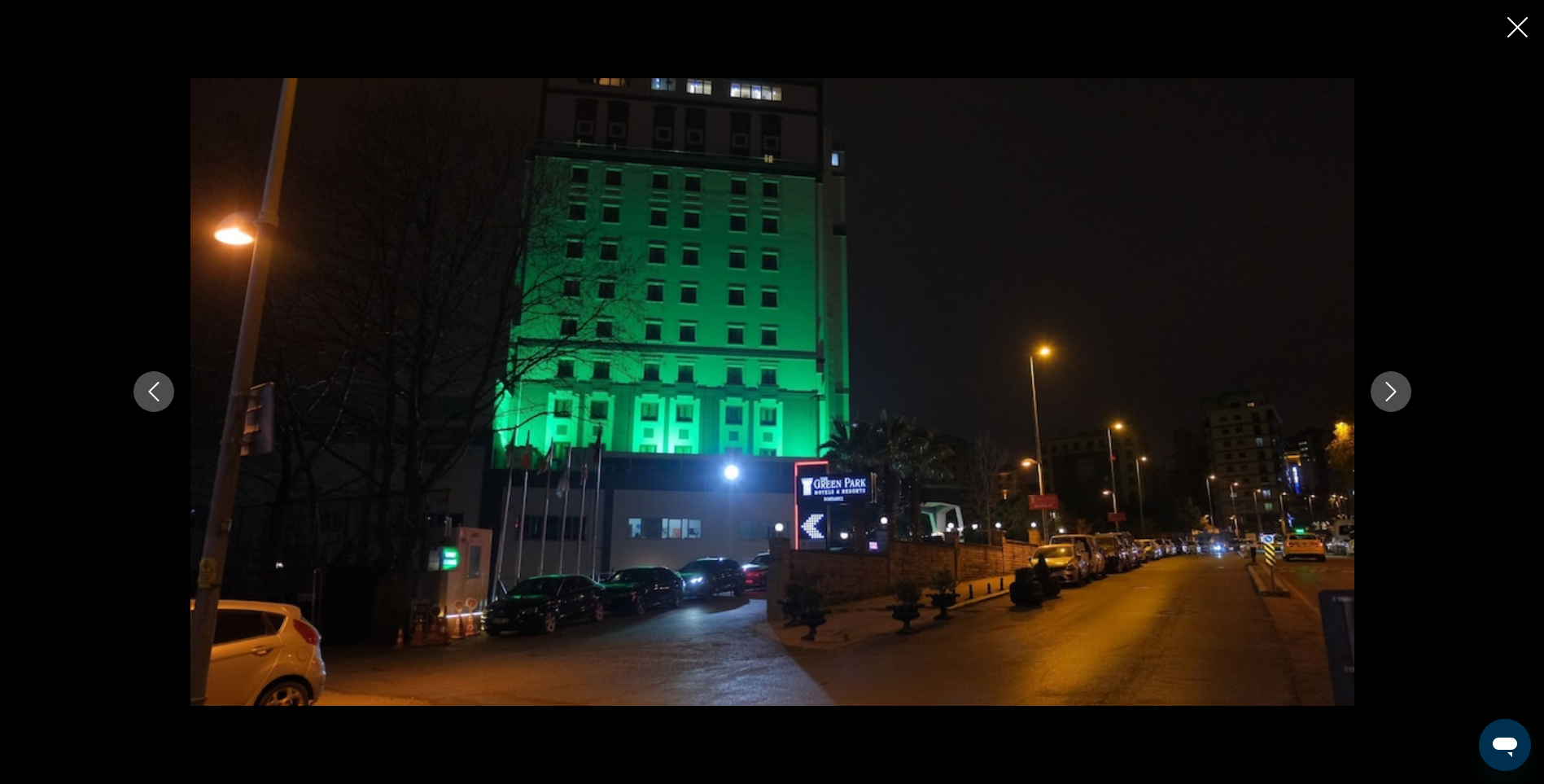
click at [1392, 401] on icon "Next image" at bounding box center [1392, 392] width 20 height 20
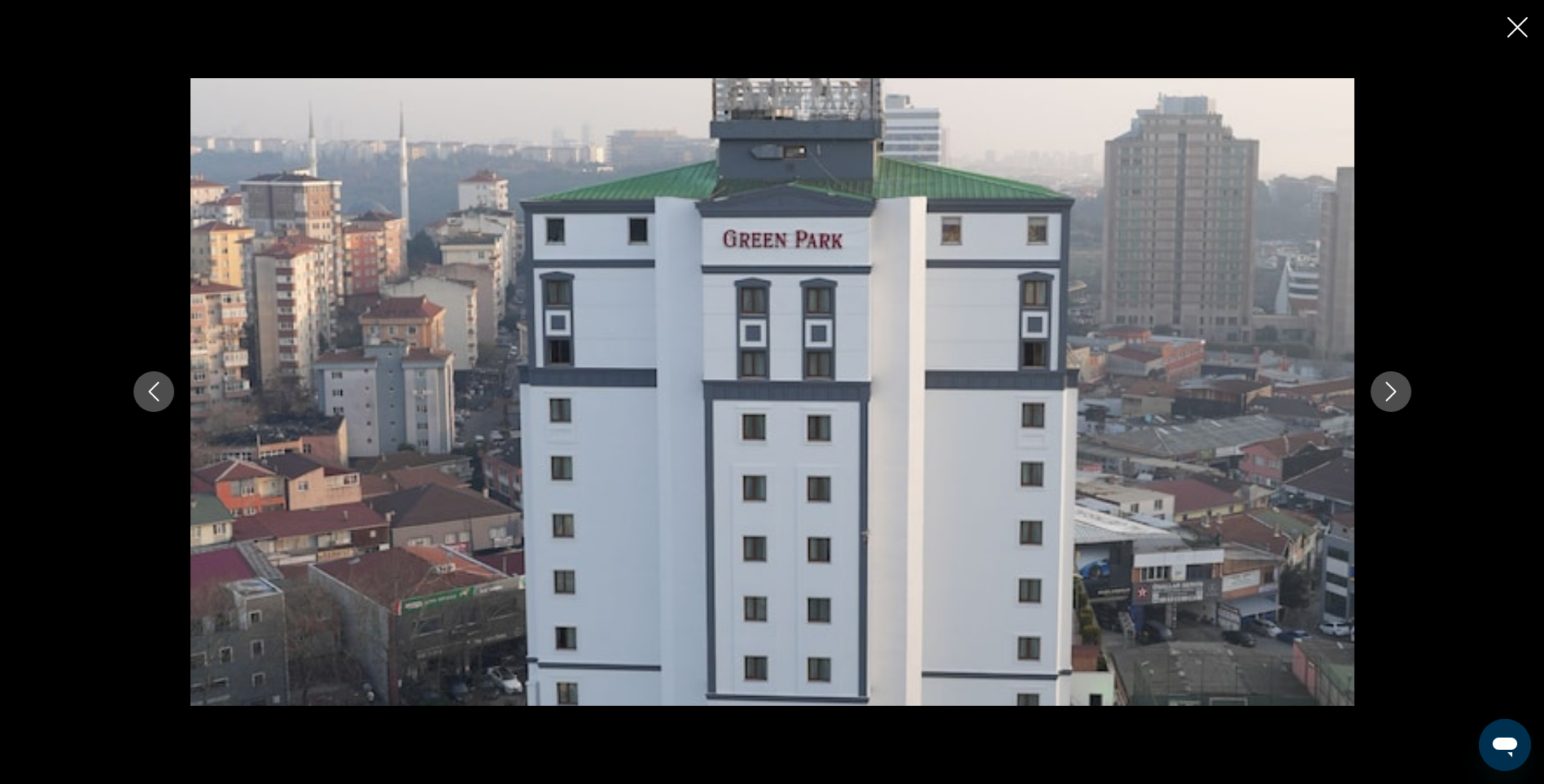
click at [1392, 401] on icon "Next image" at bounding box center [1392, 392] width 20 height 20
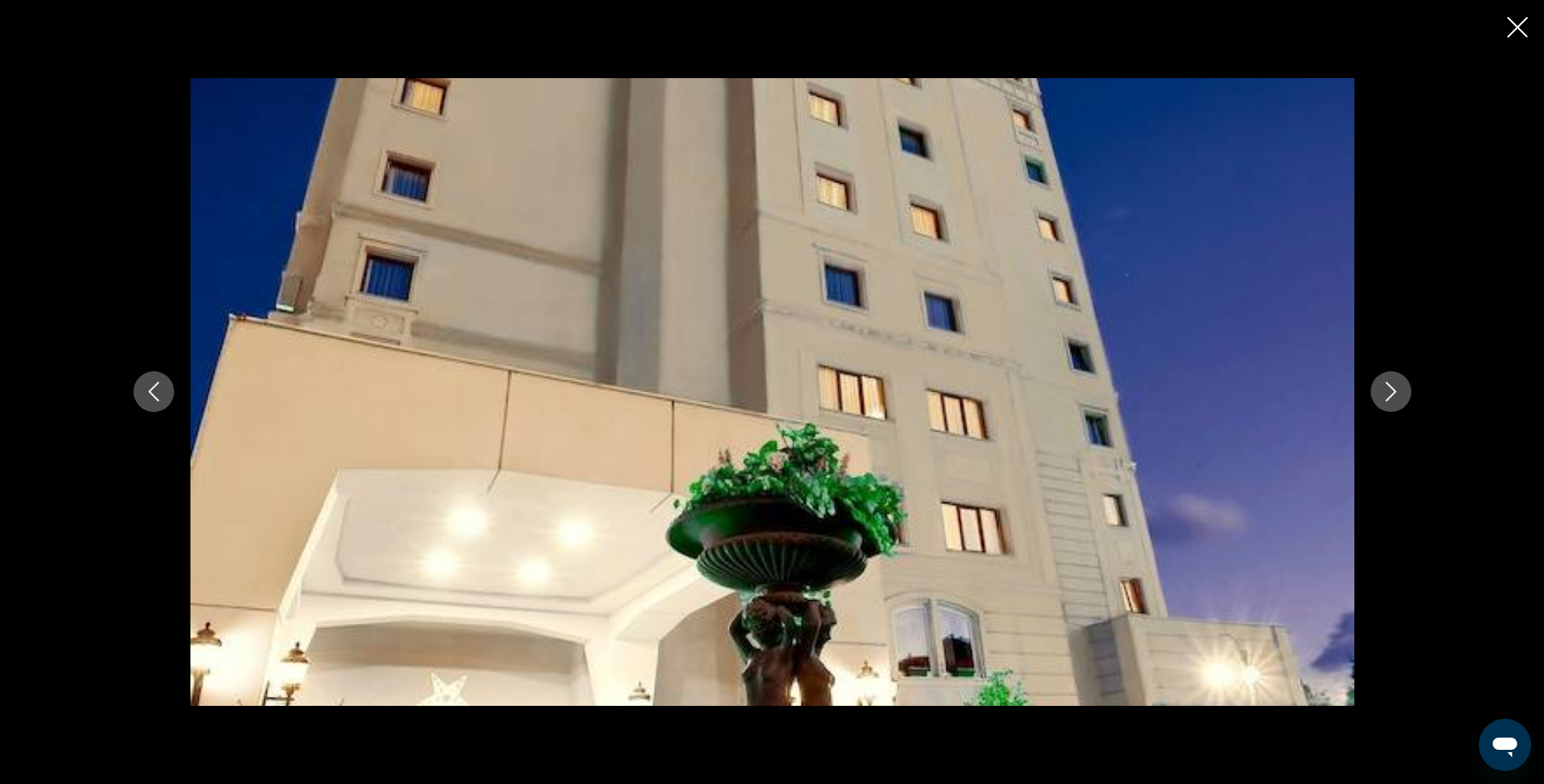
click at [1520, 28] on icon "Close slideshow" at bounding box center [1518, 27] width 20 height 20
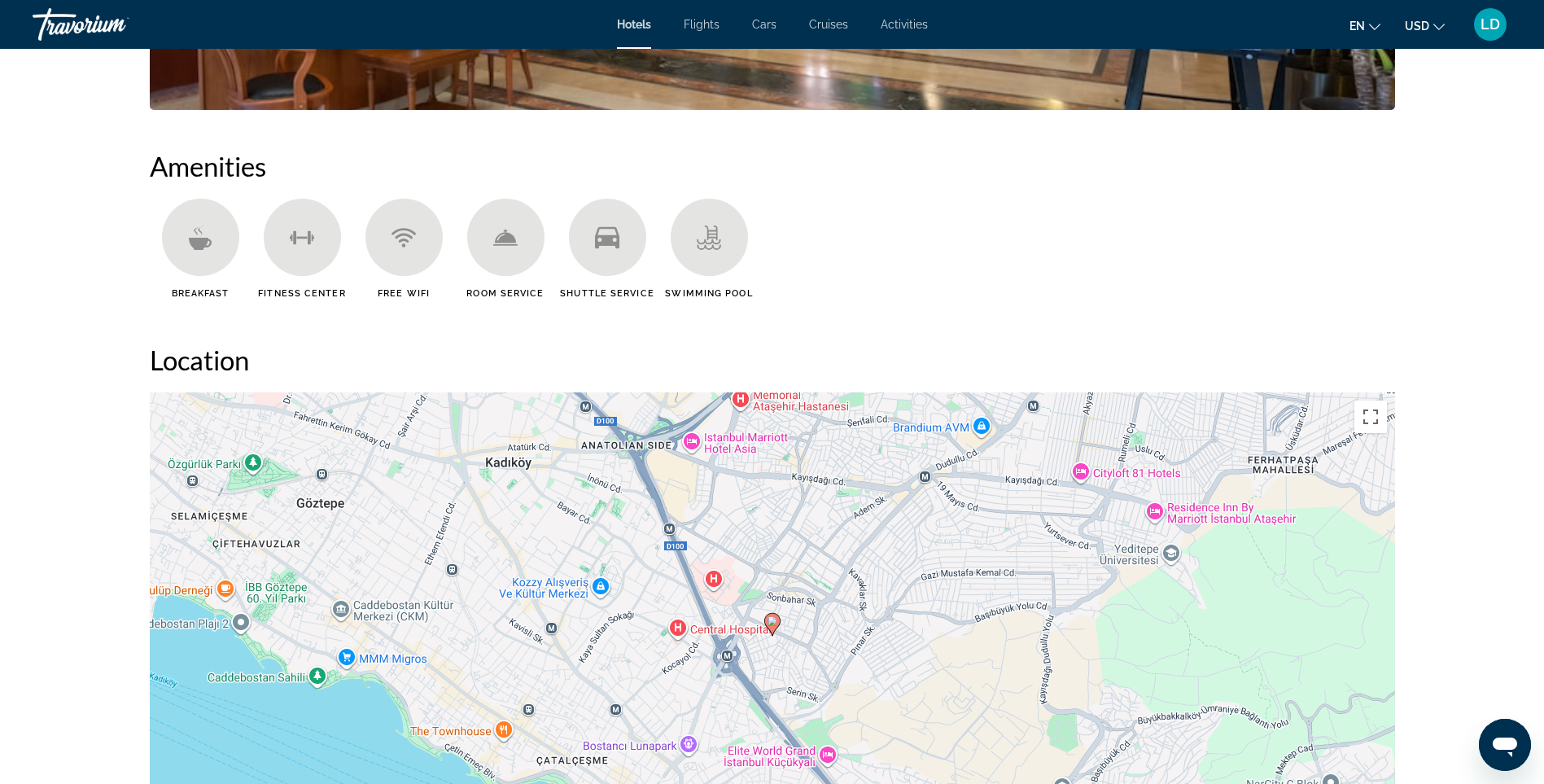
scroll to position [1242, 0]
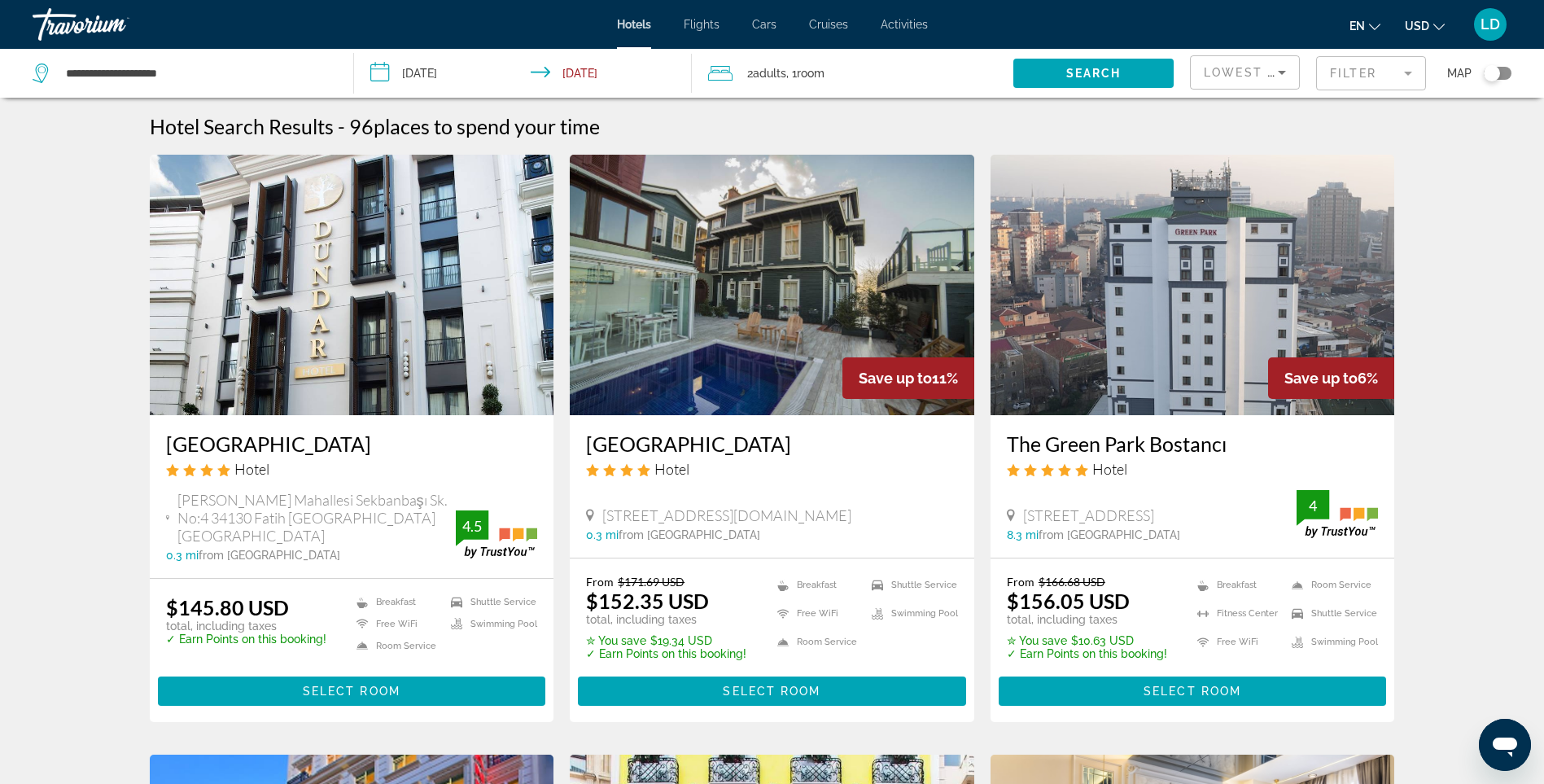
click at [1121, 285] on img "Main content" at bounding box center [1193, 285] width 404 height 260
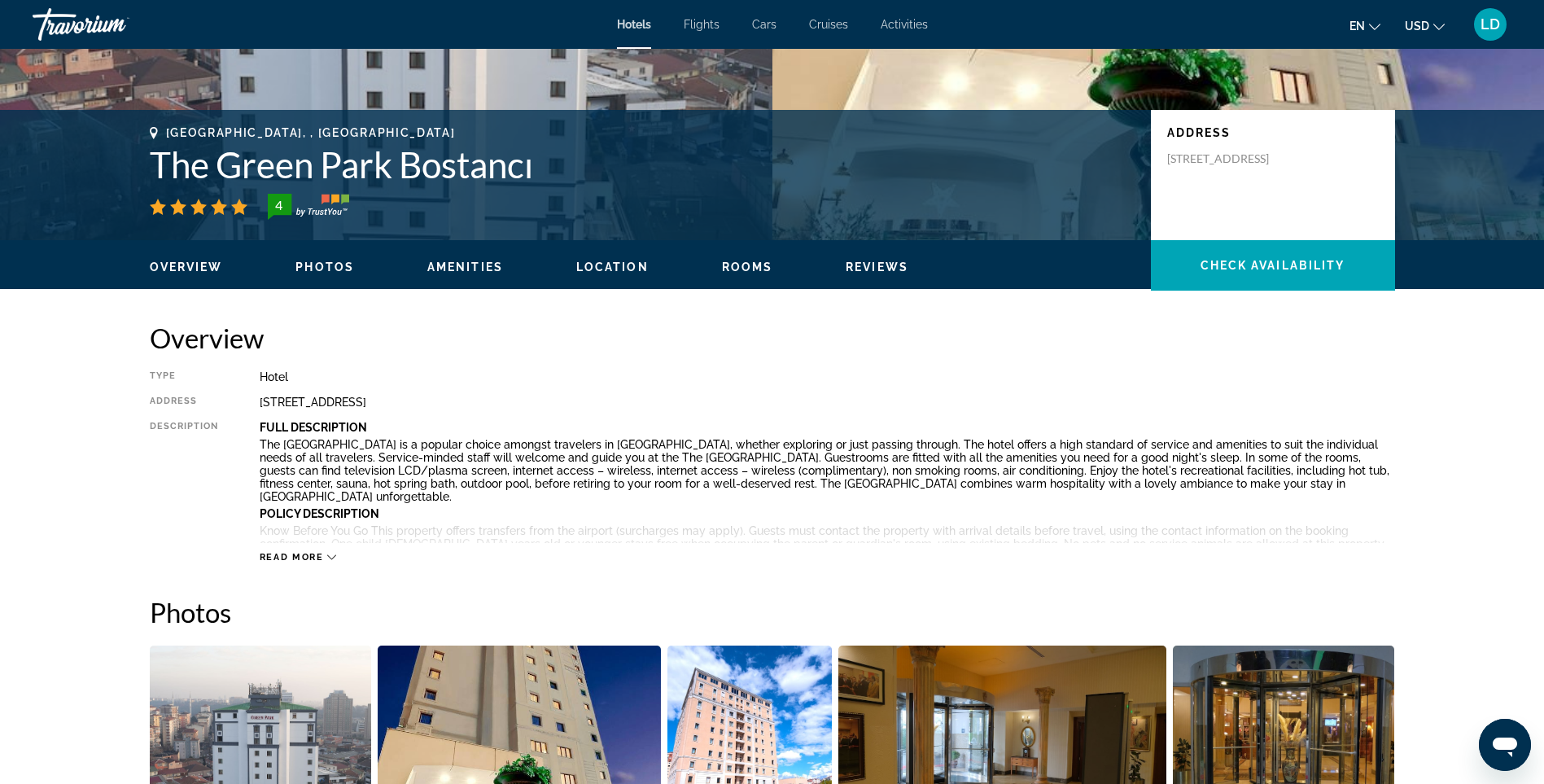
scroll to position [325, 0]
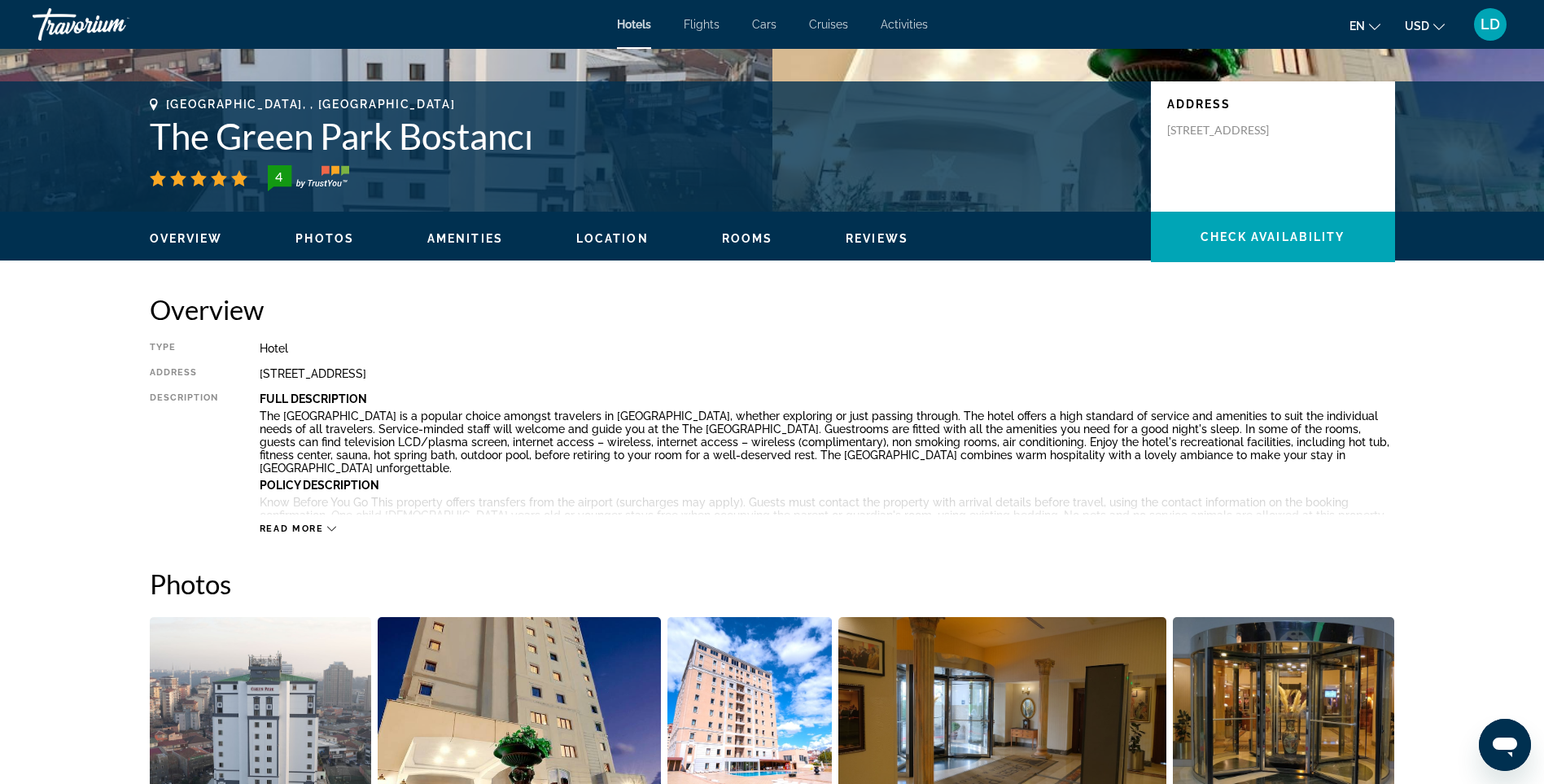
click at [310, 530] on span "Read more" at bounding box center [291, 528] width 64 height 11
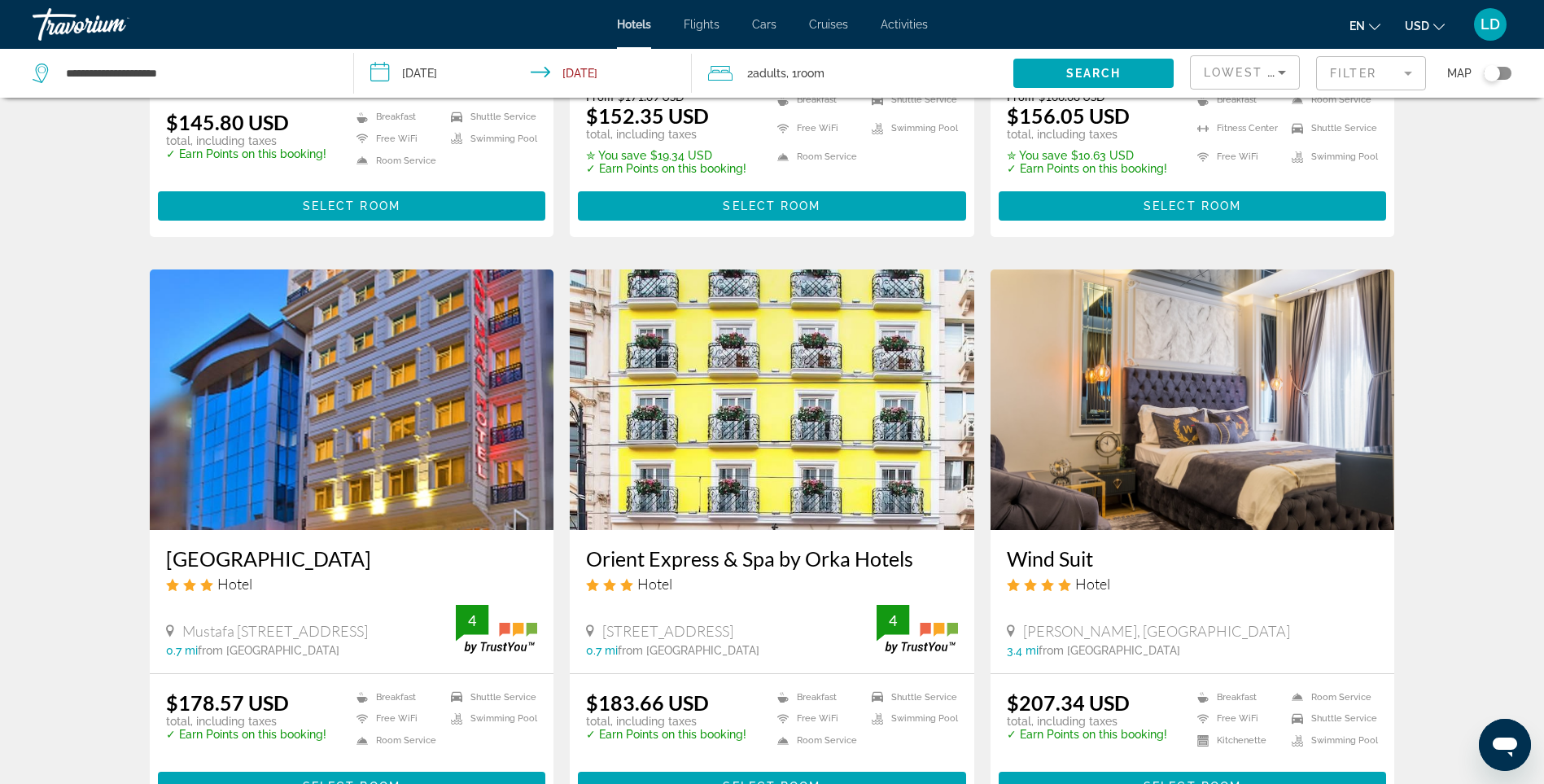
scroll to position [489, 0]
